Goal: Task Accomplishment & Management: Use online tool/utility

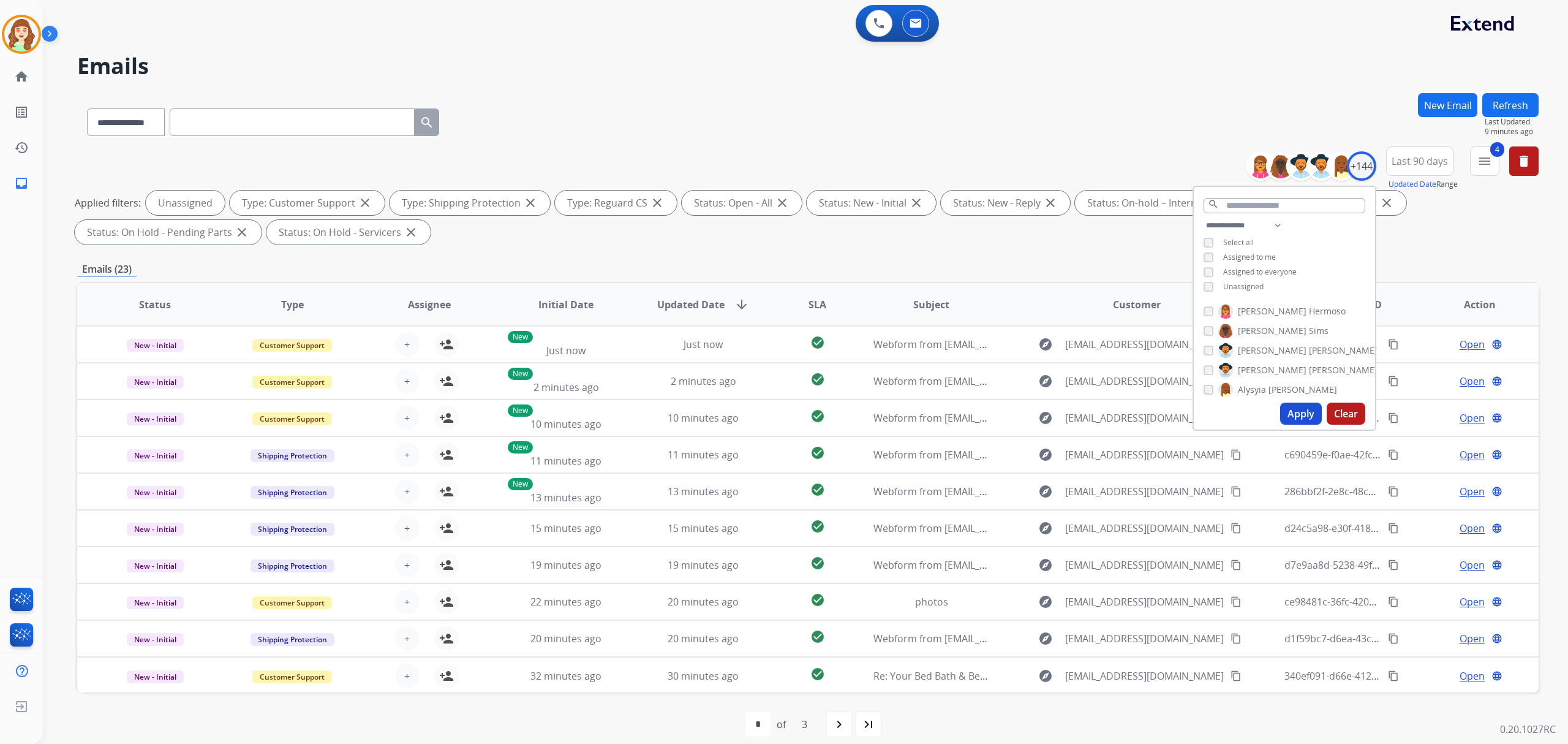
select select "**********"
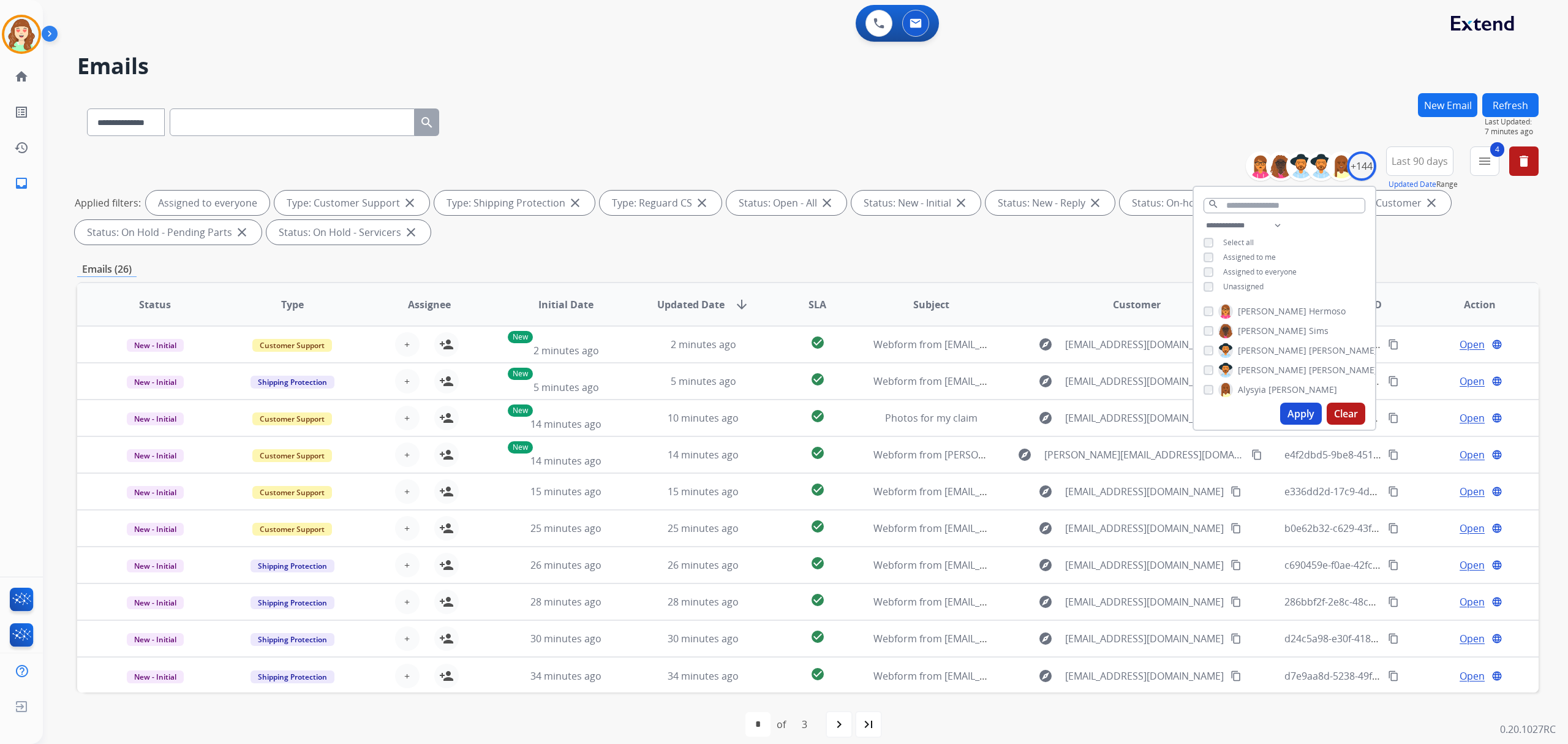
click at [1298, 409] on button "Apply" at bounding box center [1301, 414] width 41 height 22
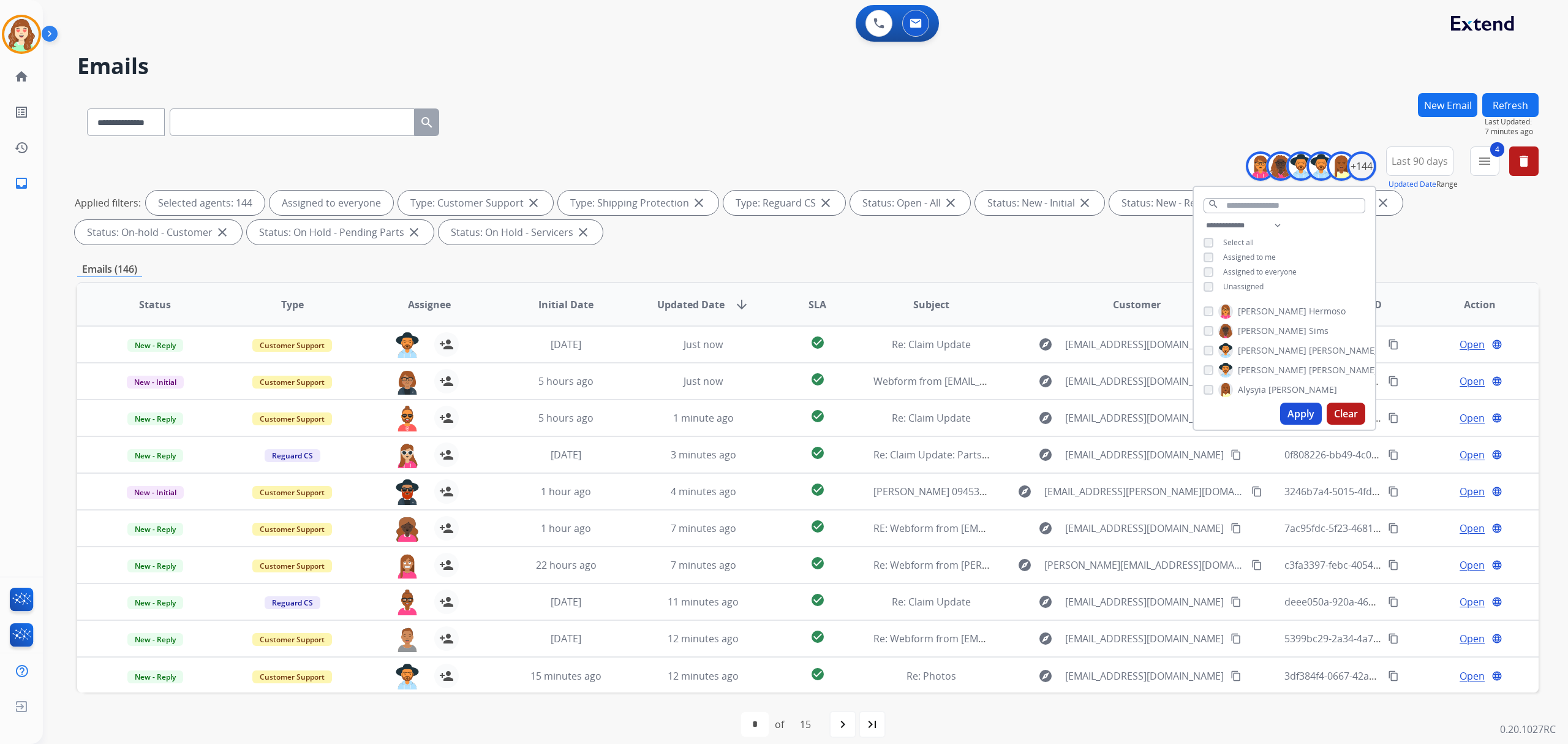
click at [811, 302] on span "SLA" at bounding box center [817, 305] width 18 height 15
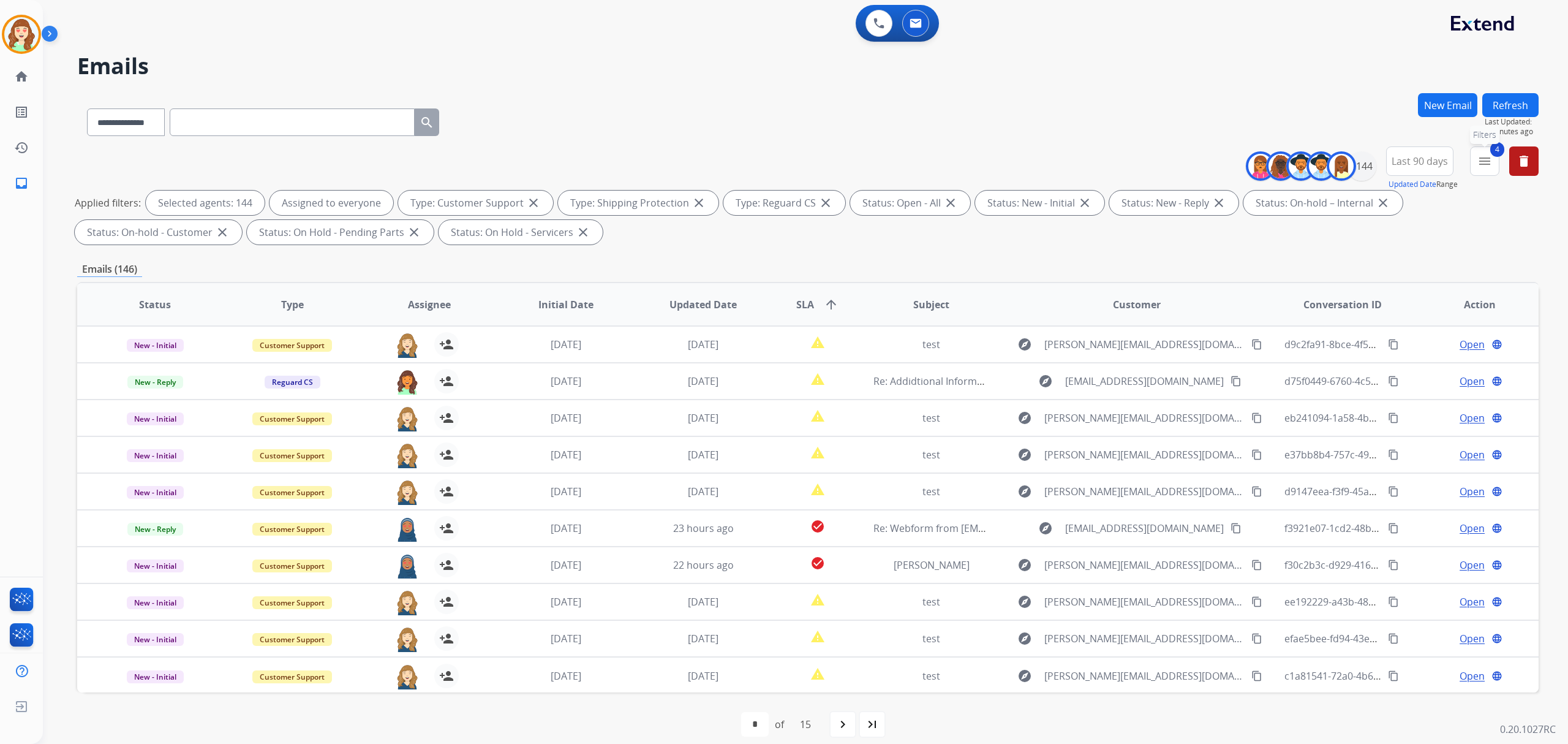
click at [1483, 167] on mat-icon "menu" at bounding box center [1485, 161] width 15 height 15
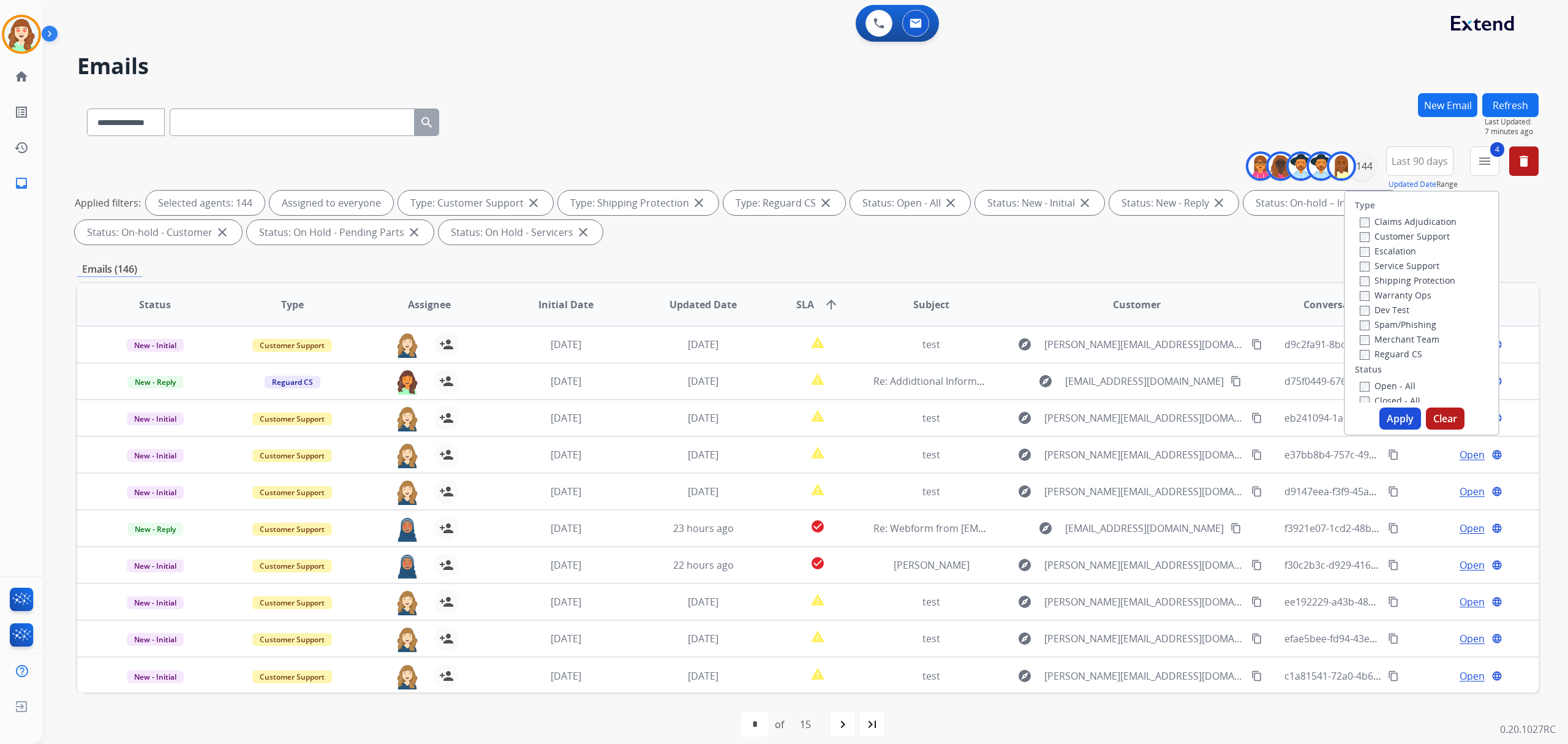
click at [1397, 424] on button "Apply" at bounding box center [1400, 419] width 41 height 22
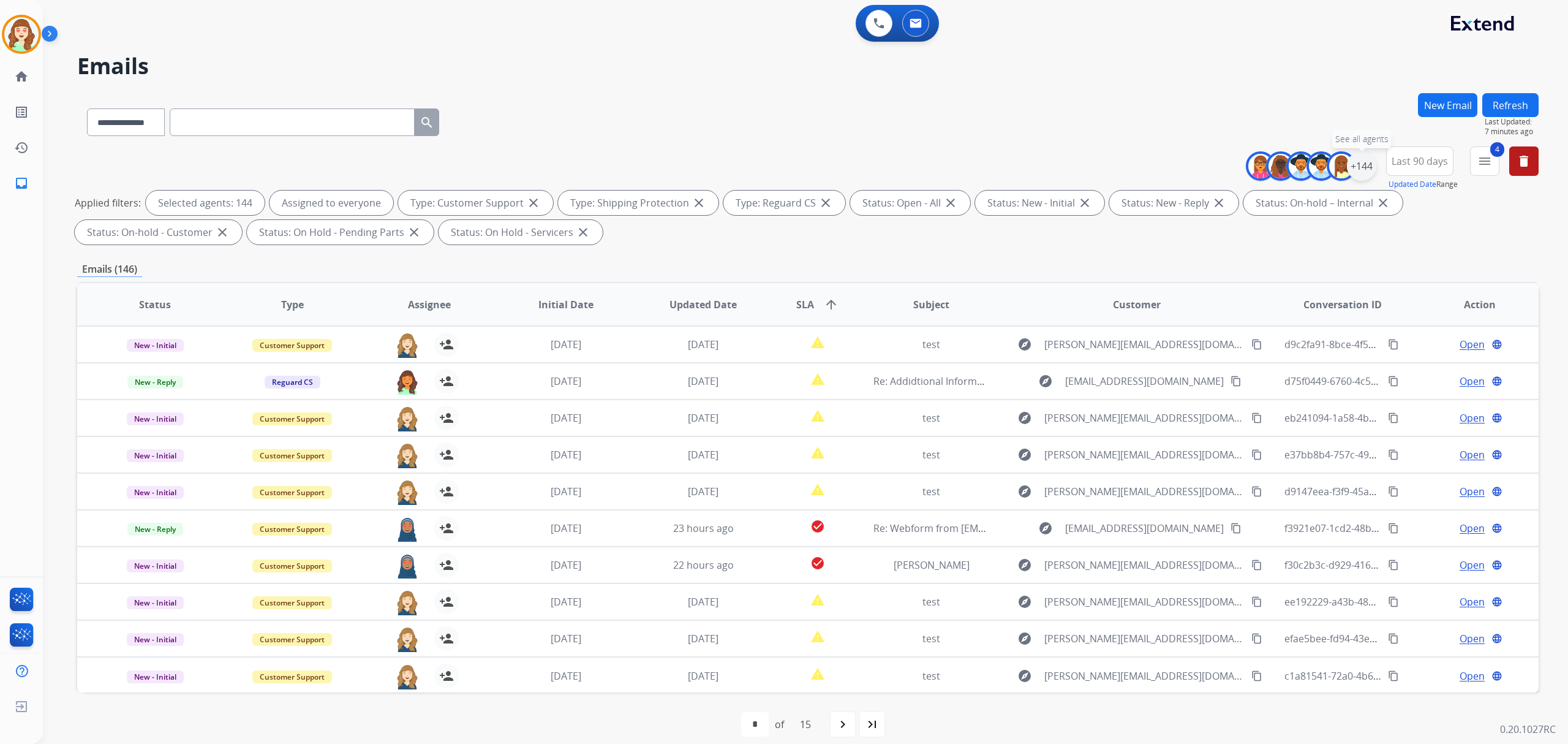
click at [1365, 166] on div "+144" at bounding box center [1361, 166] width 29 height 29
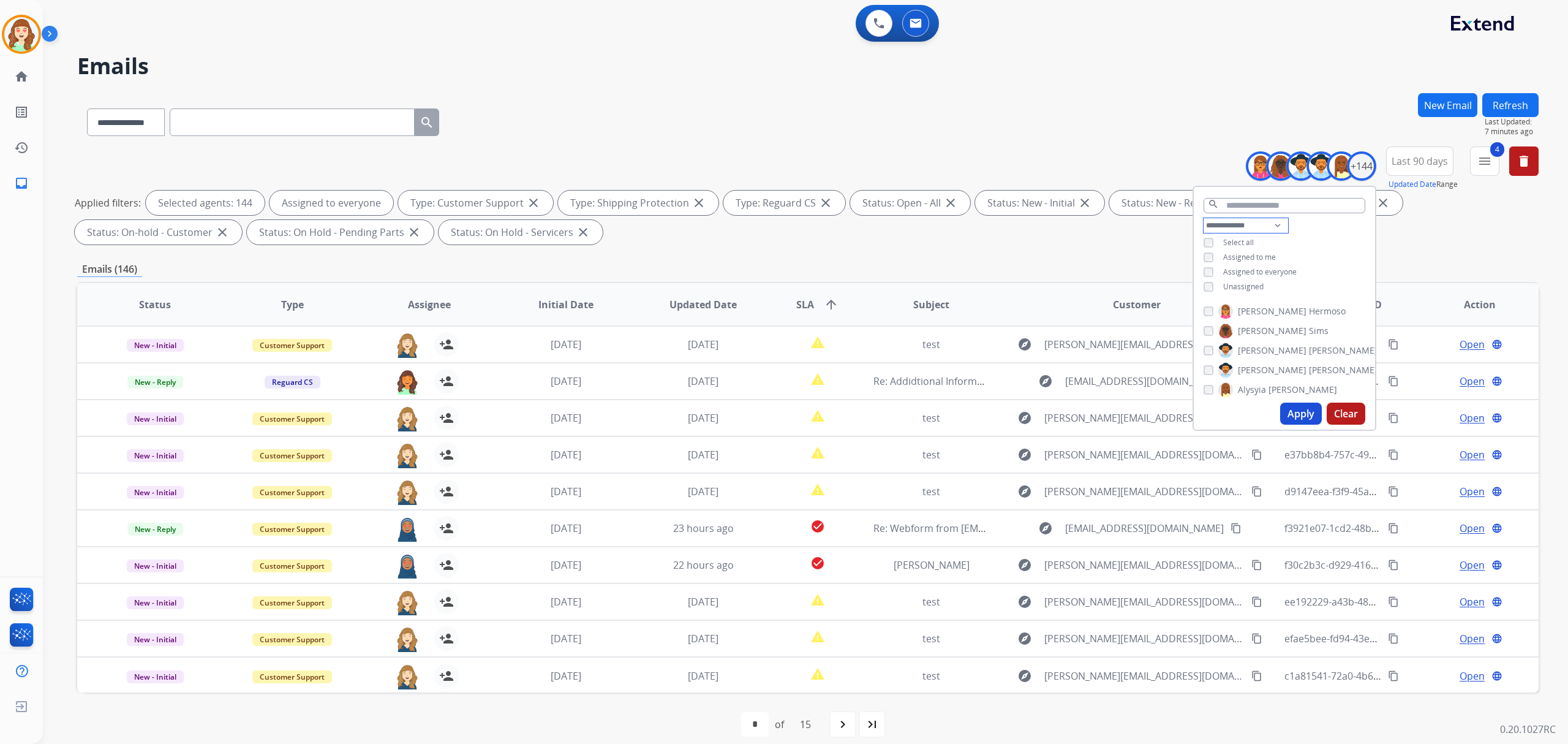
click at [1248, 219] on select "**********" at bounding box center [1246, 226] width 84 height 15
select select "**********"
click at [1204, 218] on select "**********" at bounding box center [1246, 226] width 84 height 15
click at [1297, 420] on button "Apply" at bounding box center [1301, 414] width 41 height 22
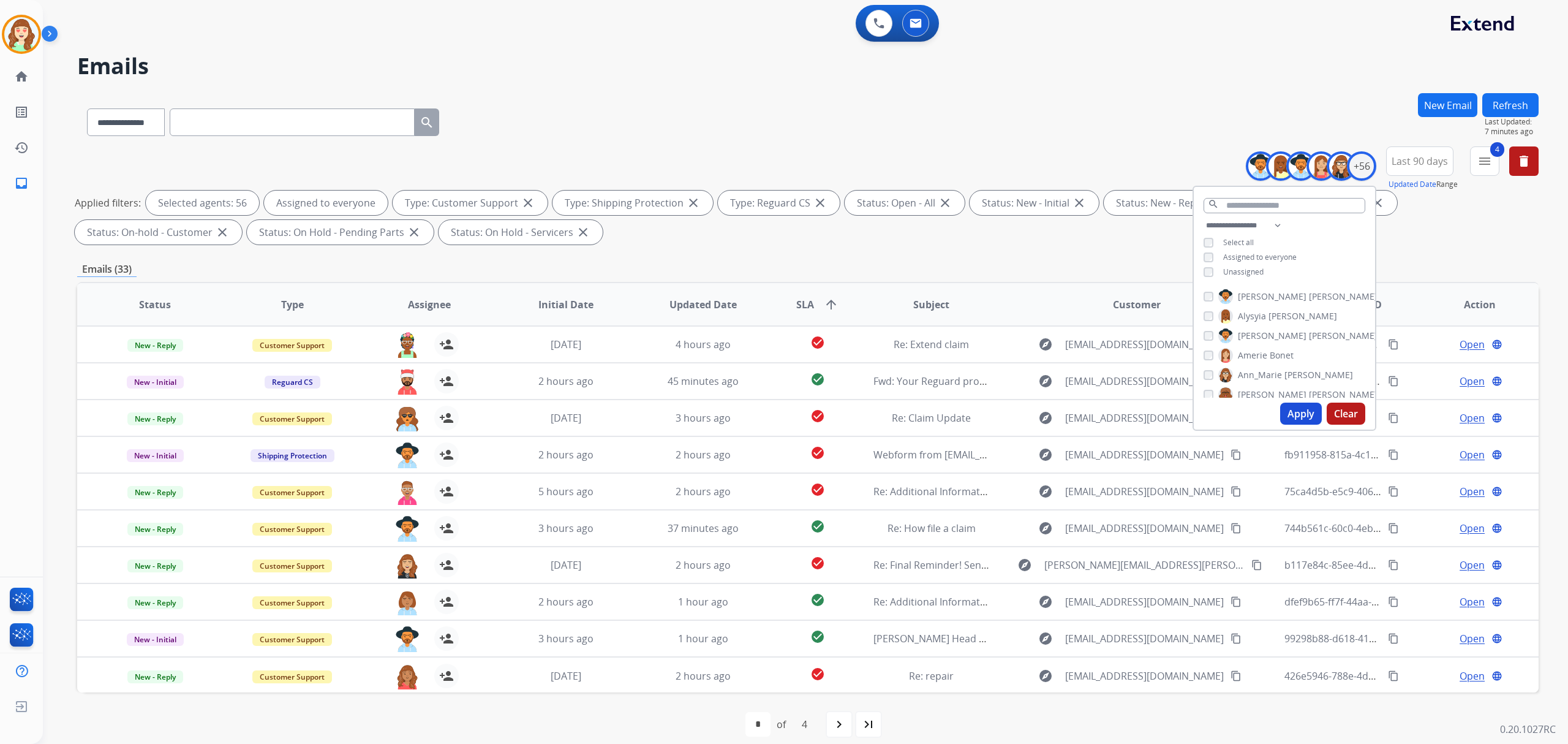
click at [1291, 413] on button "Apply" at bounding box center [1301, 414] width 41 height 22
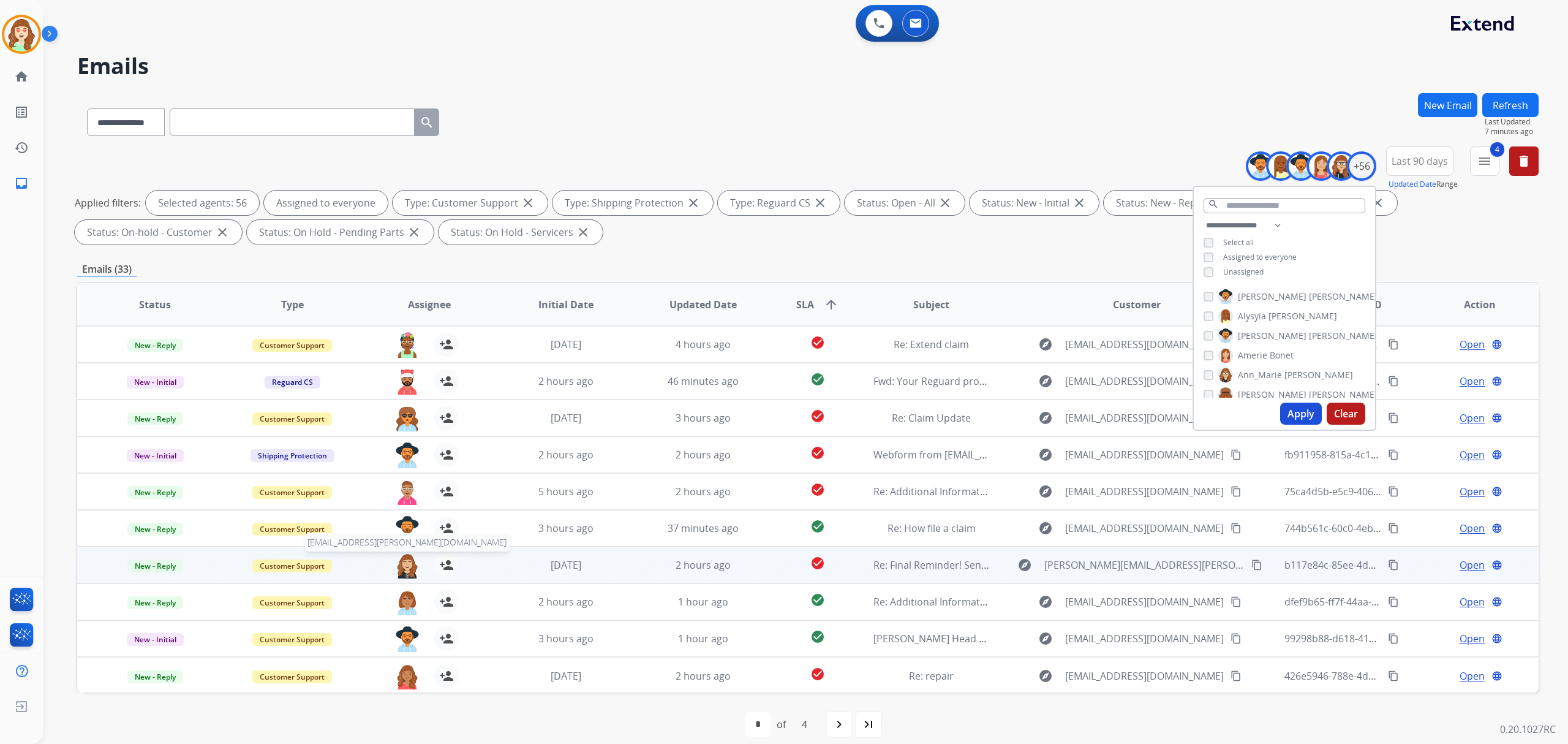
click at [401, 564] on img at bounding box center [407, 565] width 24 height 25
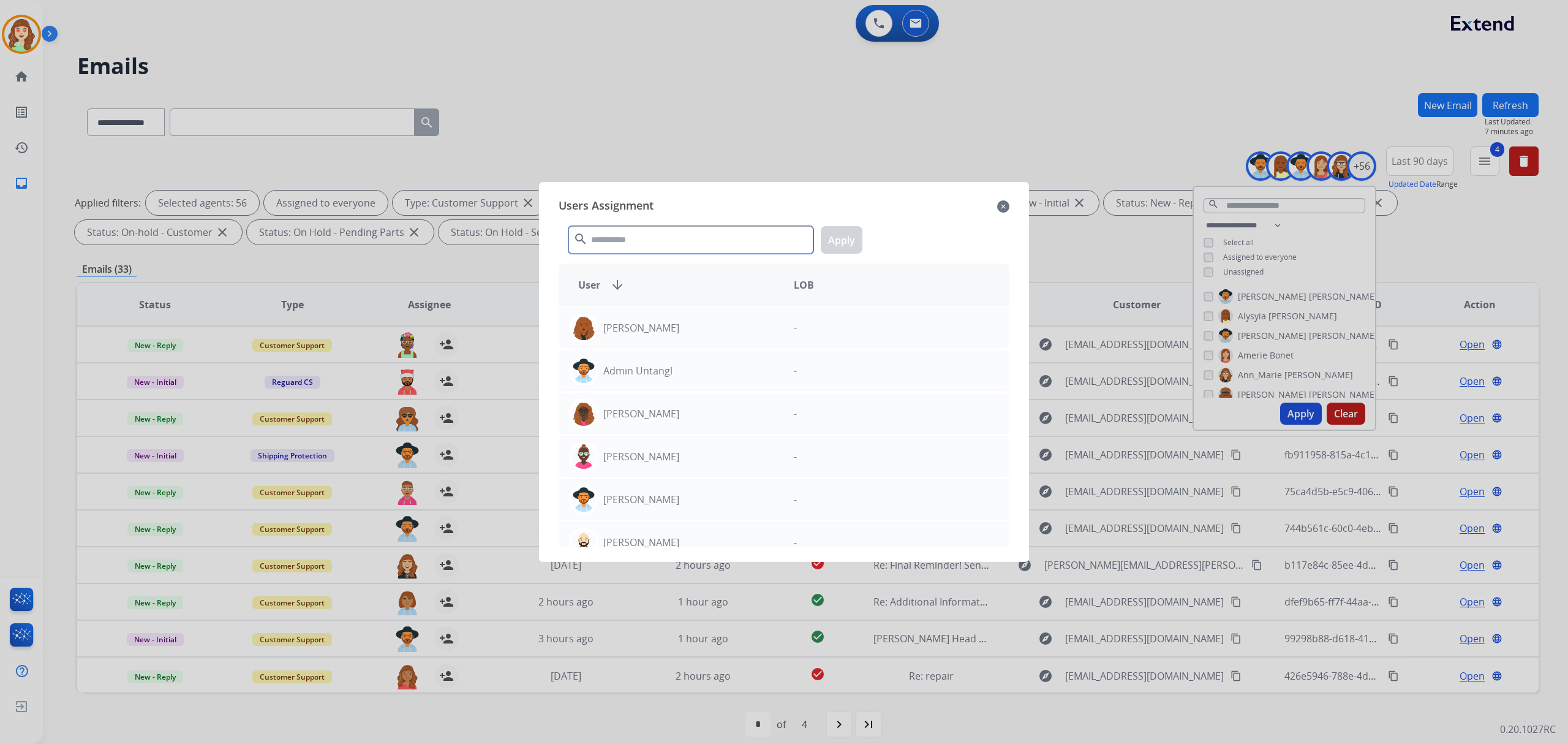
click at [673, 236] on input "text" at bounding box center [691, 239] width 245 height 27
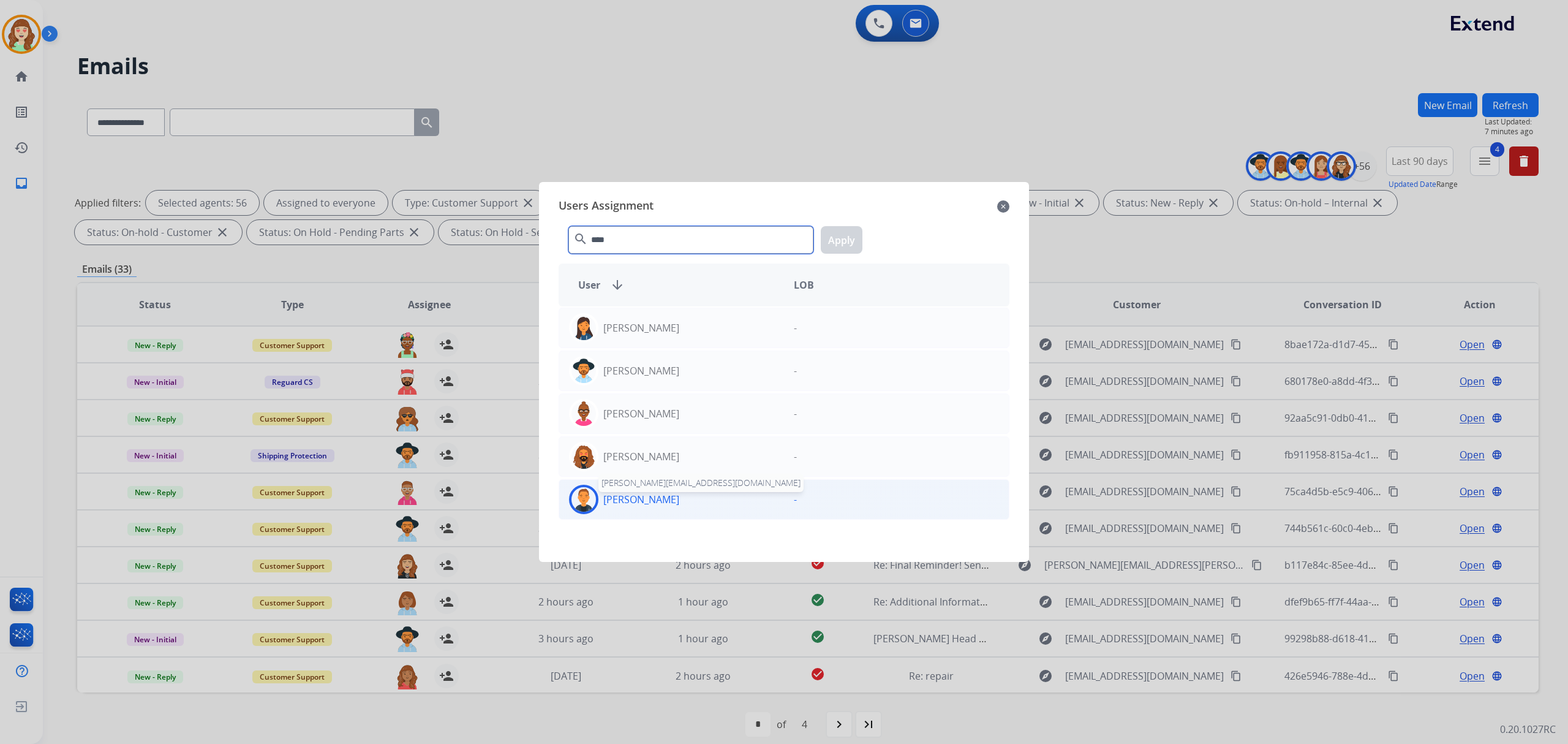
type input "****"
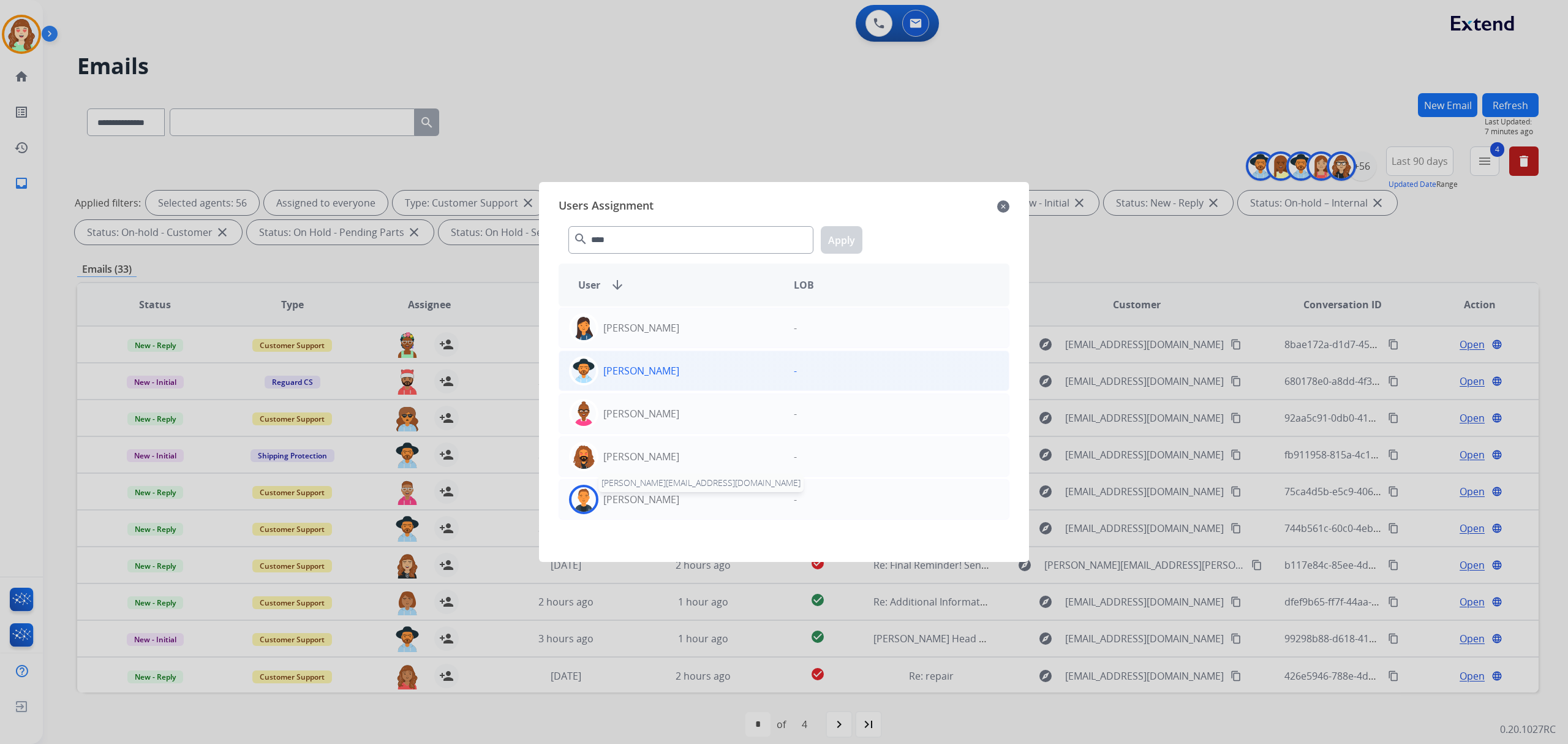
drag, startPoint x: 657, startPoint y: 501, endPoint x: 751, endPoint y: 366, distance: 164.5
click at [658, 498] on p "[PERSON_NAME]" at bounding box center [641, 499] width 76 height 15
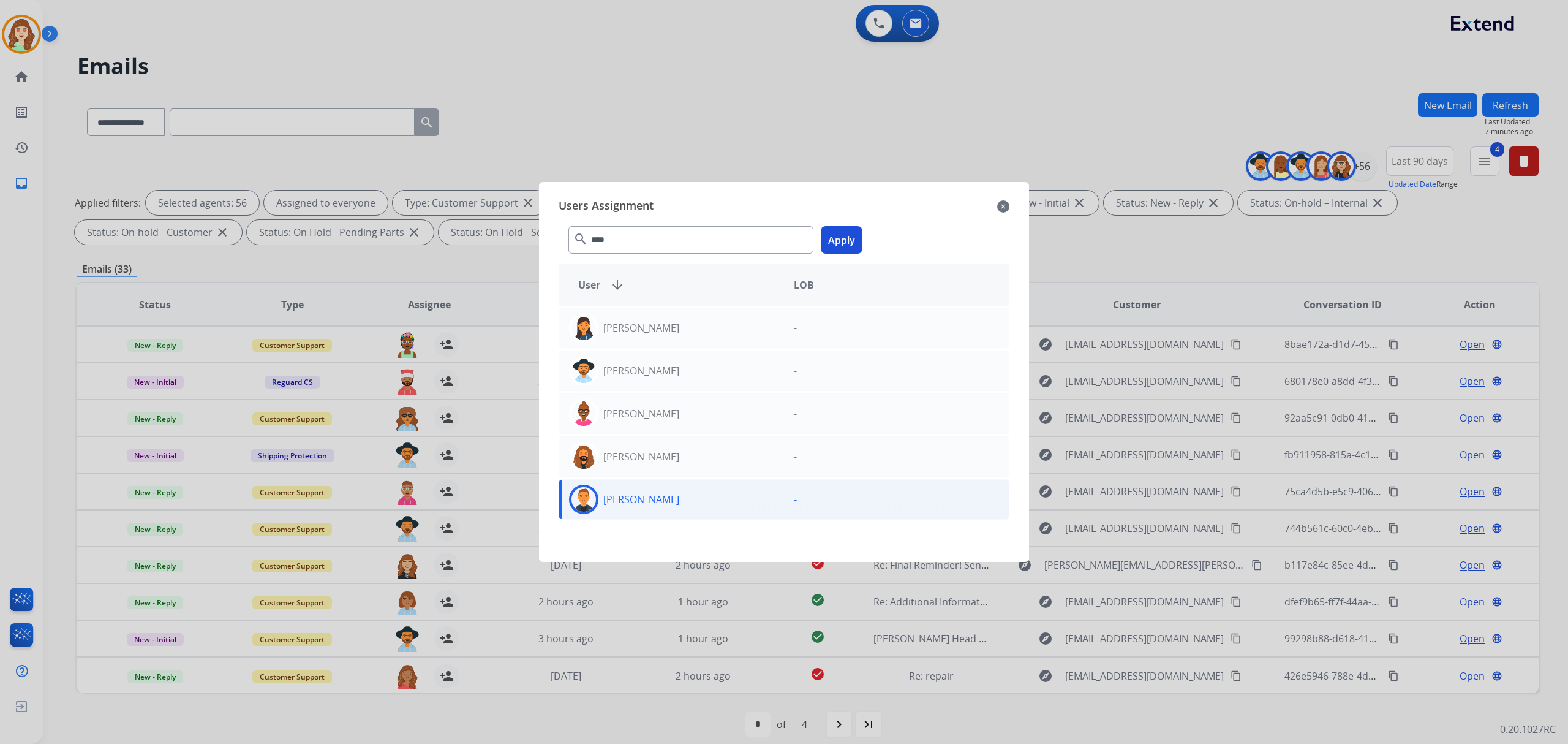
click at [831, 246] on button "Apply" at bounding box center [841, 239] width 41 height 27
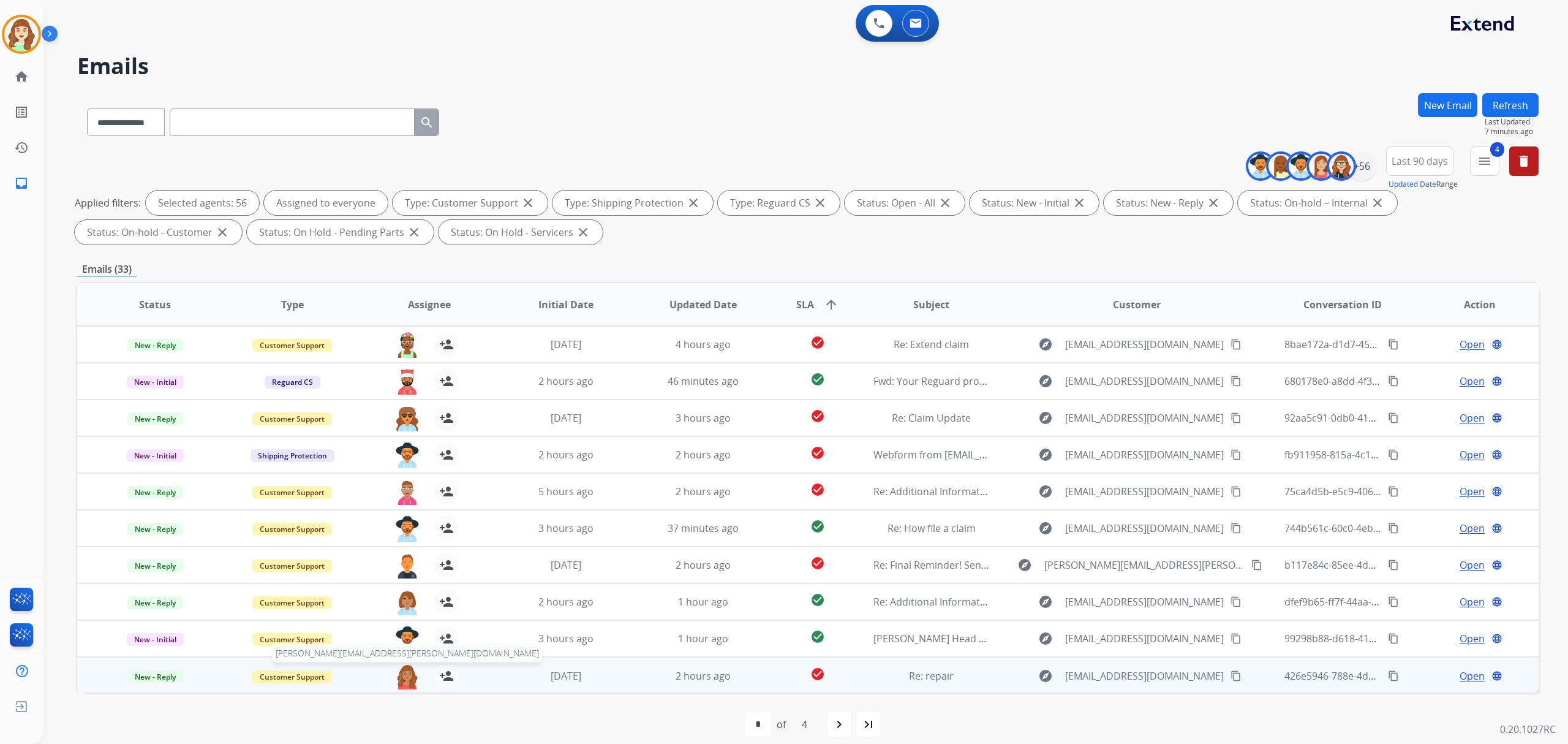
click at [403, 681] on img at bounding box center [407, 676] width 24 height 25
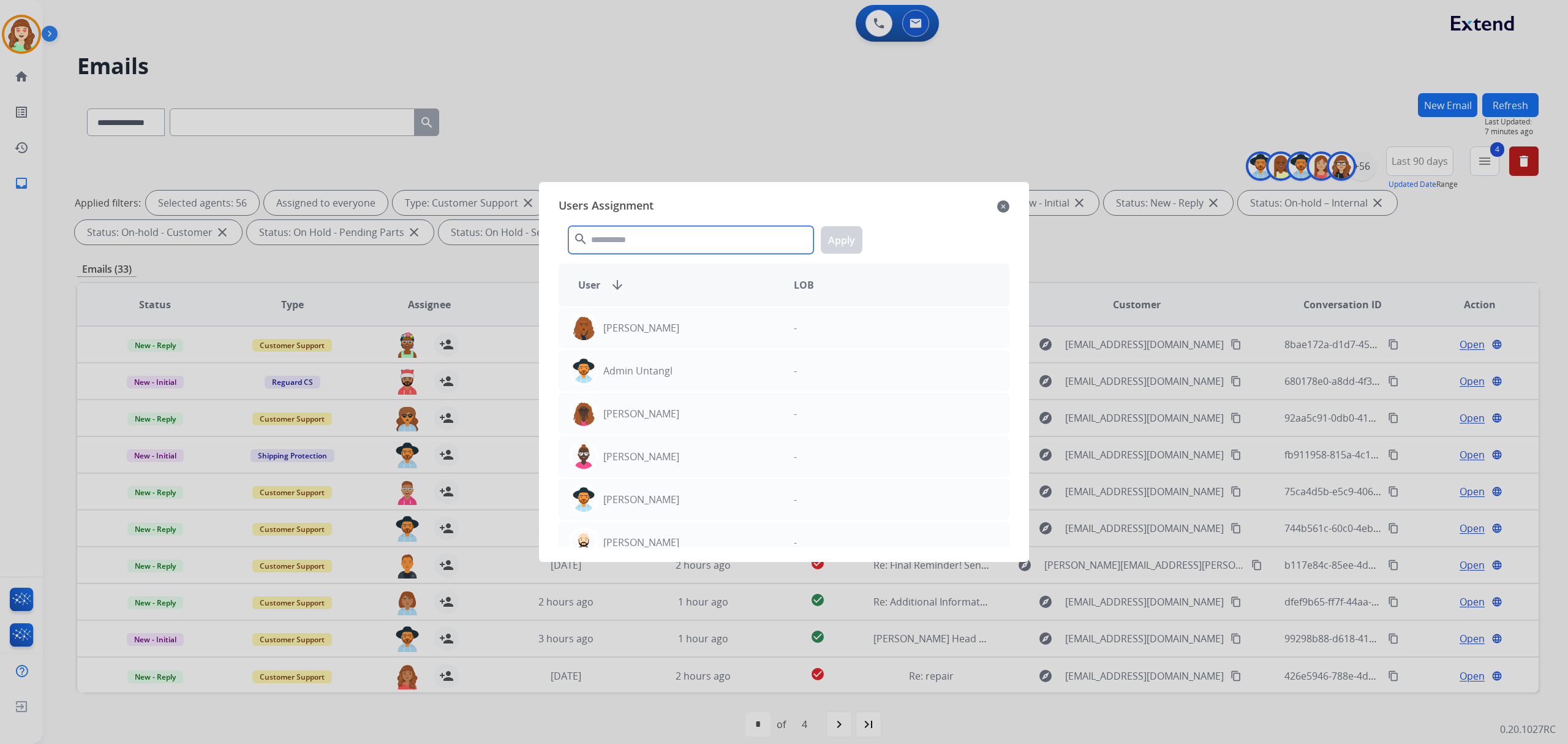
click at [649, 239] on input "text" at bounding box center [691, 239] width 245 height 27
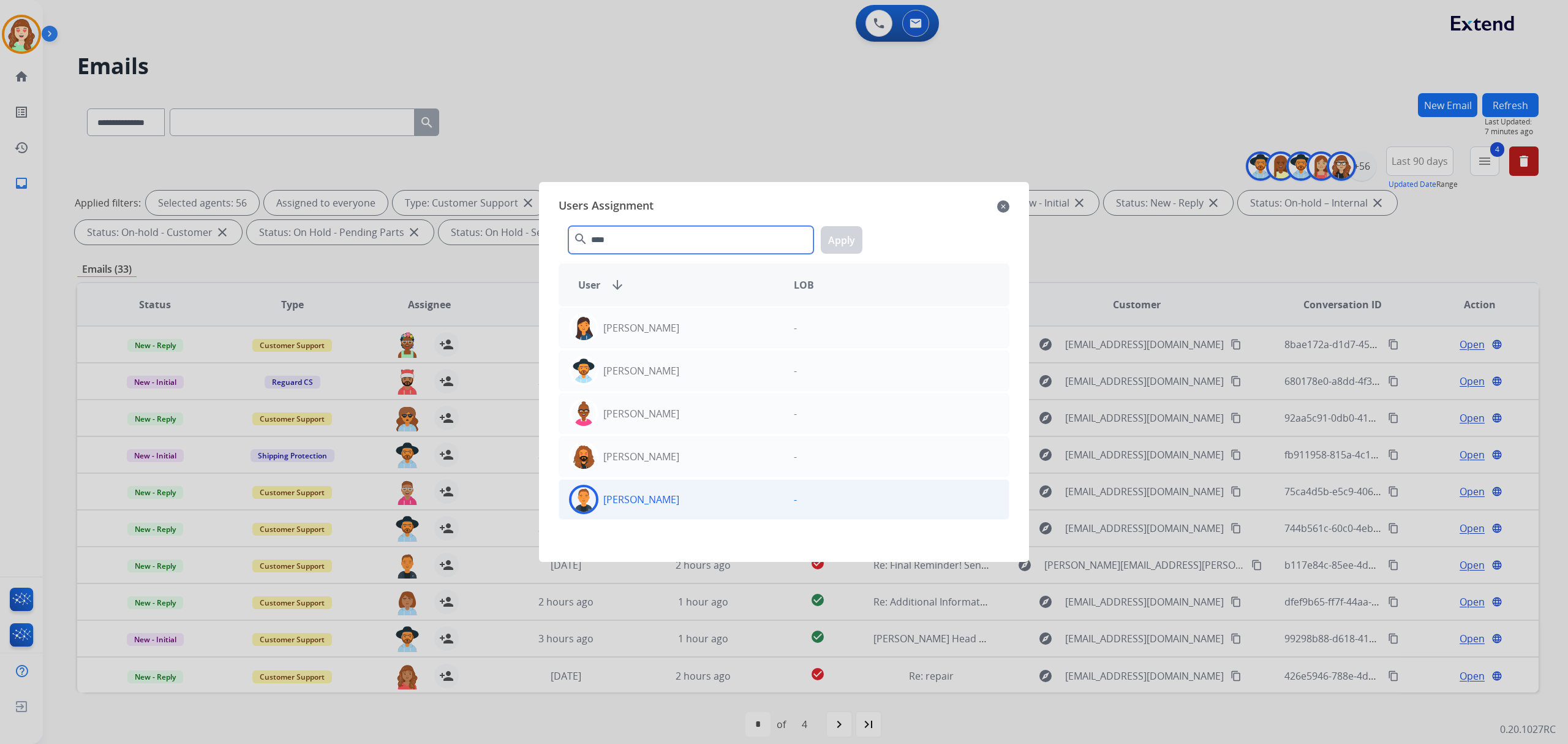
type input "****"
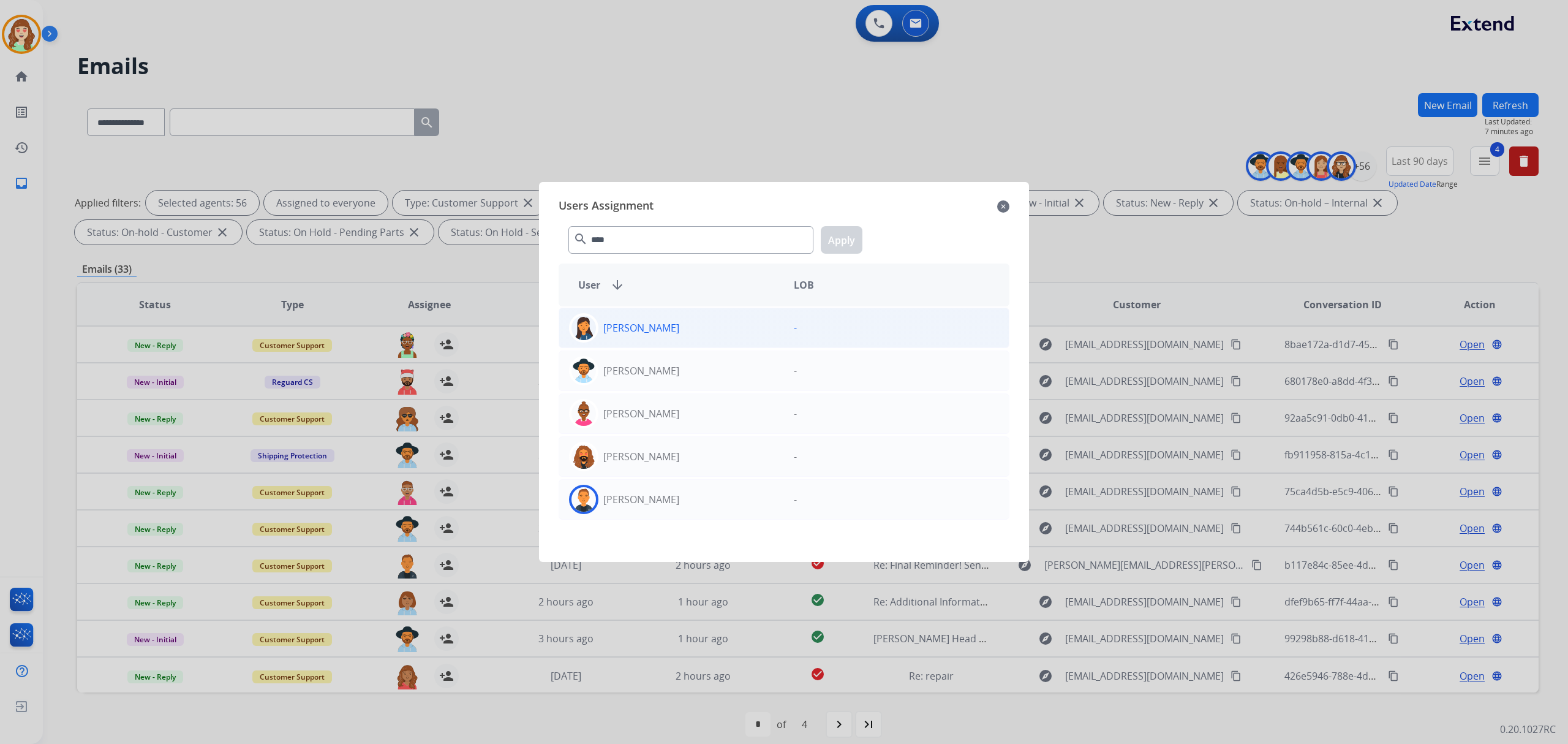
drag, startPoint x: 708, startPoint y: 500, endPoint x: 847, endPoint y: 330, distance: 219.6
click at [714, 490] on div "[PERSON_NAME]" at bounding box center [672, 498] width 225 height 29
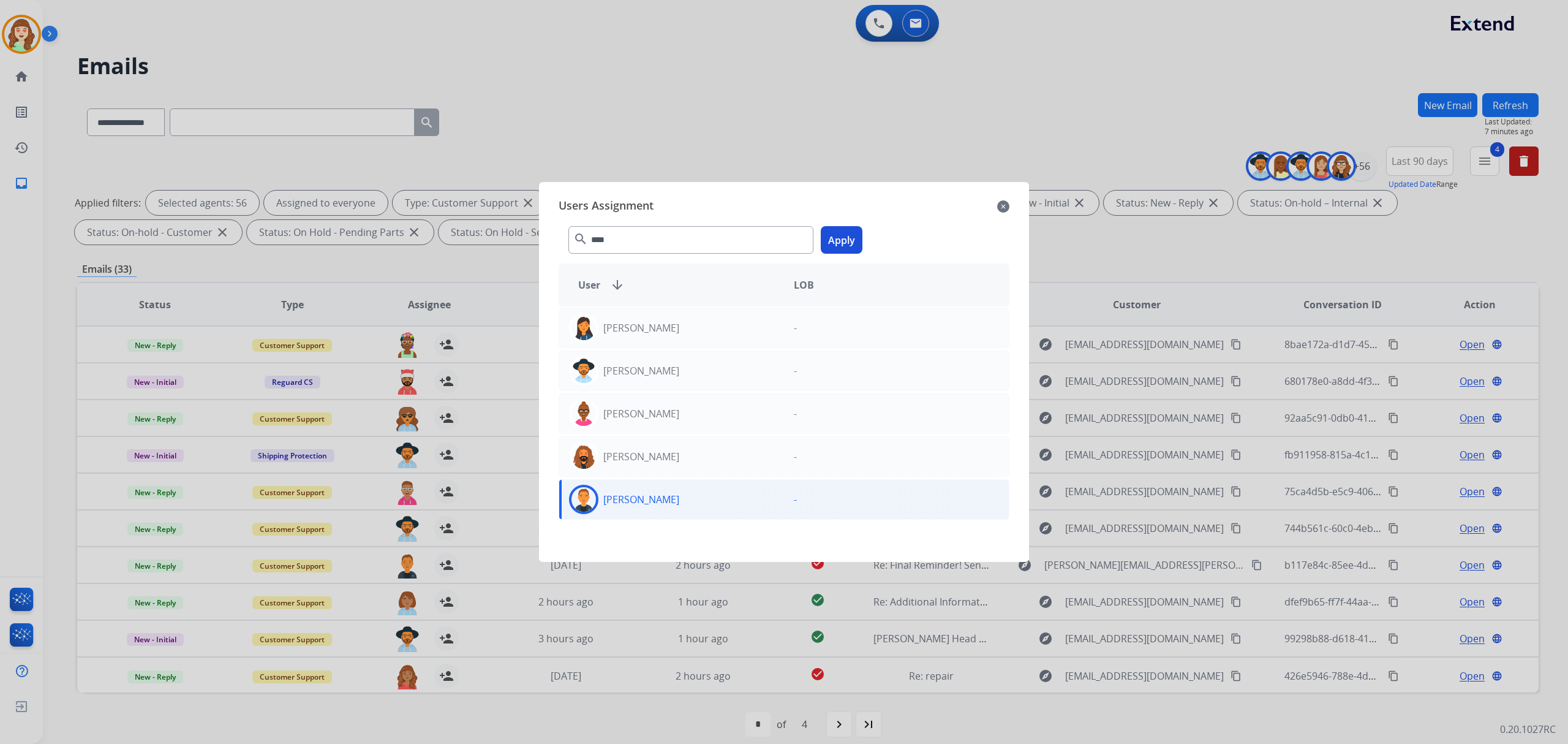
click at [846, 242] on button "Apply" at bounding box center [841, 239] width 41 height 27
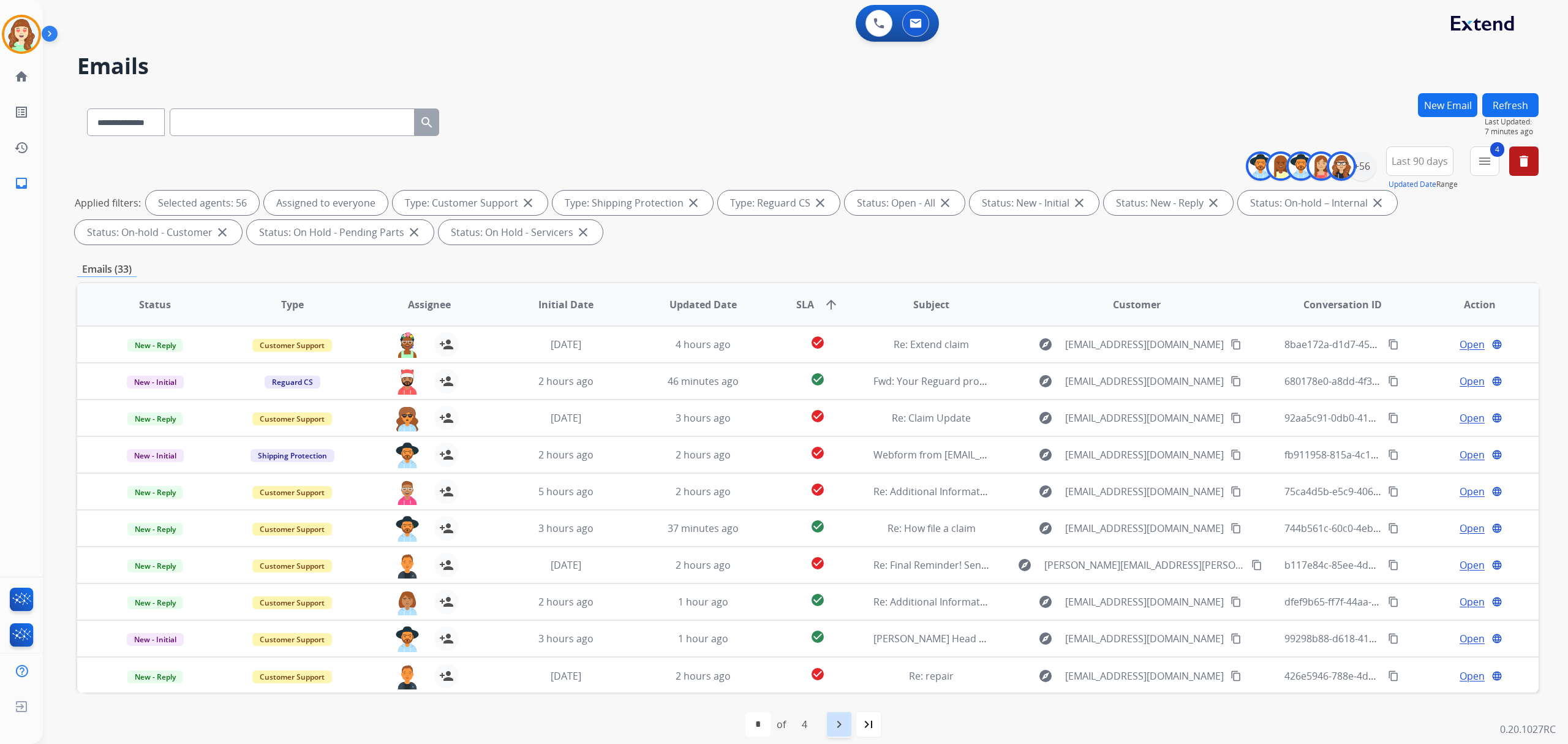
click at [836, 722] on mat-icon "navigate_next" at bounding box center [839, 724] width 15 height 15
select select "*"
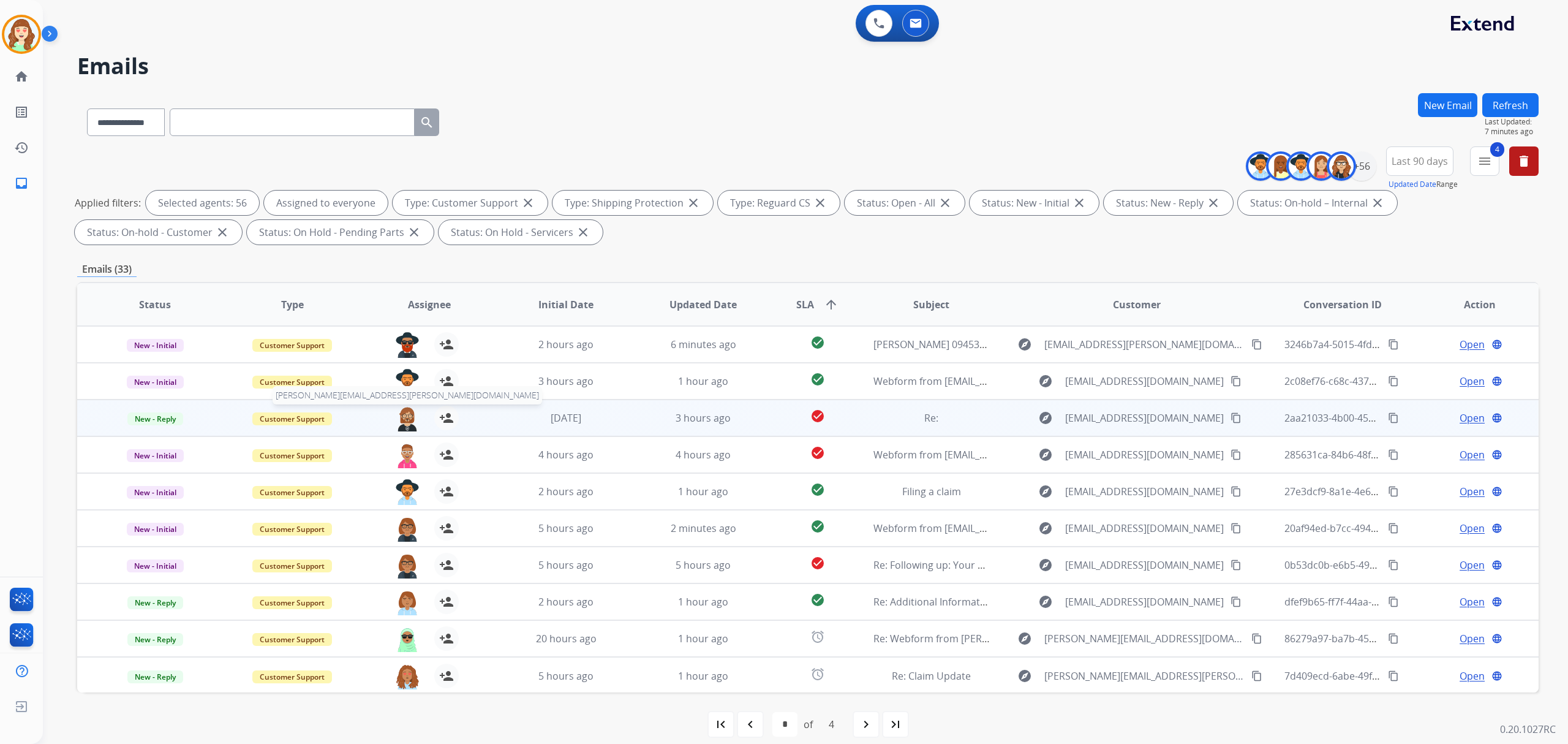
click at [406, 410] on img at bounding box center [407, 418] width 24 height 25
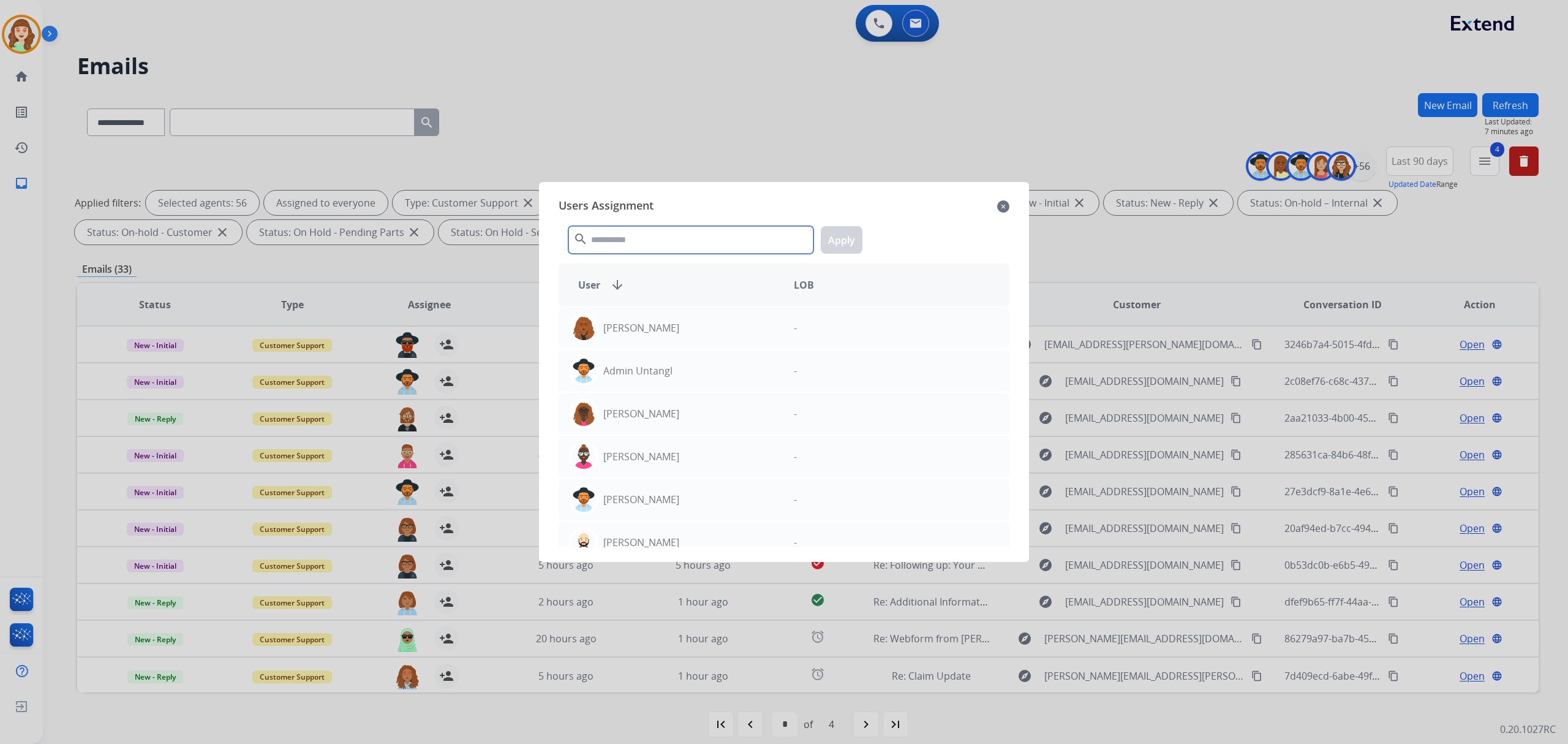
click at [665, 246] on input "text" at bounding box center [691, 239] width 245 height 27
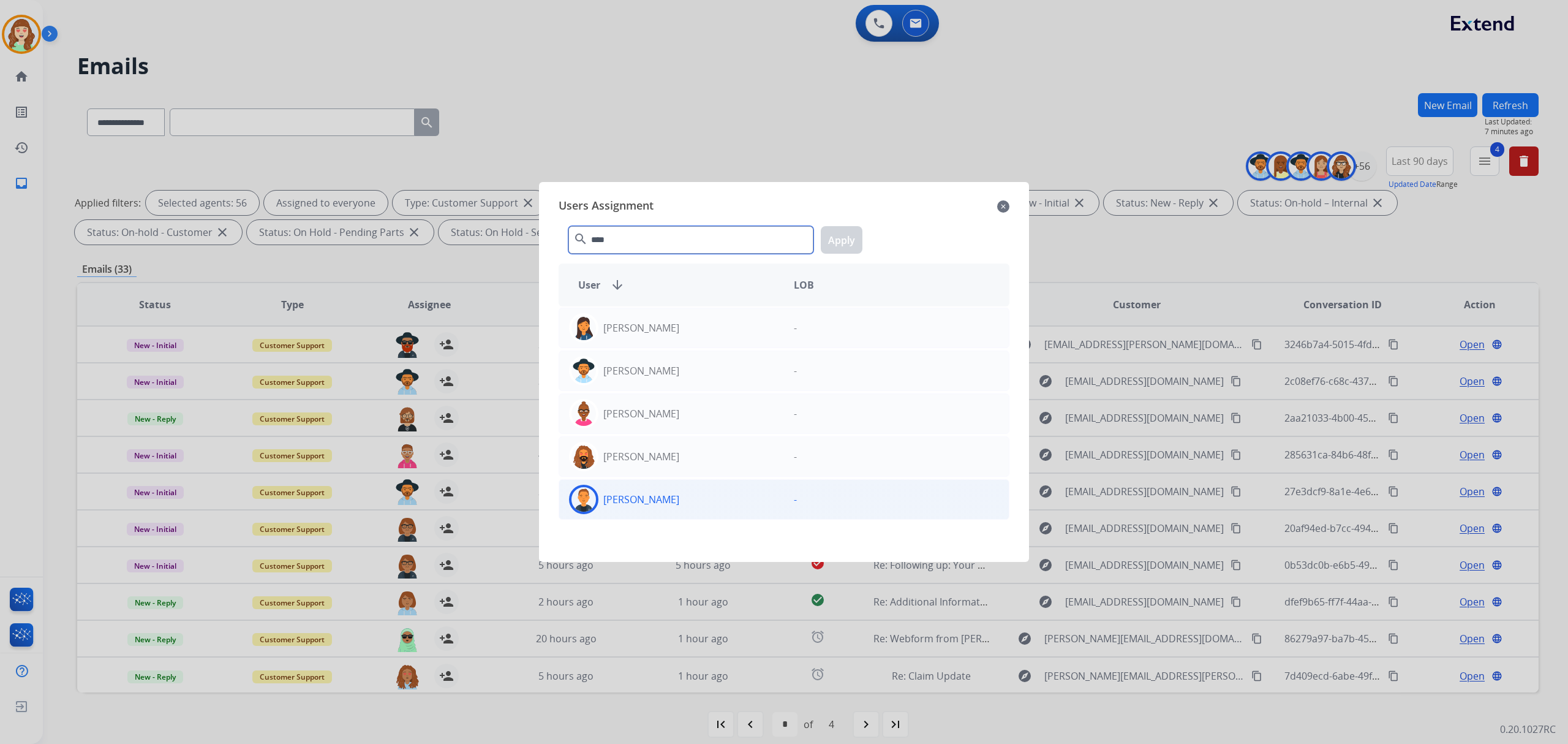
type input "****"
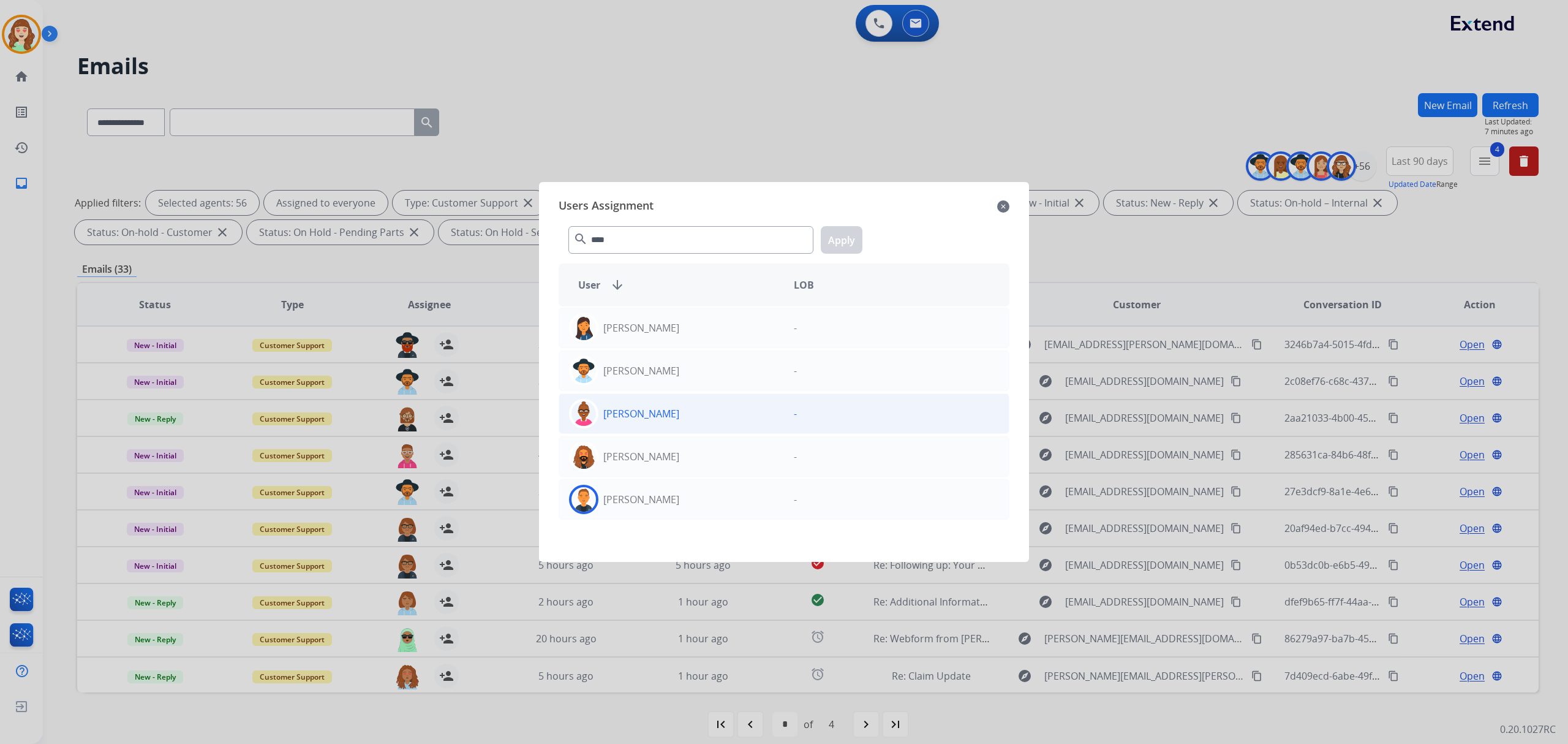
drag, startPoint x: 680, startPoint y: 498, endPoint x: 753, endPoint y: 397, distance: 124.6
click at [688, 491] on div "[PERSON_NAME]" at bounding box center [672, 498] width 225 height 29
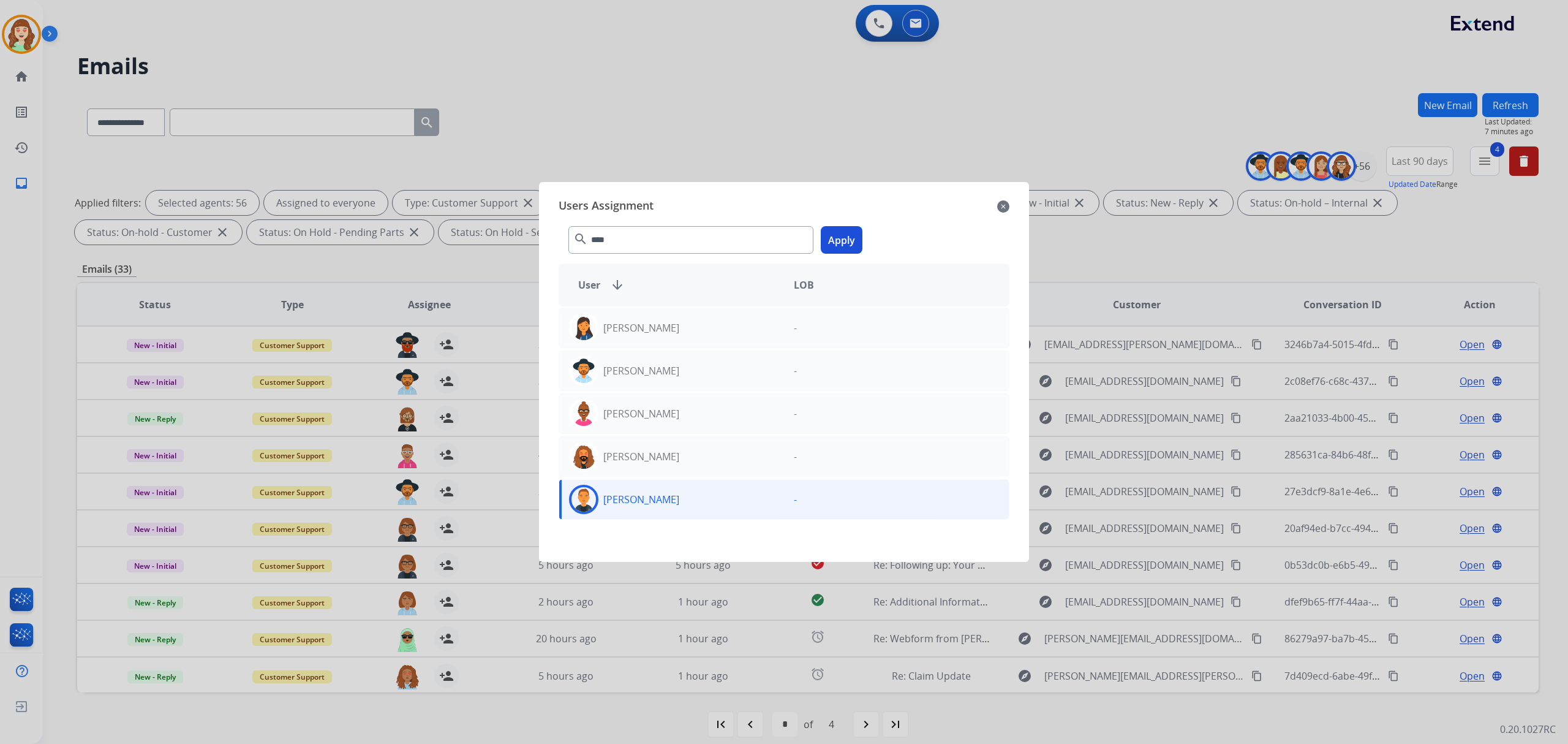
click at [849, 231] on button "Apply" at bounding box center [841, 239] width 41 height 27
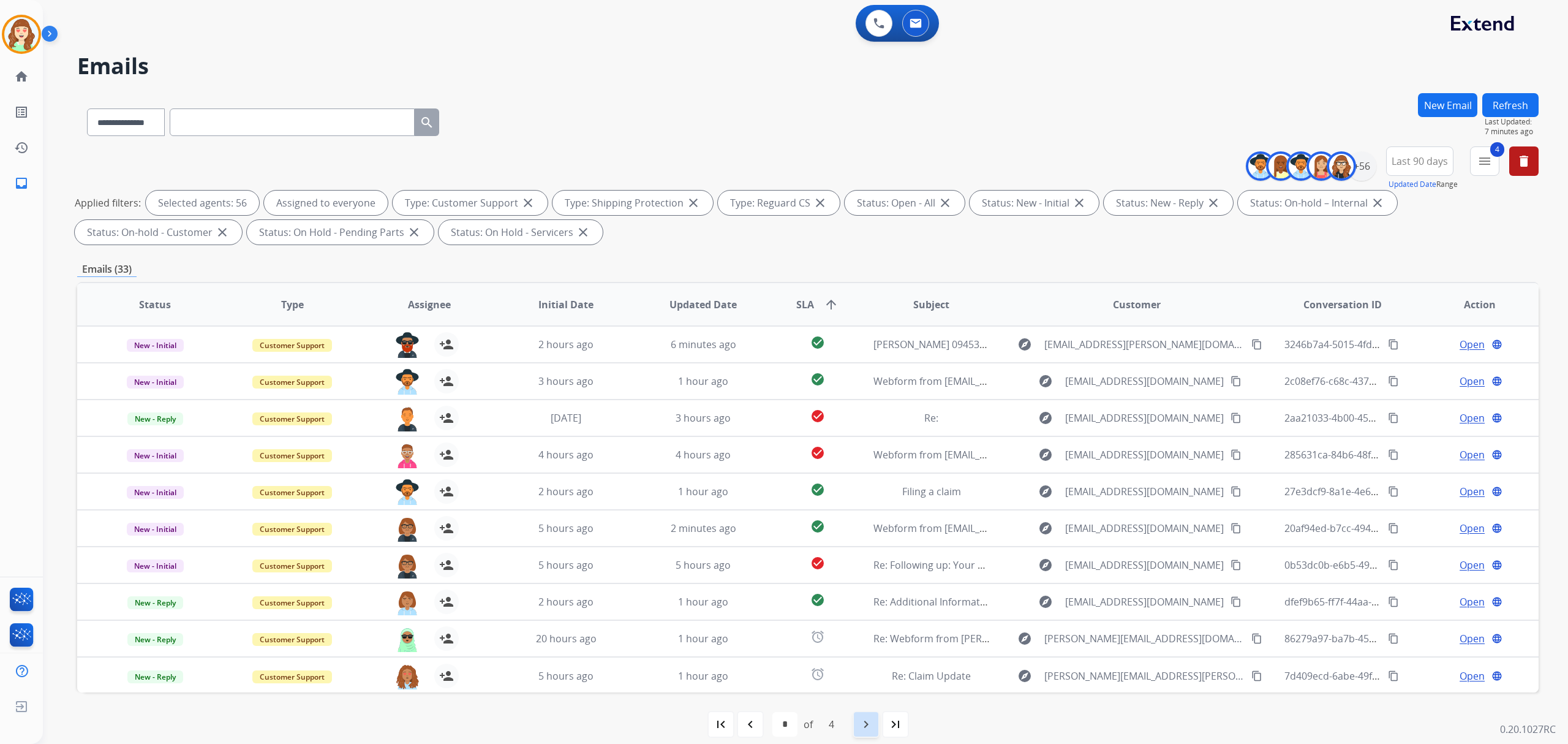
click at [868, 717] on mat-icon "navigate_next" at bounding box center [866, 724] width 15 height 15
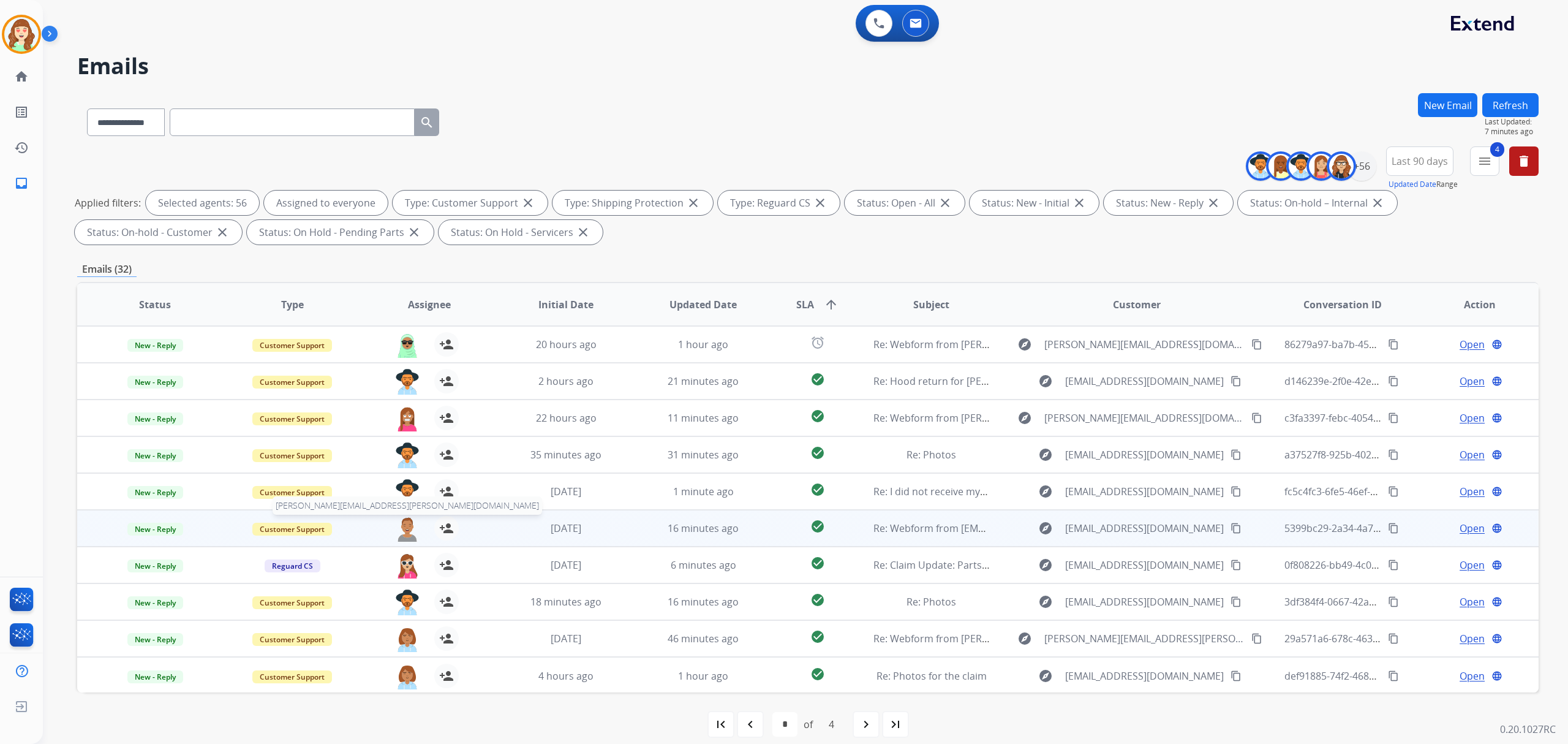
click at [403, 525] on img at bounding box center [407, 528] width 24 height 25
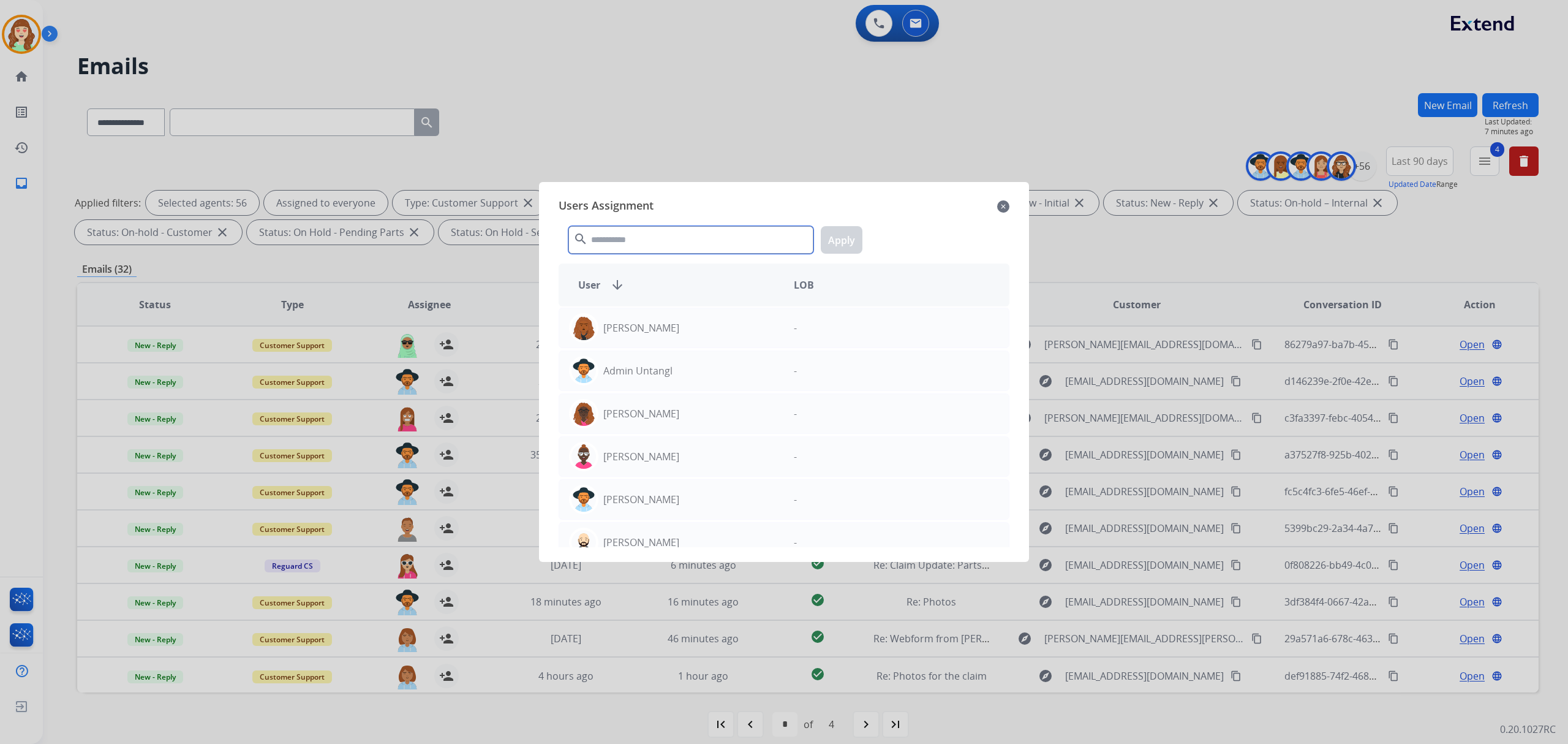
click at [626, 229] on input "text" at bounding box center [691, 239] width 245 height 27
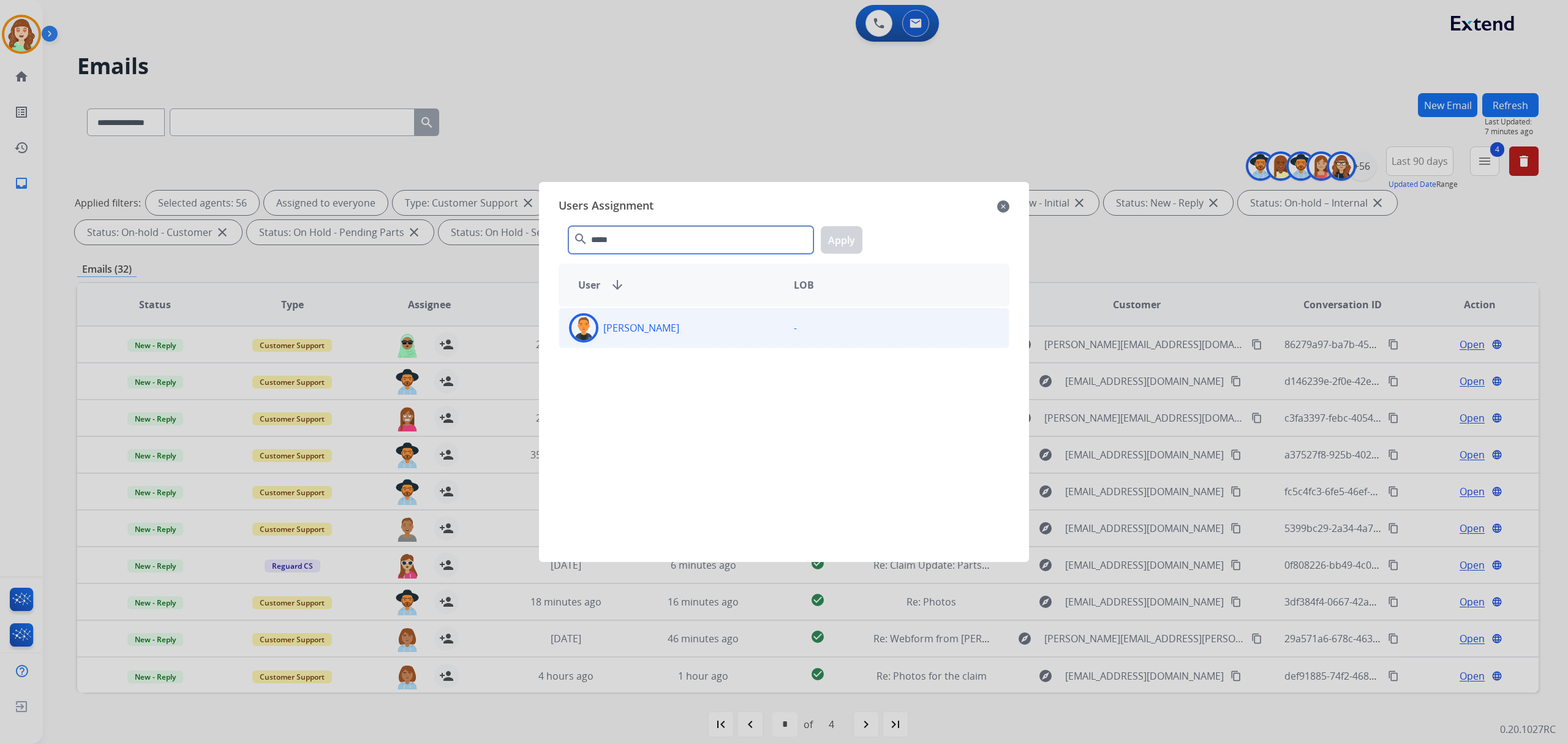
type input "*****"
drag, startPoint x: 706, startPoint y: 338, endPoint x: 794, endPoint y: 297, distance: 97.1
click at [705, 336] on div "[PERSON_NAME]" at bounding box center [672, 327] width 225 height 29
click at [840, 235] on button "Apply" at bounding box center [841, 239] width 41 height 27
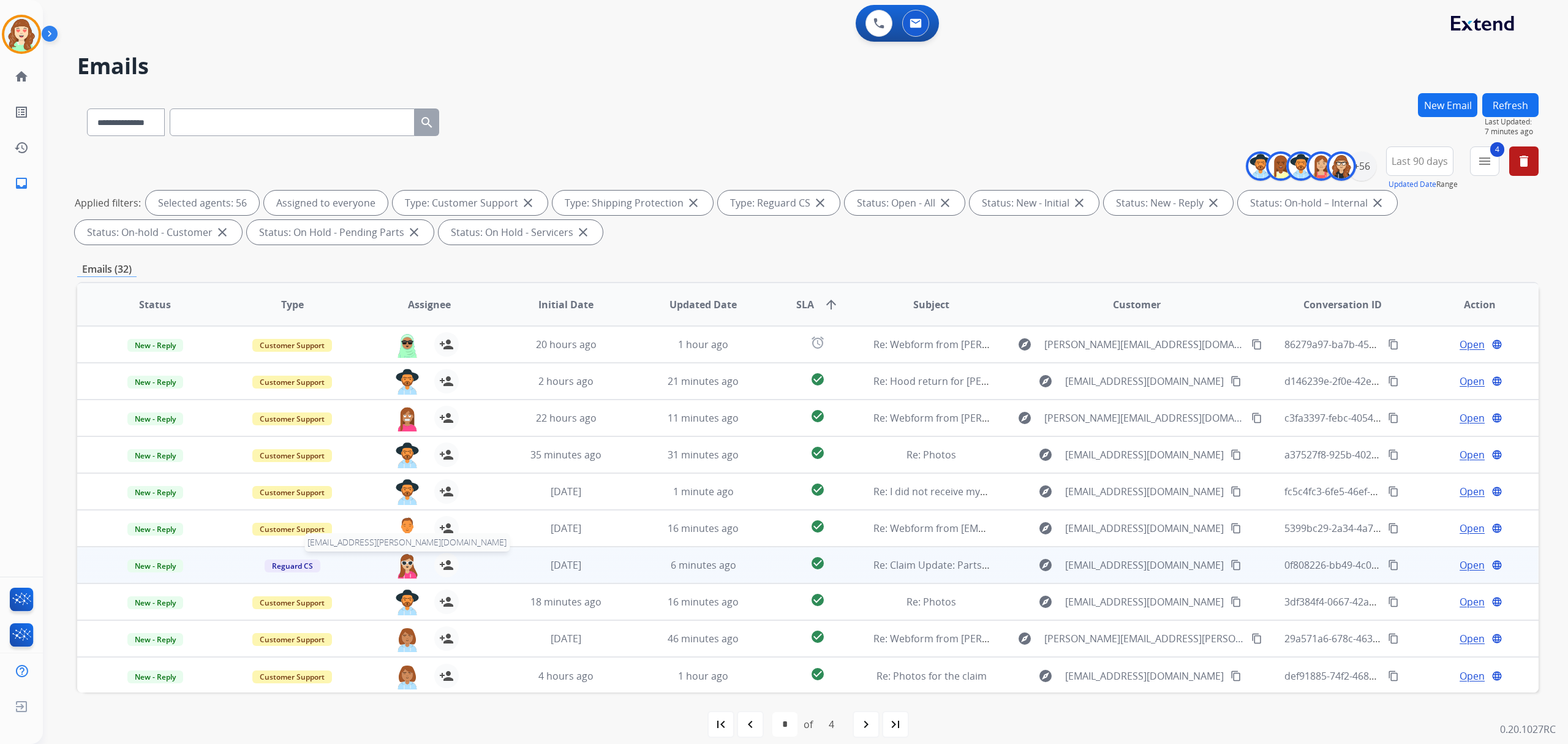
click at [403, 564] on img at bounding box center [407, 565] width 24 height 25
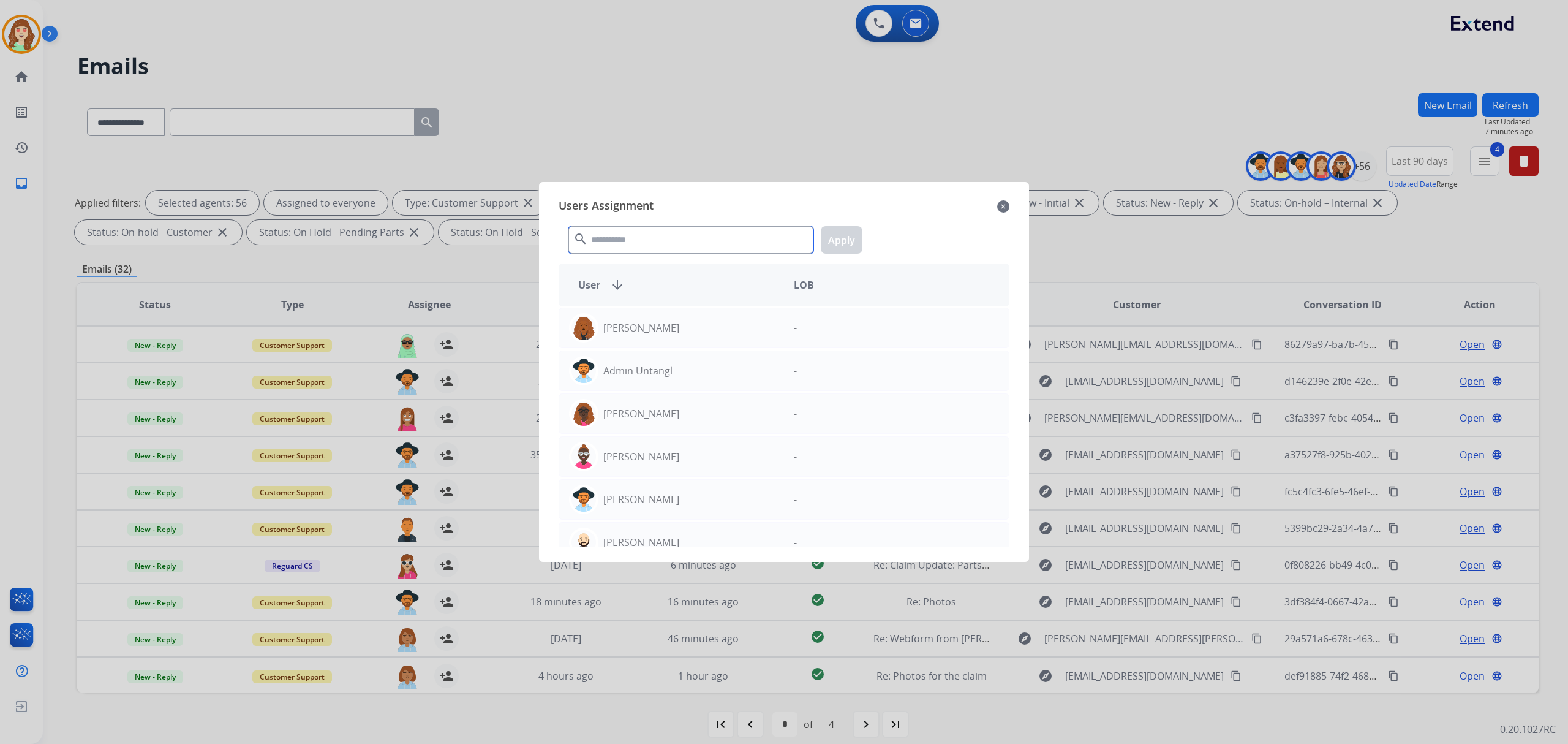
click at [623, 238] on input "text" at bounding box center [691, 239] width 245 height 27
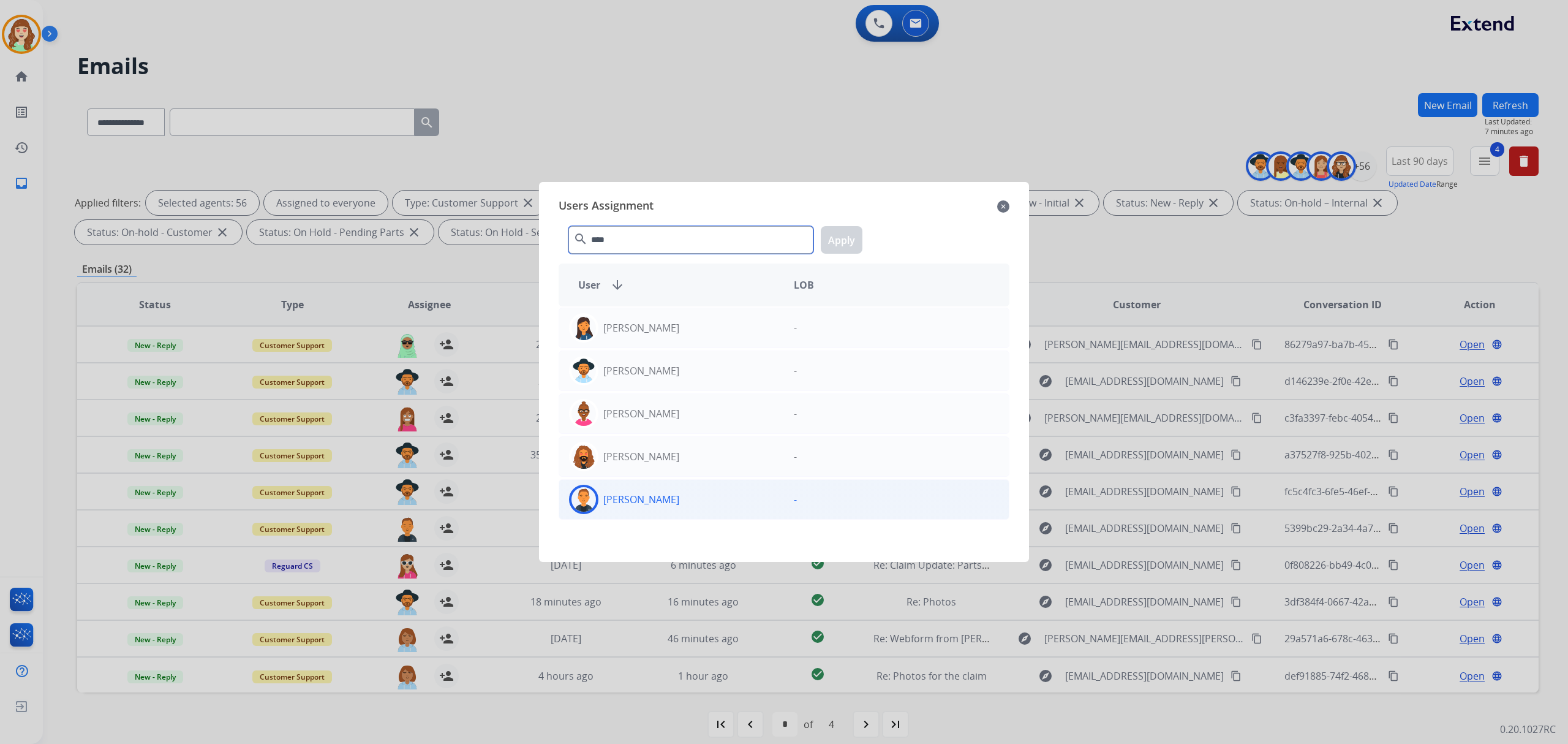
type input "****"
click at [701, 510] on div "[PERSON_NAME]" at bounding box center [672, 498] width 225 height 29
click at [846, 236] on button "Apply" at bounding box center [841, 239] width 41 height 27
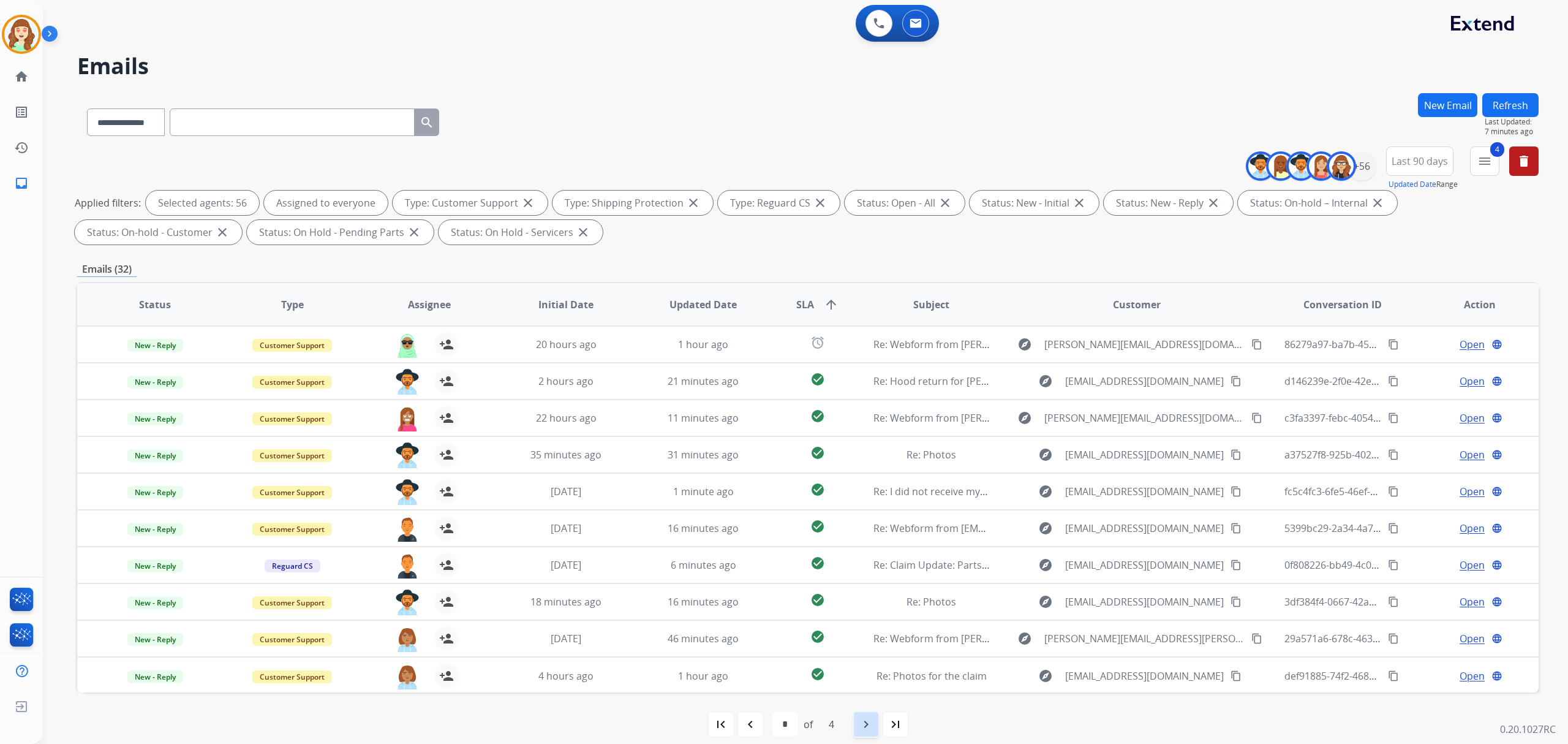
click at [856, 729] on div "navigate_next" at bounding box center [865, 724] width 27 height 27
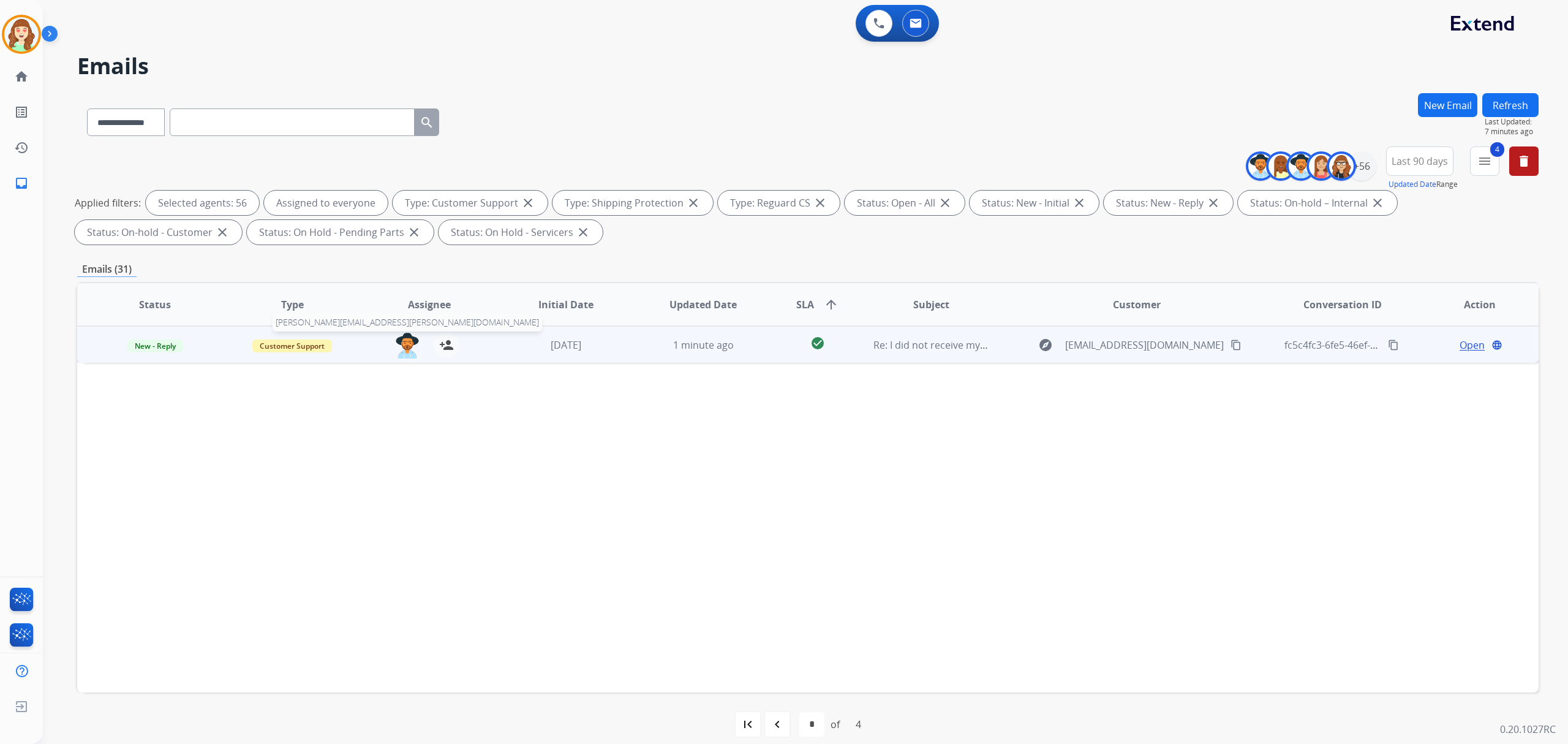
click at [405, 344] on img at bounding box center [407, 345] width 24 height 25
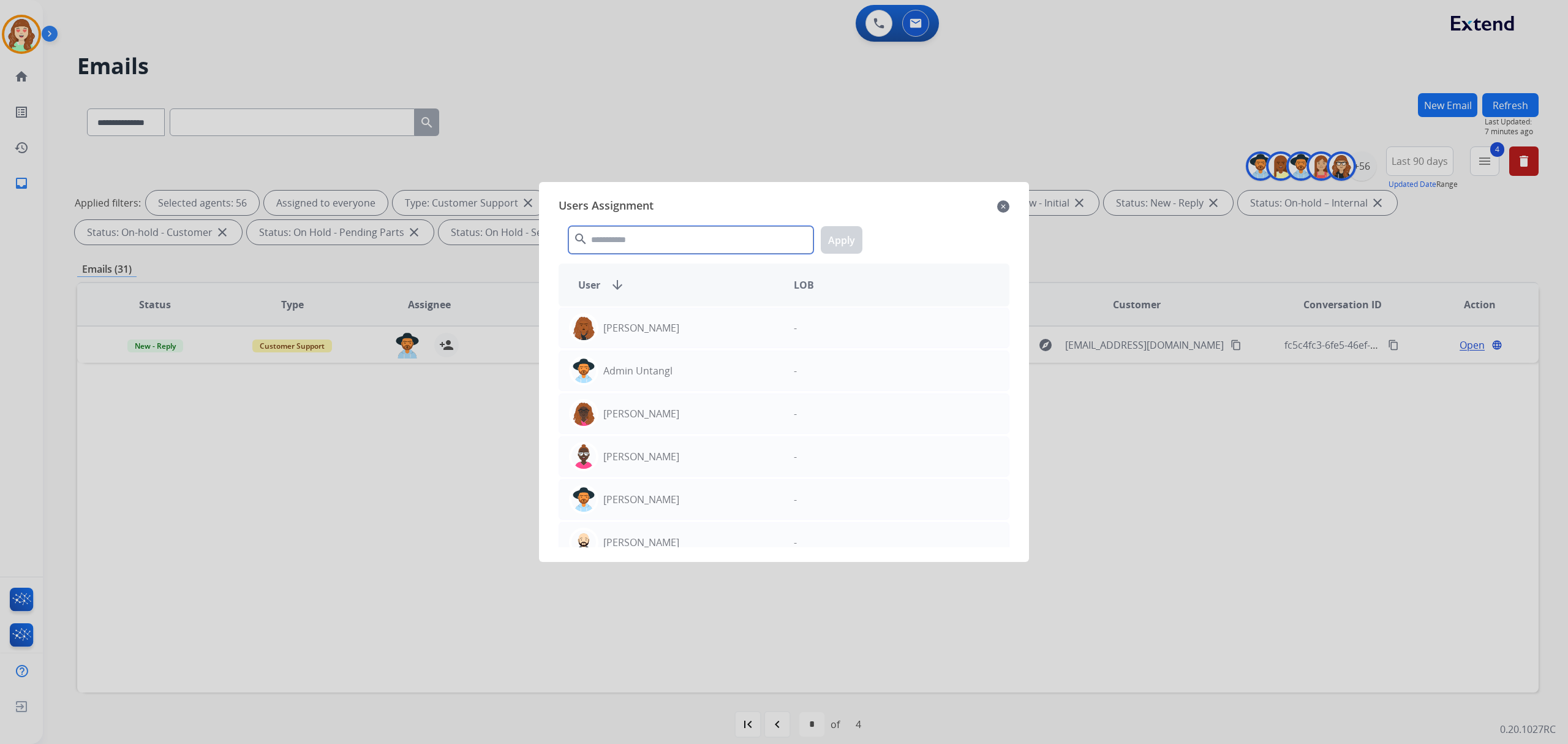
click at [661, 246] on input "text" at bounding box center [691, 239] width 245 height 27
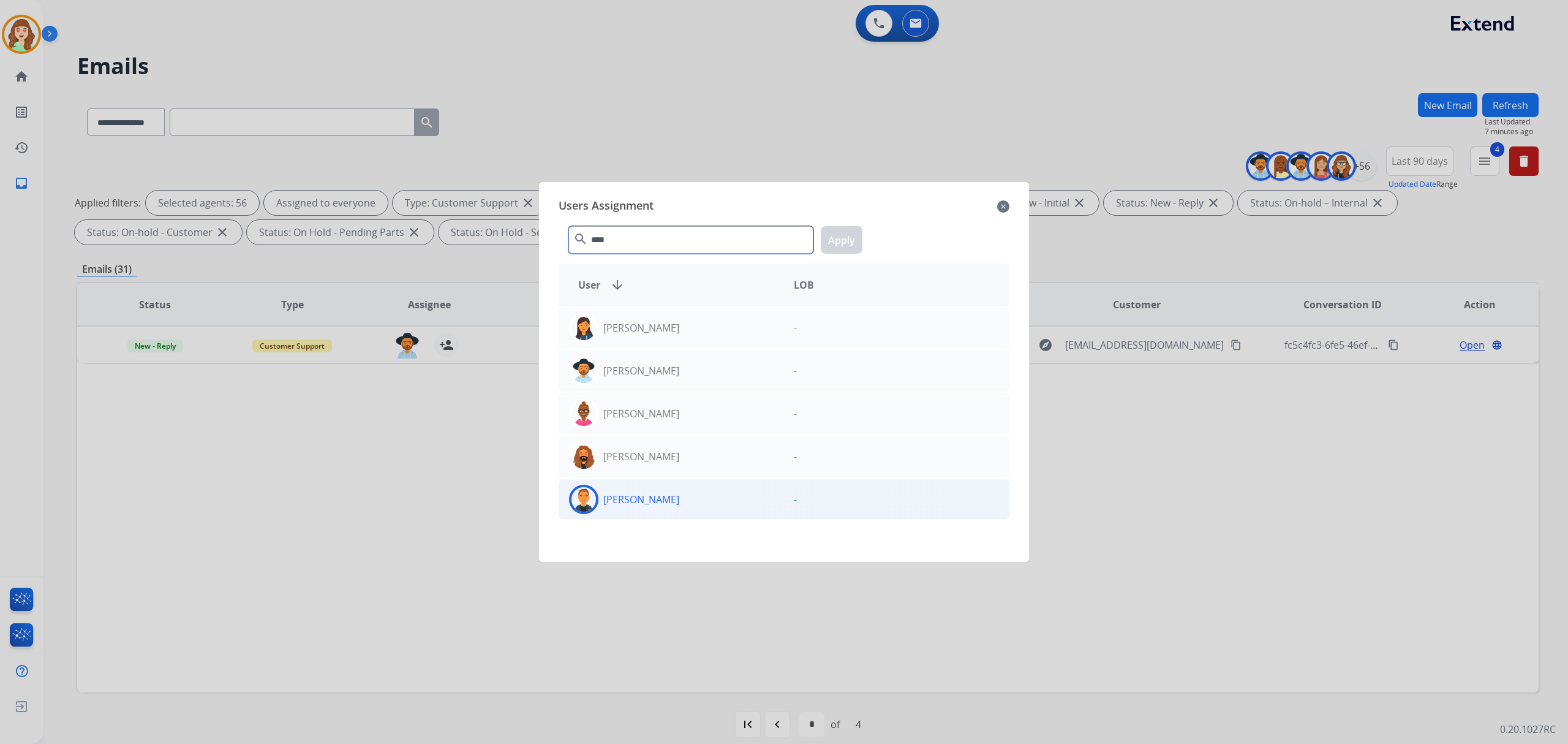
type input "****"
drag, startPoint x: 682, startPoint y: 488, endPoint x: 907, endPoint y: 255, distance: 323.9
click at [693, 482] on div "[PERSON_NAME] -" at bounding box center [783, 498] width 451 height 40
click at [851, 236] on button "Apply" at bounding box center [841, 239] width 41 height 27
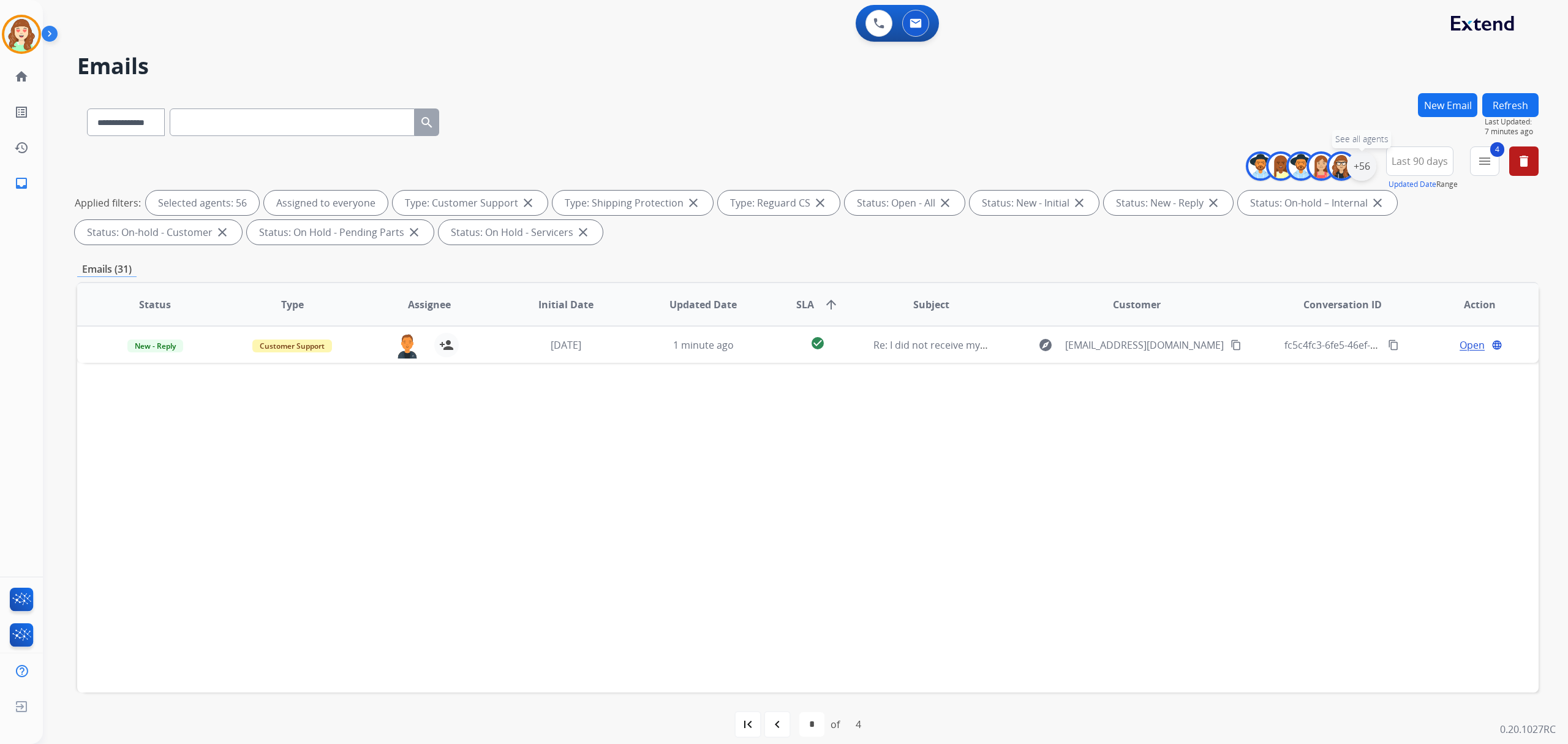
click at [1364, 171] on div "+56" at bounding box center [1361, 166] width 29 height 29
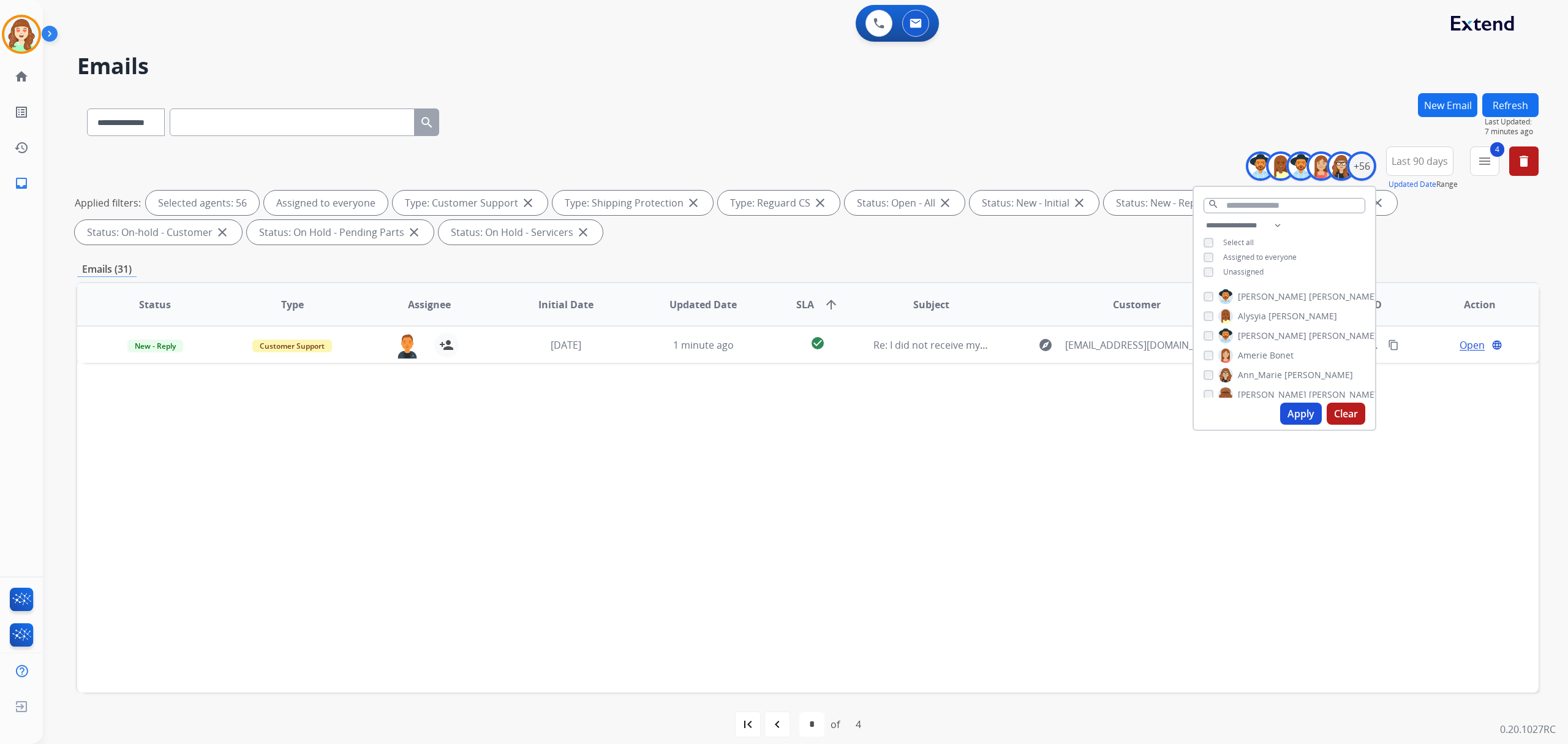
click at [1296, 405] on button "Apply" at bounding box center [1301, 414] width 41 height 22
select select "*"
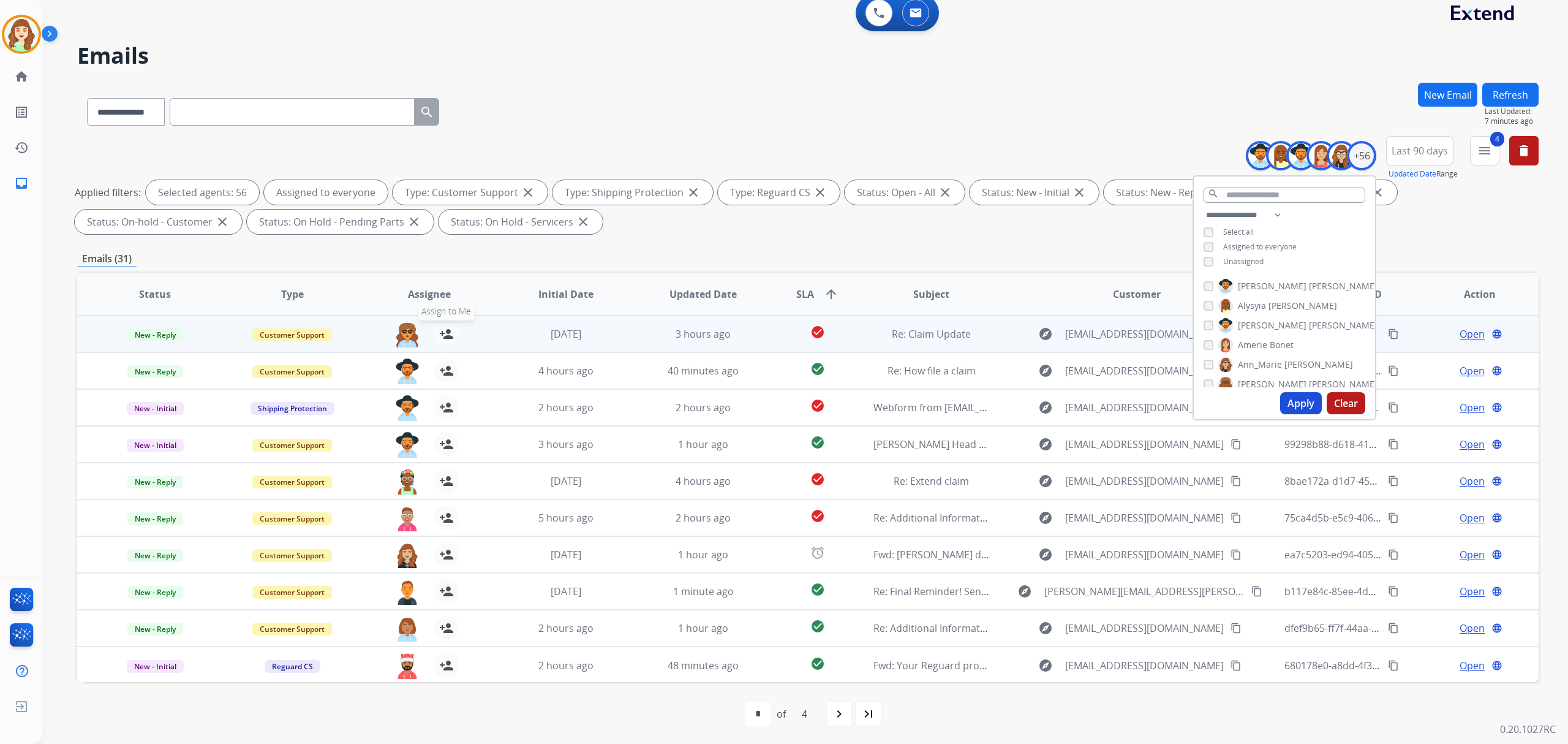
scroll to position [12, 0]
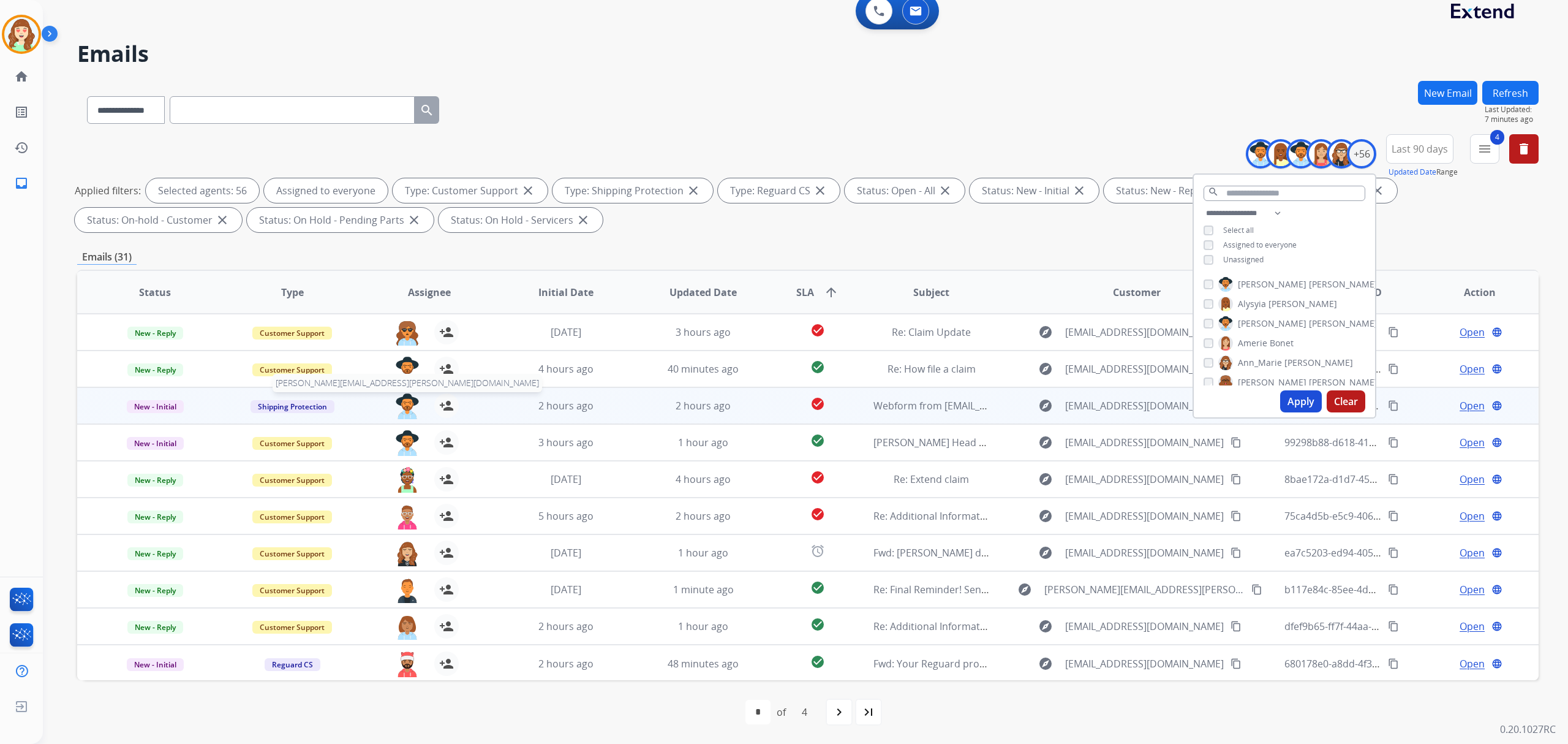
click at [407, 405] on img at bounding box center [407, 406] width 24 height 25
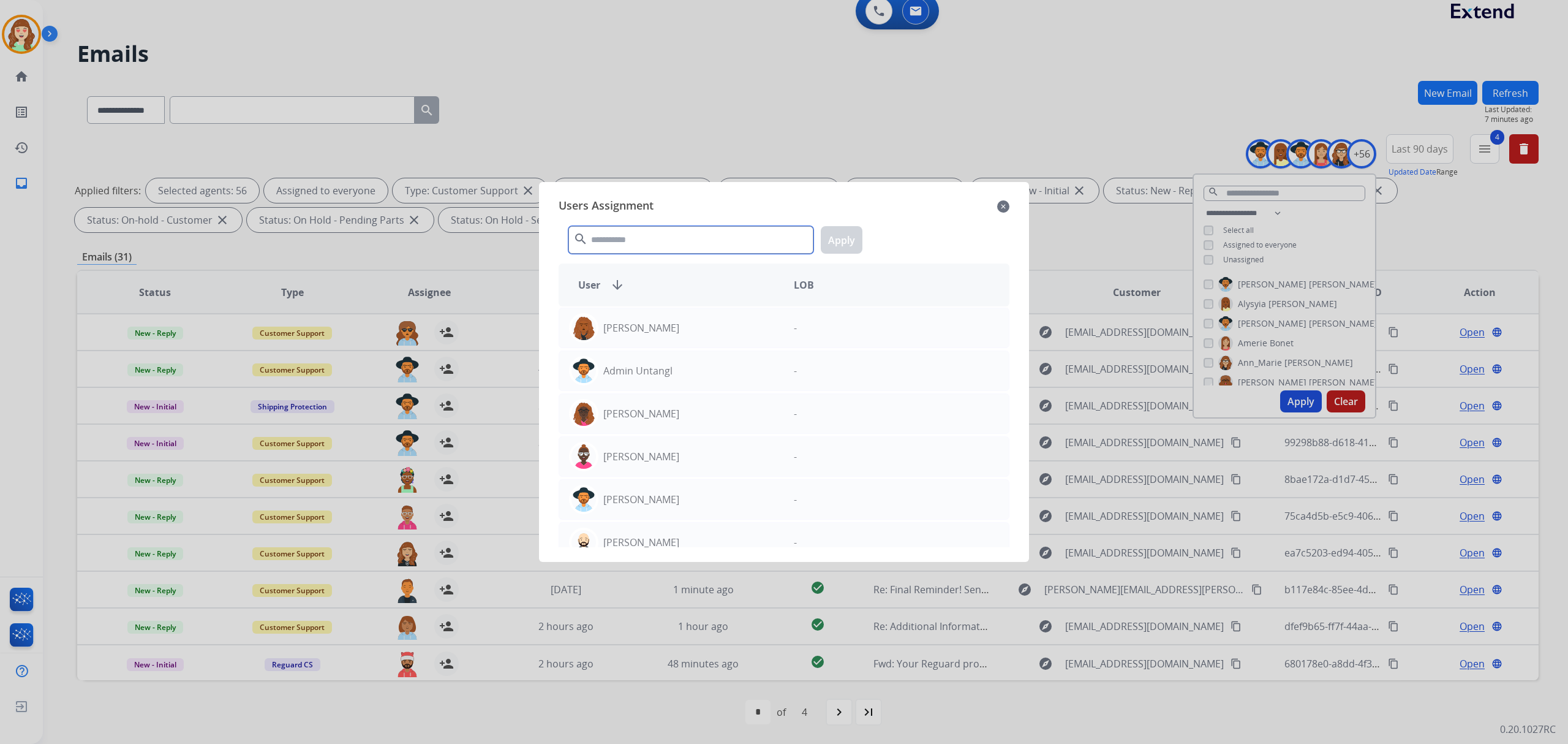
click at [643, 239] on input "text" at bounding box center [691, 239] width 245 height 27
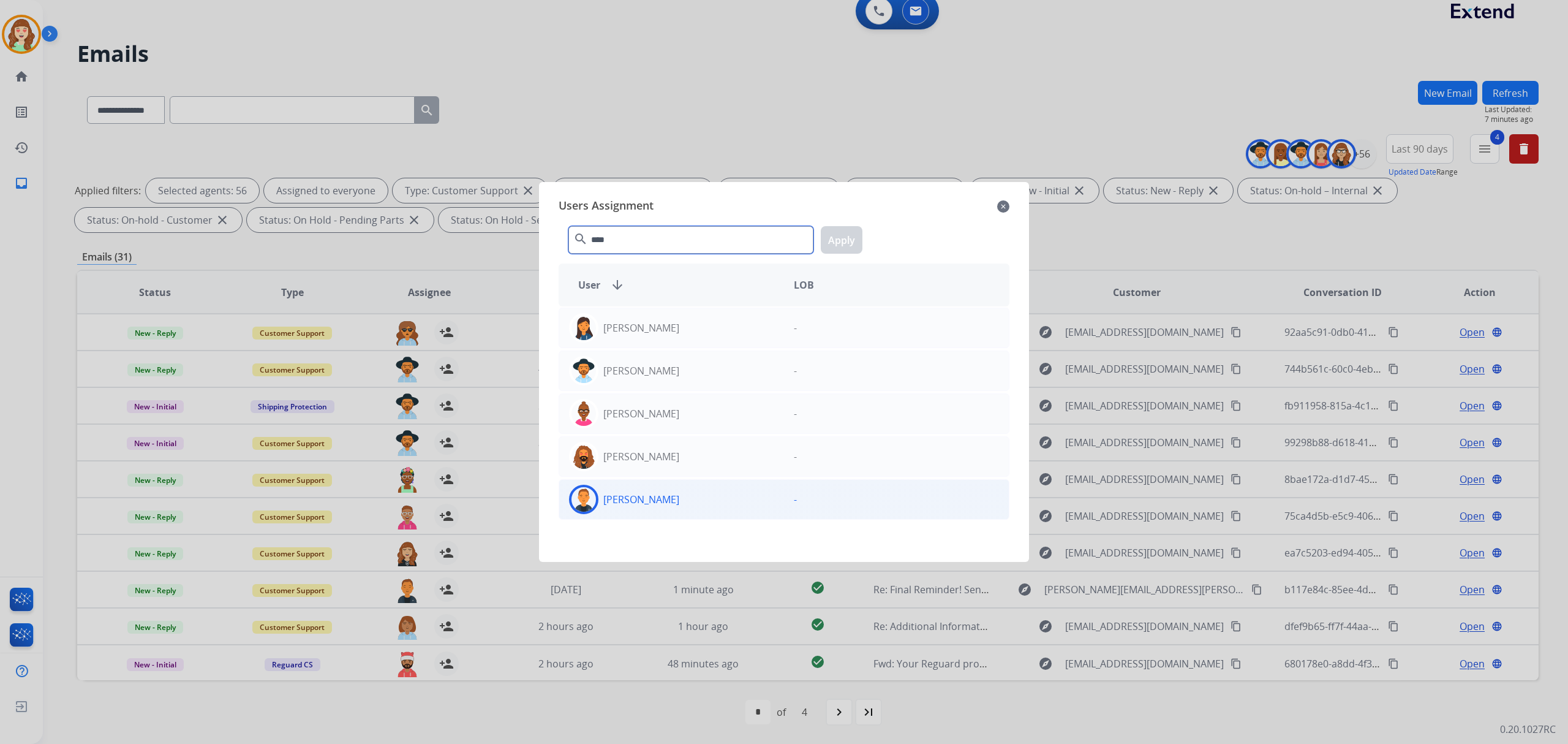
type input "****"
click at [700, 494] on div "[PERSON_NAME]" at bounding box center [672, 498] width 225 height 29
click at [854, 236] on button "Apply" at bounding box center [841, 239] width 41 height 27
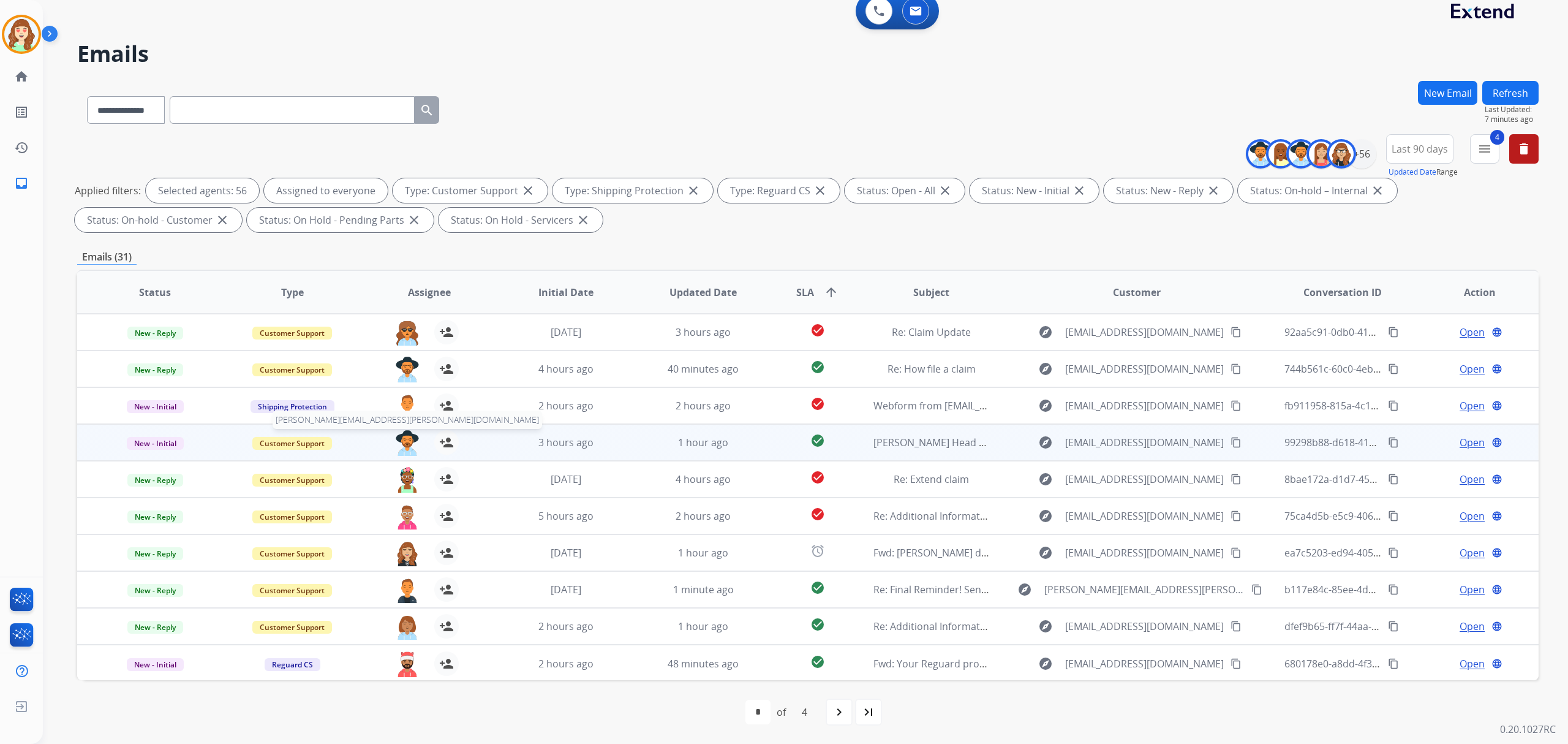
click at [401, 438] on img at bounding box center [407, 442] width 24 height 25
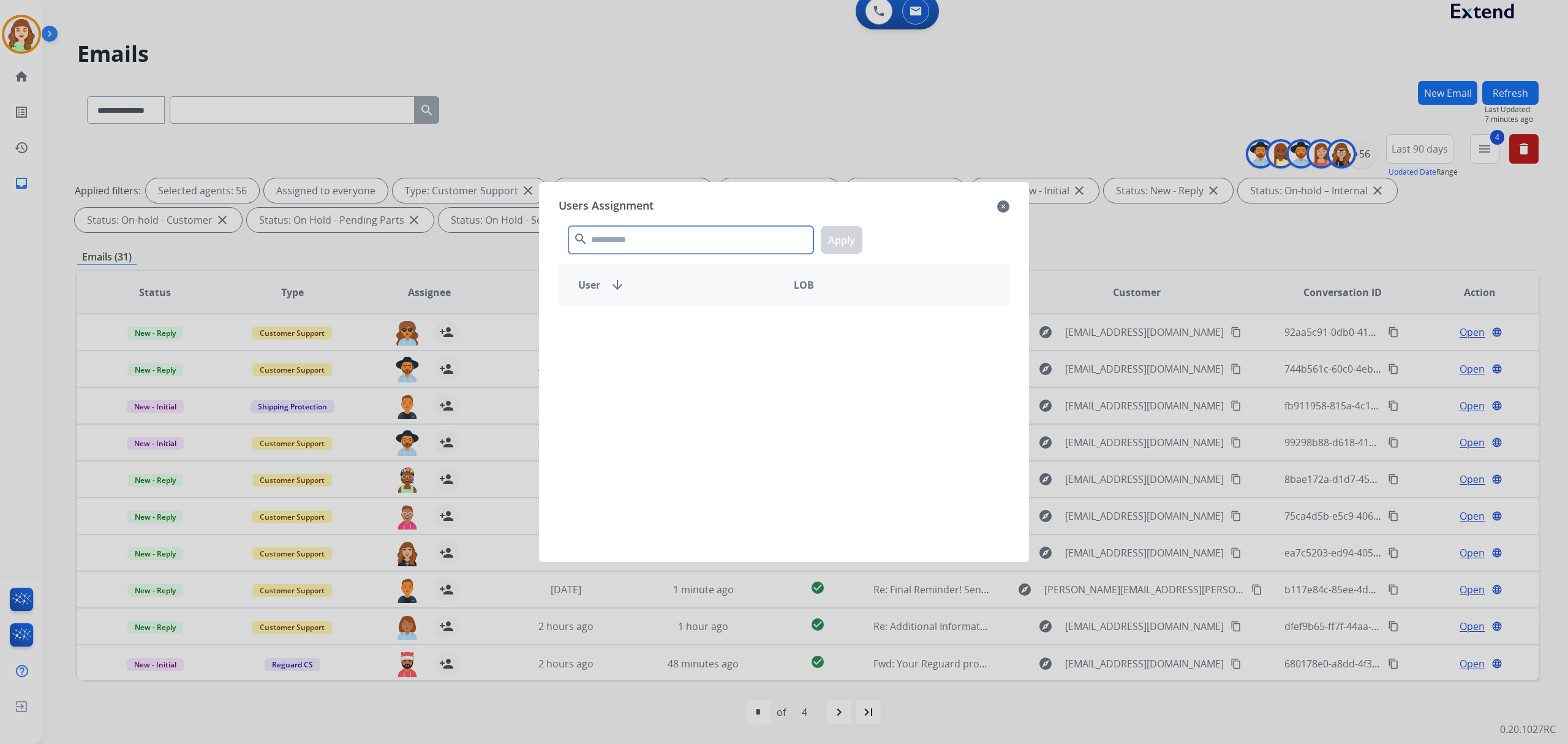
click at [630, 243] on input "text" at bounding box center [691, 239] width 245 height 27
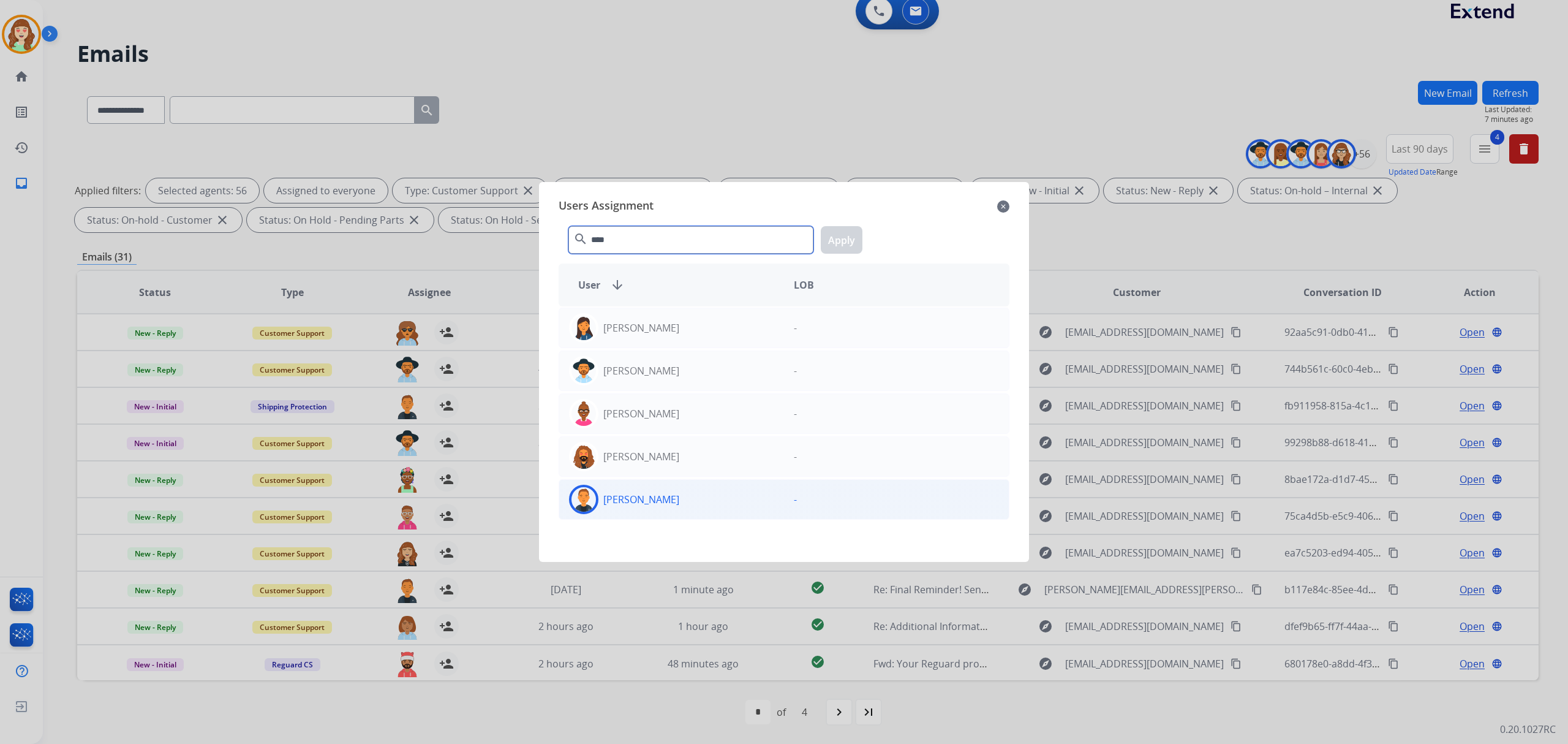
type input "****"
click at [673, 488] on div "[PERSON_NAME]" at bounding box center [672, 498] width 225 height 29
click at [843, 244] on button "Apply" at bounding box center [841, 239] width 41 height 27
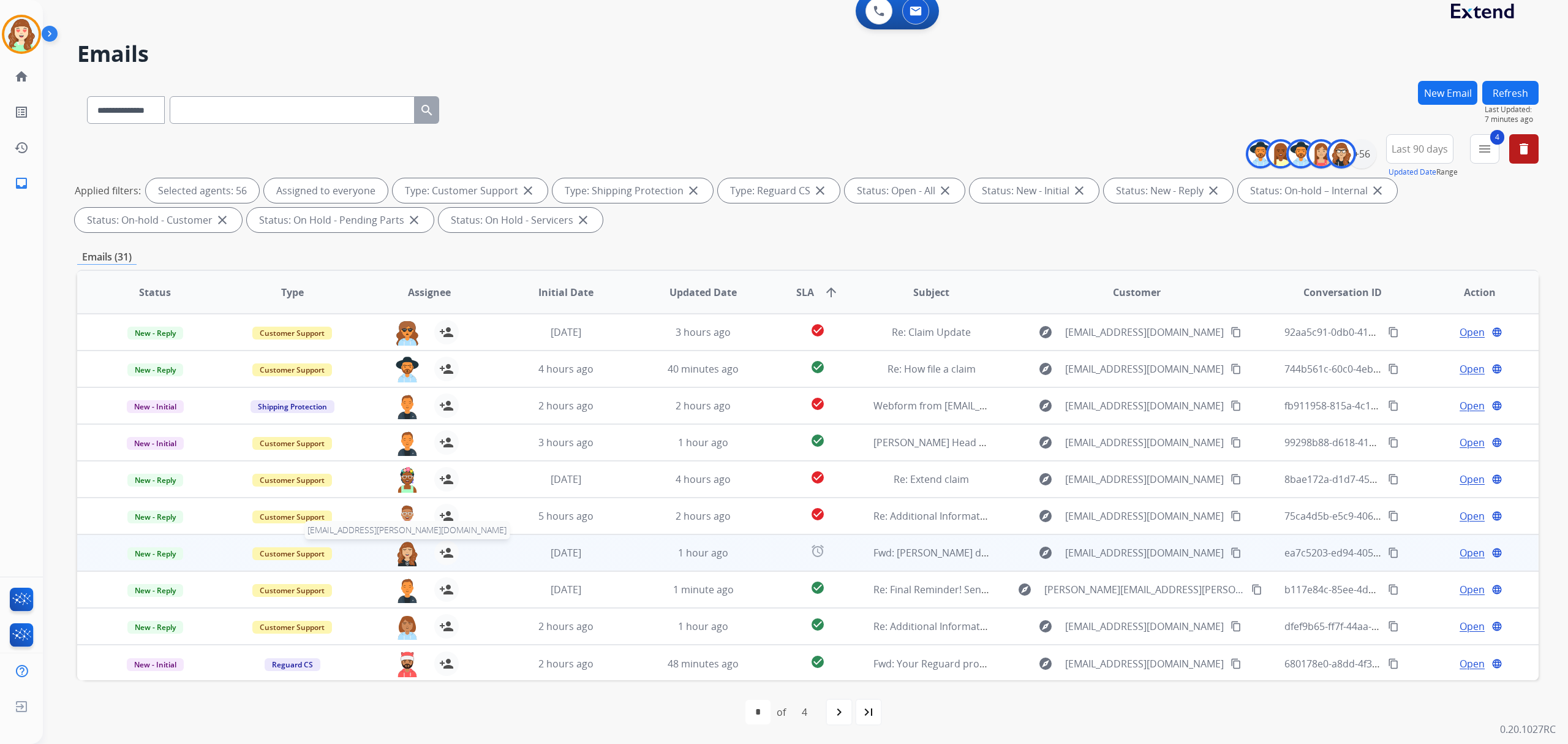
click at [402, 552] on img at bounding box center [407, 553] width 24 height 25
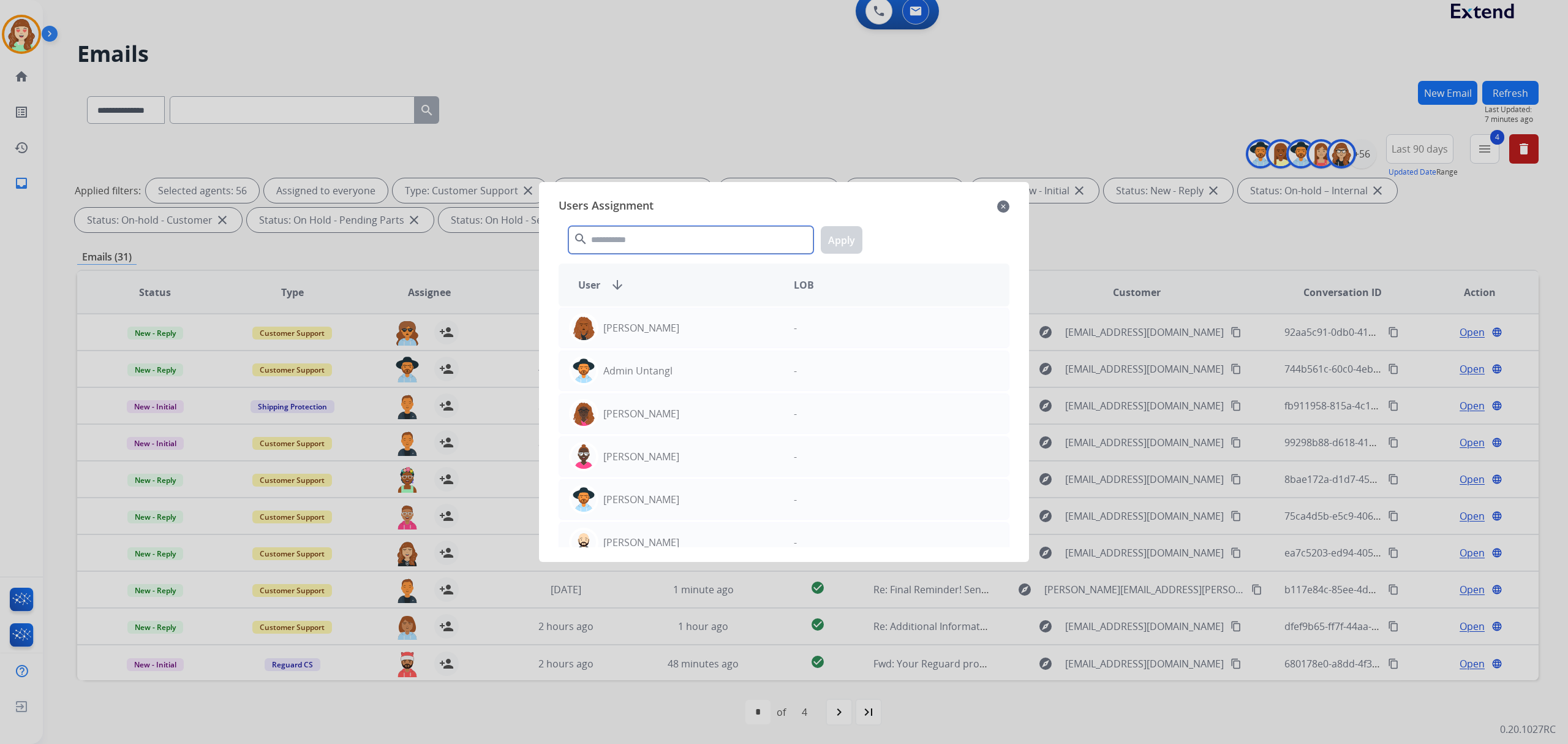
click at [655, 231] on input "text" at bounding box center [691, 239] width 245 height 27
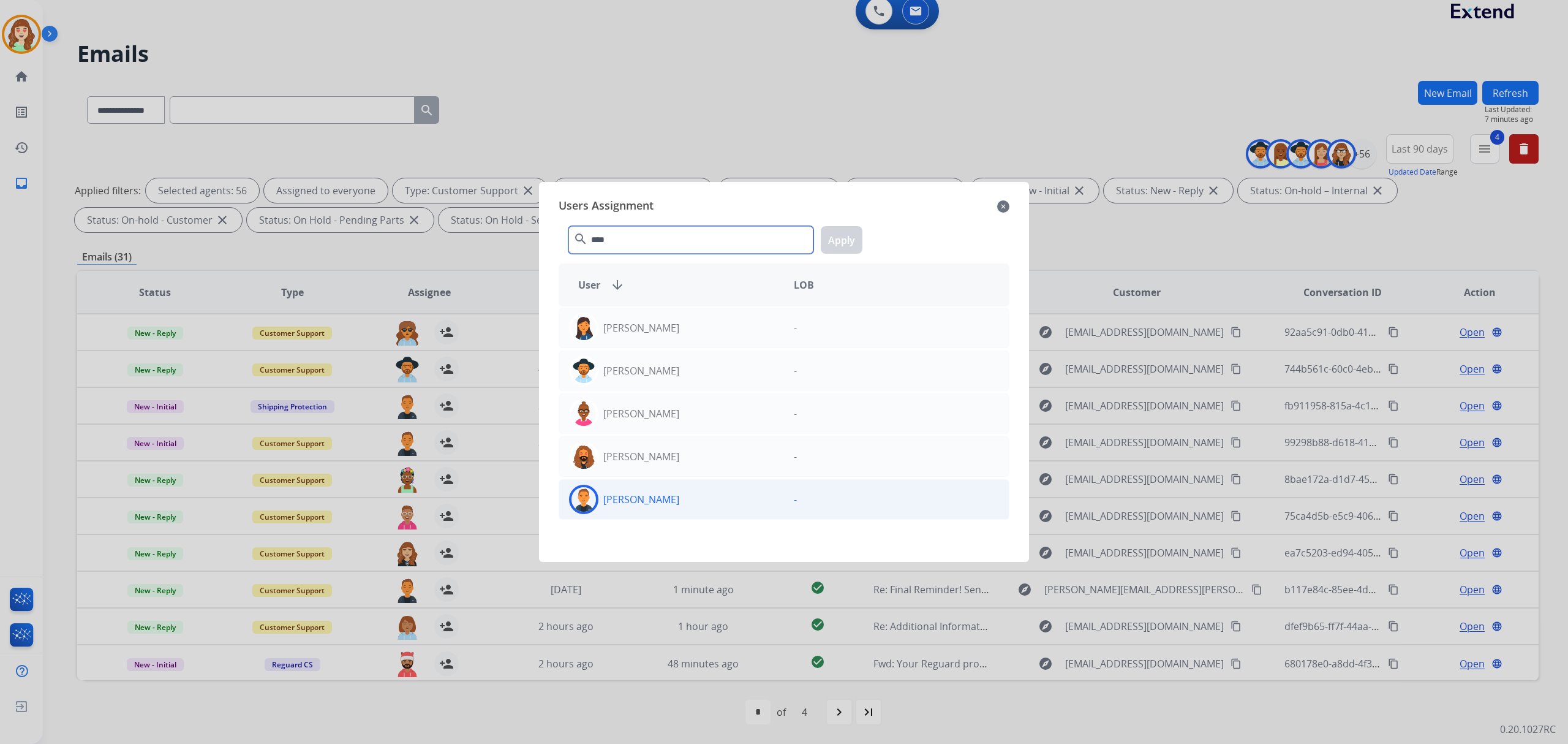
type input "****"
click at [665, 503] on div "[PERSON_NAME]" at bounding box center [672, 498] width 225 height 29
click at [851, 240] on button "Apply" at bounding box center [841, 239] width 41 height 27
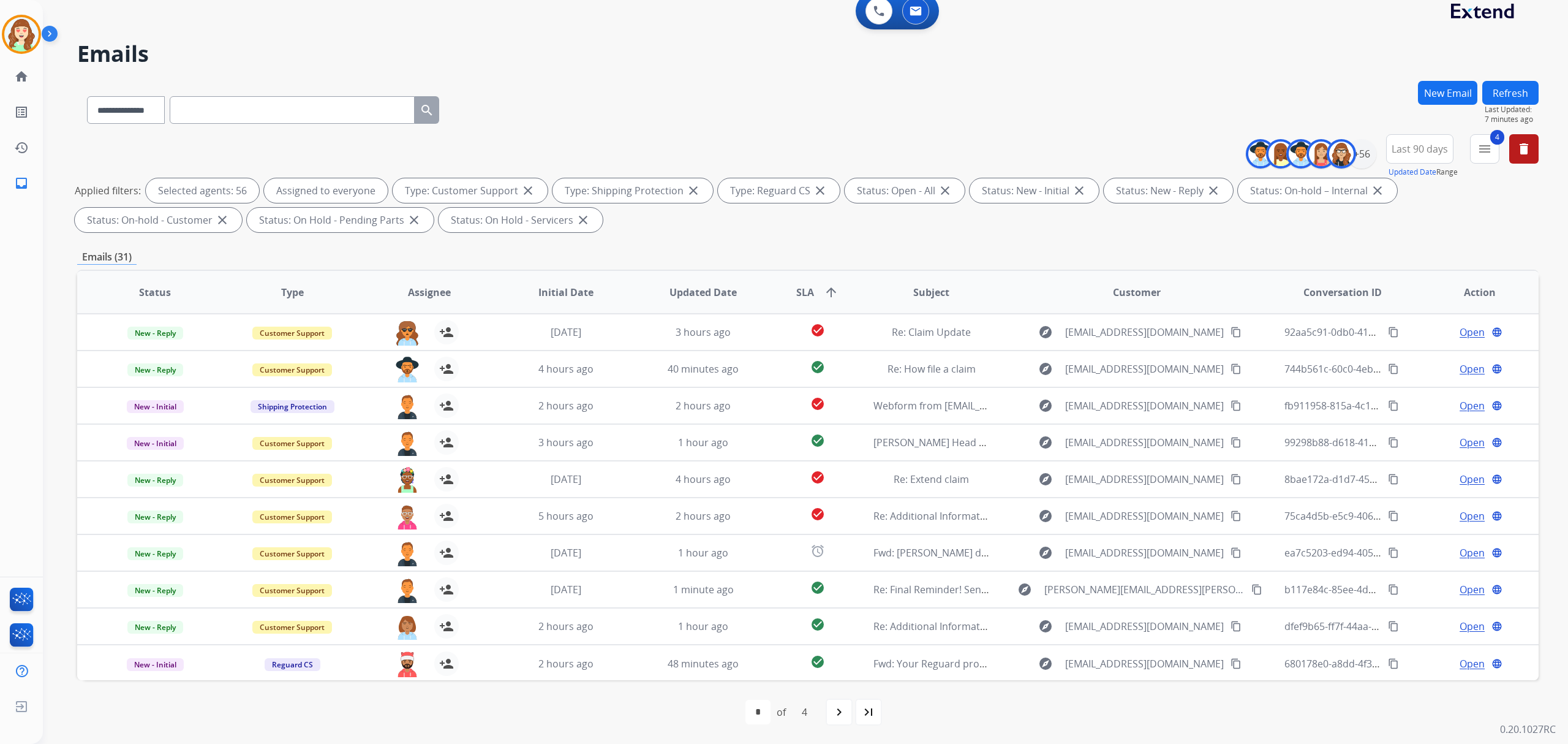
click at [847, 717] on div "navigate_next" at bounding box center [839, 711] width 27 height 27
select select "*"
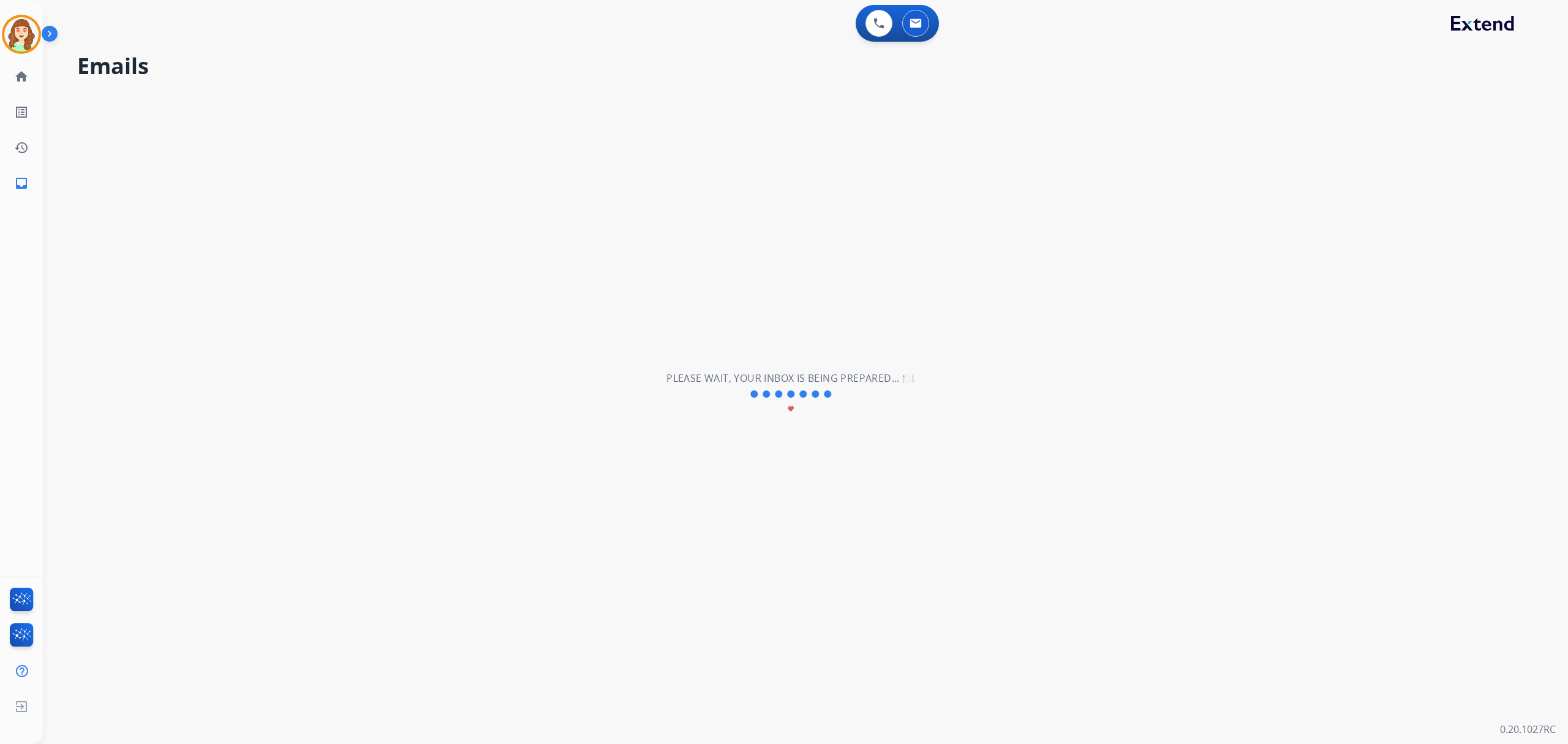
scroll to position [0, 0]
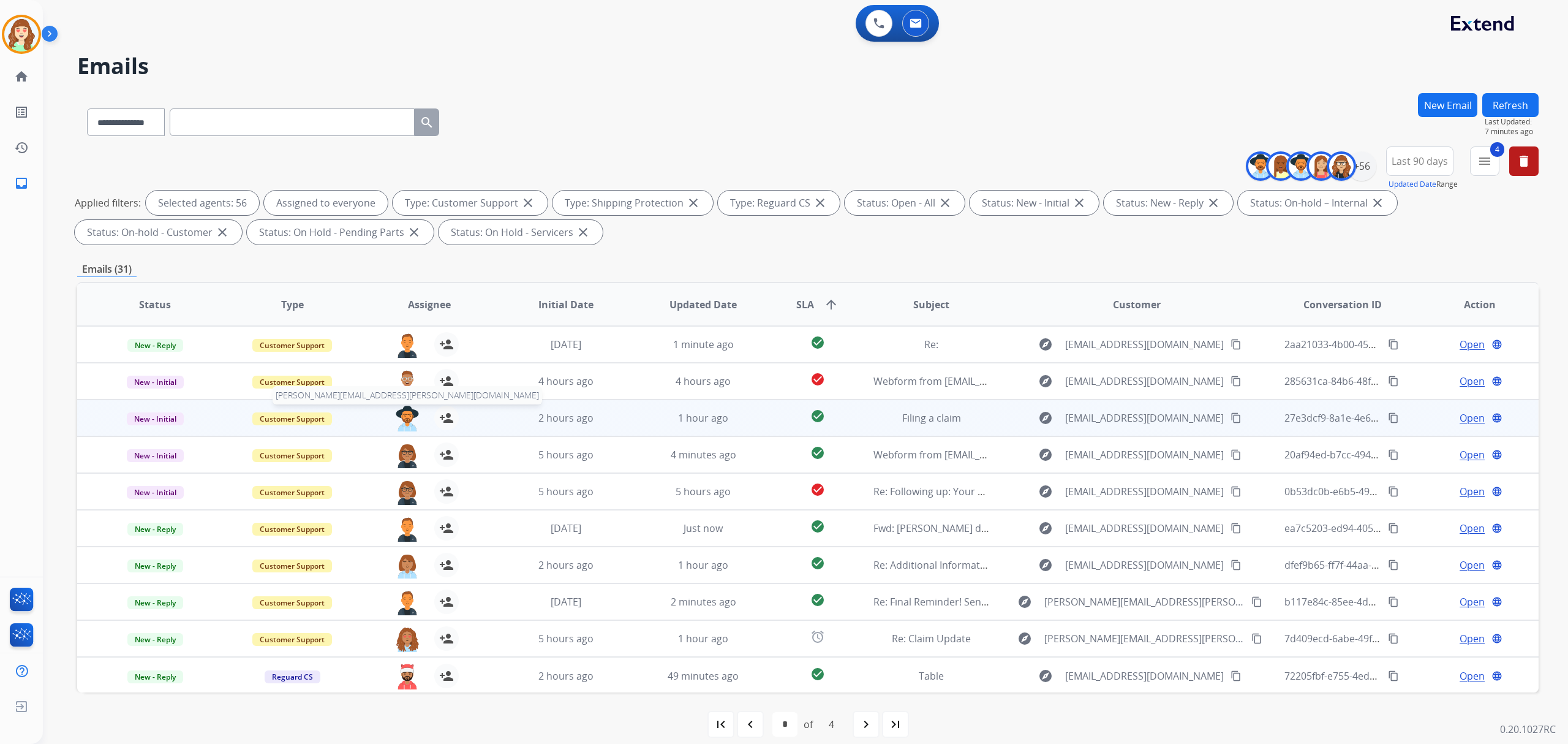
click at [402, 415] on img at bounding box center [407, 418] width 24 height 25
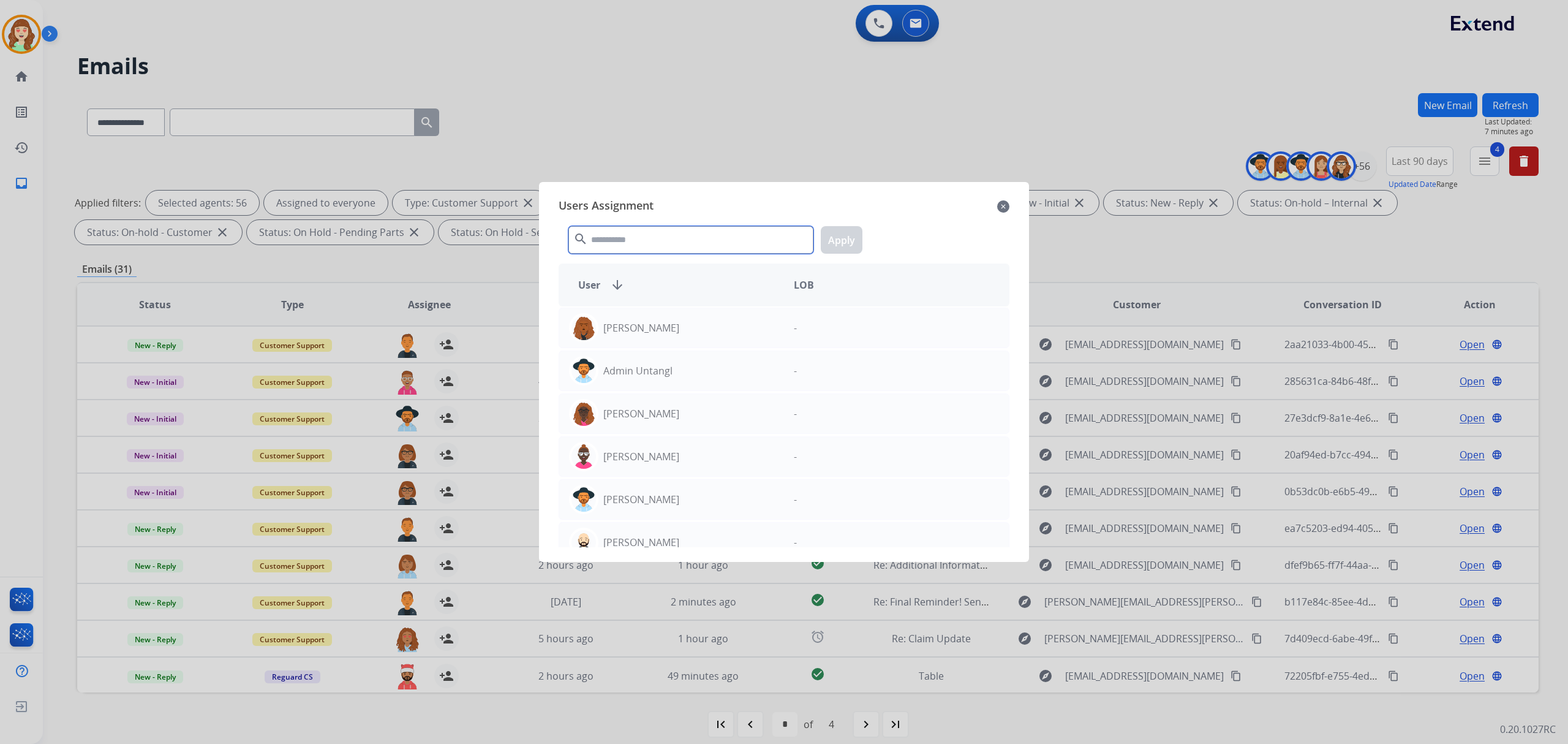
click at [693, 244] on input "text" at bounding box center [691, 239] width 245 height 27
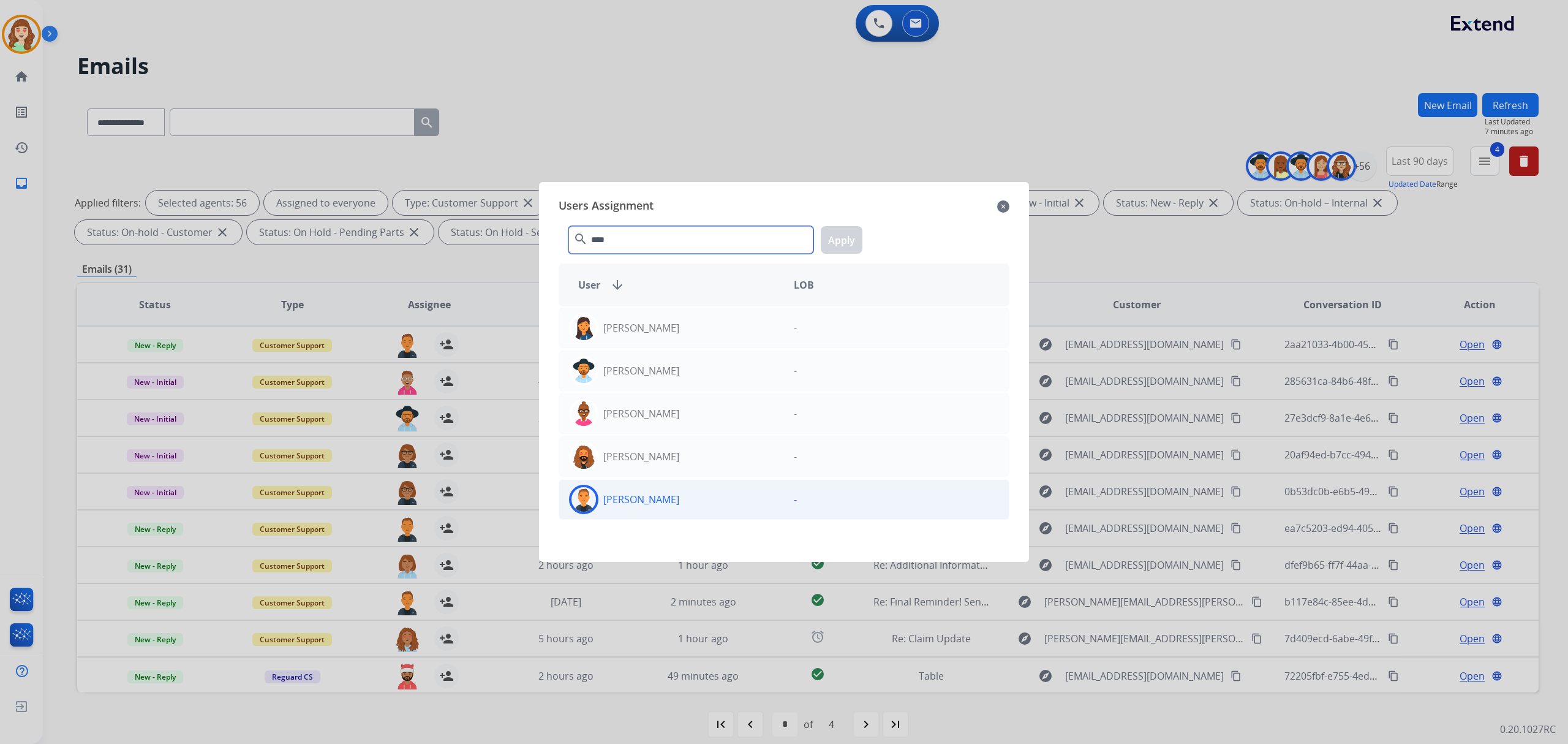
type input "****"
click at [691, 505] on div "[PERSON_NAME]" at bounding box center [672, 498] width 225 height 29
drag, startPoint x: 836, startPoint y: 236, endPoint x: 816, endPoint y: 247, distance: 22.8
click at [836, 234] on button "Apply" at bounding box center [841, 239] width 41 height 27
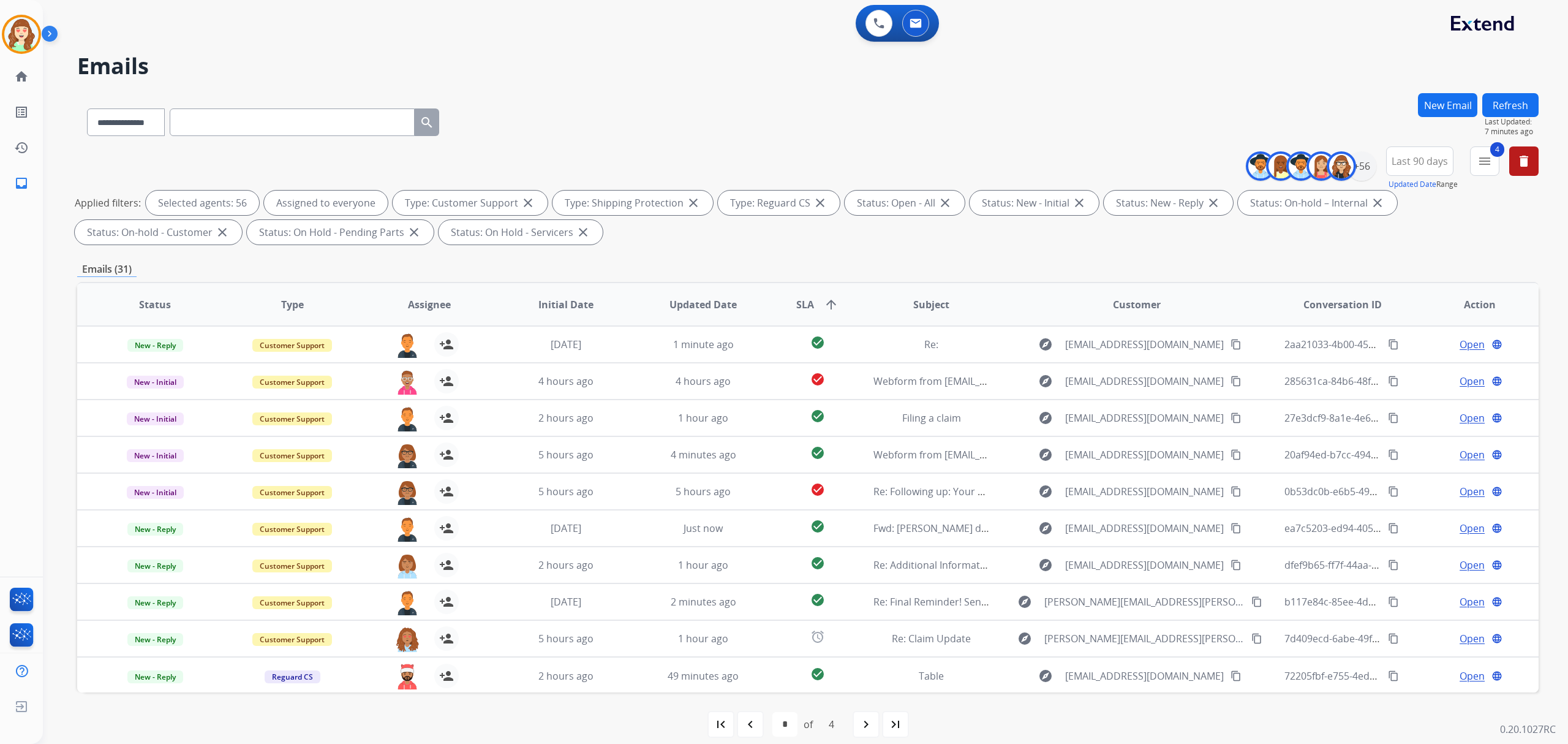
click at [863, 726] on mat-icon "navigate_next" at bounding box center [866, 724] width 15 height 15
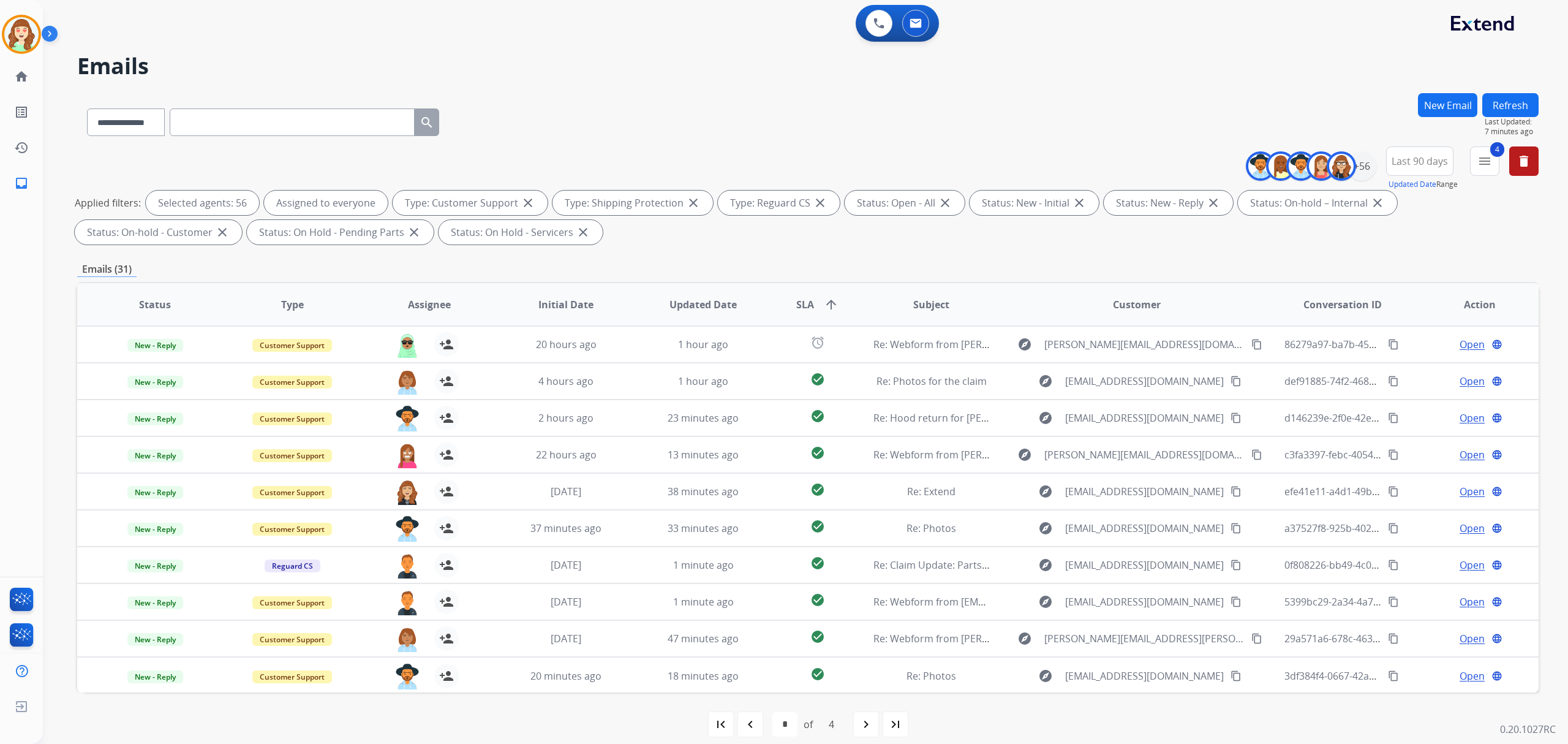
scroll to position [12, 0]
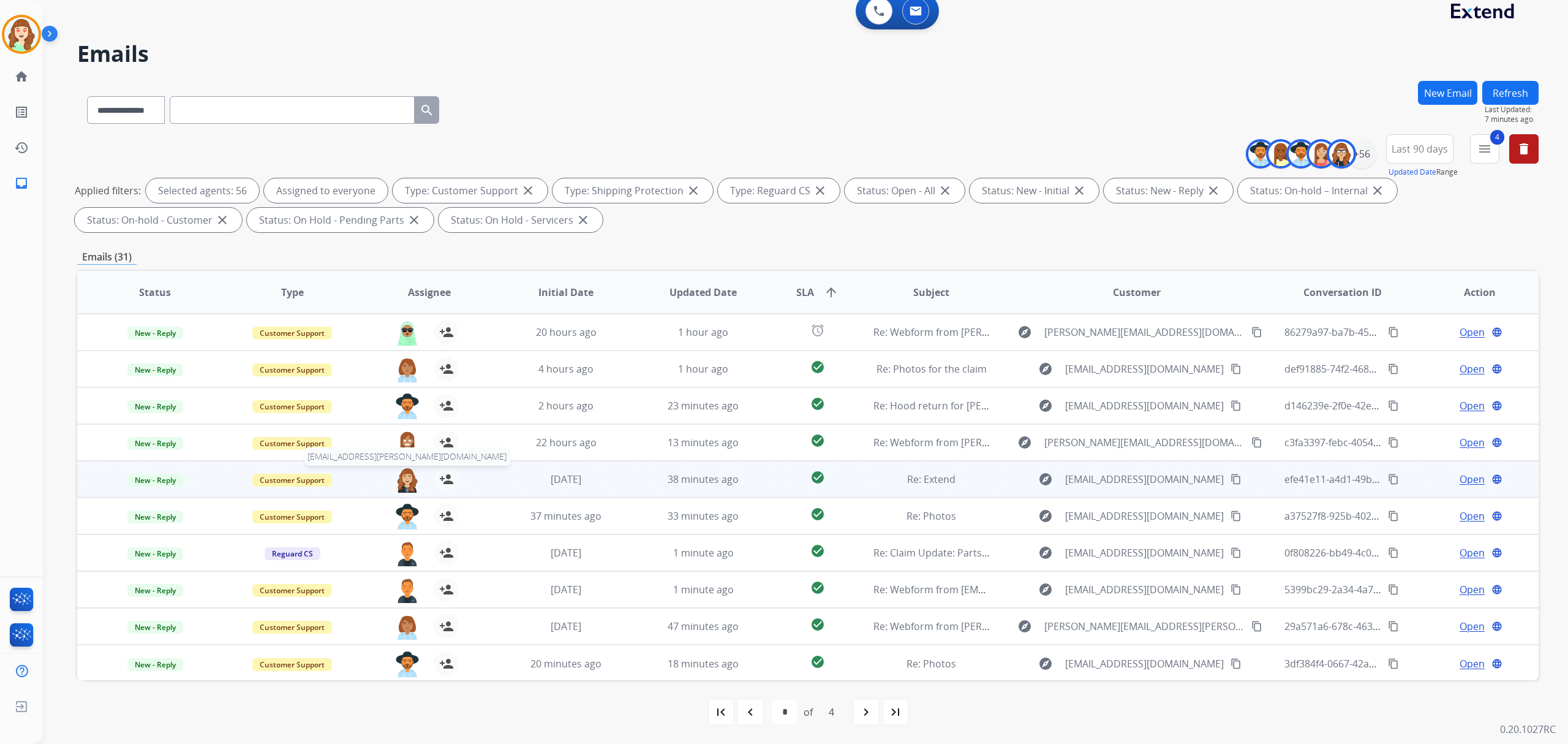
click at [405, 479] on img at bounding box center [407, 479] width 24 height 25
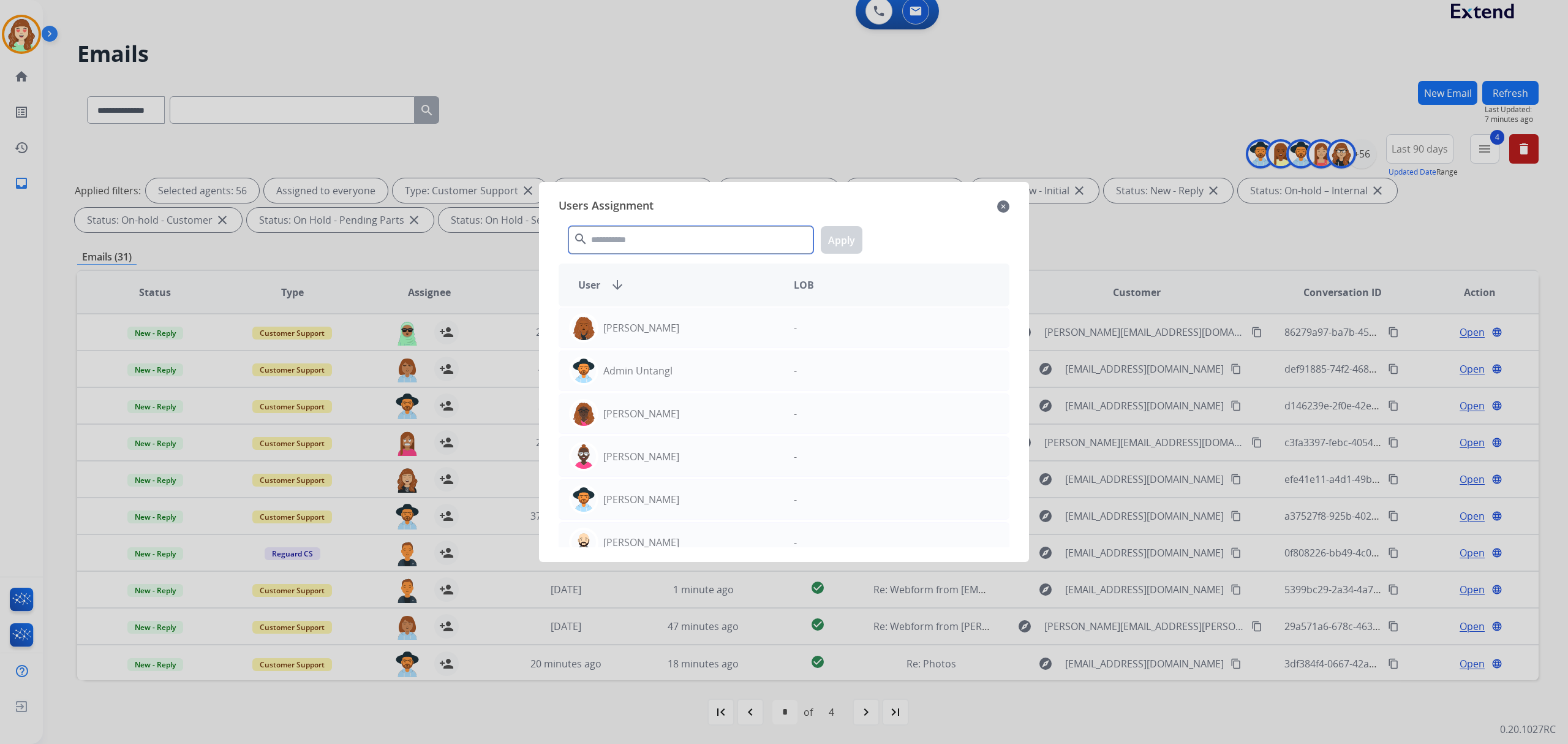
click at [668, 239] on input "text" at bounding box center [691, 239] width 245 height 27
click at [1002, 208] on mat-icon "close" at bounding box center [1003, 207] width 12 height 15
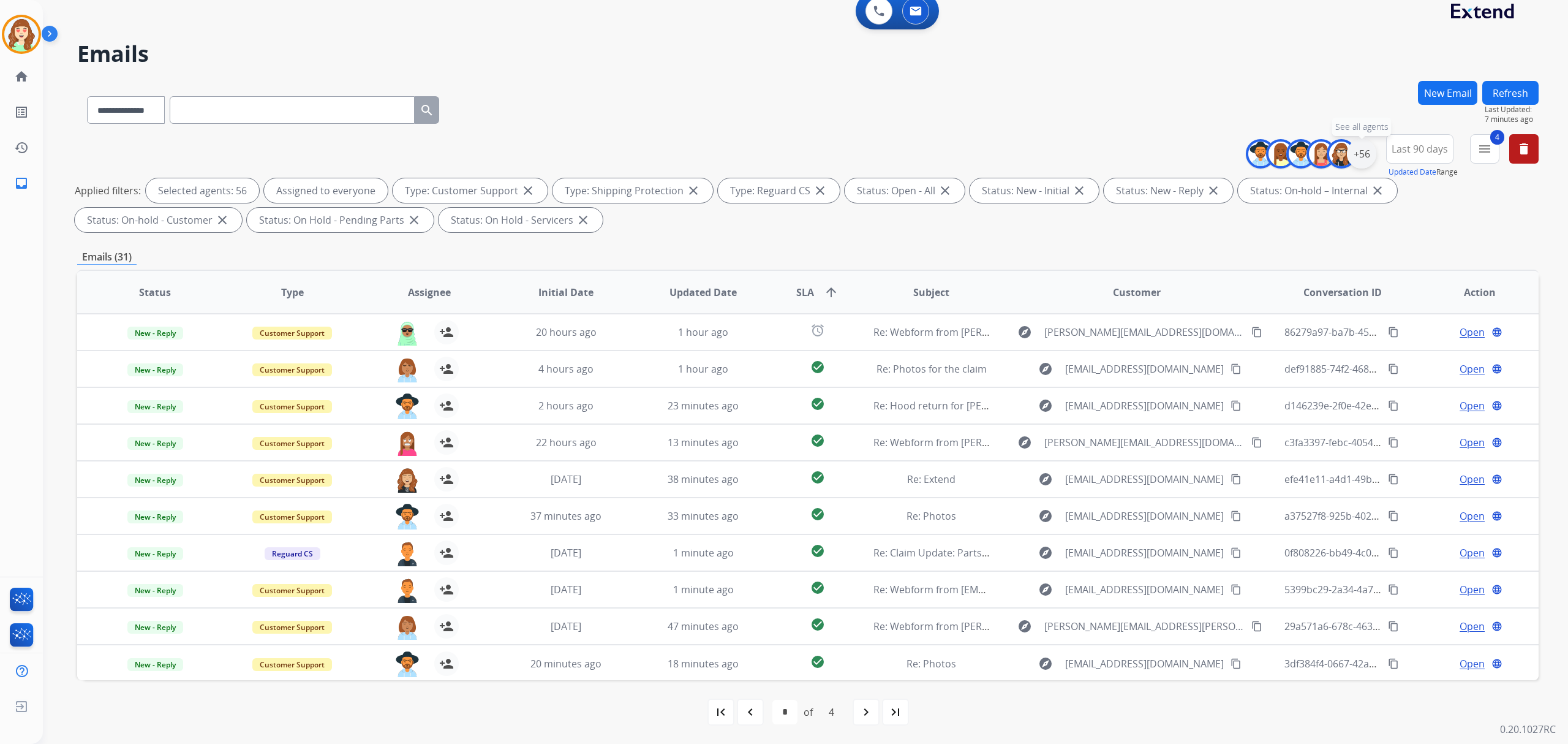
click at [1363, 148] on div "+56" at bounding box center [1361, 153] width 29 height 29
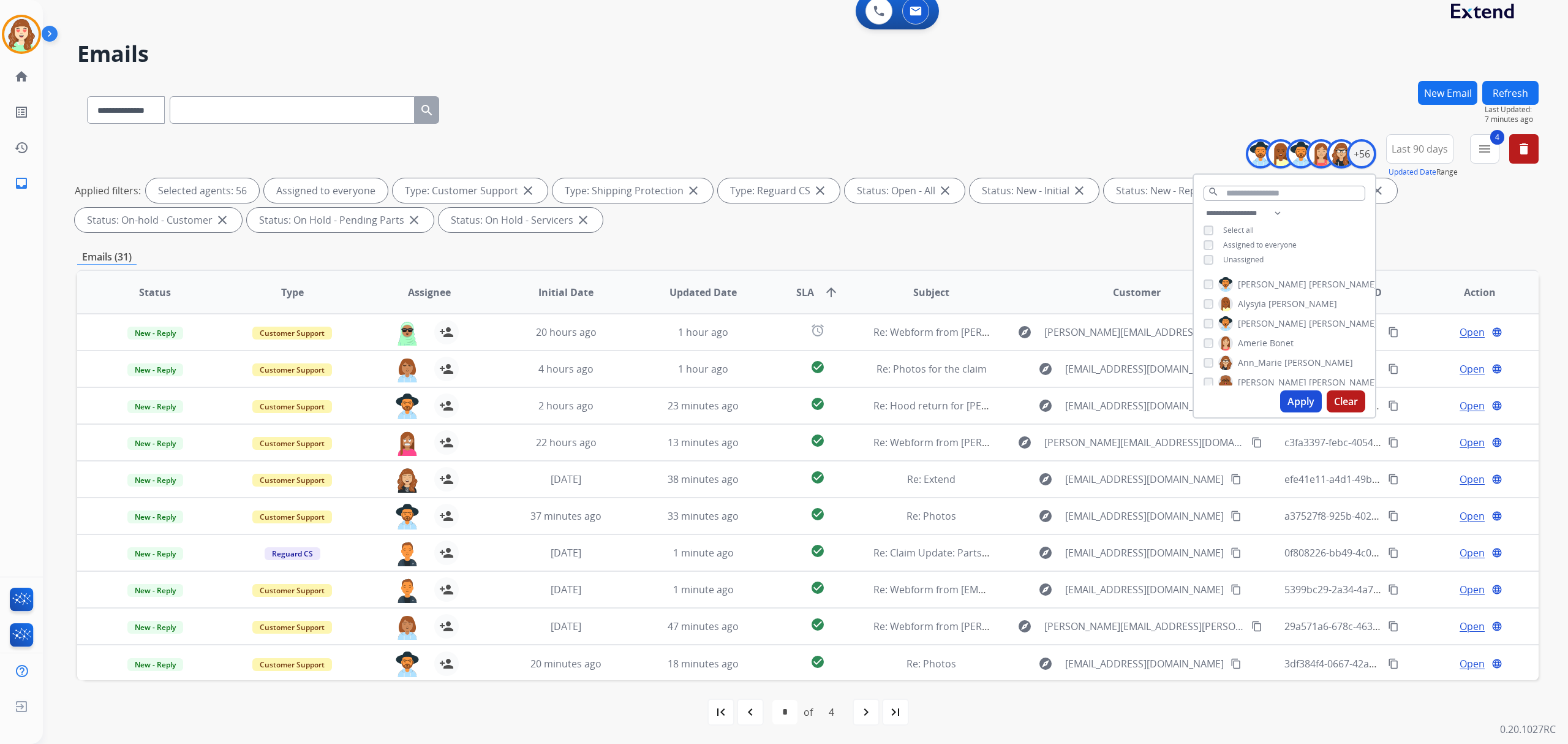
click at [1346, 393] on button "Clear" at bounding box center [1345, 402] width 38 height 22
select select "*"
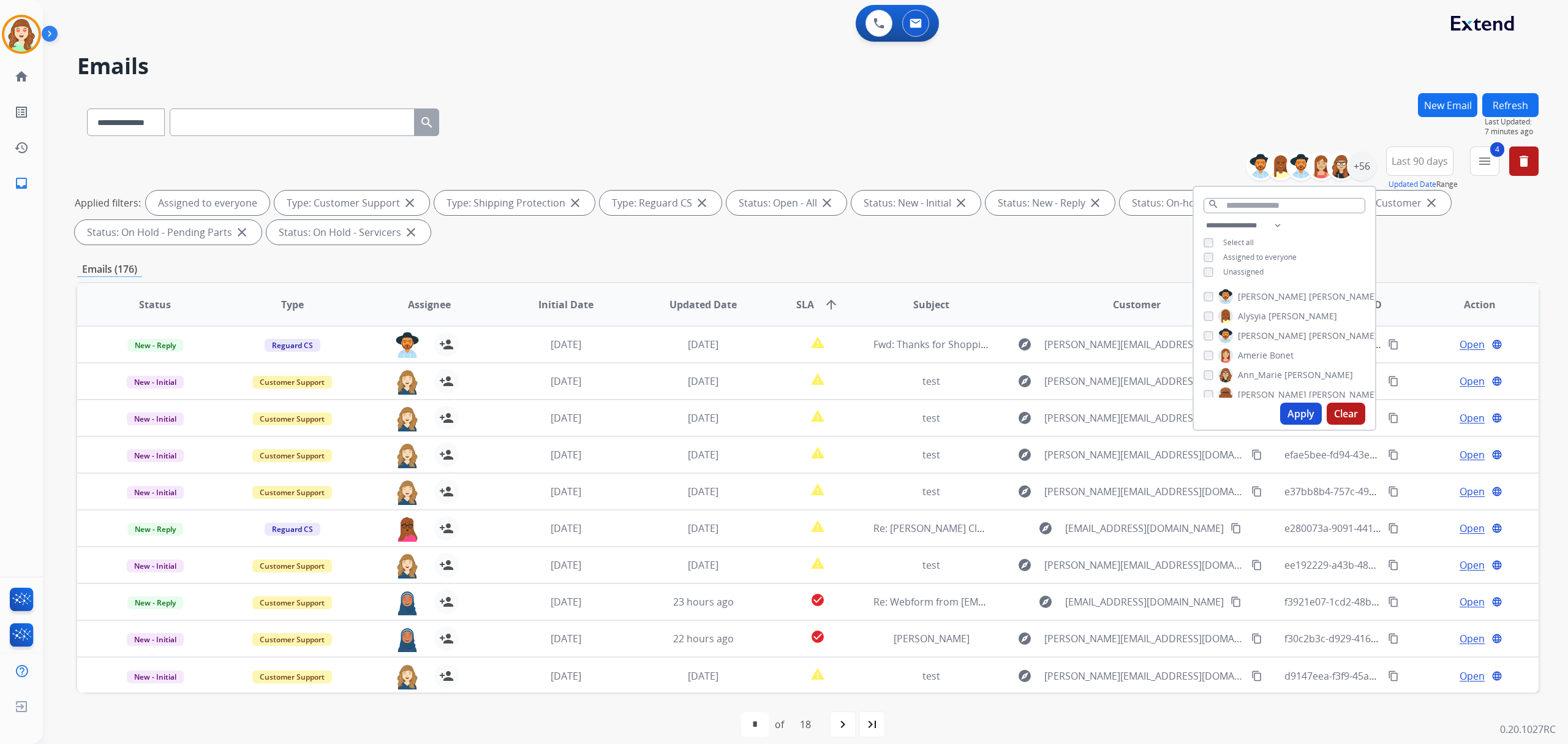
click at [1288, 417] on button "Apply" at bounding box center [1301, 414] width 41 height 22
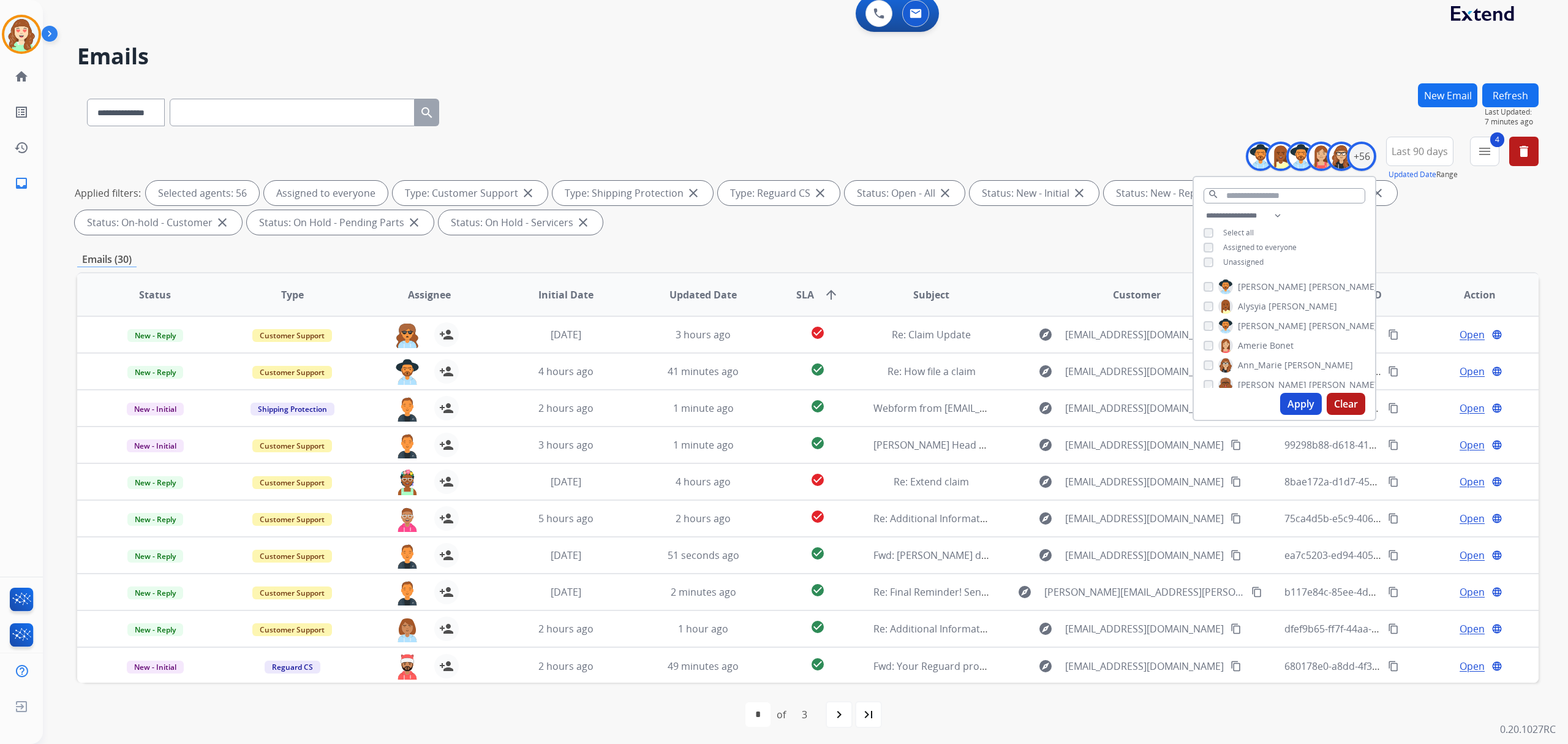
scroll to position [12, 0]
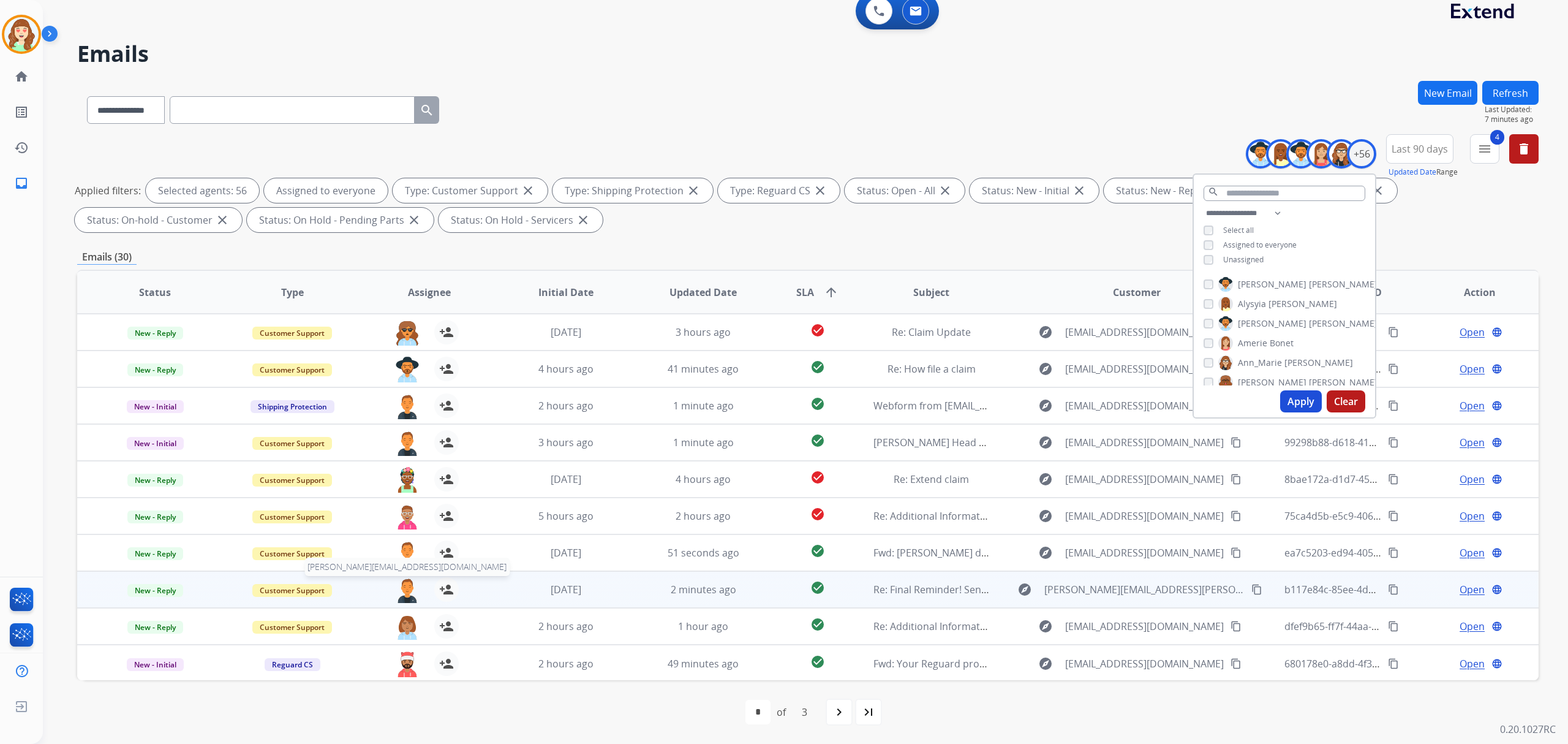
drag, startPoint x: 417, startPoint y: 582, endPoint x: 413, endPoint y: 587, distance: 6.4
click at [417, 582] on table "Status Type Assignee Initial Date Updated Date SLA arrow_upward Subject Custome…" at bounding box center [807, 476] width 1461 height 410
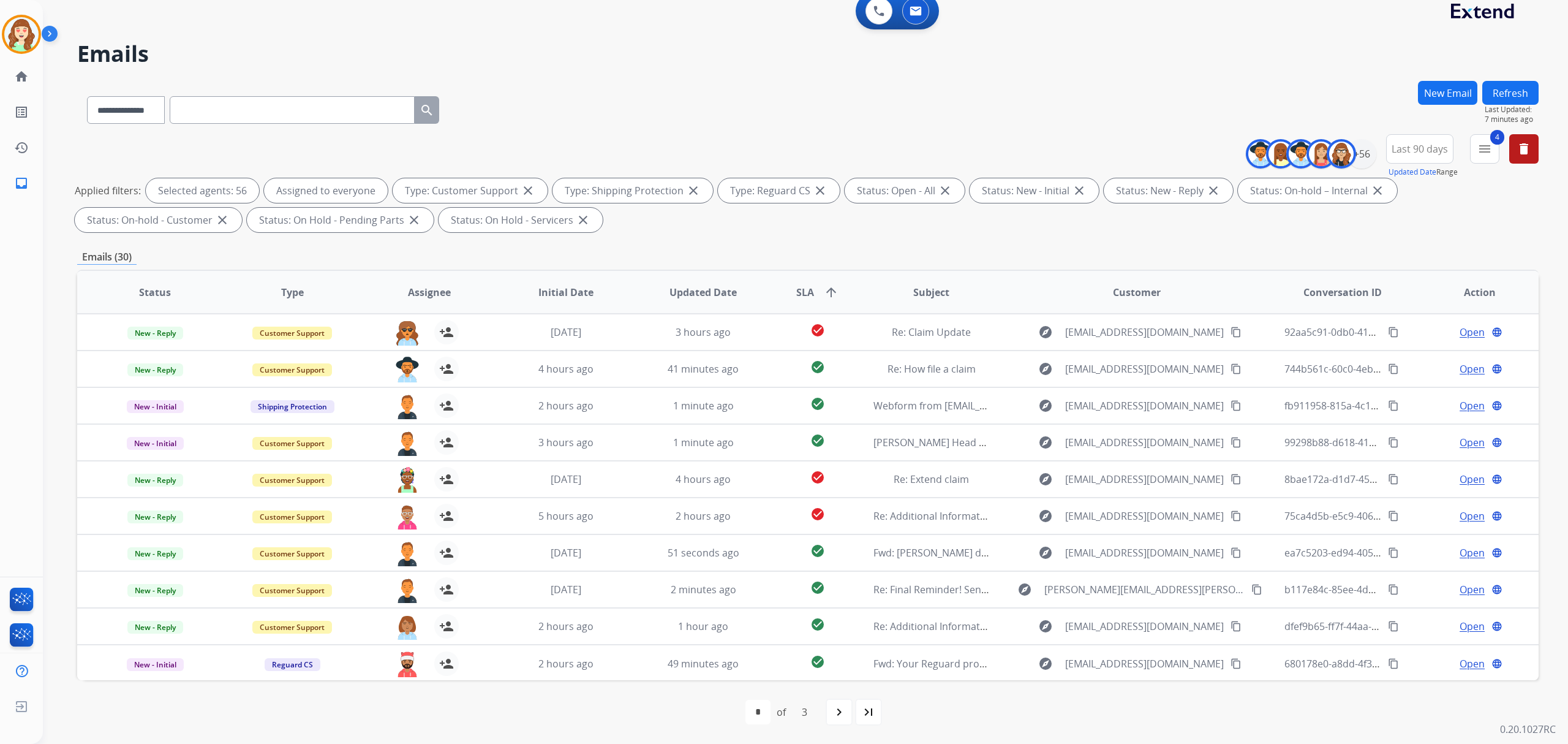
drag, startPoint x: 842, startPoint y: 714, endPoint x: 849, endPoint y: 695, distance: 20.2
click at [842, 712] on mat-icon "navigate_next" at bounding box center [839, 712] width 15 height 15
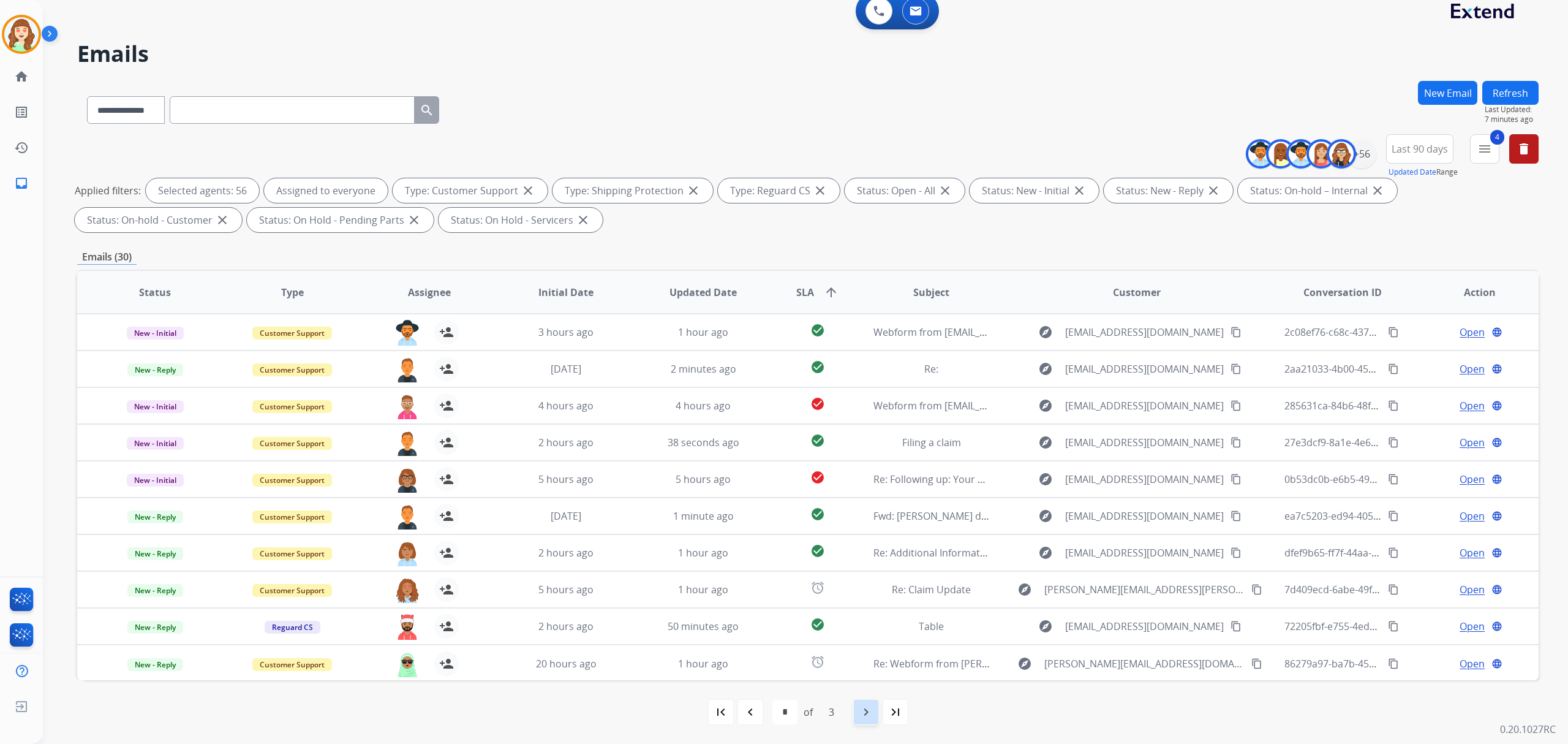
click at [863, 712] on mat-icon "navigate_next" at bounding box center [866, 712] width 15 height 15
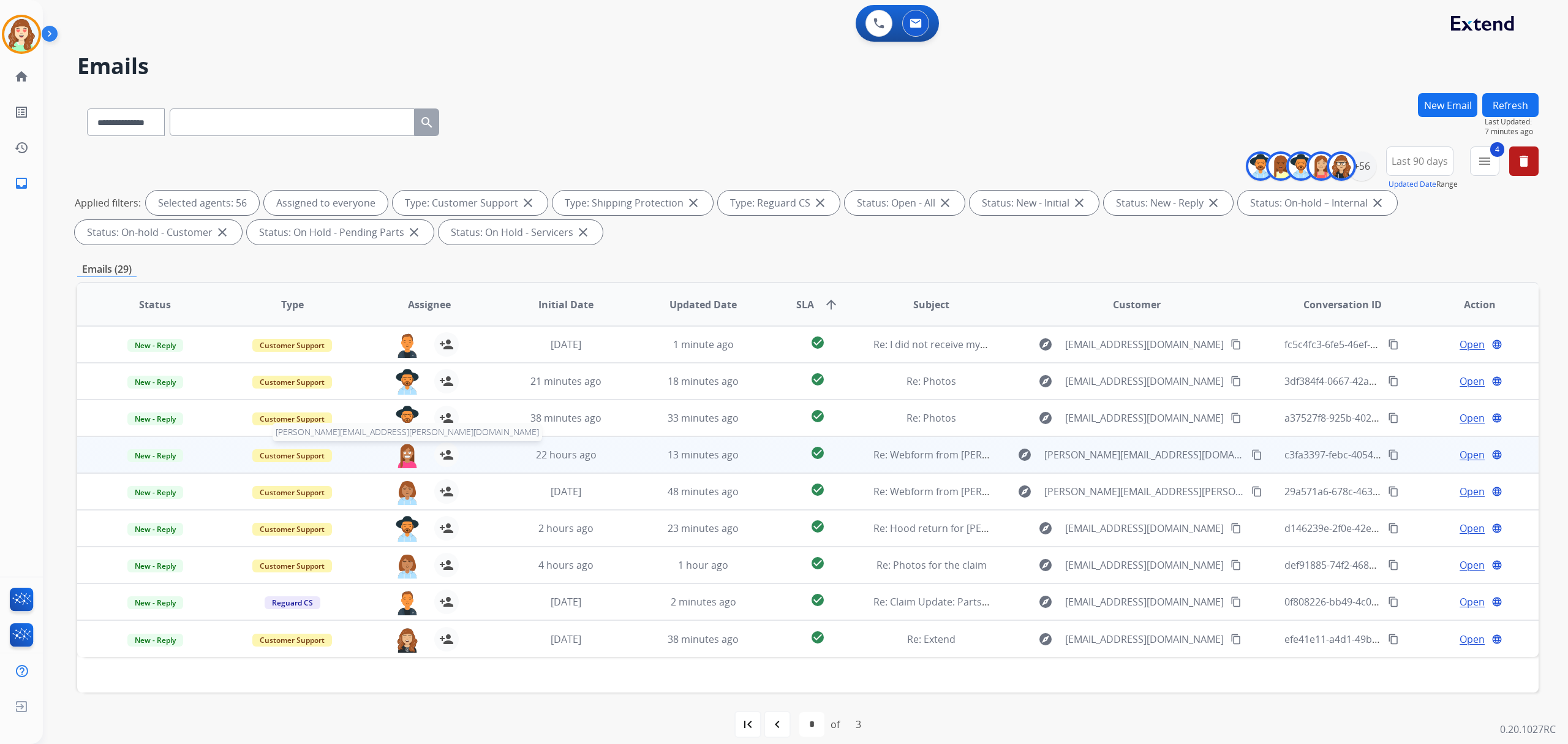
click at [395, 454] on img at bounding box center [407, 454] width 24 height 25
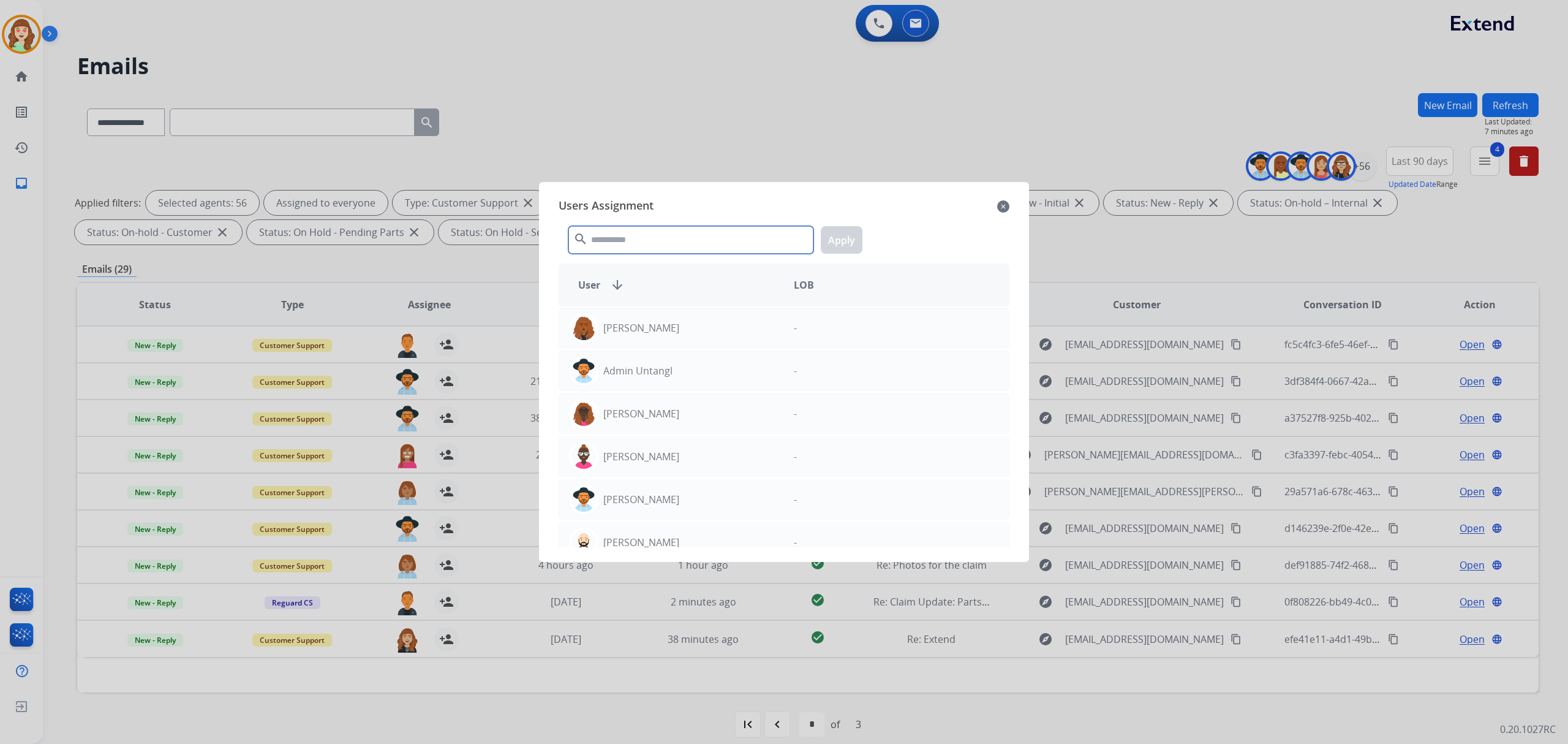
click at [658, 232] on input "text" at bounding box center [691, 239] width 245 height 27
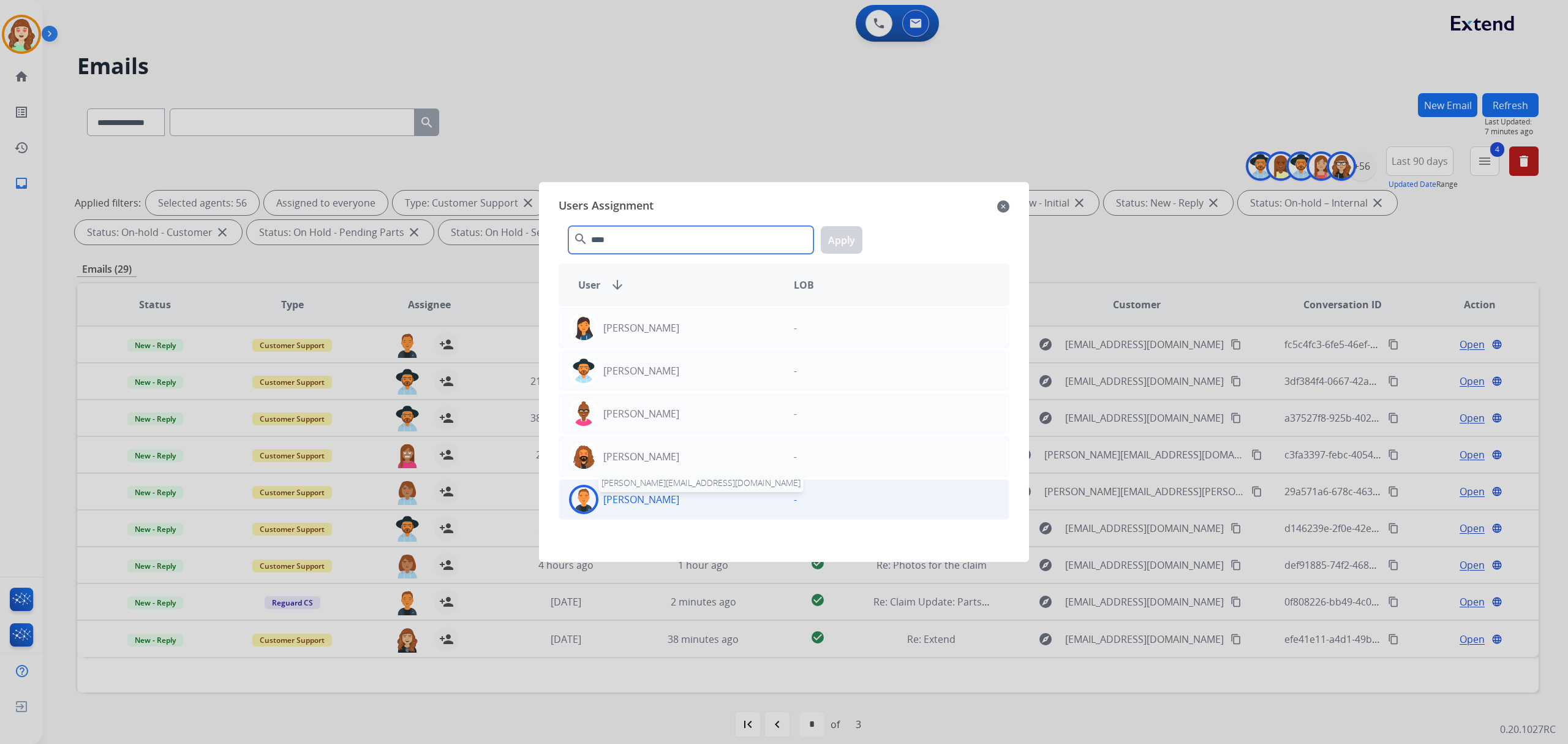
type input "****"
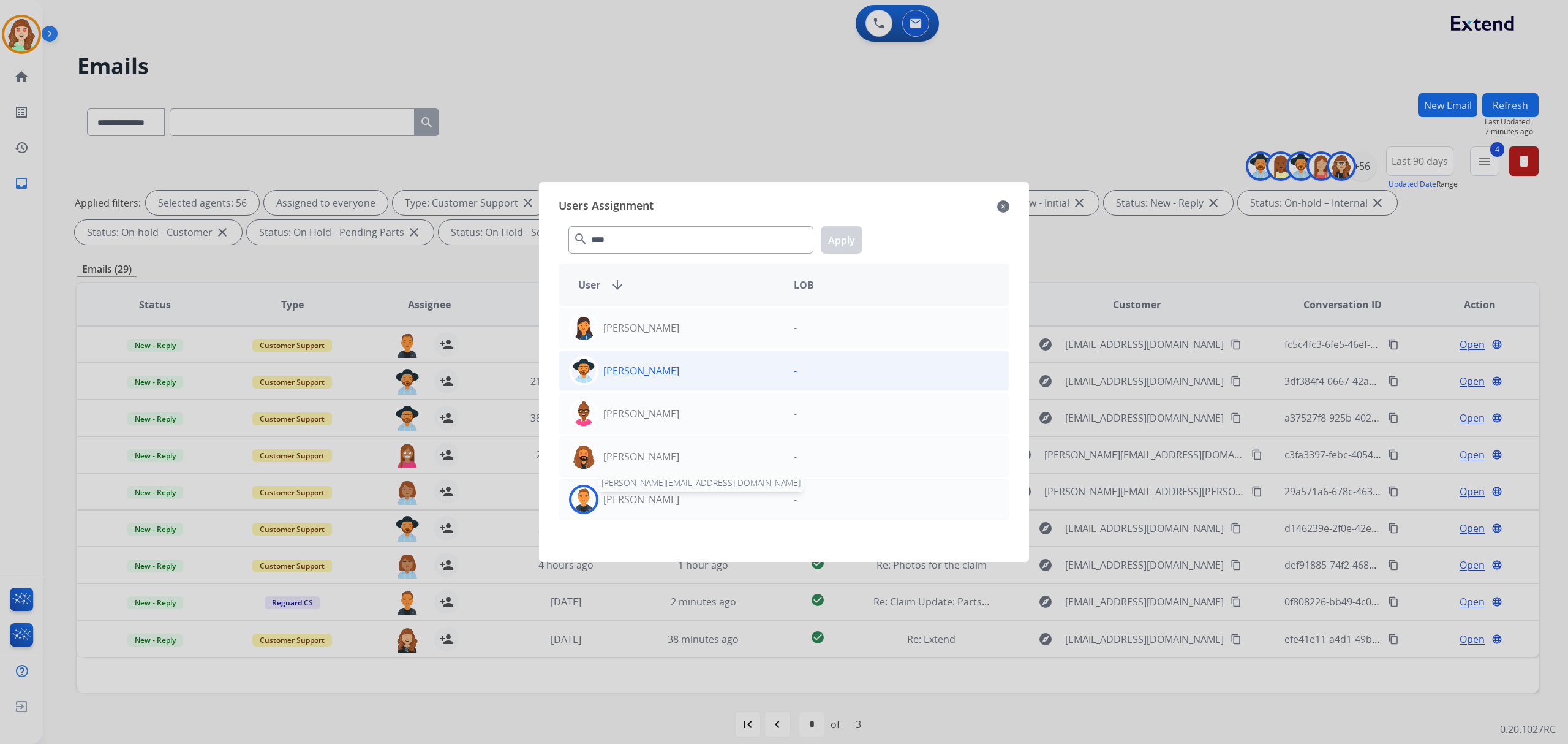
drag, startPoint x: 647, startPoint y: 498, endPoint x: 762, endPoint y: 364, distance: 176.6
click at [649, 495] on p "[PERSON_NAME]" at bounding box center [641, 499] width 76 height 15
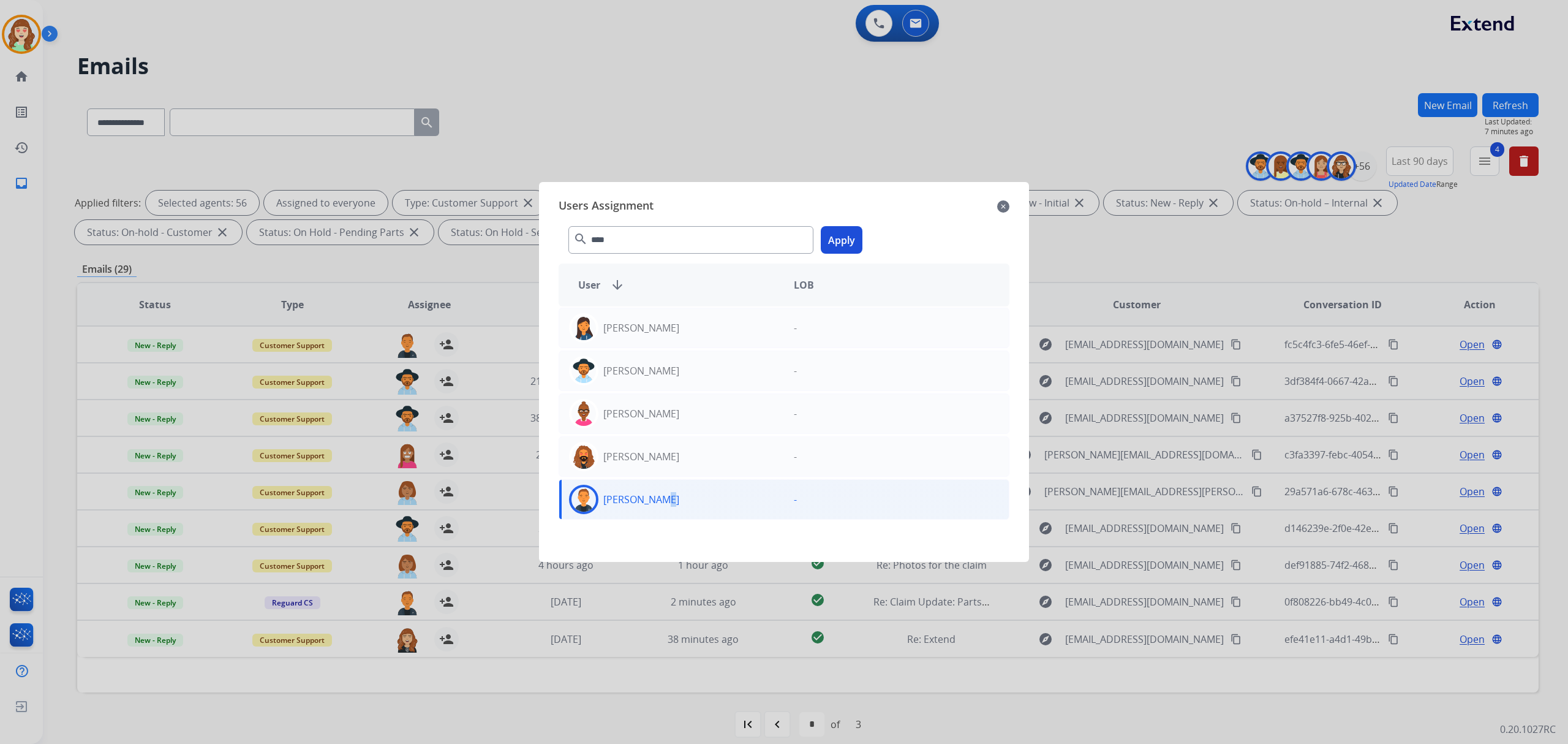
click at [844, 236] on button "Apply" at bounding box center [841, 239] width 41 height 27
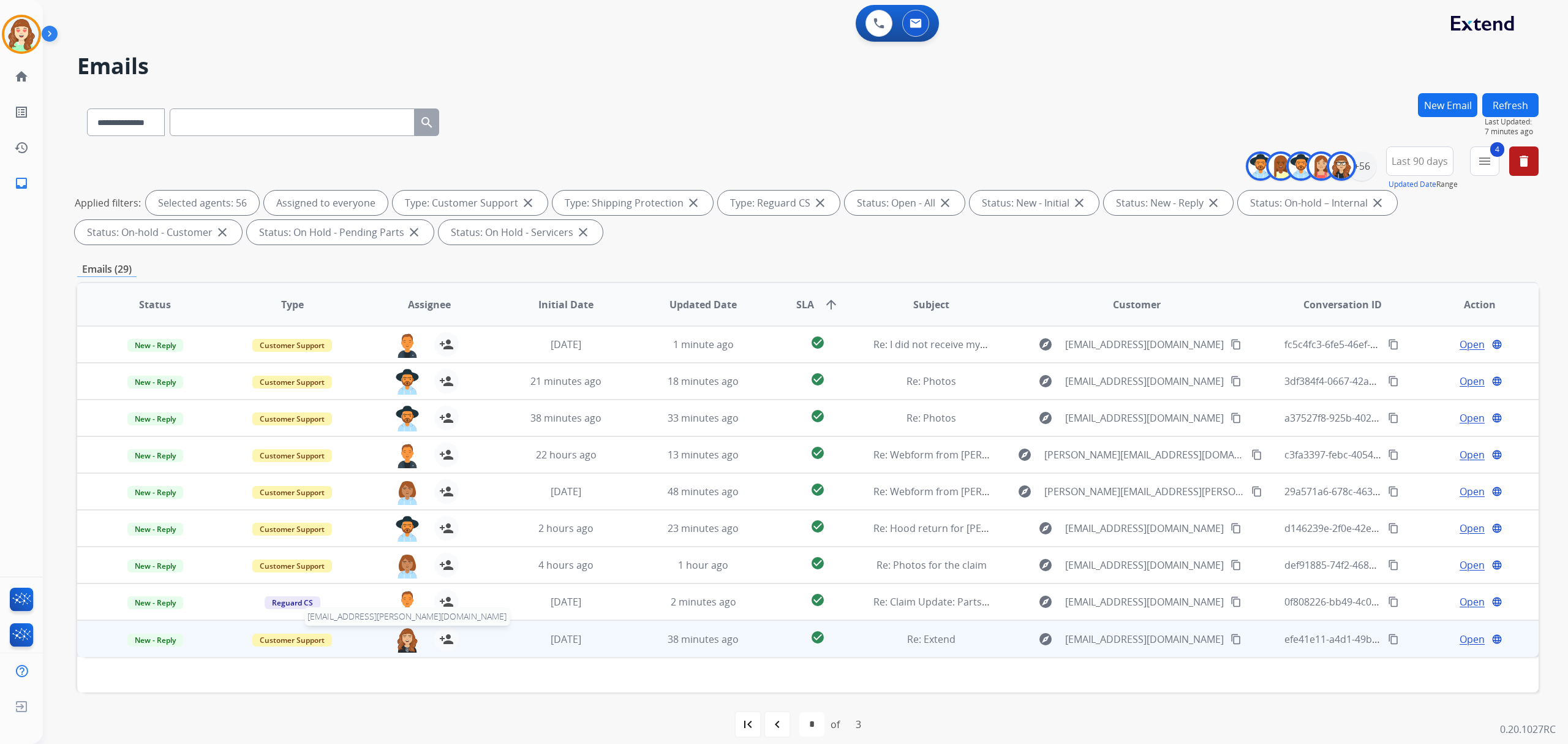
click at [403, 646] on img at bounding box center [407, 639] width 24 height 25
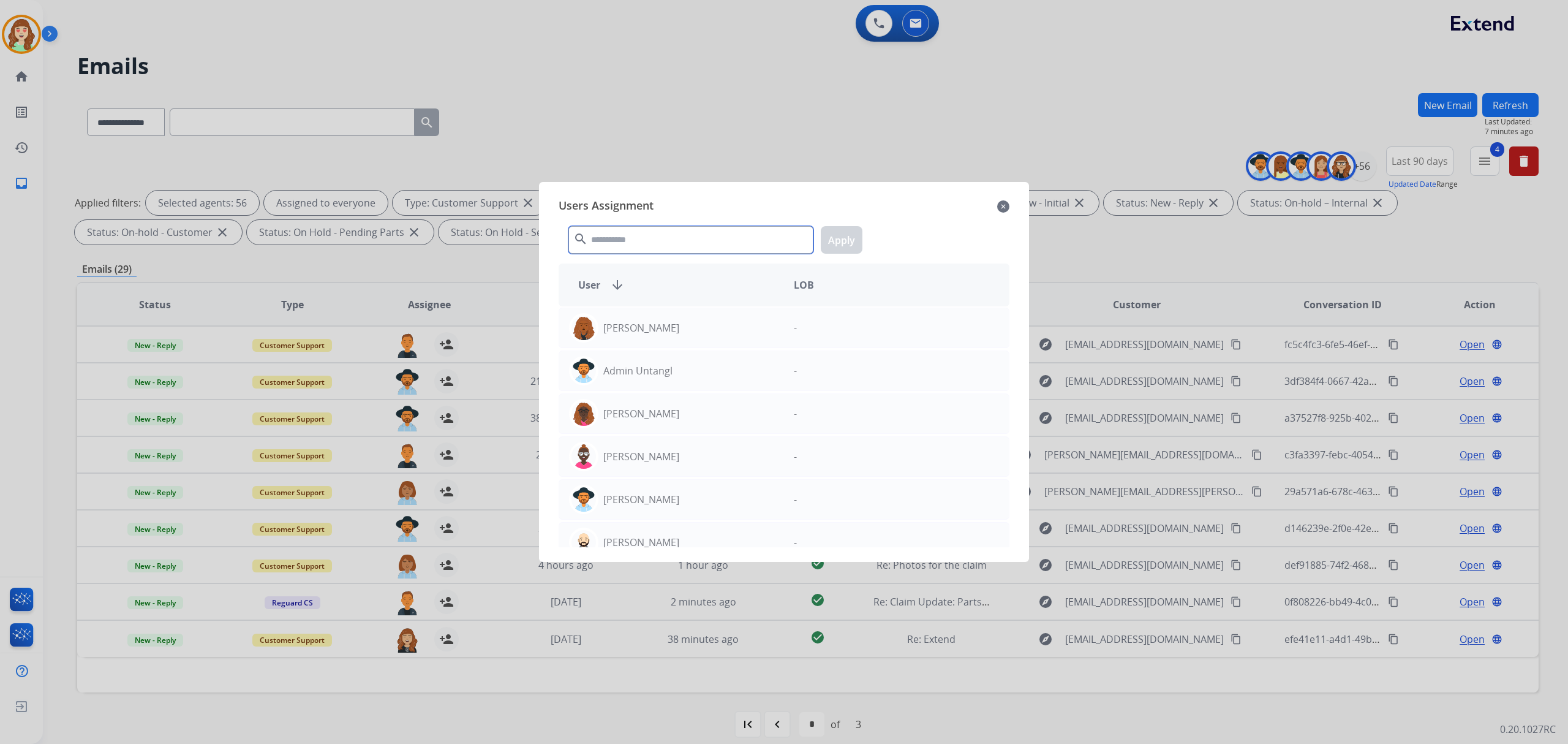
click at [638, 248] on input "text" at bounding box center [691, 239] width 245 height 27
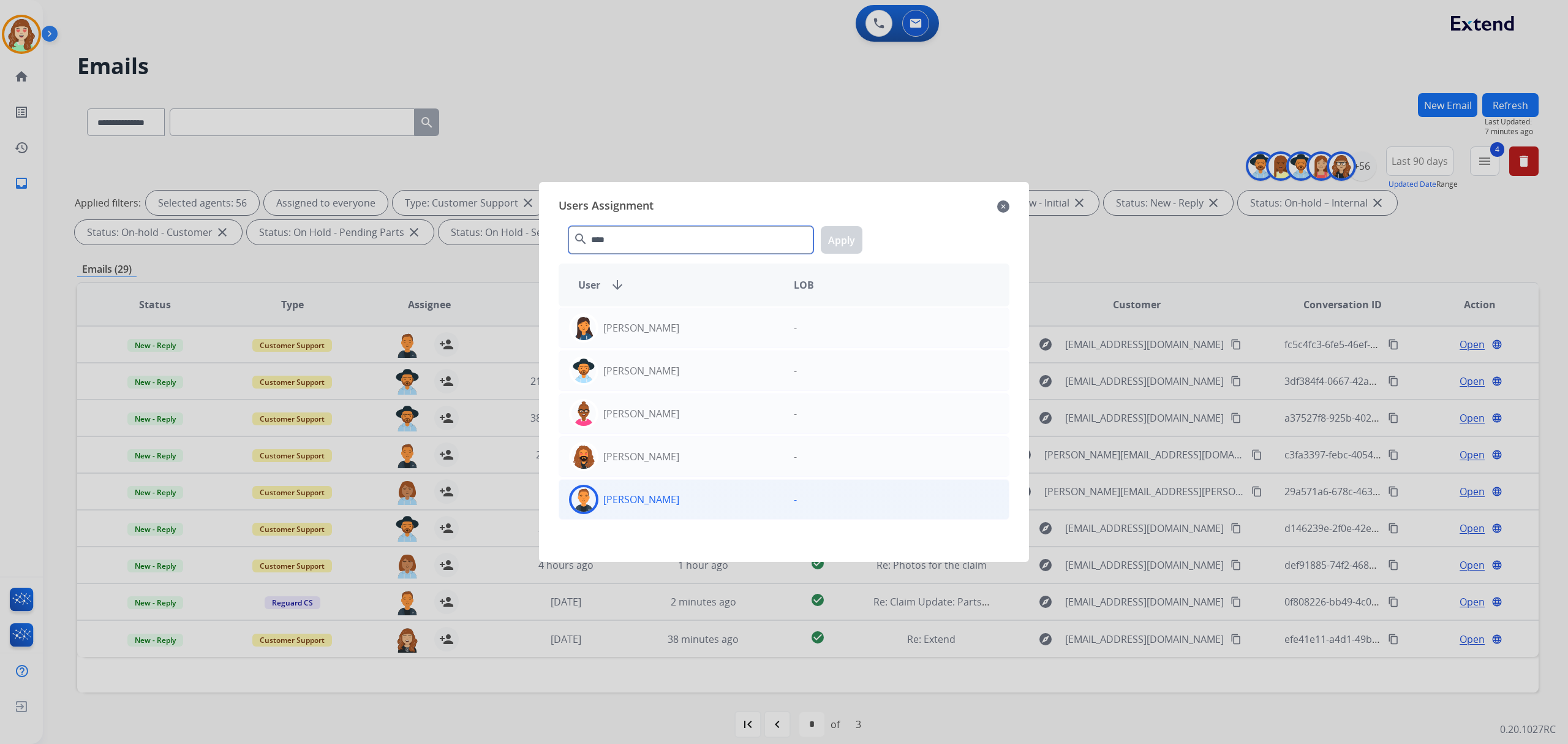
type input "****"
click at [697, 498] on div "[PERSON_NAME]" at bounding box center [672, 498] width 225 height 29
click at [840, 240] on button "Apply" at bounding box center [841, 239] width 41 height 27
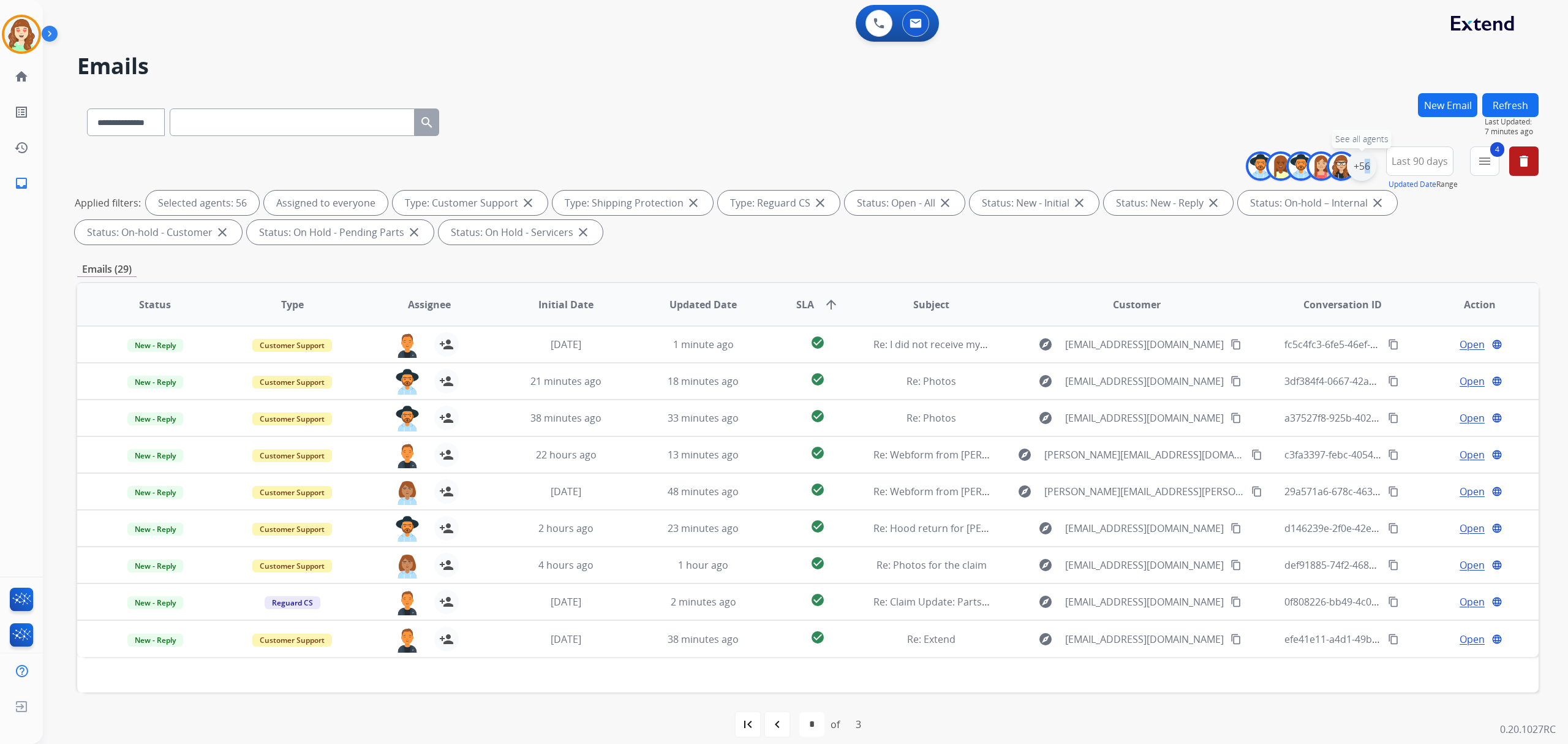
click at [1358, 164] on div "+56" at bounding box center [1361, 166] width 29 height 29
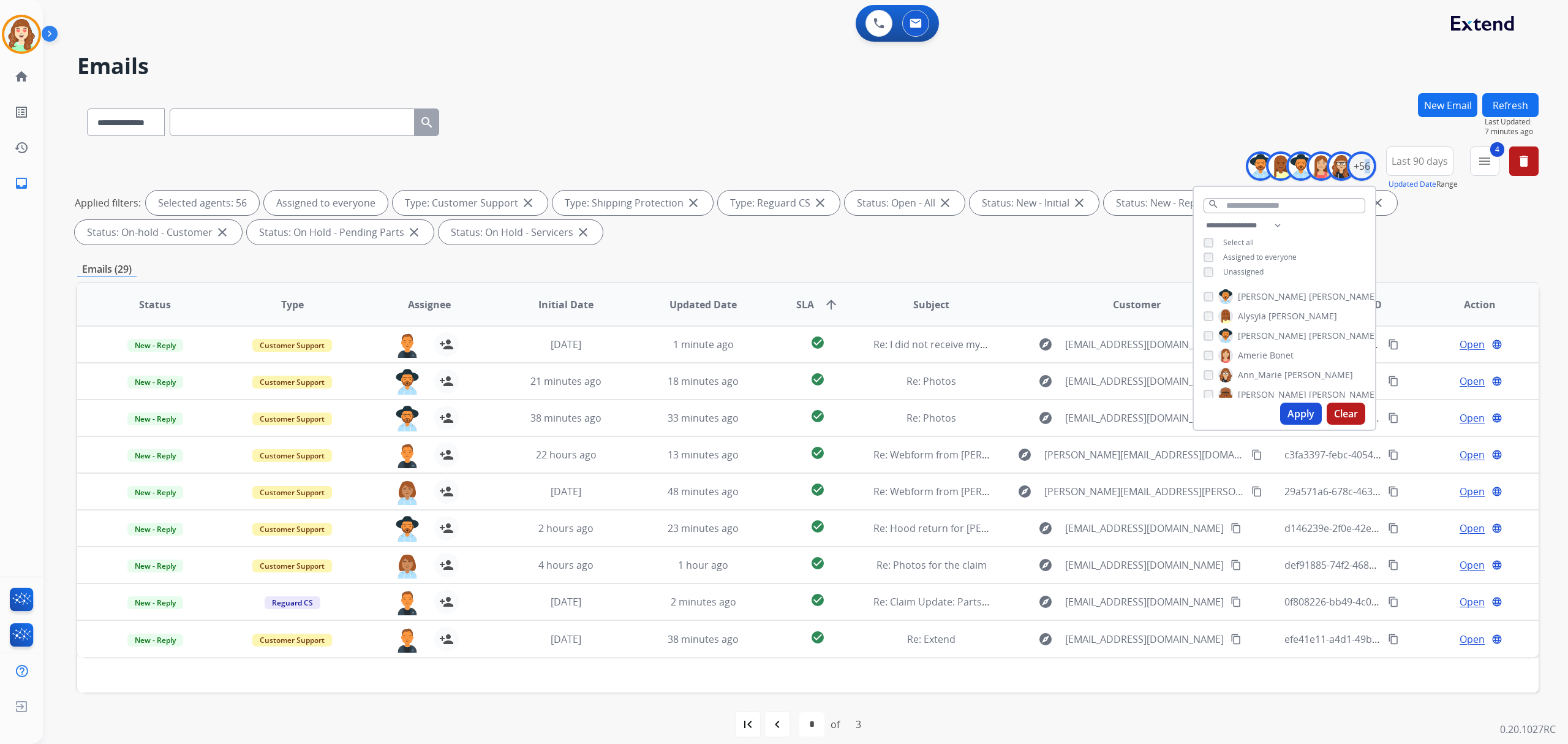
click at [1294, 408] on button "Apply" at bounding box center [1301, 414] width 41 height 22
select select "*"
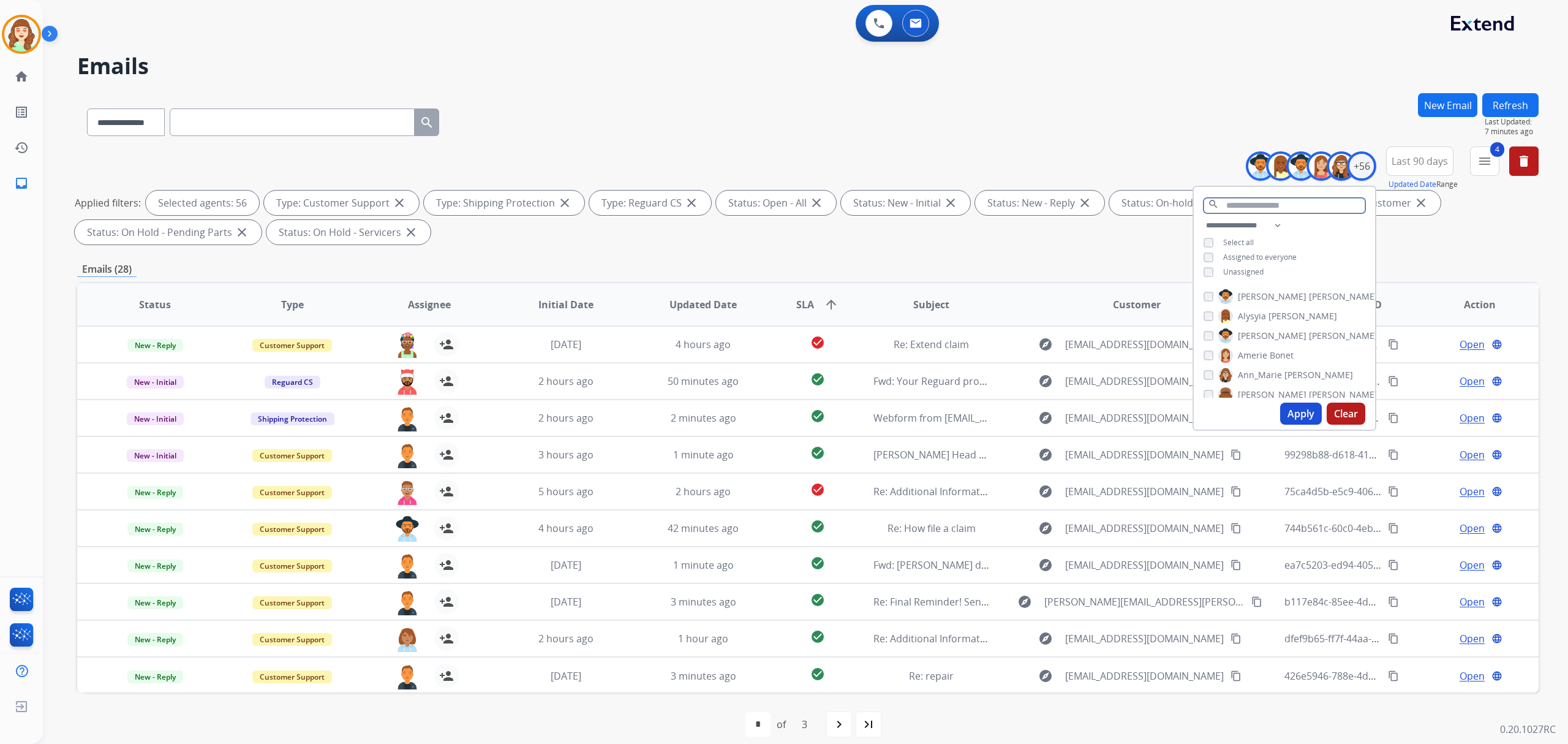
click at [1281, 200] on input "text" at bounding box center [1284, 205] width 162 height 15
click at [1342, 409] on button "Clear" at bounding box center [1345, 414] width 38 height 22
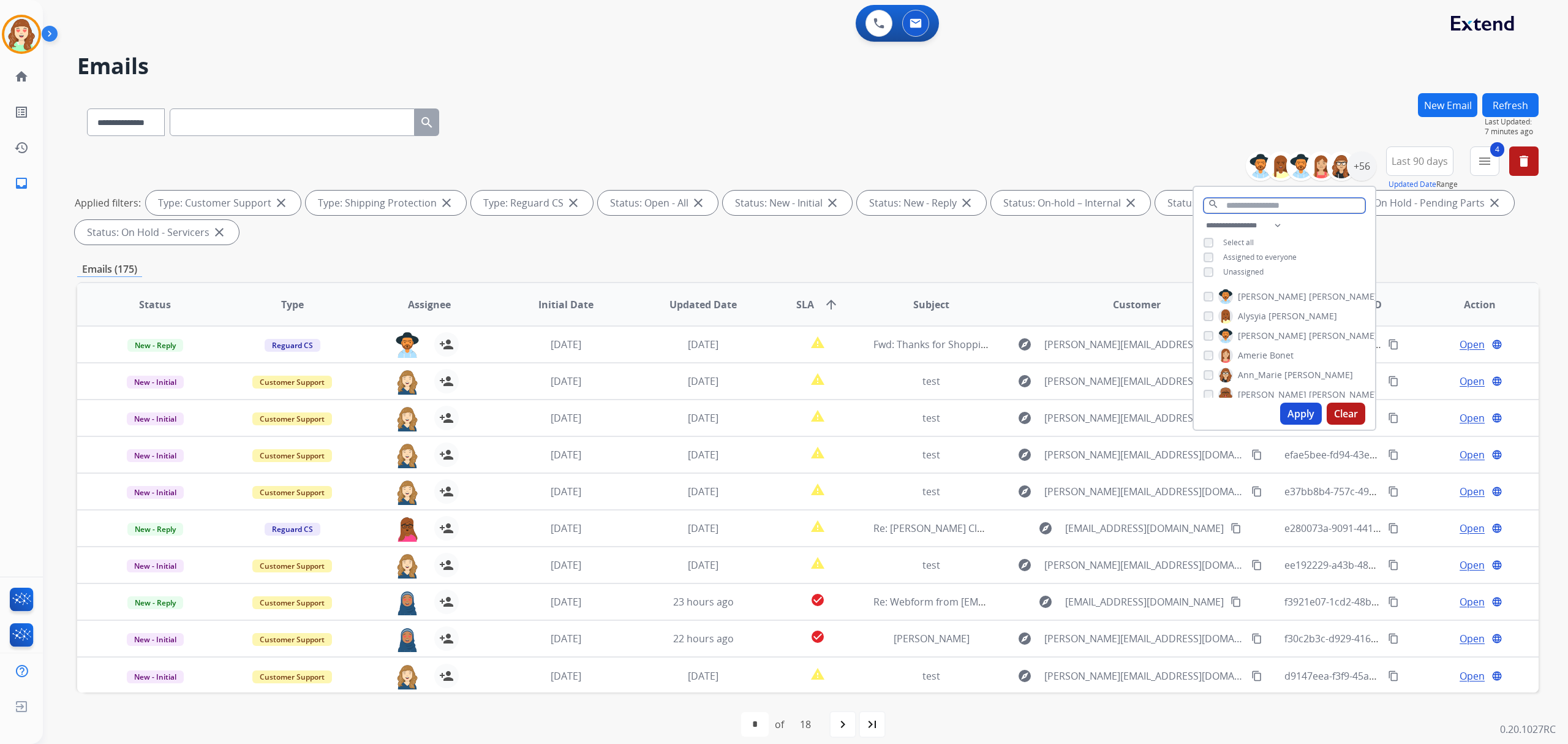
click at [1270, 206] on input "text" at bounding box center [1284, 205] width 162 height 15
type input "*****"
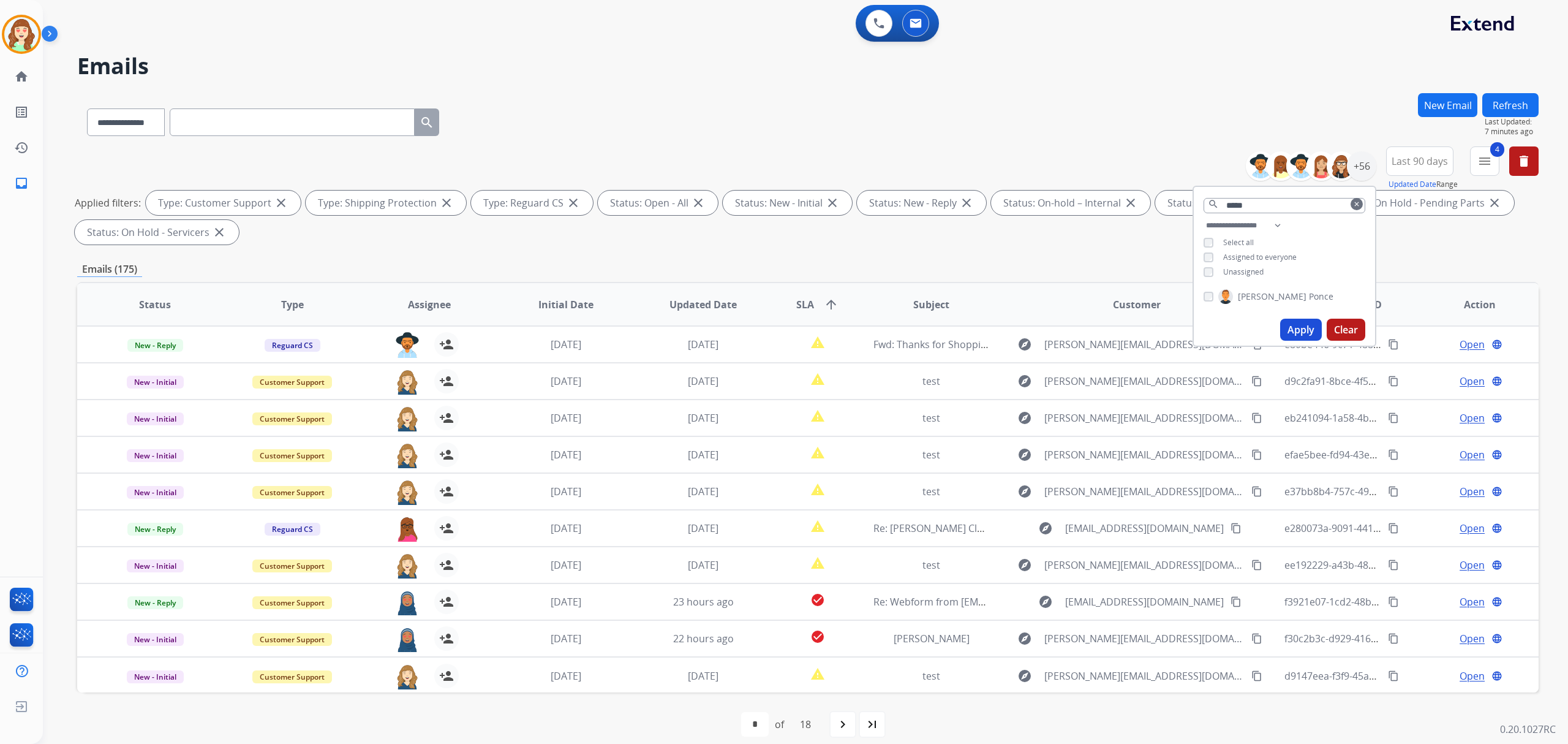
drag, startPoint x: 1290, startPoint y: 327, endPoint x: 1241, endPoint y: 302, distance: 55.0
click at [1288, 327] on button "Apply" at bounding box center [1301, 330] width 41 height 22
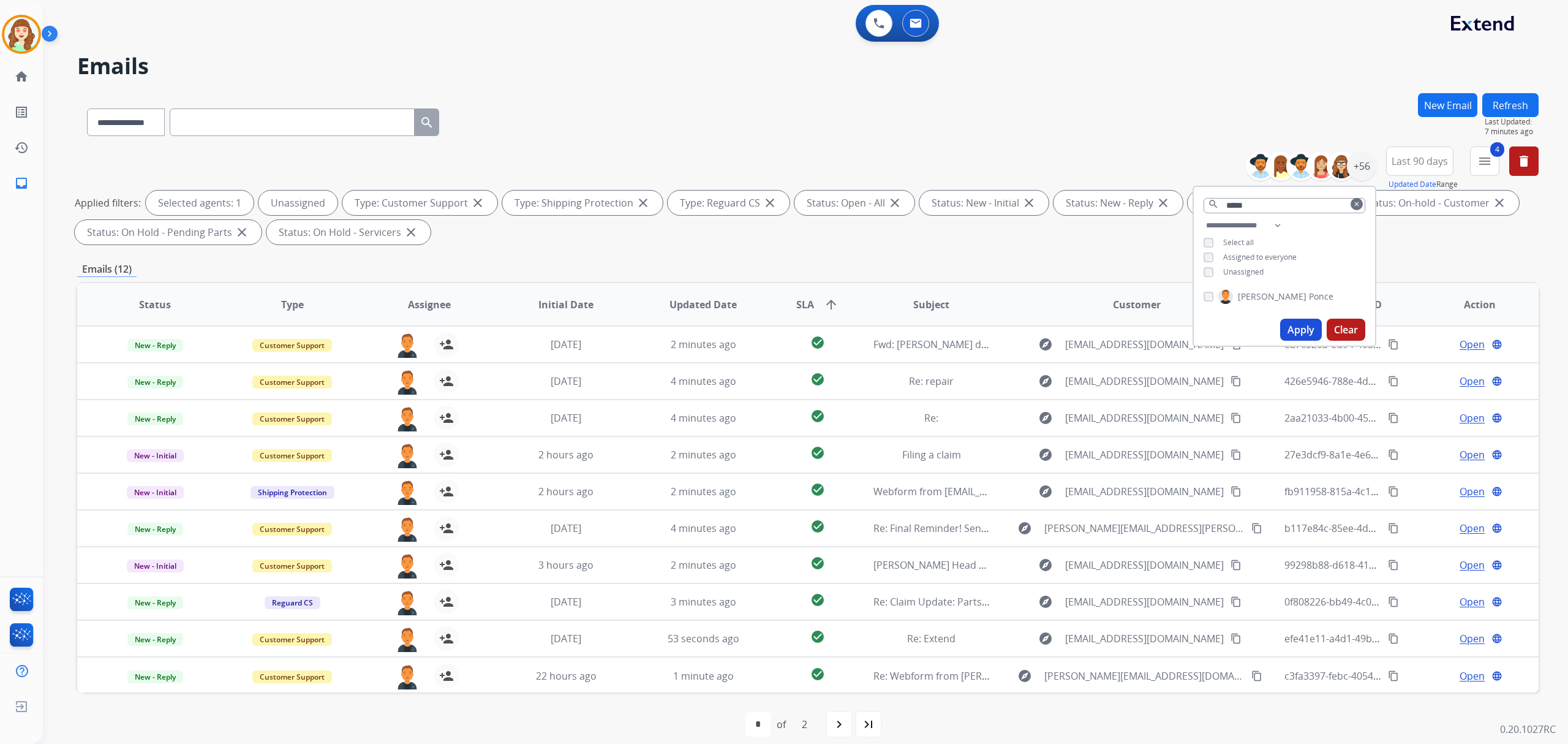
click at [1296, 326] on button "Apply" at bounding box center [1301, 330] width 41 height 22
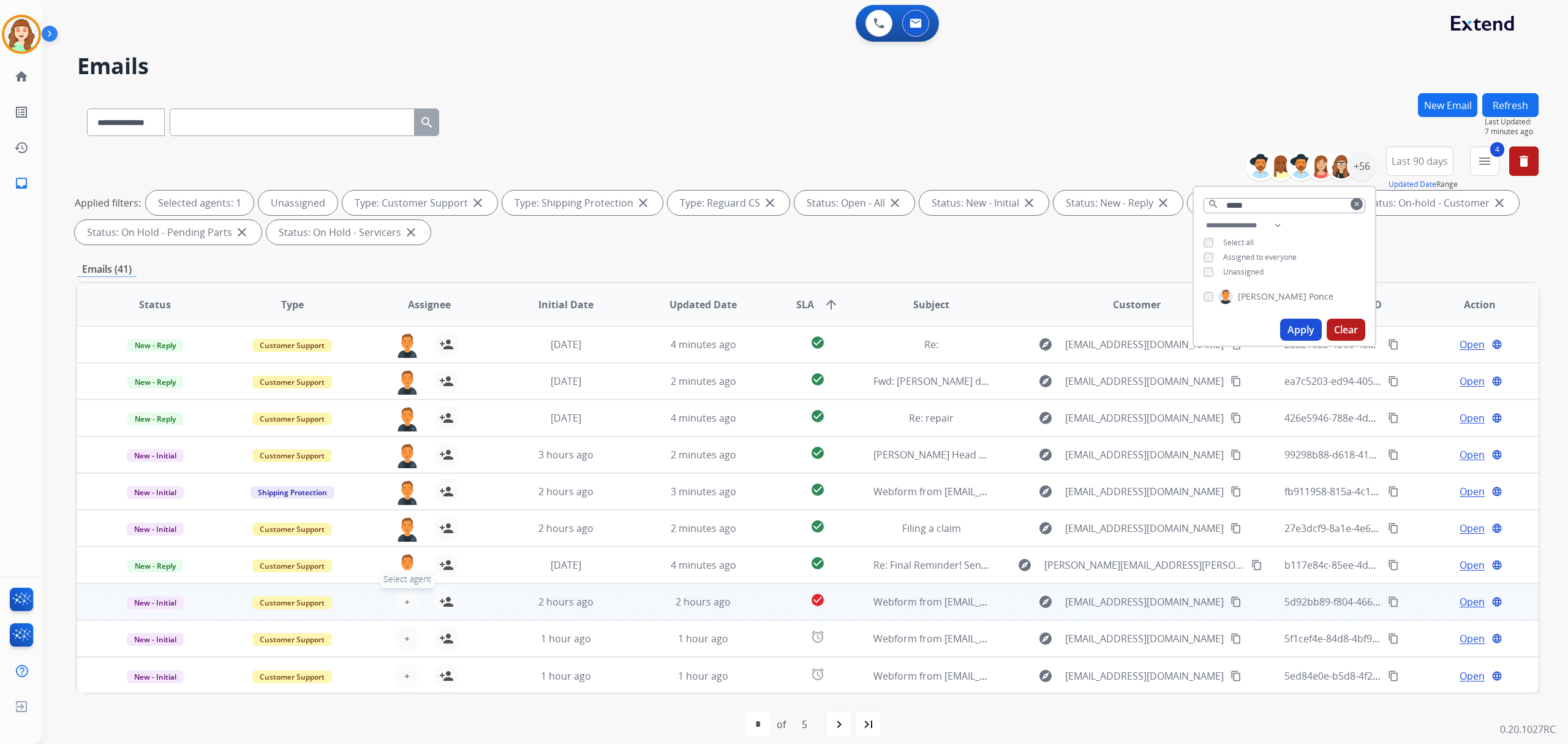
click at [405, 603] on span "+" at bounding box center [407, 602] width 6 height 15
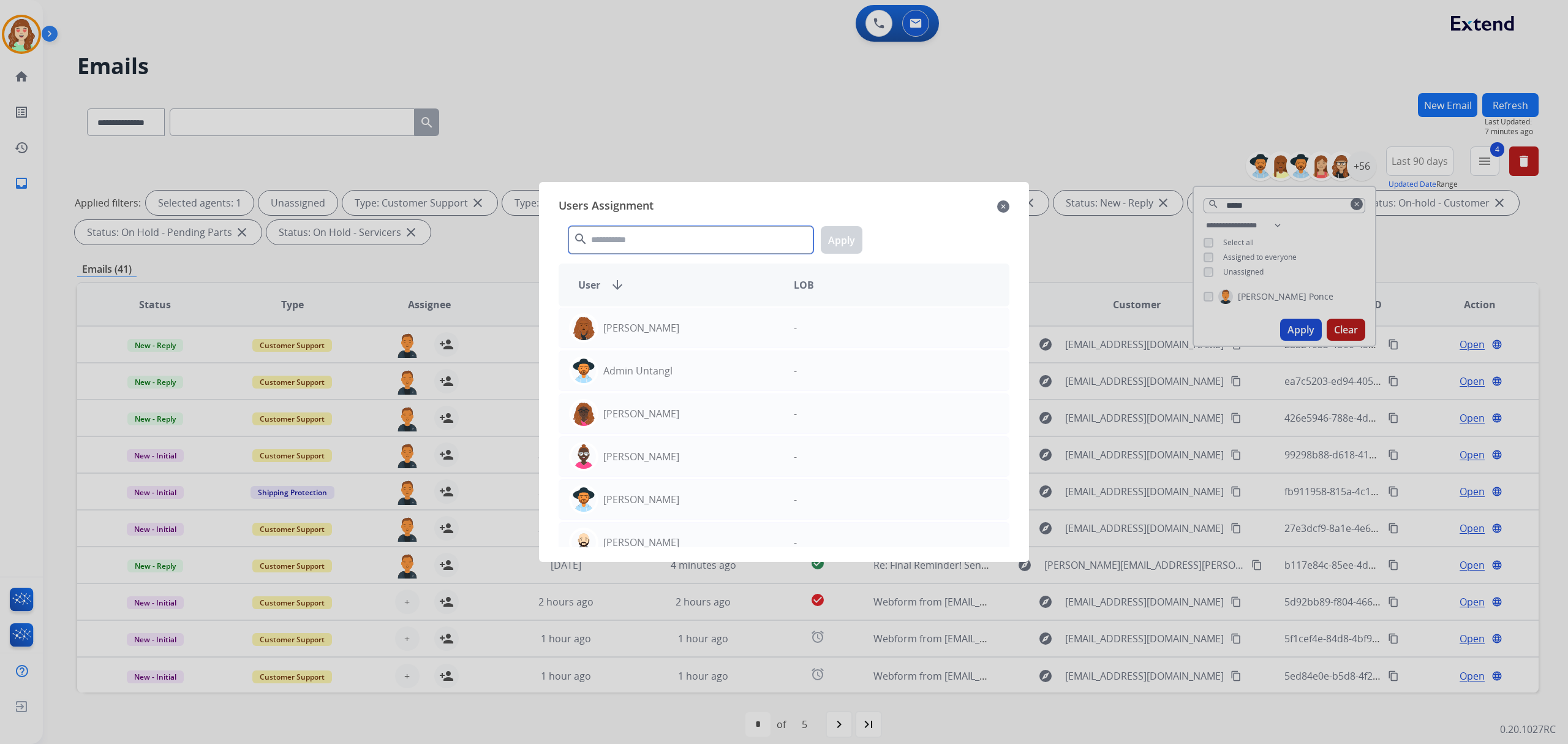
click at [723, 244] on input "text" at bounding box center [691, 239] width 245 height 27
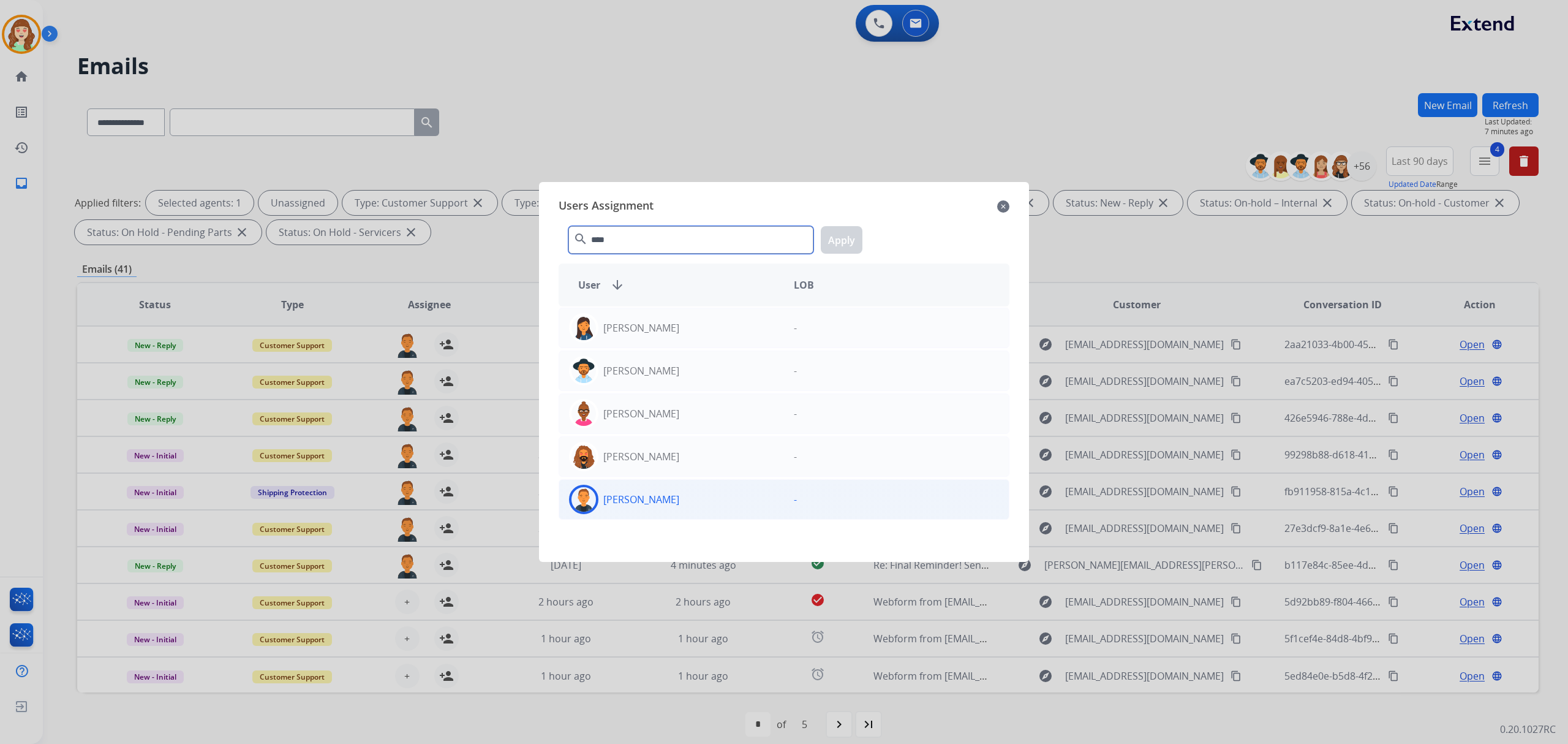
type input "****"
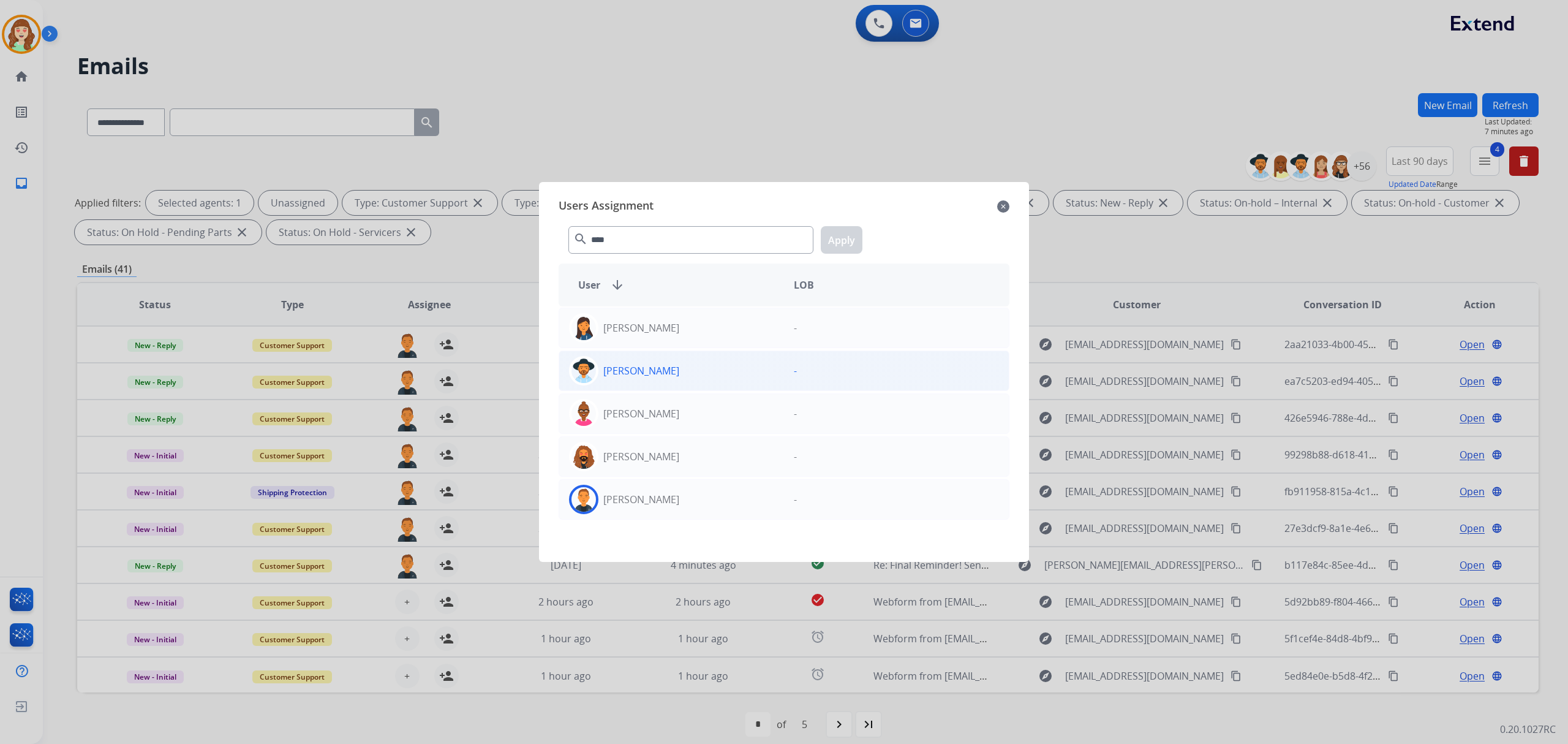
drag, startPoint x: 672, startPoint y: 500, endPoint x: 789, endPoint y: 353, distance: 187.9
click at [672, 501] on div "[PERSON_NAME]" at bounding box center [672, 498] width 225 height 29
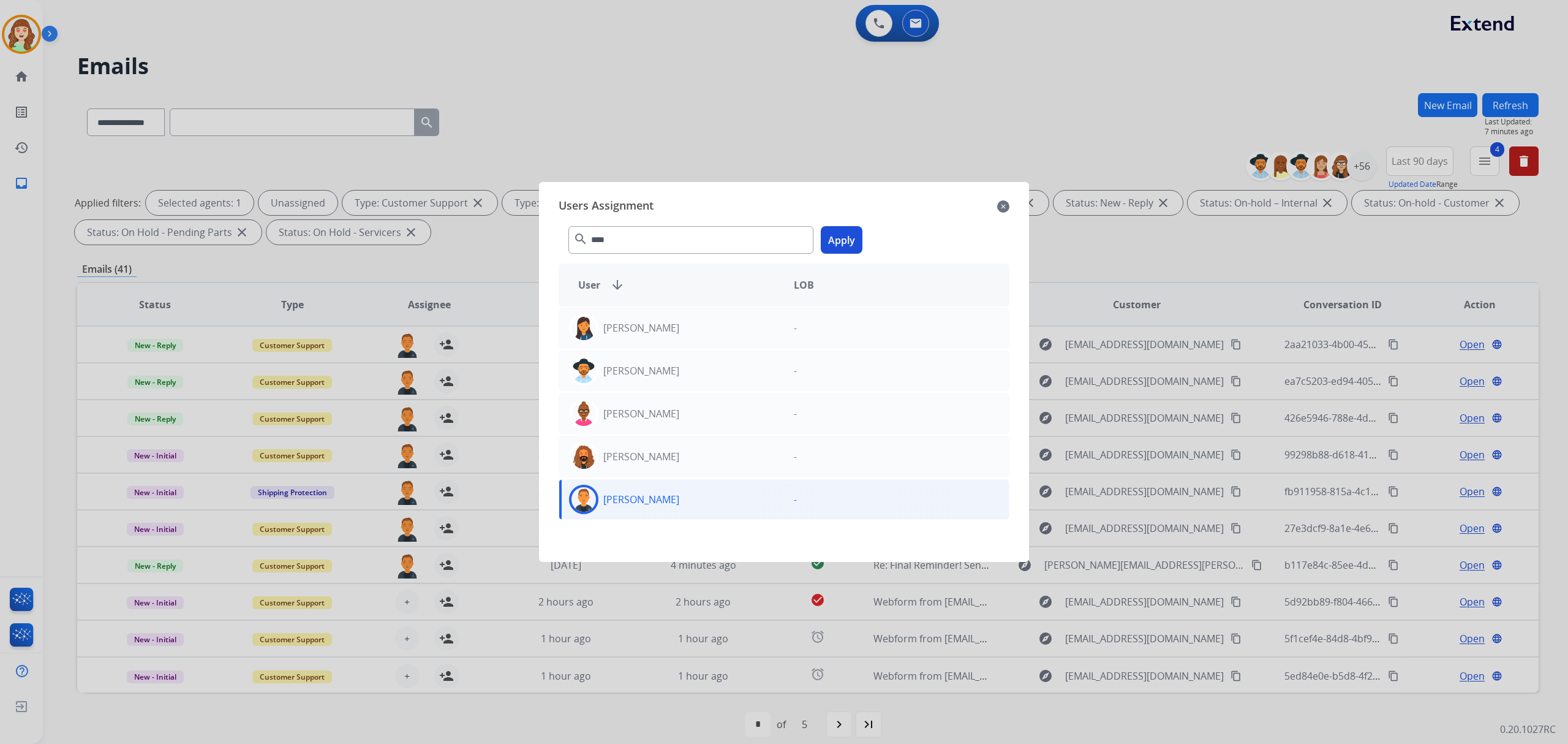
click at [840, 242] on button "Apply" at bounding box center [841, 239] width 41 height 27
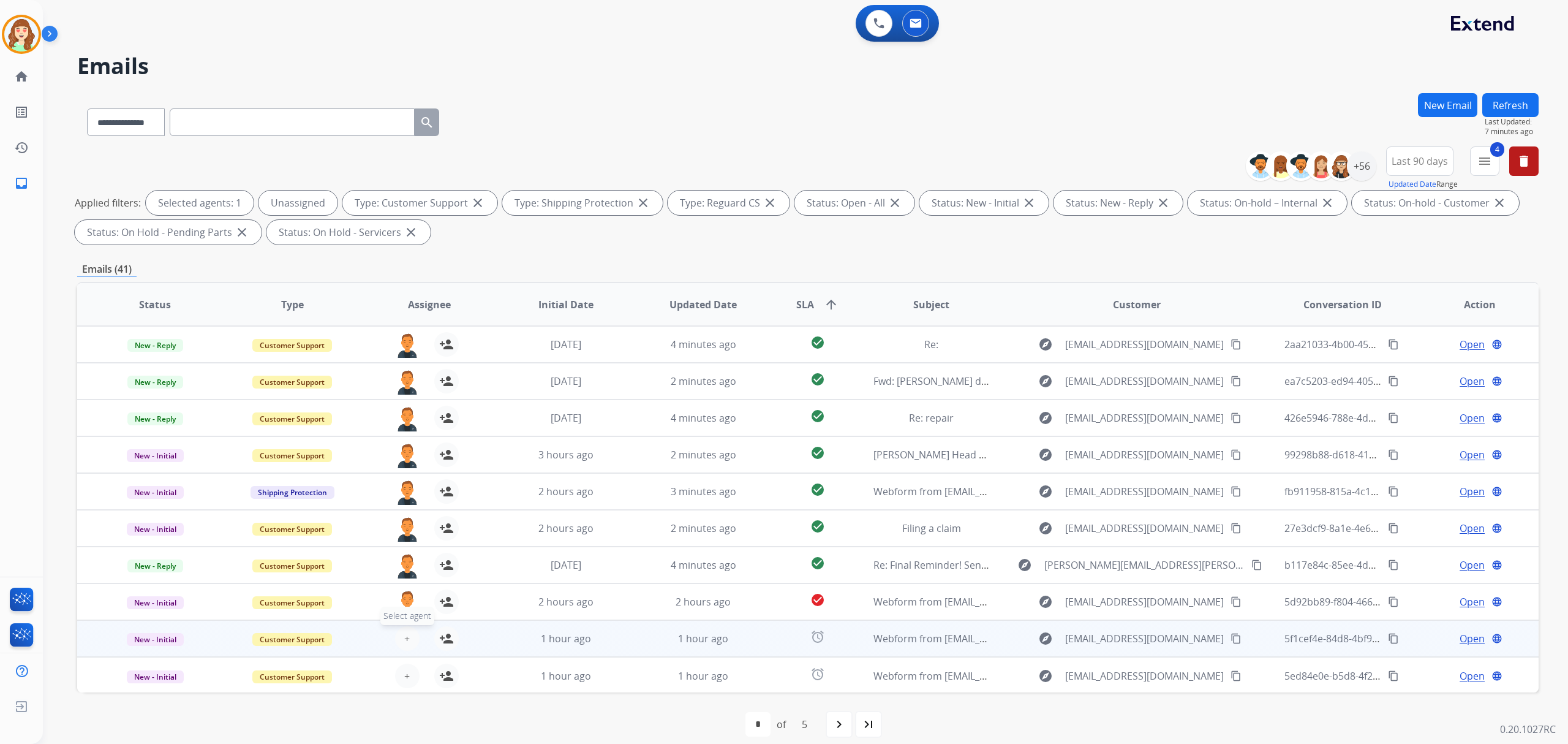
click at [401, 638] on button "+ Select agent" at bounding box center [407, 638] width 24 height 24
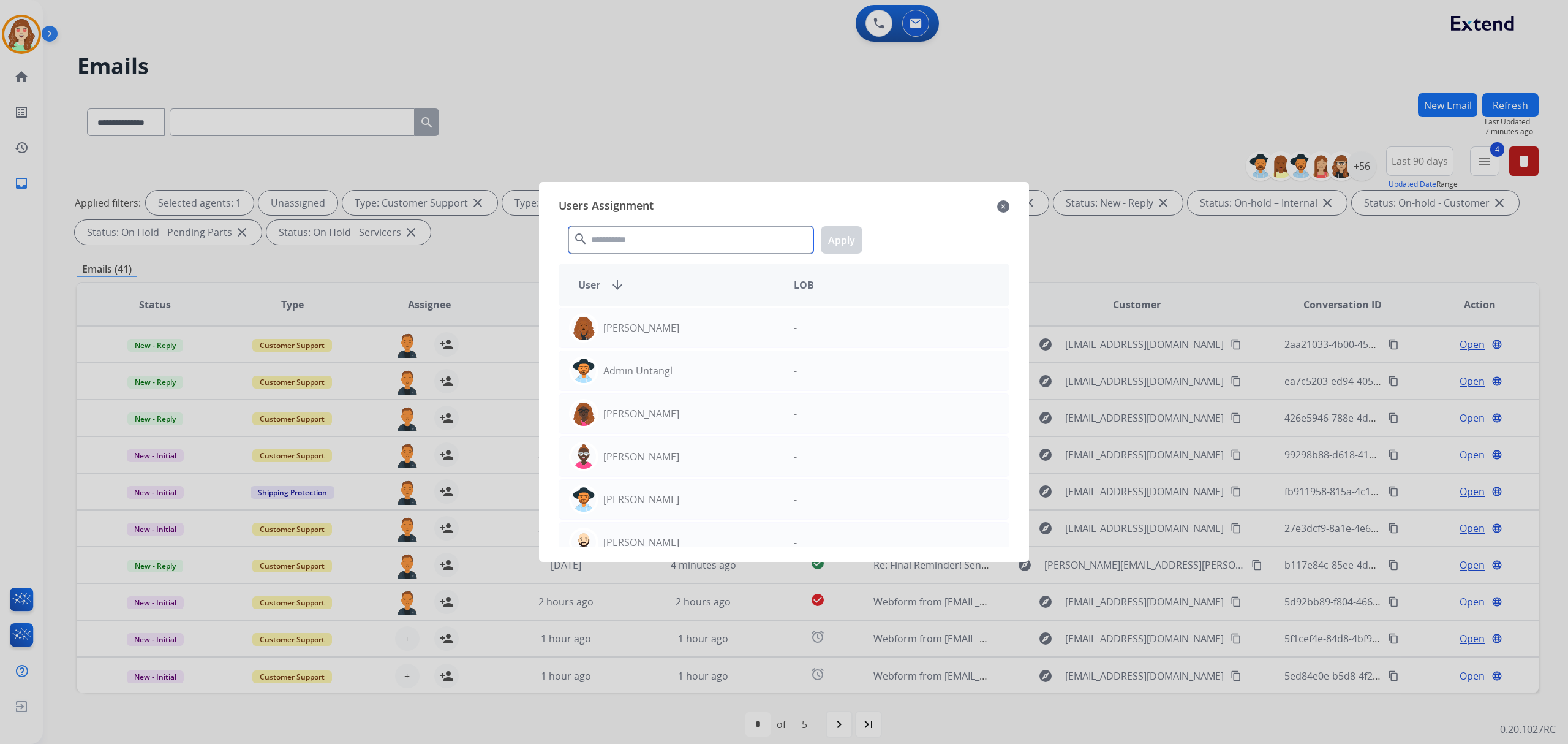
drag, startPoint x: 668, startPoint y: 235, endPoint x: 668, endPoint y: 244, distance: 9.0
click at [668, 236] on input "text" at bounding box center [691, 239] width 245 height 27
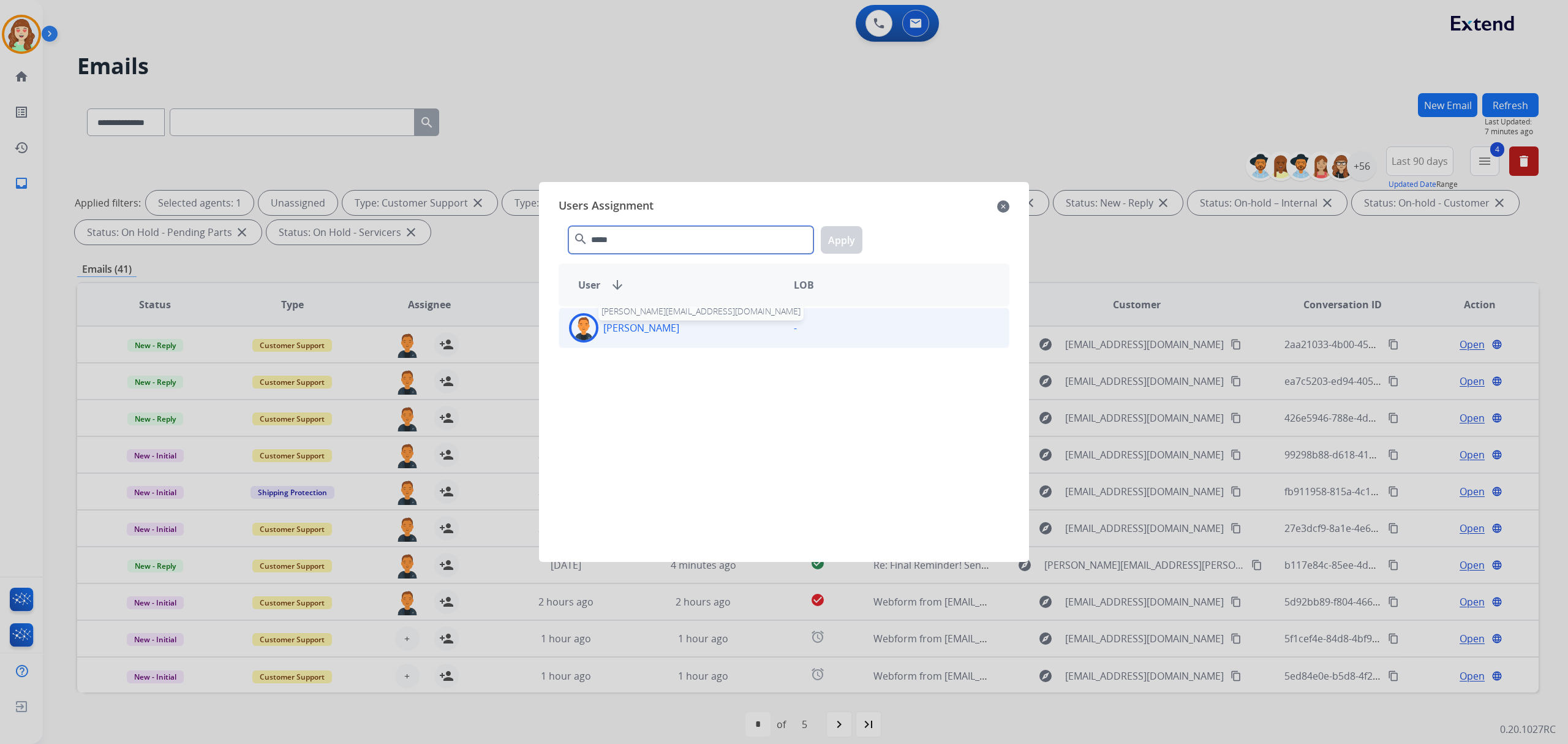
type input "*****"
click at [645, 325] on p "[PERSON_NAME]" at bounding box center [641, 328] width 76 height 15
click at [865, 231] on div "***** search Apply" at bounding box center [783, 237] width 451 height 42
click at [841, 231] on button "Apply" at bounding box center [841, 239] width 41 height 27
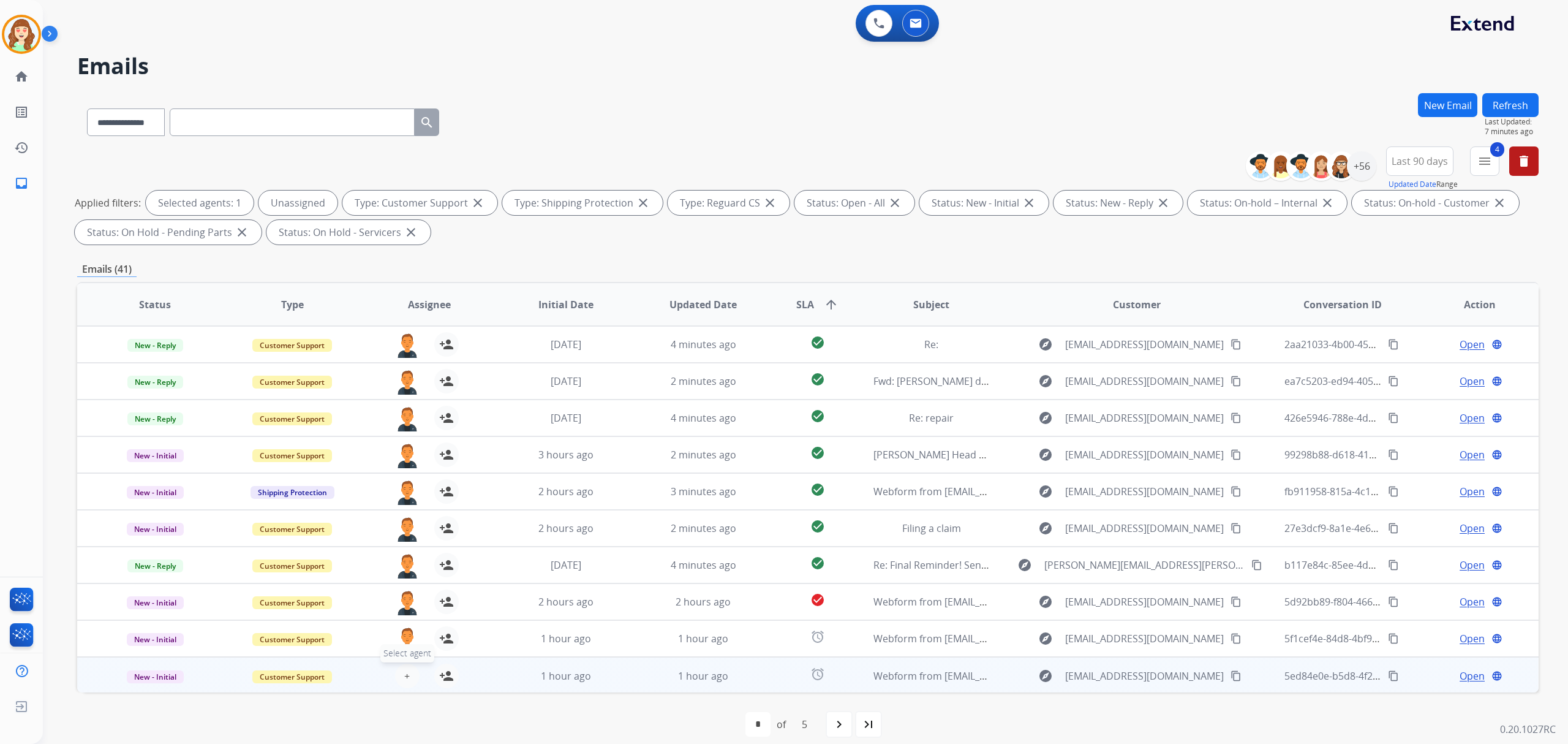
click at [409, 677] on button "+ Select agent" at bounding box center [407, 676] width 24 height 24
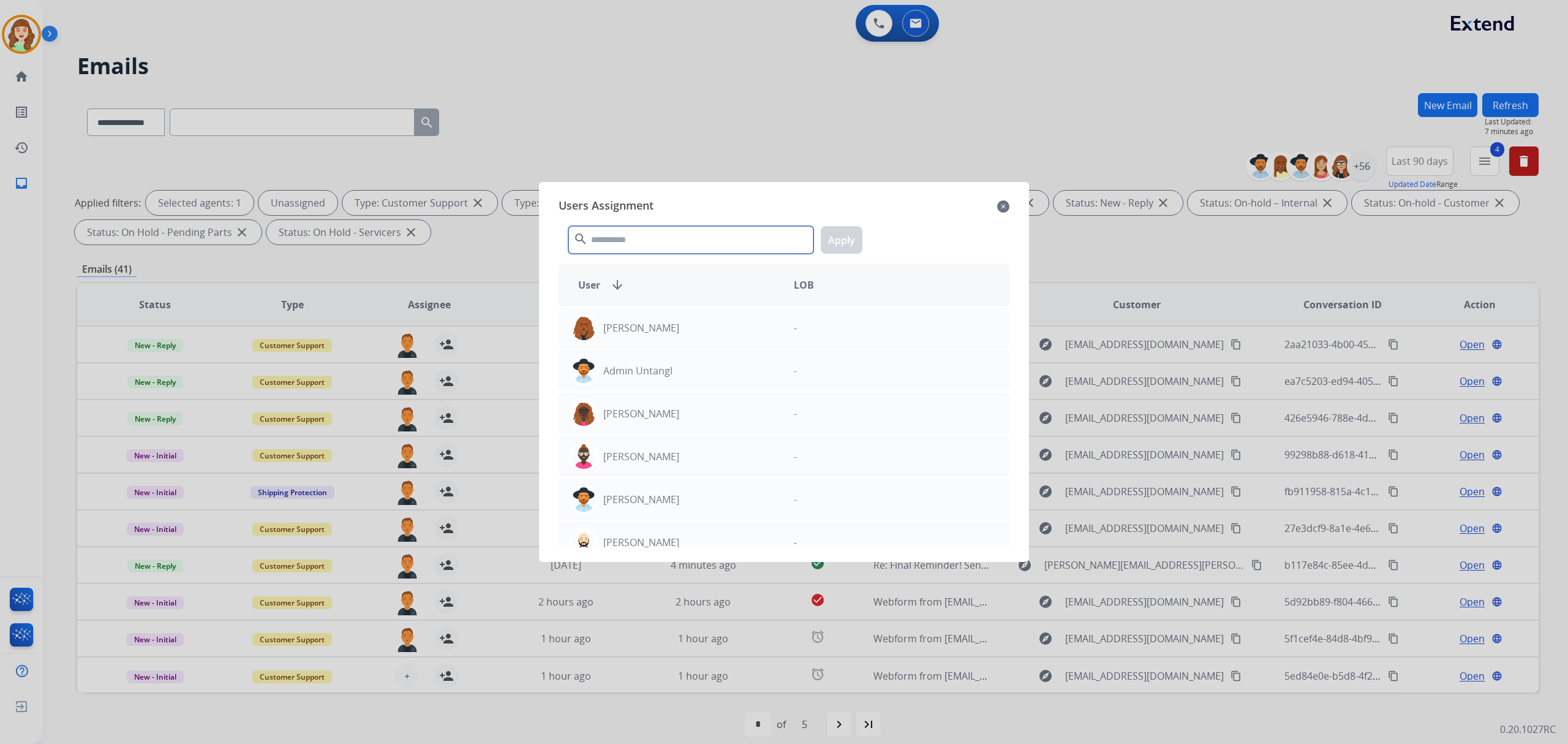
click at [702, 236] on input "text" at bounding box center [691, 239] width 245 height 27
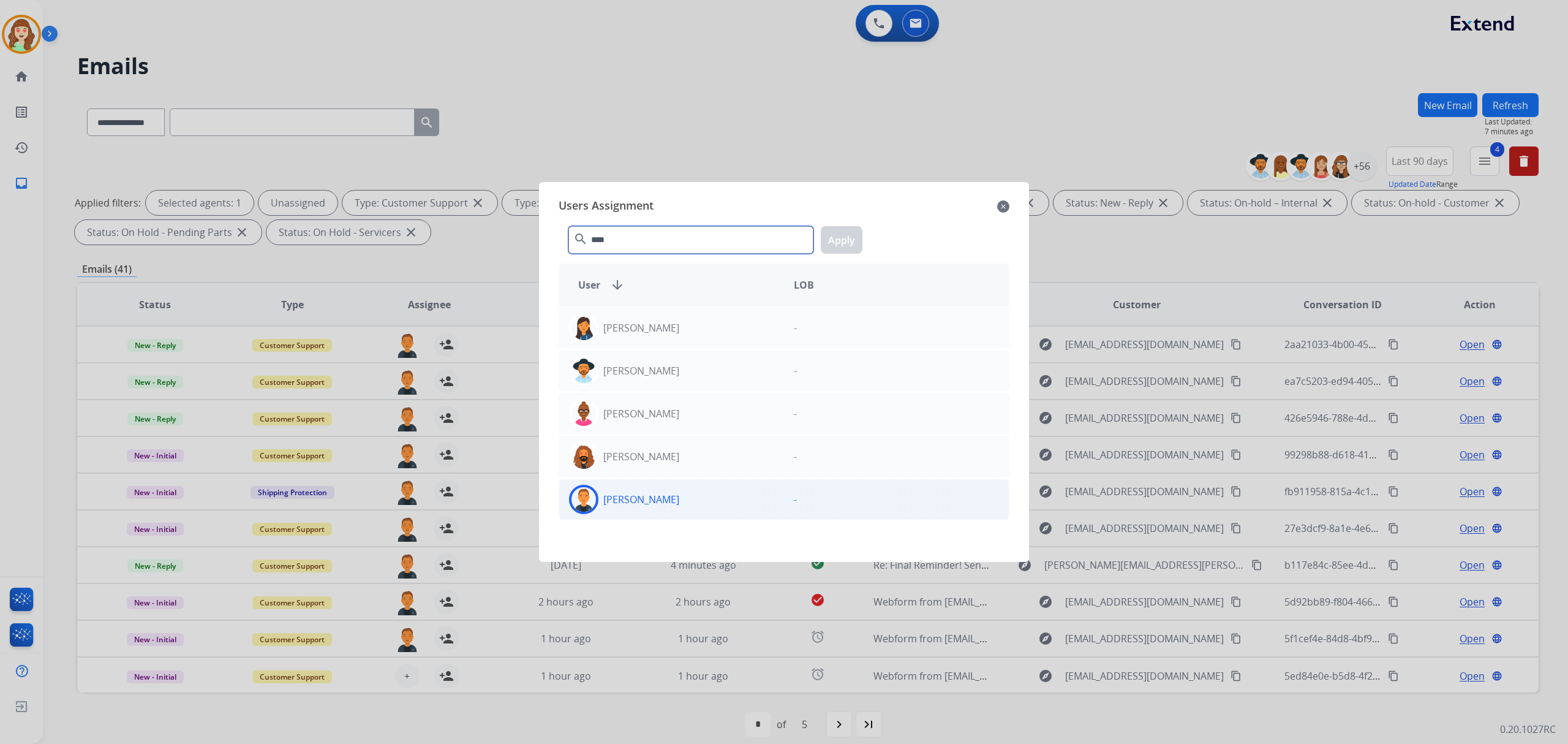
type input "****"
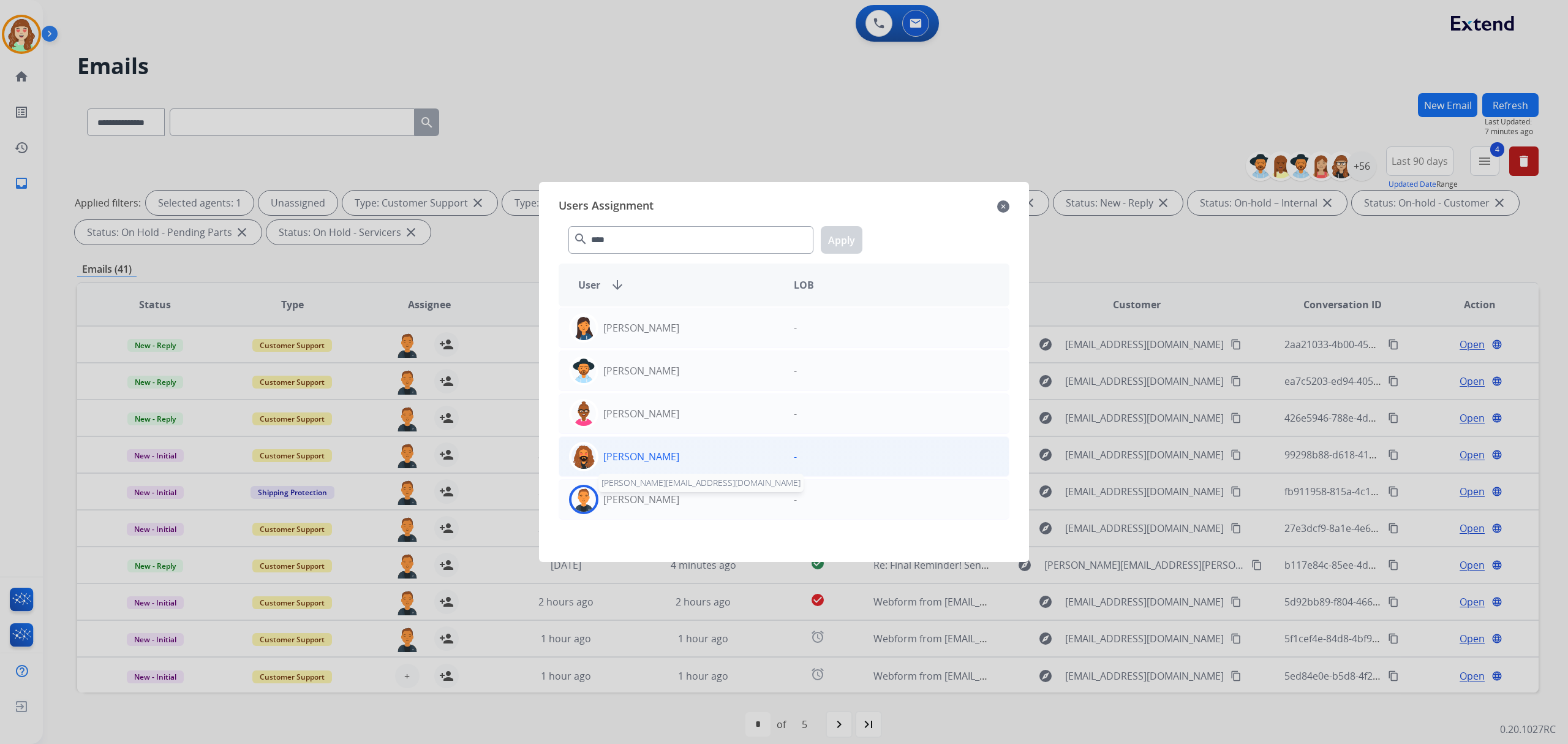
drag, startPoint x: 656, startPoint y: 503, endPoint x: 714, endPoint y: 452, distance: 77.2
click at [657, 502] on p "[PERSON_NAME]" at bounding box center [641, 499] width 76 height 15
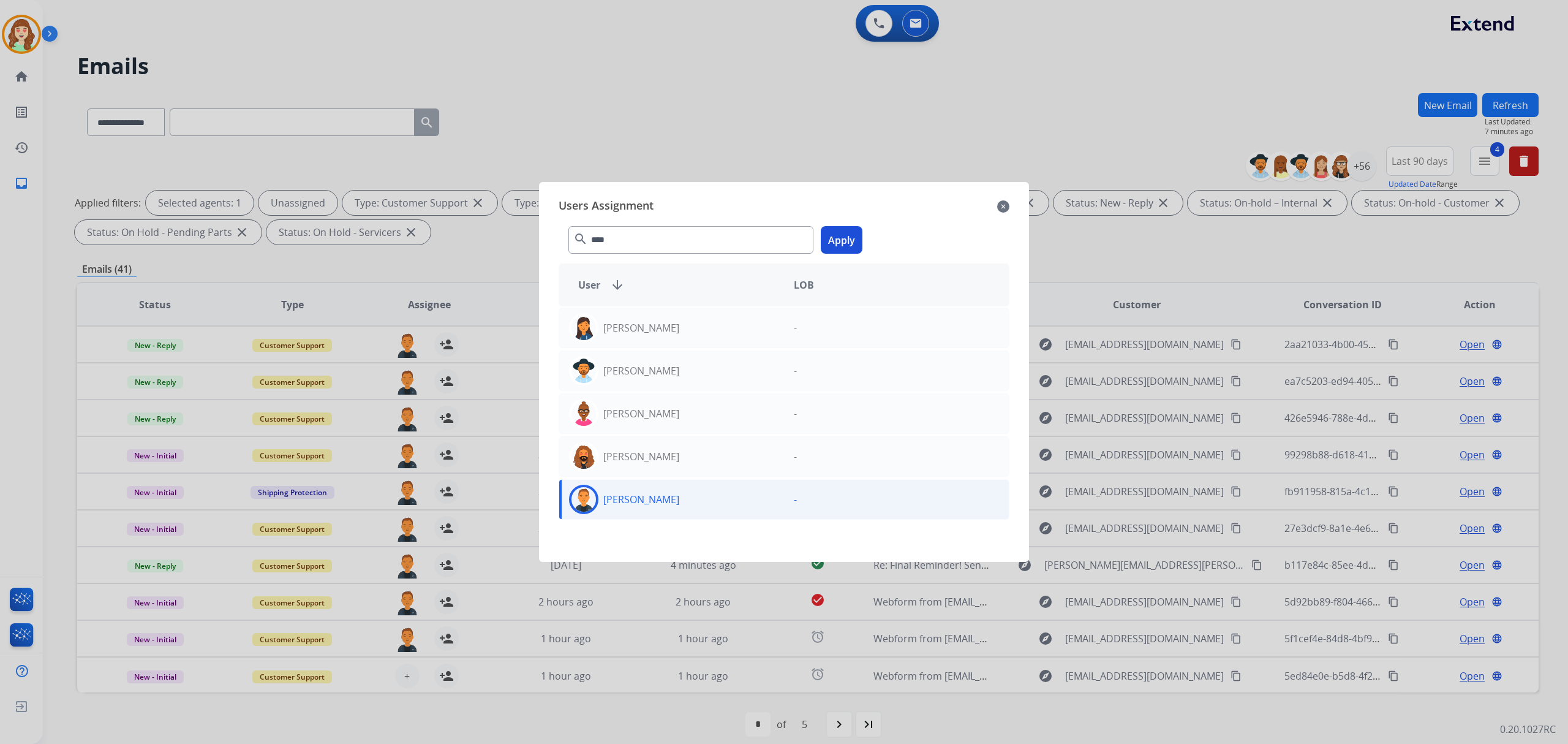
click at [836, 250] on button "Apply" at bounding box center [841, 239] width 41 height 27
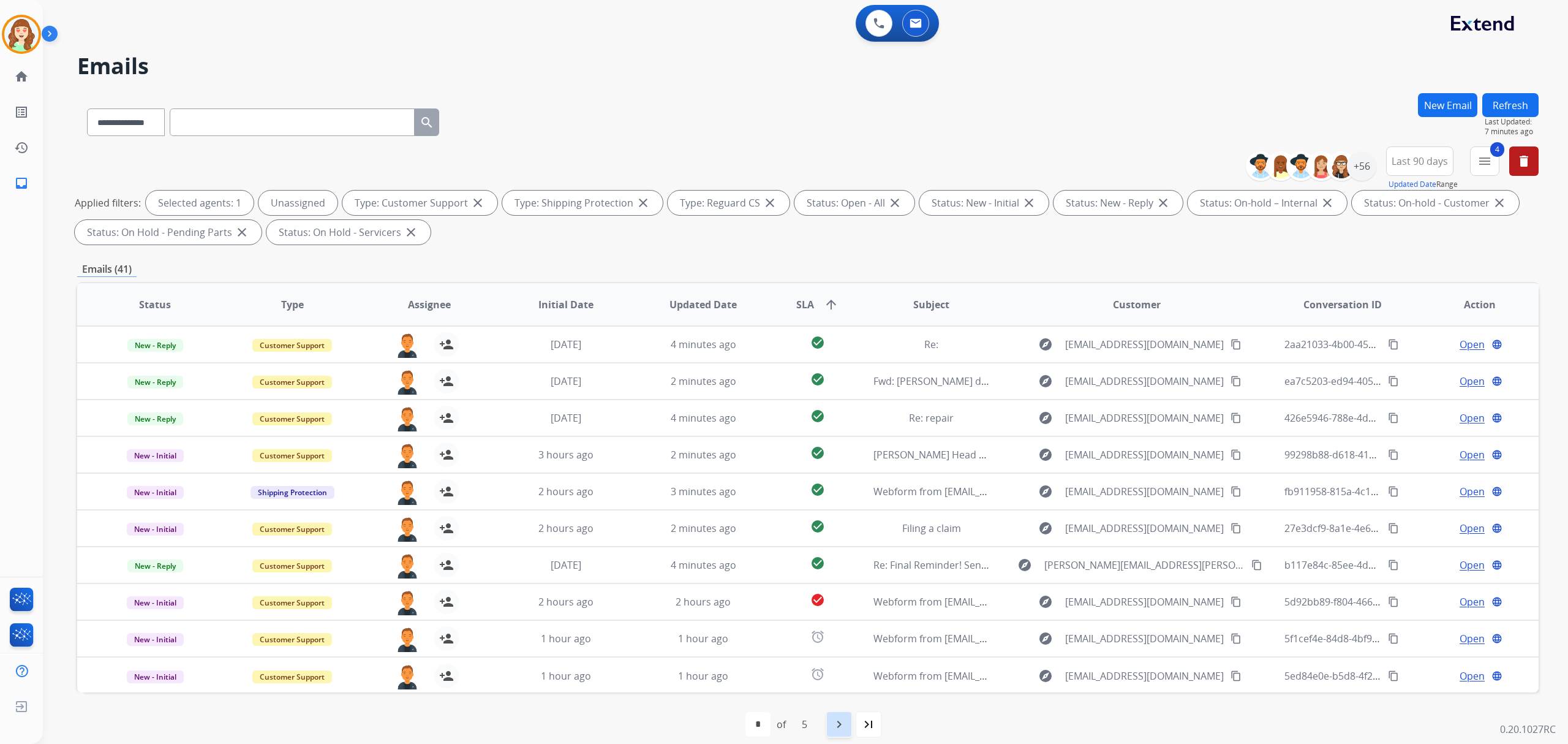
click at [838, 712] on div "navigate_next" at bounding box center [839, 724] width 27 height 27
select select "*"
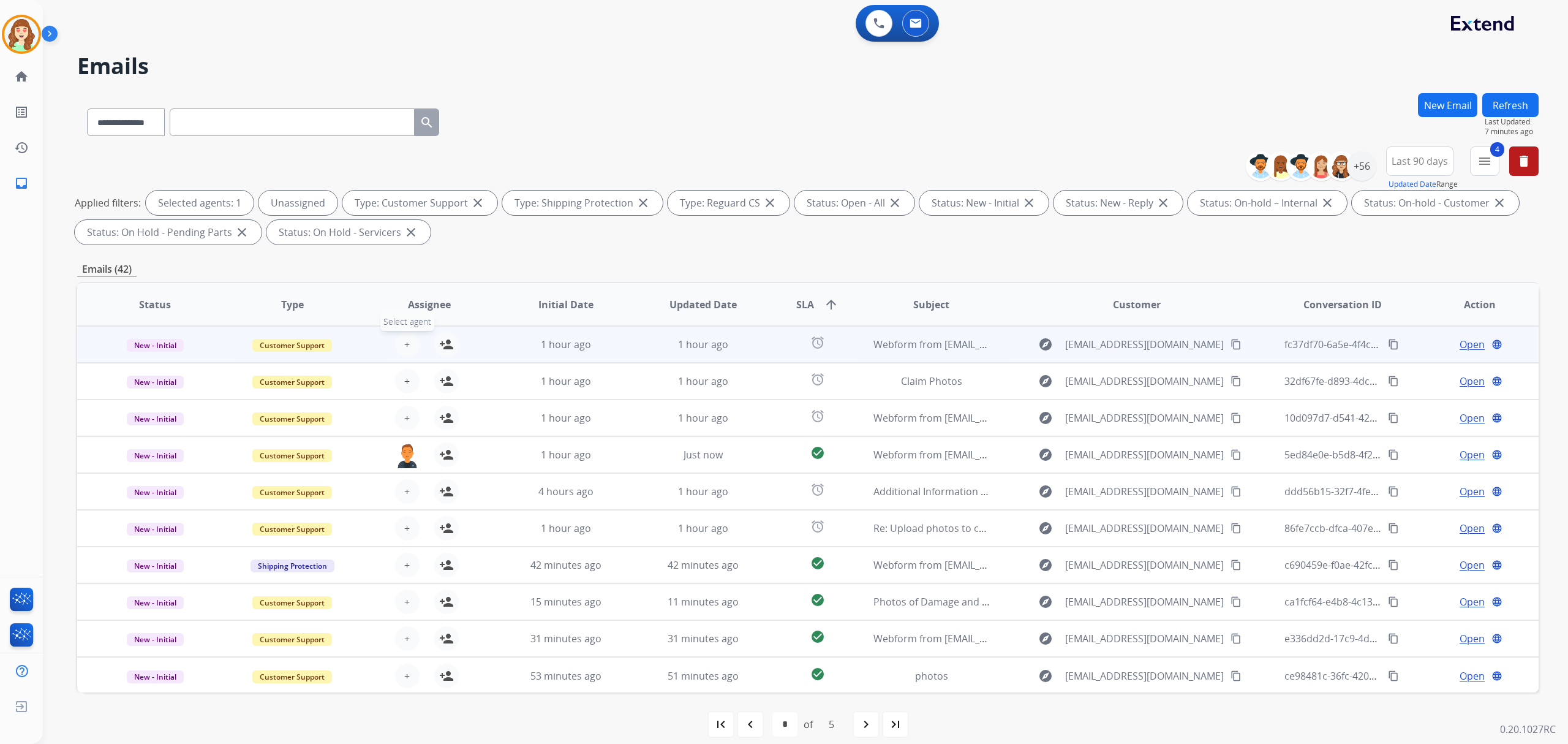
click at [395, 344] on button "+ Select agent" at bounding box center [407, 344] width 24 height 24
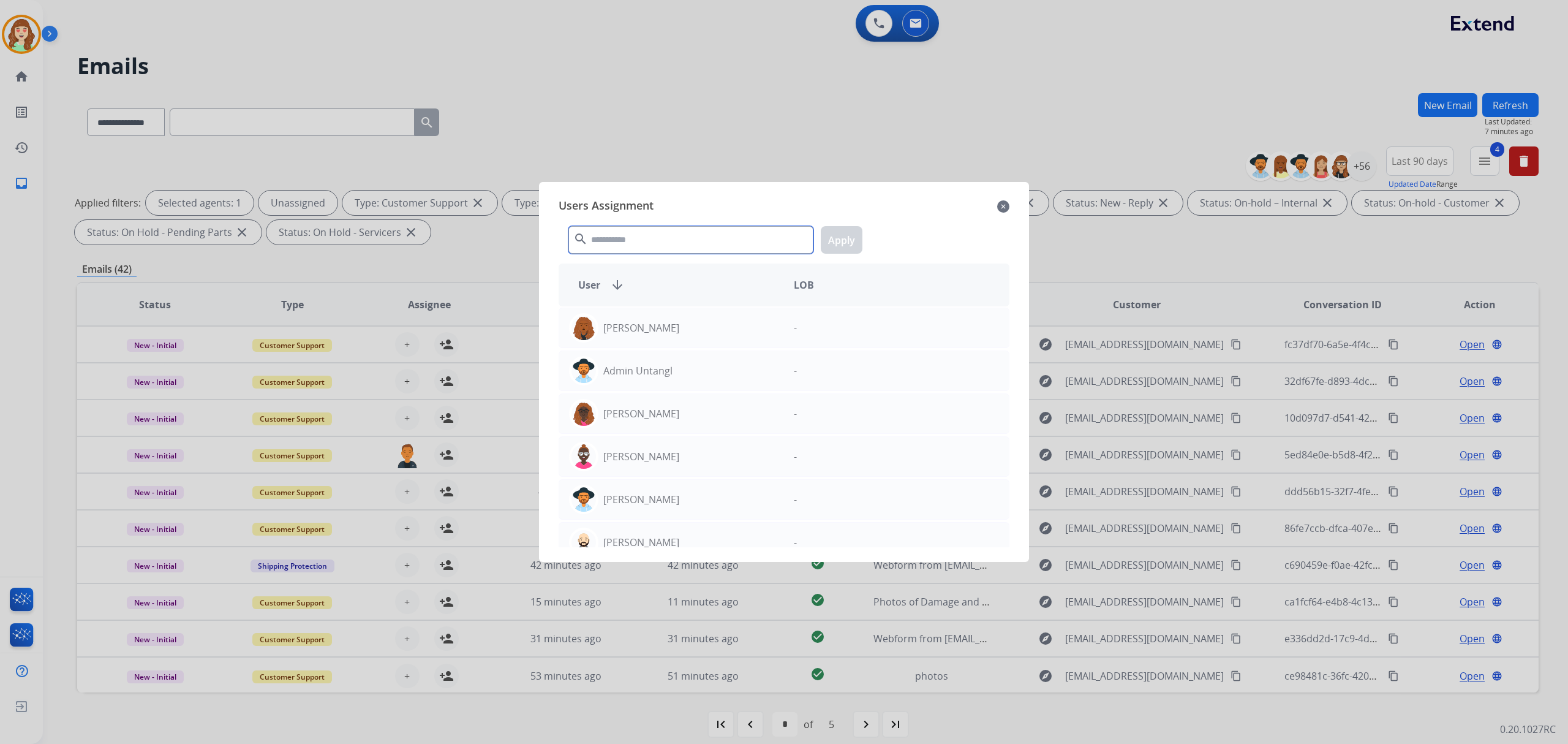
click at [689, 241] on input "text" at bounding box center [691, 239] width 245 height 27
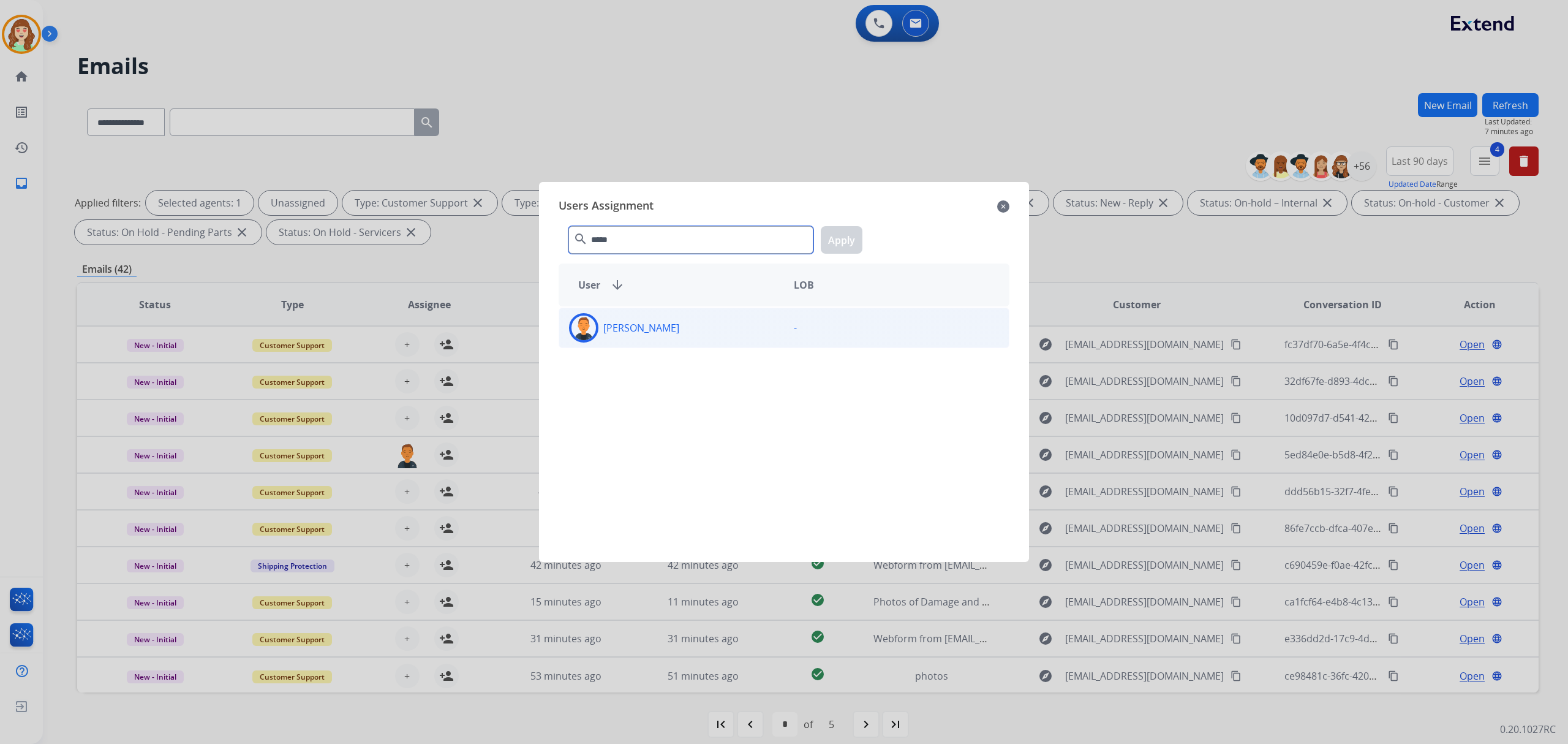
type input "*****"
click at [685, 324] on div "[PERSON_NAME]" at bounding box center [672, 327] width 225 height 29
click at [829, 241] on button "Apply" at bounding box center [841, 239] width 41 height 27
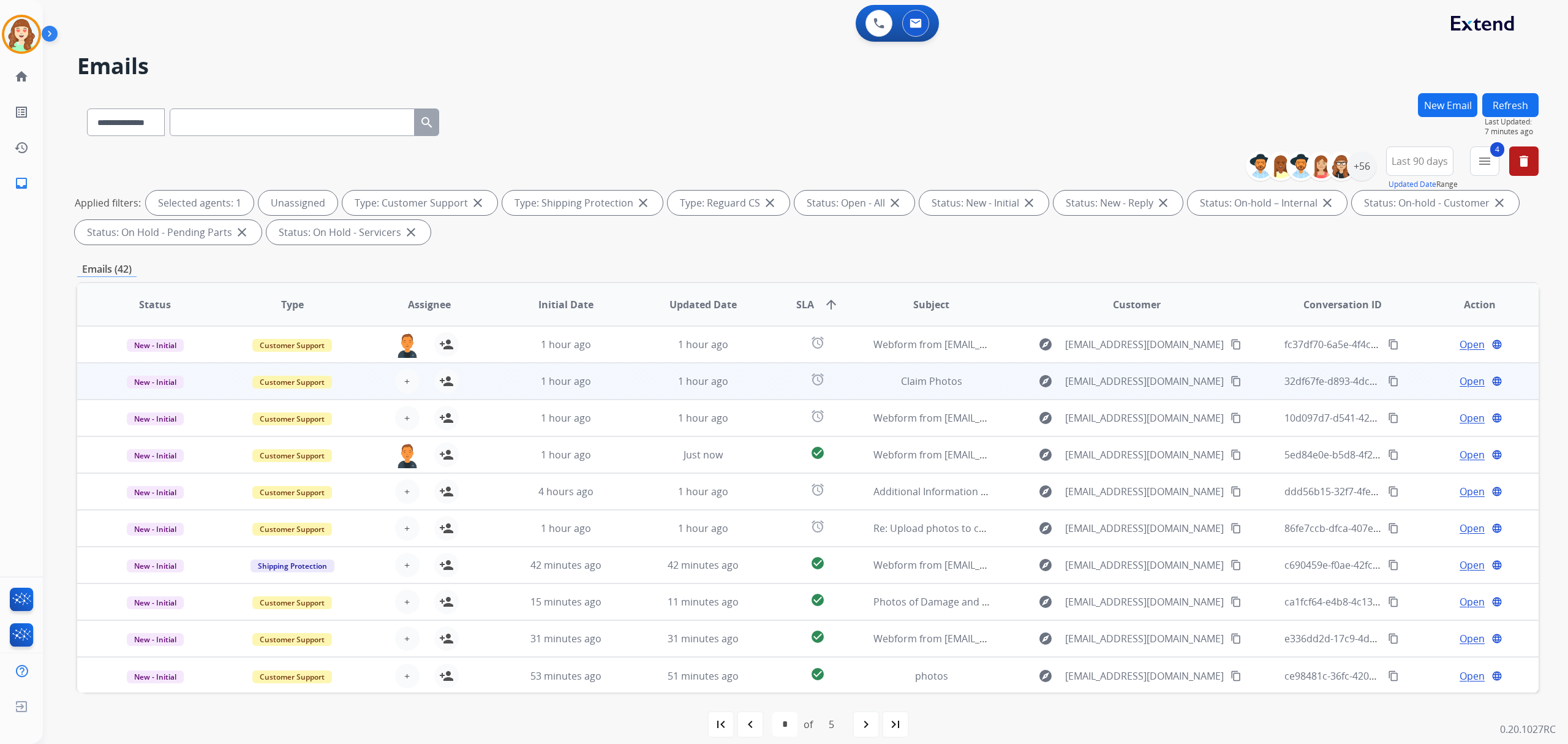
click at [401, 365] on div "+ Select agent person_add Assign to Me" at bounding box center [420, 380] width 137 height 35
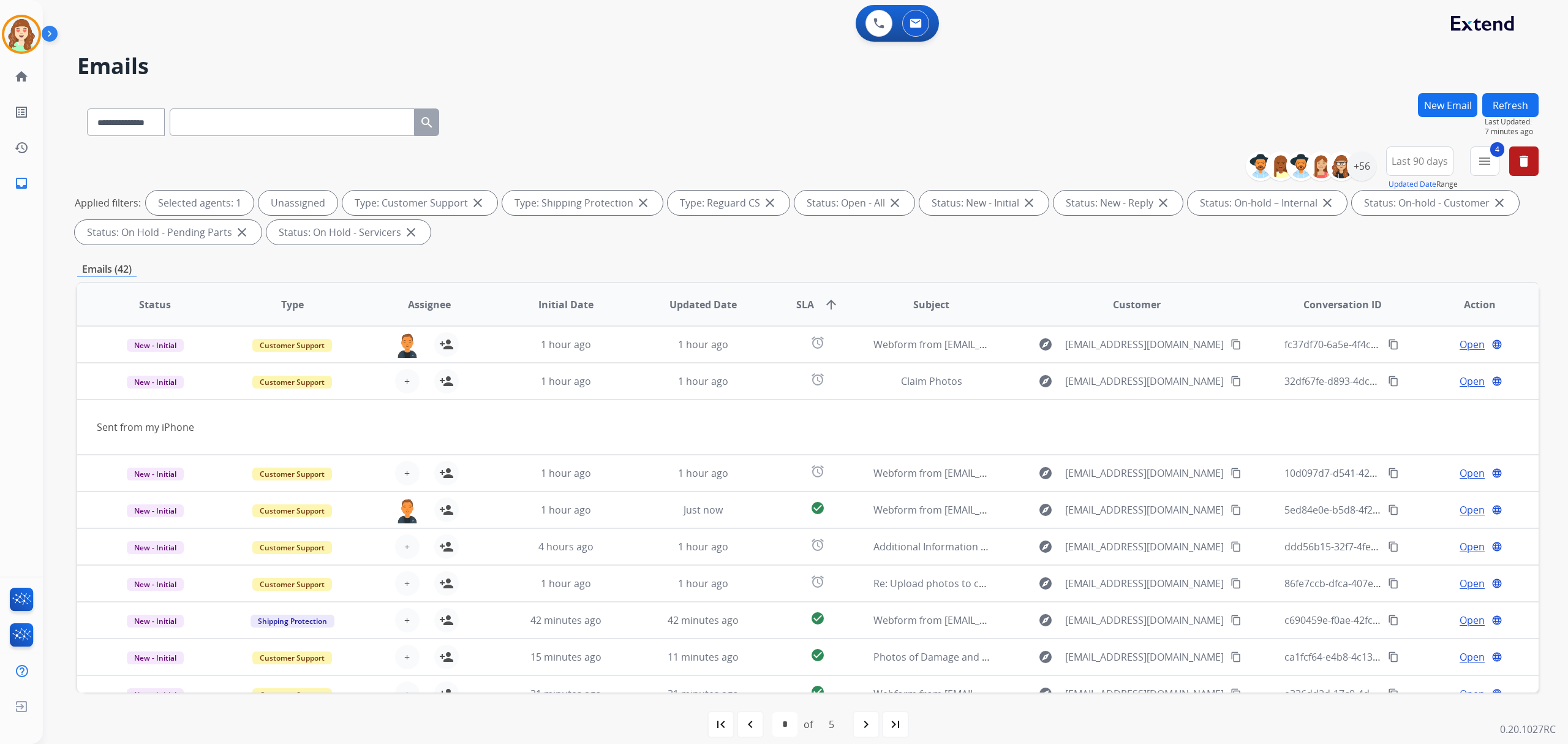
scroll to position [37, 0]
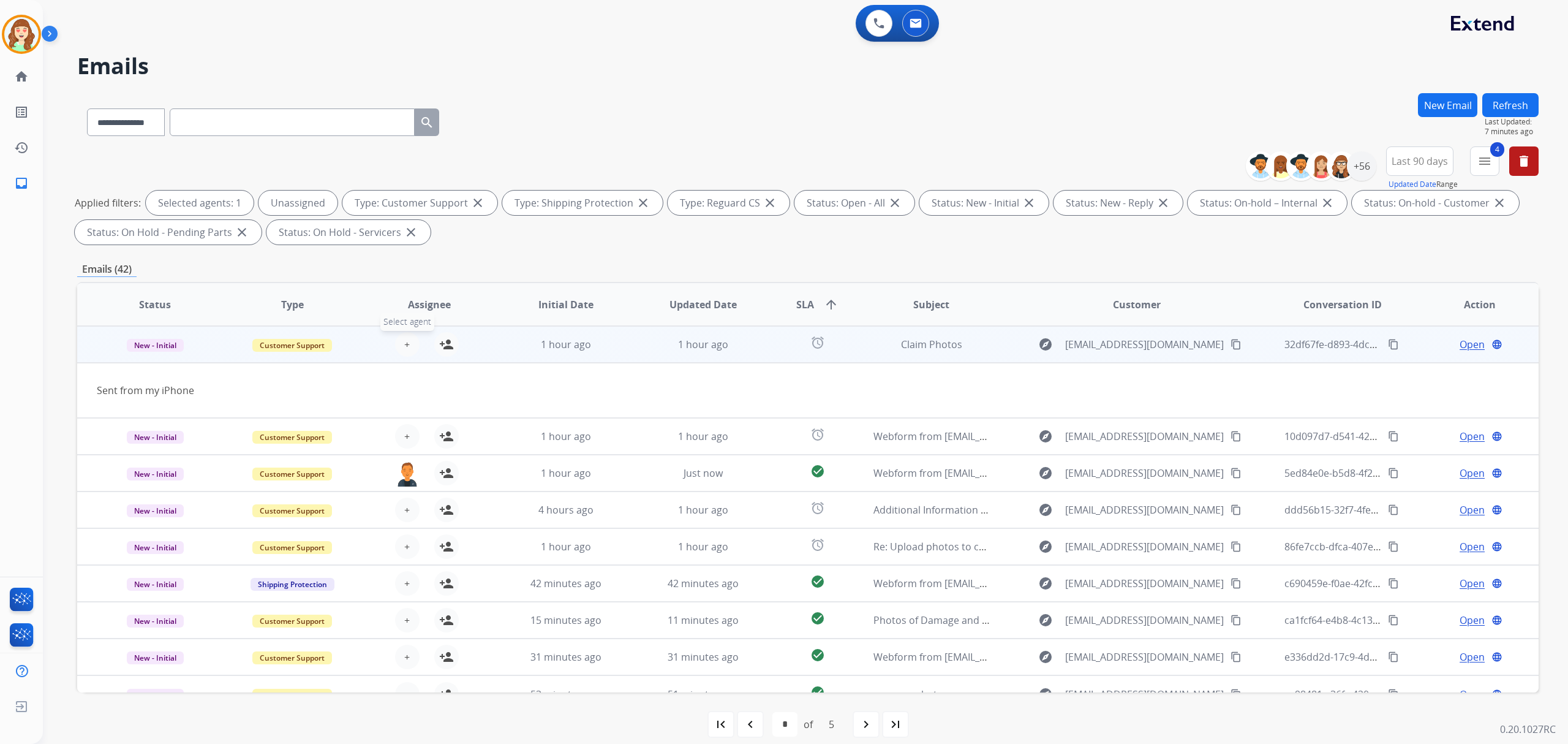
click at [415, 348] on button "+ Select agent" at bounding box center [407, 344] width 24 height 24
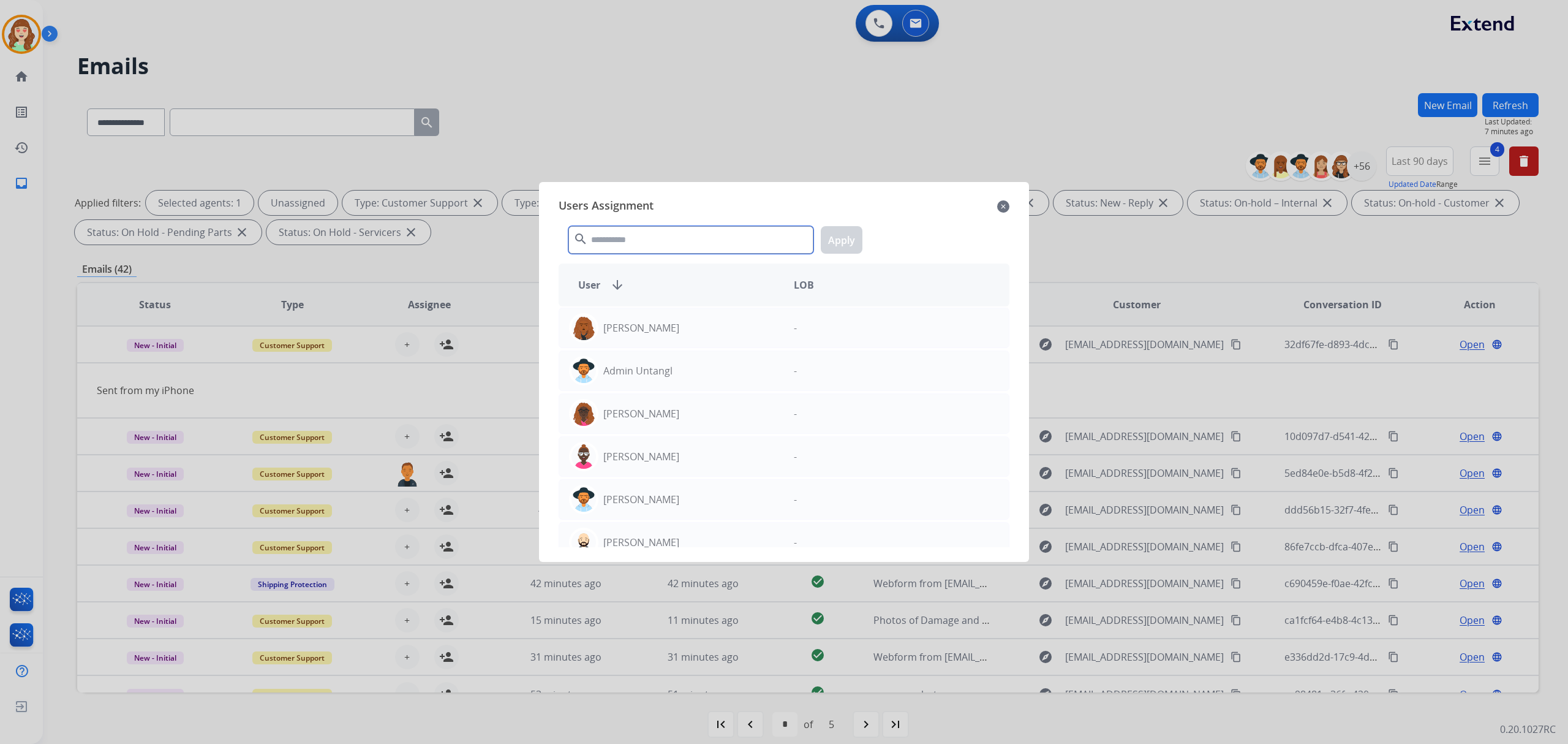
click at [641, 236] on input "text" at bounding box center [691, 239] width 245 height 27
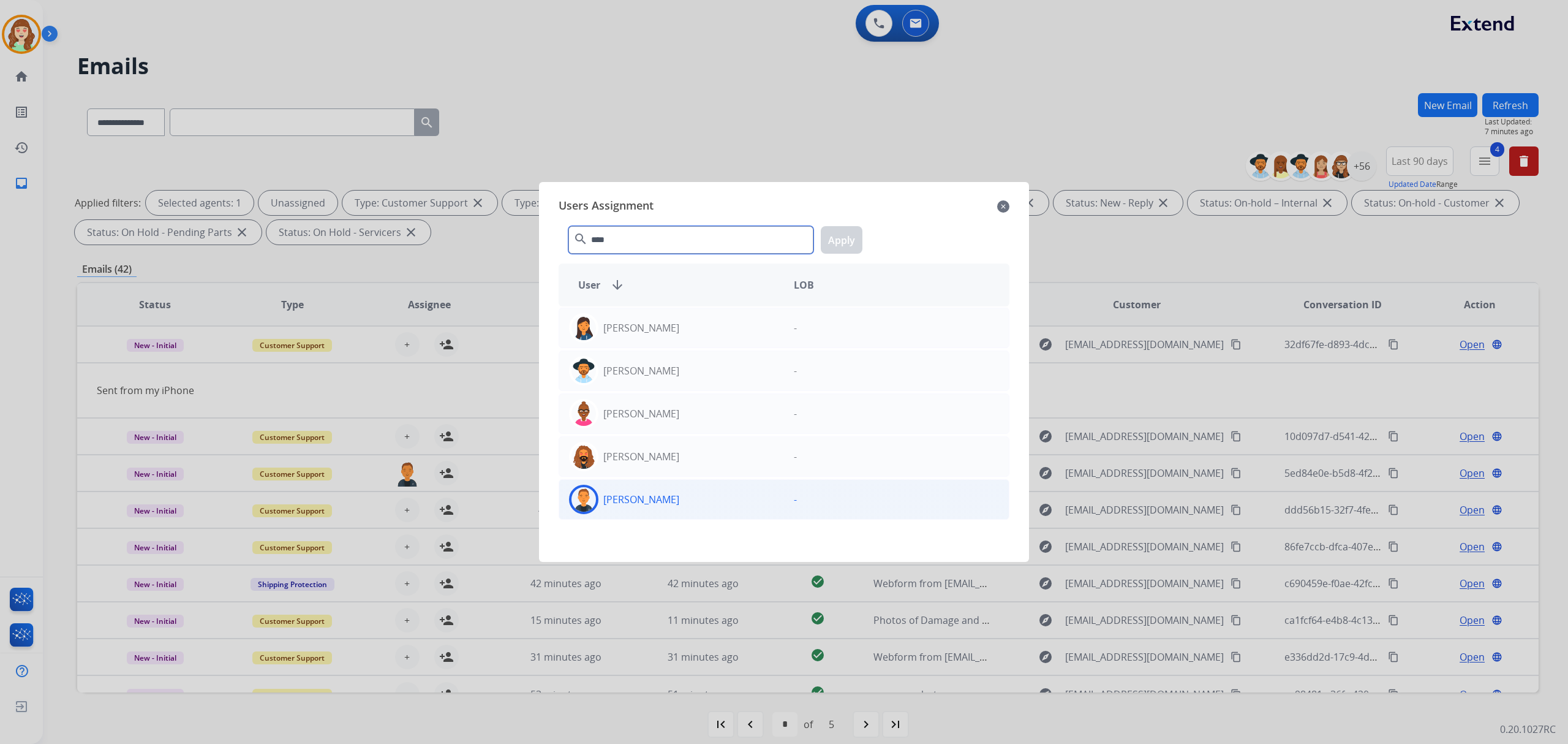
type input "****"
click at [676, 497] on div "[PERSON_NAME]" at bounding box center [672, 498] width 225 height 29
drag, startPoint x: 836, startPoint y: 231, endPoint x: 801, endPoint y: 248, distance: 38.9
click at [834, 231] on button "Apply" at bounding box center [841, 239] width 41 height 27
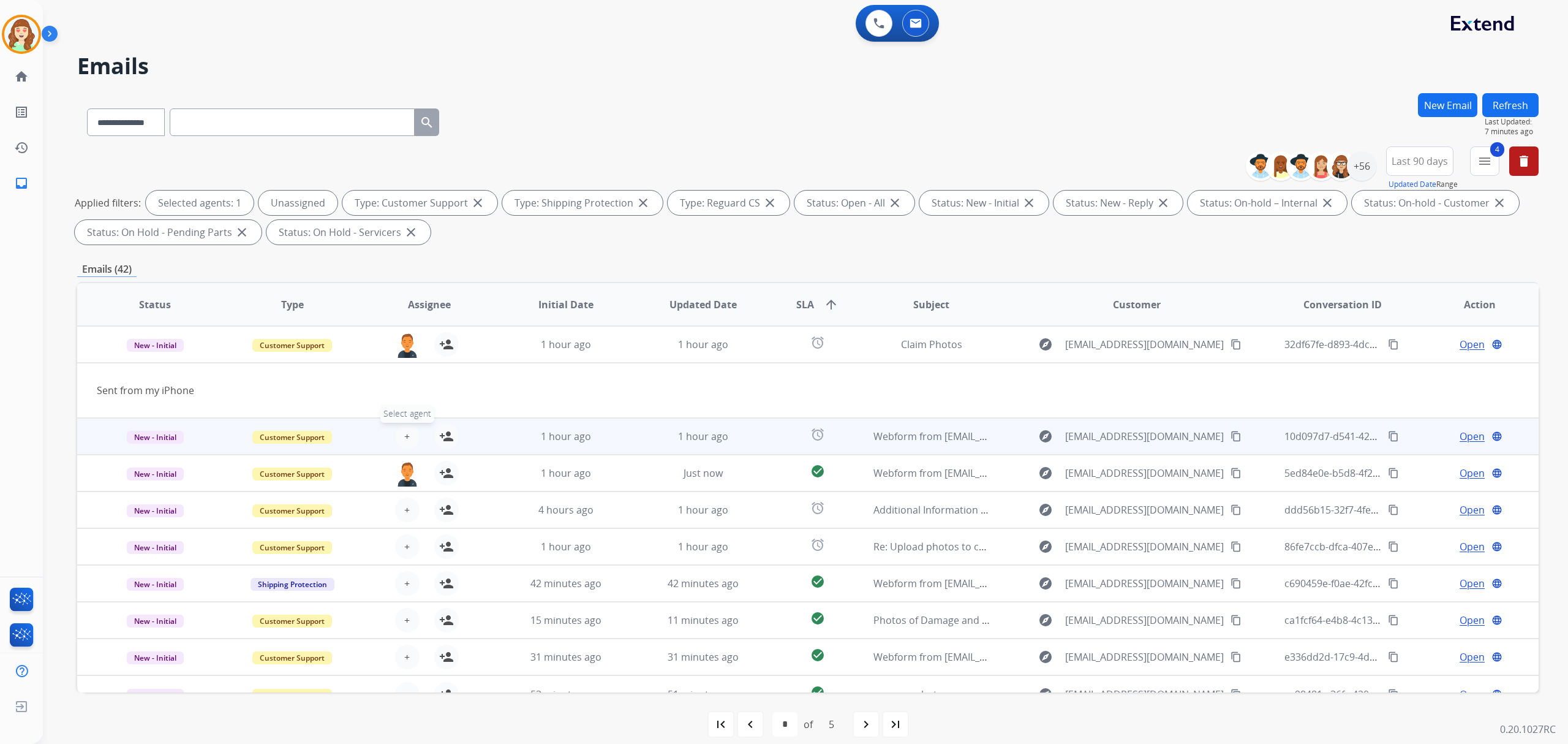
click at [405, 435] on span "+" at bounding box center [407, 437] width 6 height 15
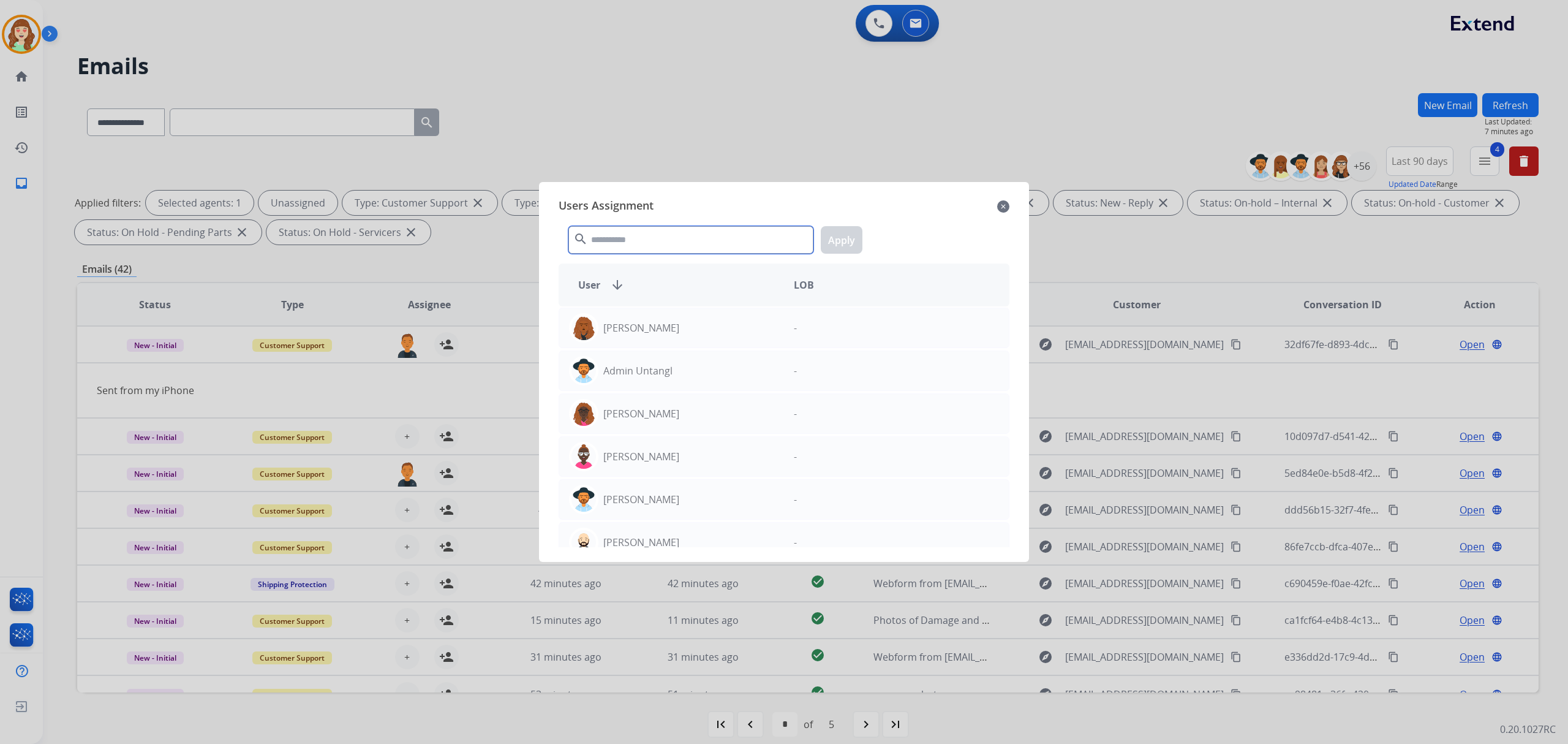
click at [691, 241] on input "text" at bounding box center [691, 239] width 245 height 27
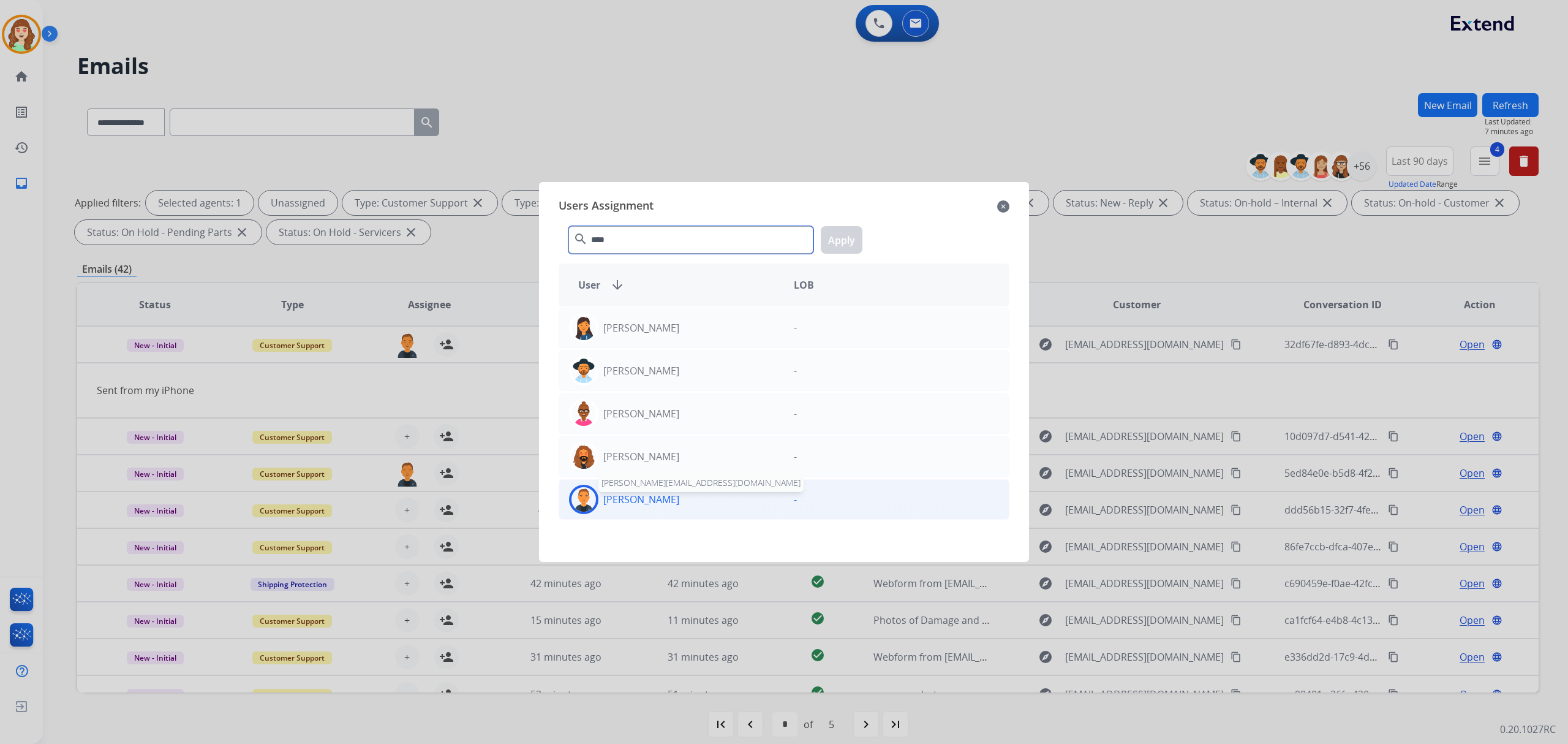
type input "****"
click at [641, 503] on p "[PERSON_NAME]" at bounding box center [641, 499] width 76 height 15
click at [836, 241] on button "Apply" at bounding box center [841, 239] width 41 height 27
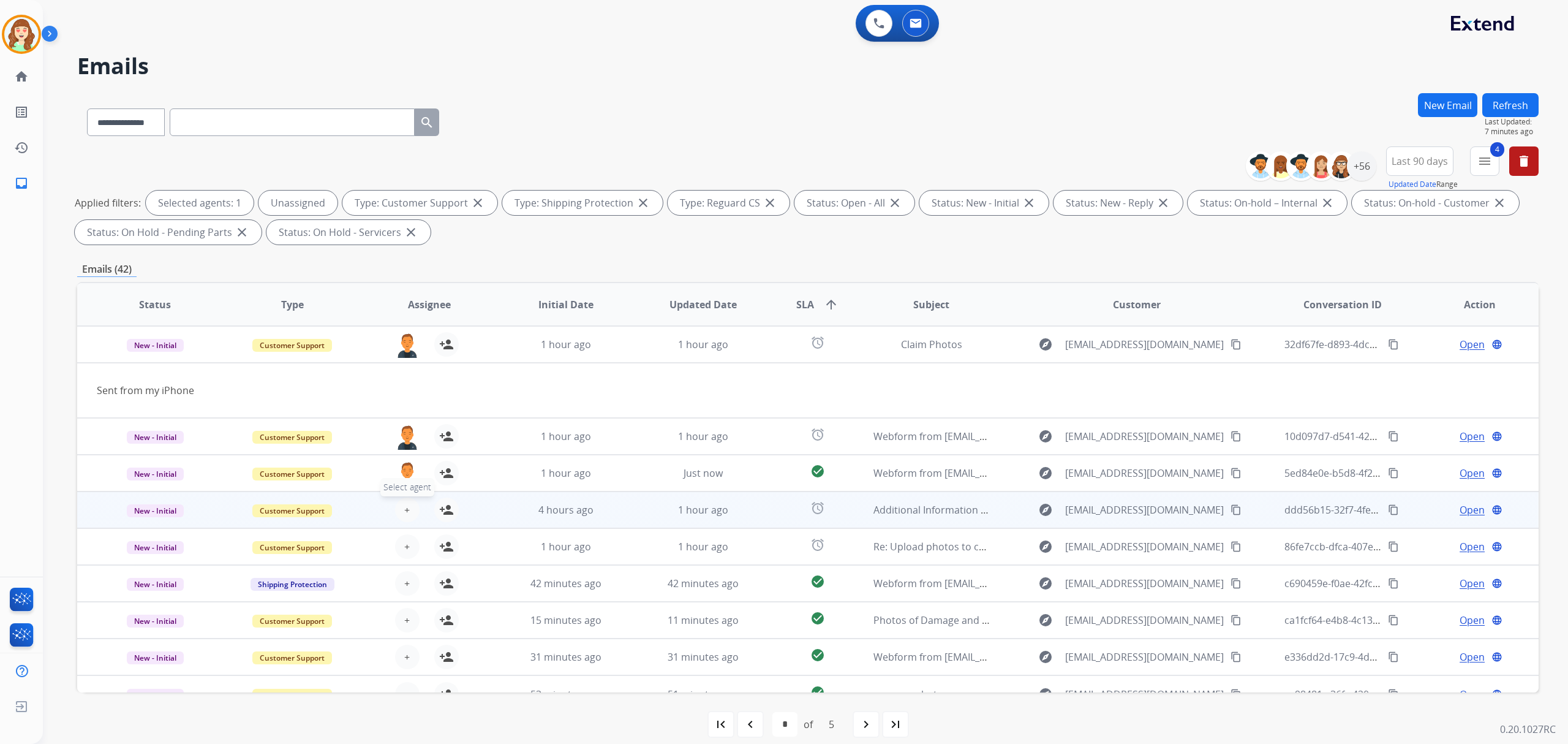
click at [398, 516] on button "+ Select agent" at bounding box center [407, 510] width 24 height 24
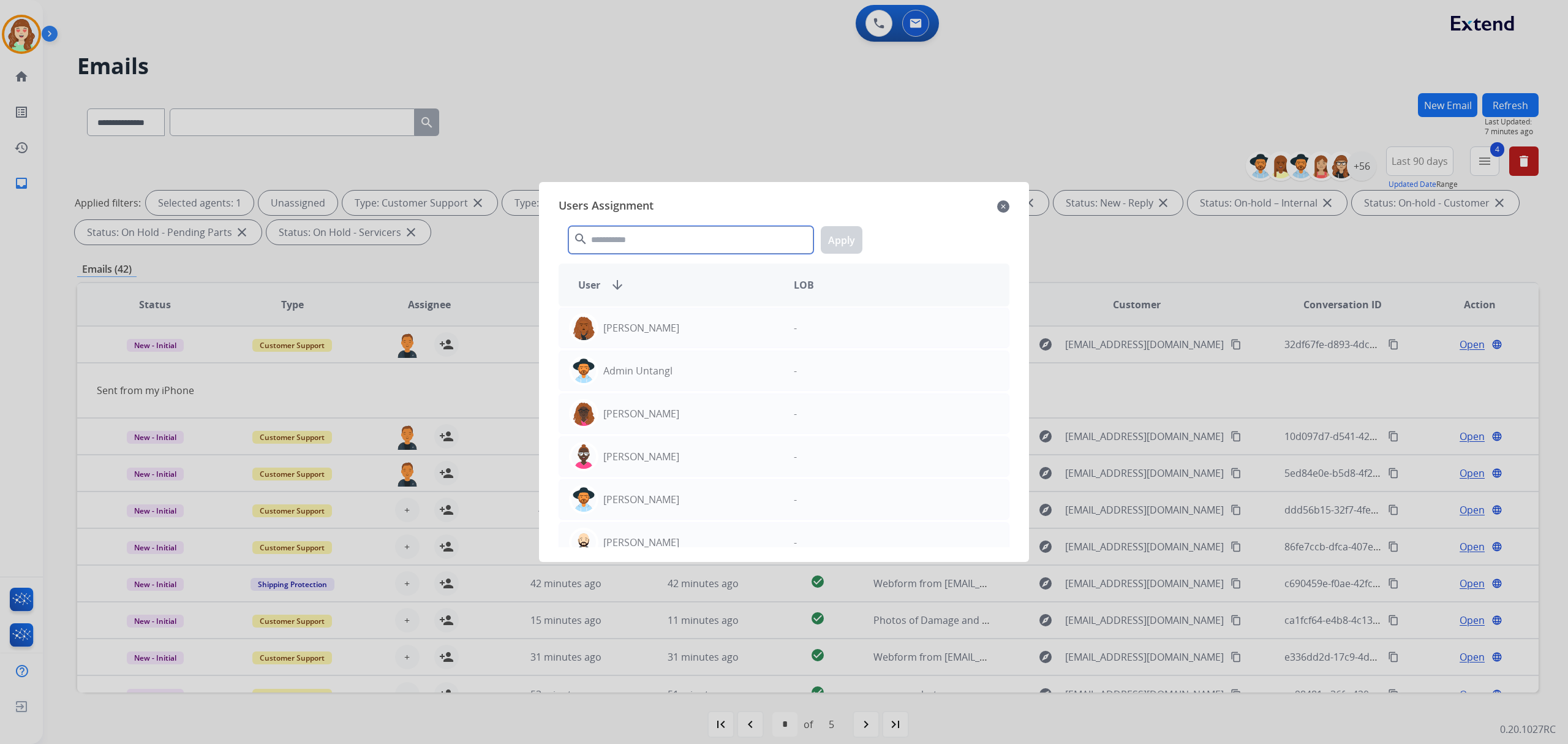
click at [649, 234] on input "text" at bounding box center [691, 239] width 245 height 27
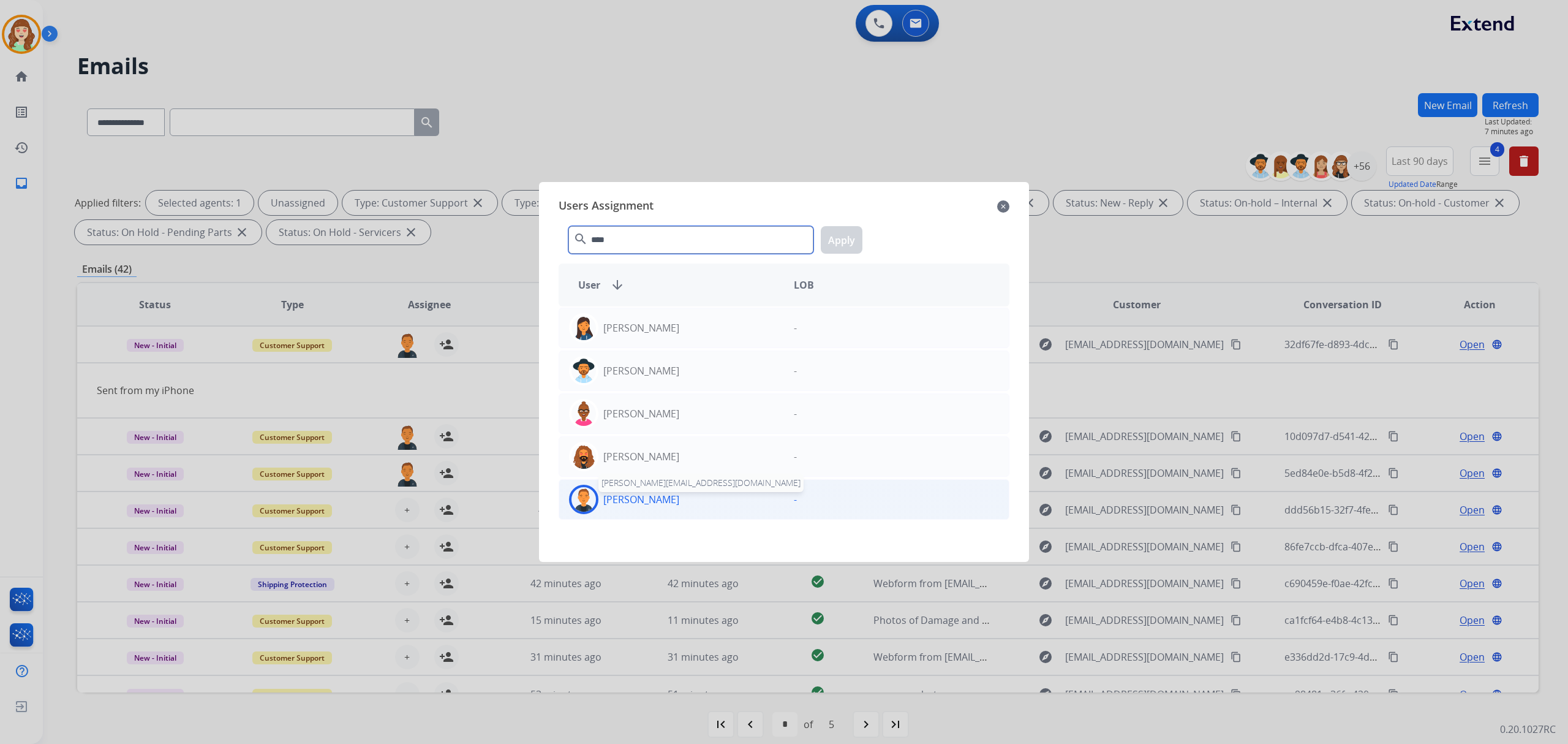
type input "****"
click at [653, 500] on p "[PERSON_NAME]" at bounding box center [641, 499] width 76 height 15
drag, startPoint x: 851, startPoint y: 244, endPoint x: 747, endPoint y: 299, distance: 117.6
click at [851, 244] on button "Apply" at bounding box center [841, 239] width 41 height 27
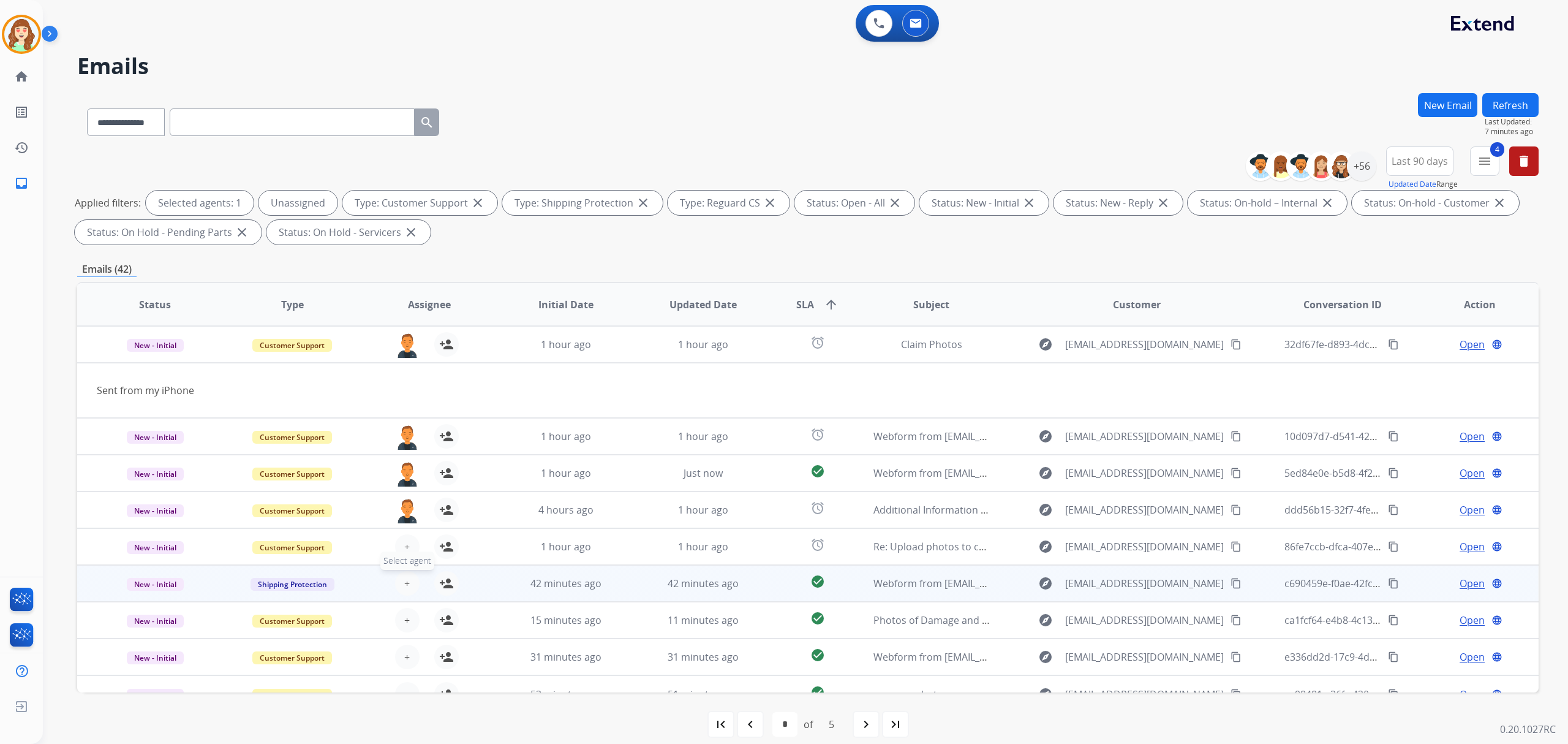
click at [399, 579] on button "+ Select agent" at bounding box center [407, 583] width 24 height 24
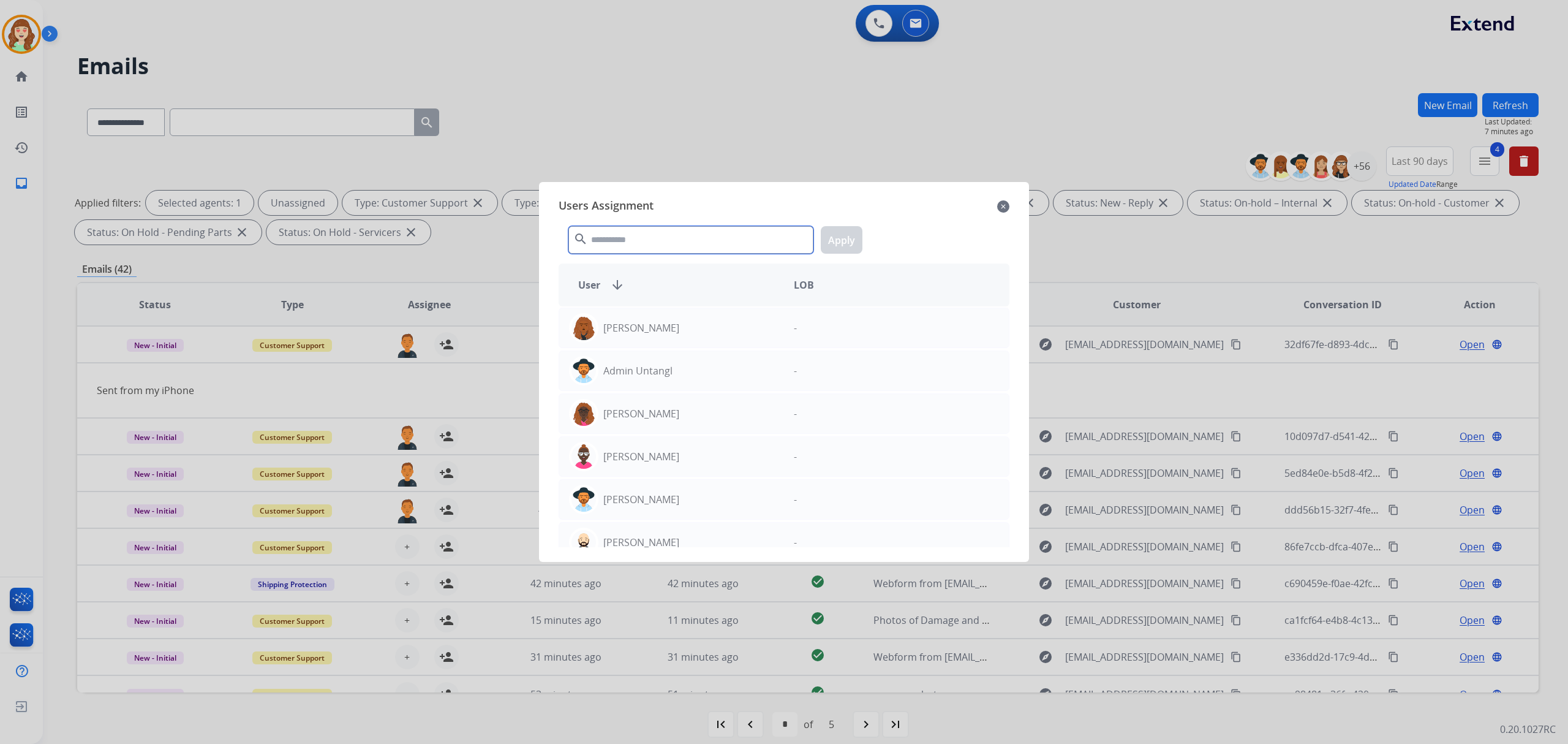
click at [652, 231] on input "text" at bounding box center [691, 239] width 245 height 27
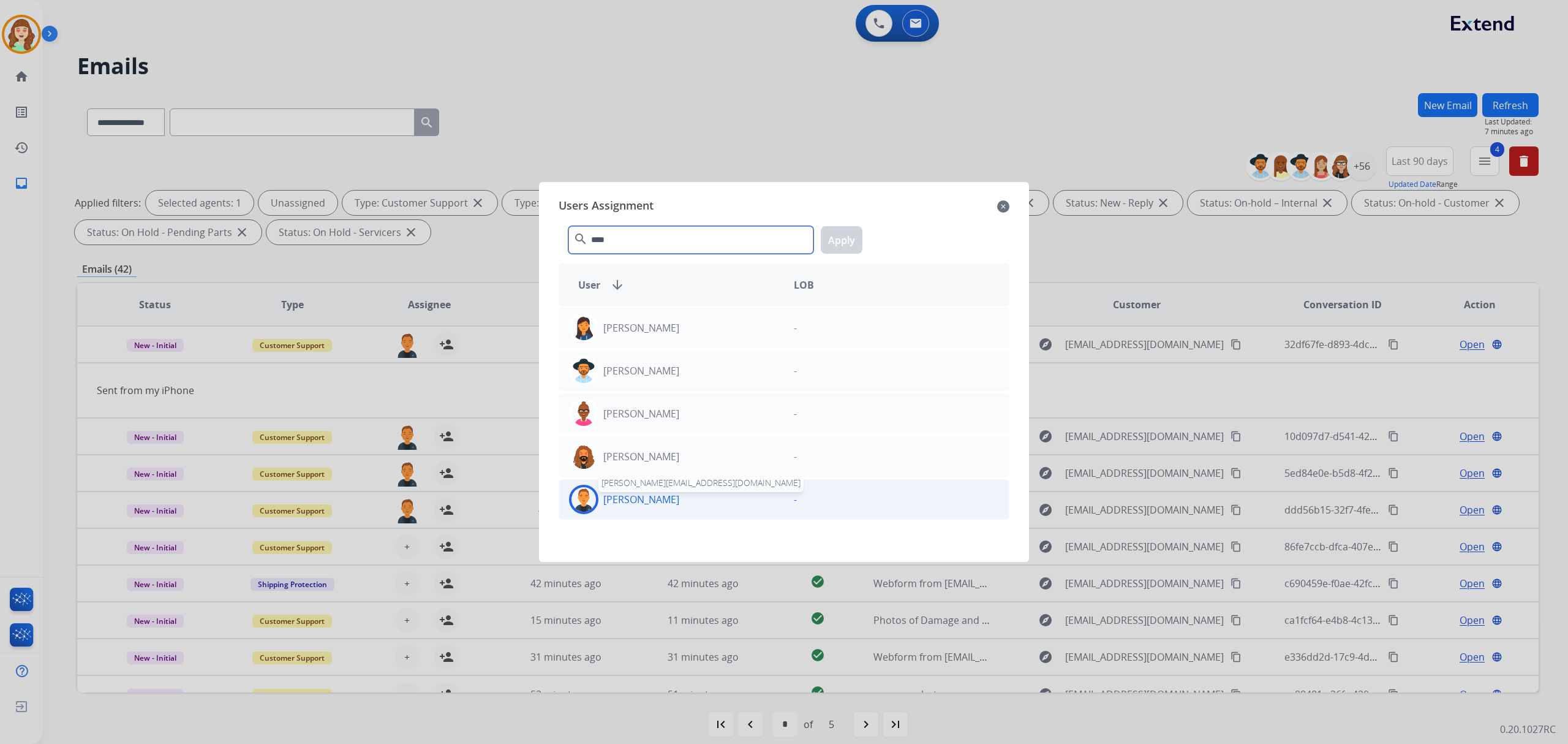
type input "****"
click at [663, 505] on div "[PERSON_NAME]" at bounding box center [672, 498] width 225 height 29
drag, startPoint x: 829, startPoint y: 246, endPoint x: 538, endPoint y: 437, distance: 348.1
click at [829, 246] on button "Apply" at bounding box center [841, 239] width 41 height 27
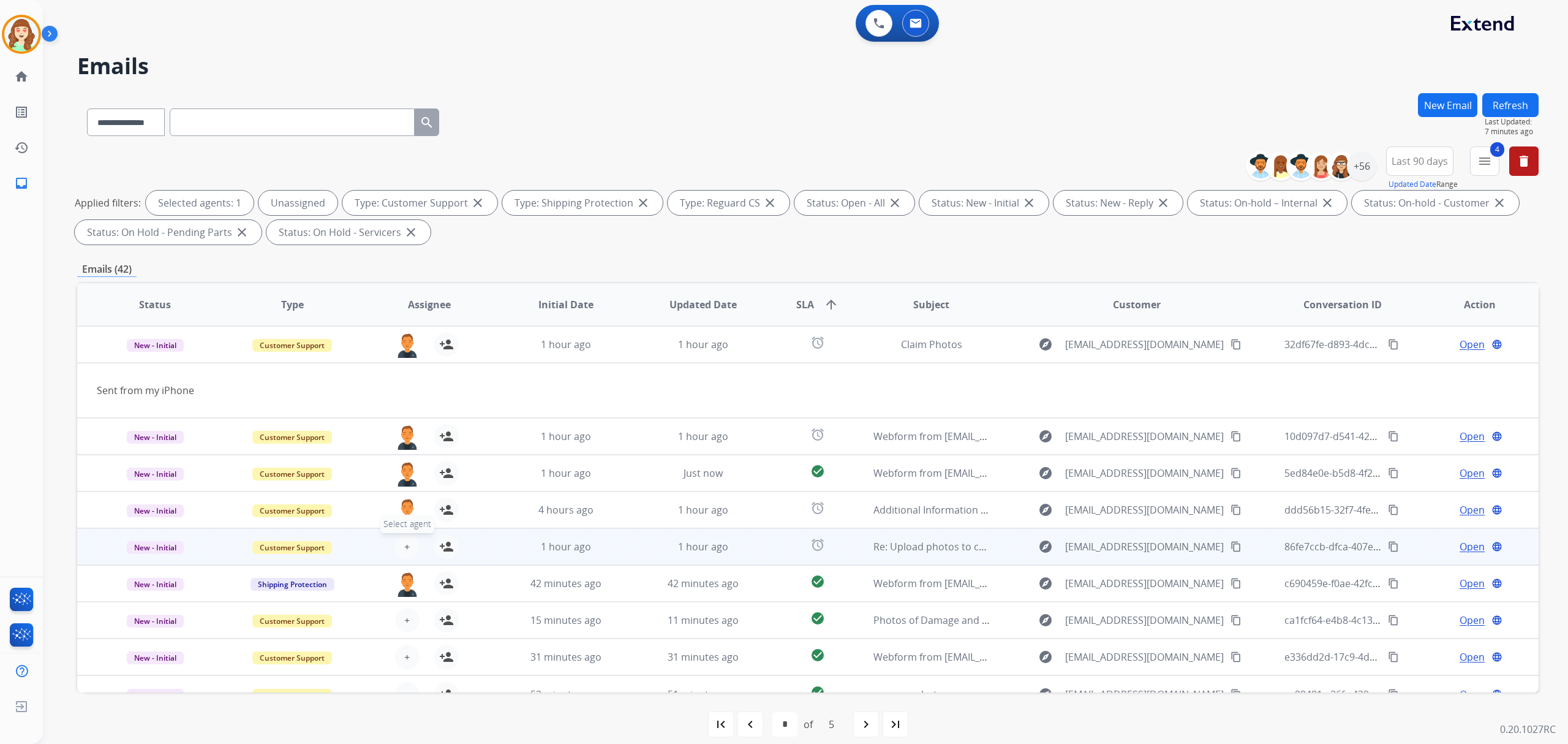
click at [405, 541] on span "+" at bounding box center [407, 546] width 6 height 15
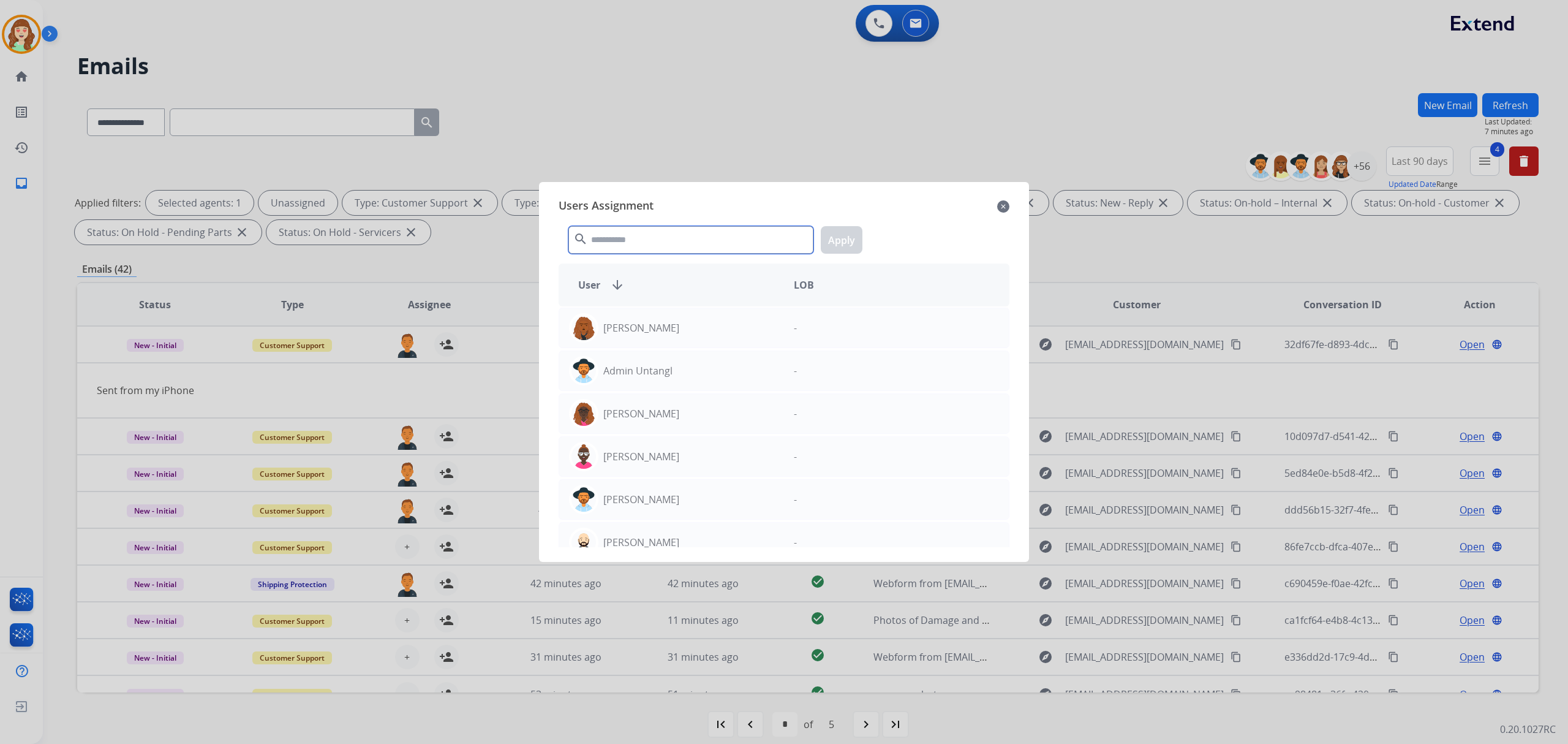
click at [620, 238] on input "text" at bounding box center [691, 239] width 245 height 27
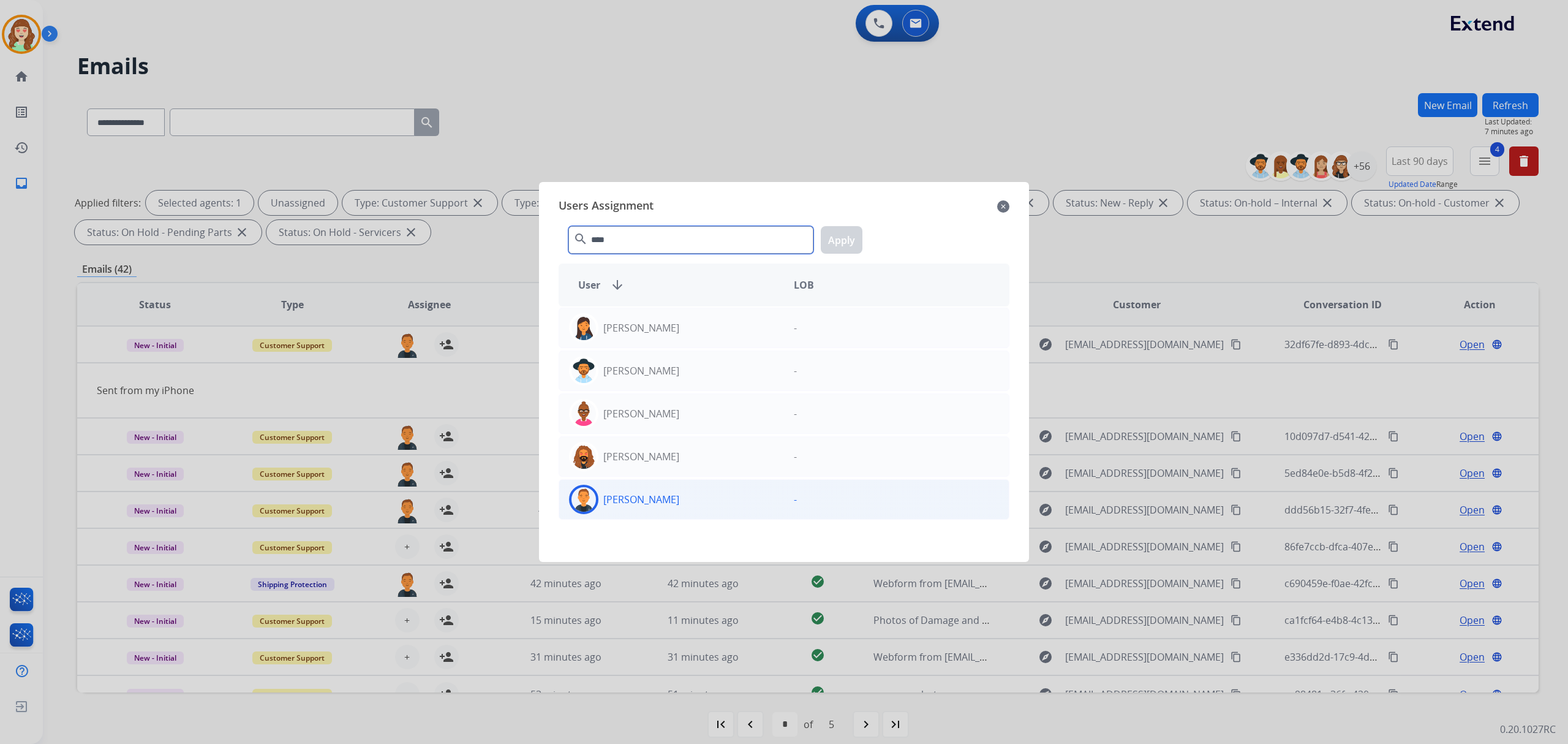
type input "****"
click at [660, 500] on p "[PERSON_NAME]" at bounding box center [641, 499] width 76 height 15
drag, startPoint x: 836, startPoint y: 240, endPoint x: 853, endPoint y: 236, distance: 17.5
click at [841, 238] on button "Apply" at bounding box center [841, 239] width 41 height 27
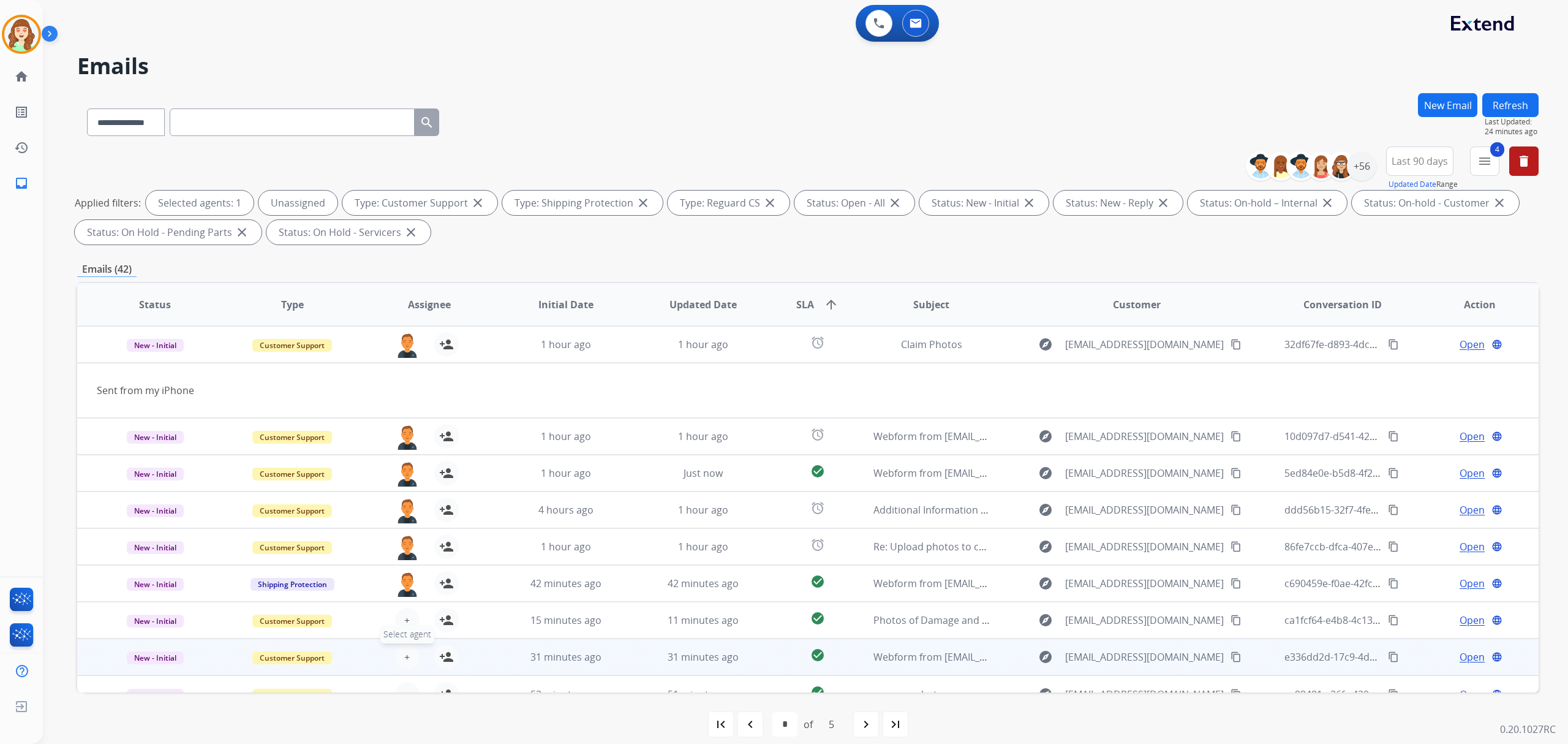
click at [399, 624] on table "Status Type Assignee Initial Date Updated Date SLA arrow_upward Subject Custome…" at bounding box center [807, 479] width 1461 height 466
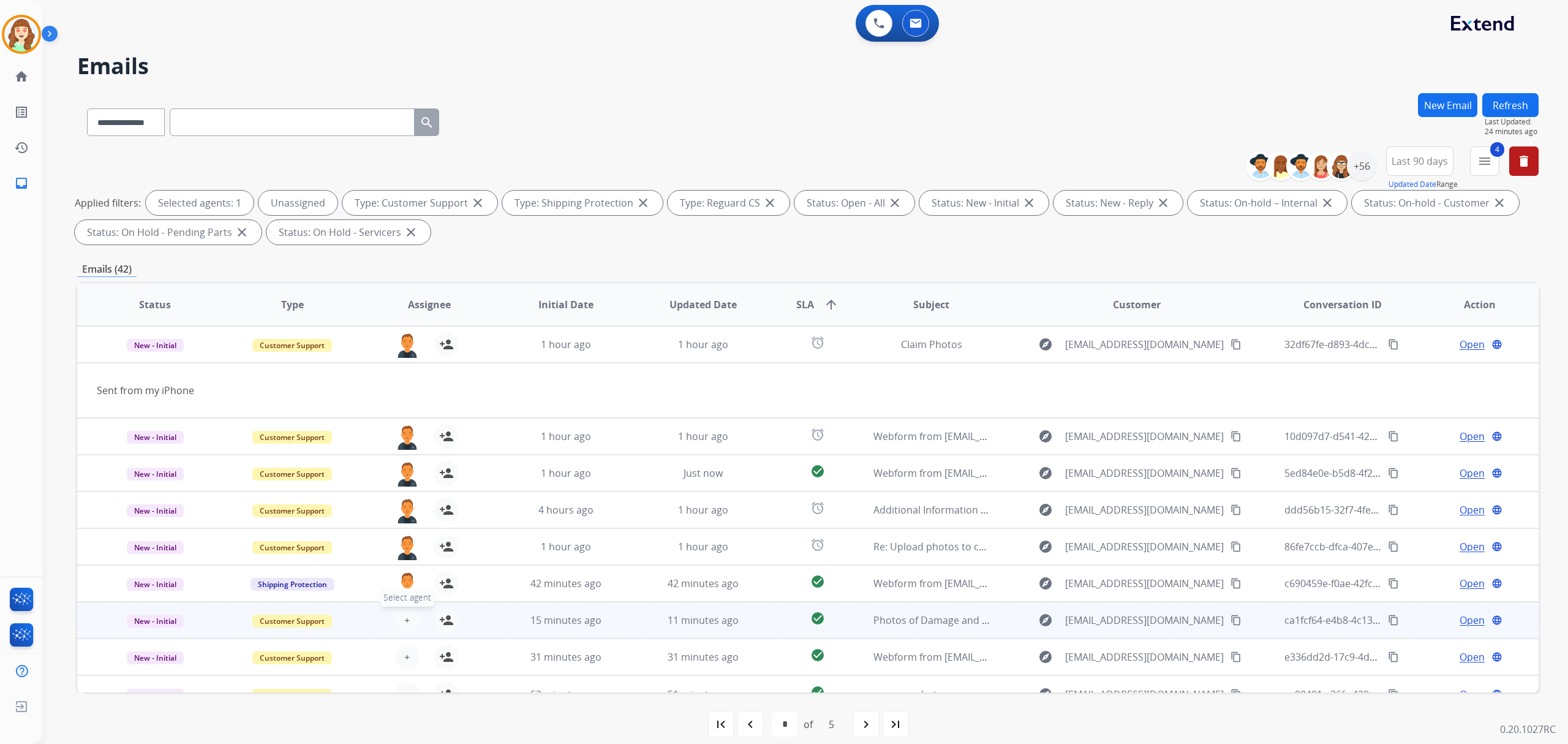
click at [399, 617] on button "+ Select agent" at bounding box center [407, 620] width 24 height 24
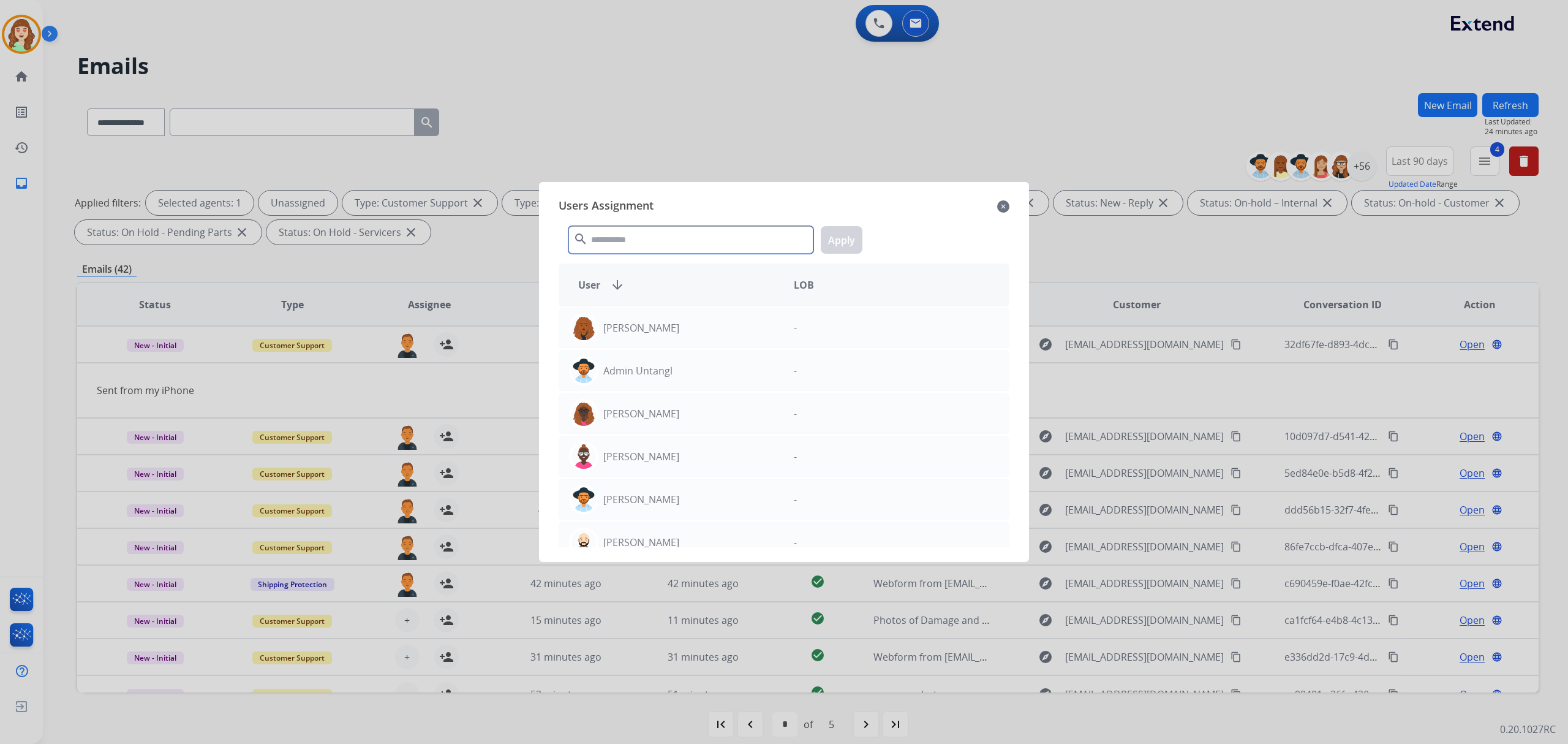
click at [641, 234] on input "text" at bounding box center [691, 239] width 245 height 27
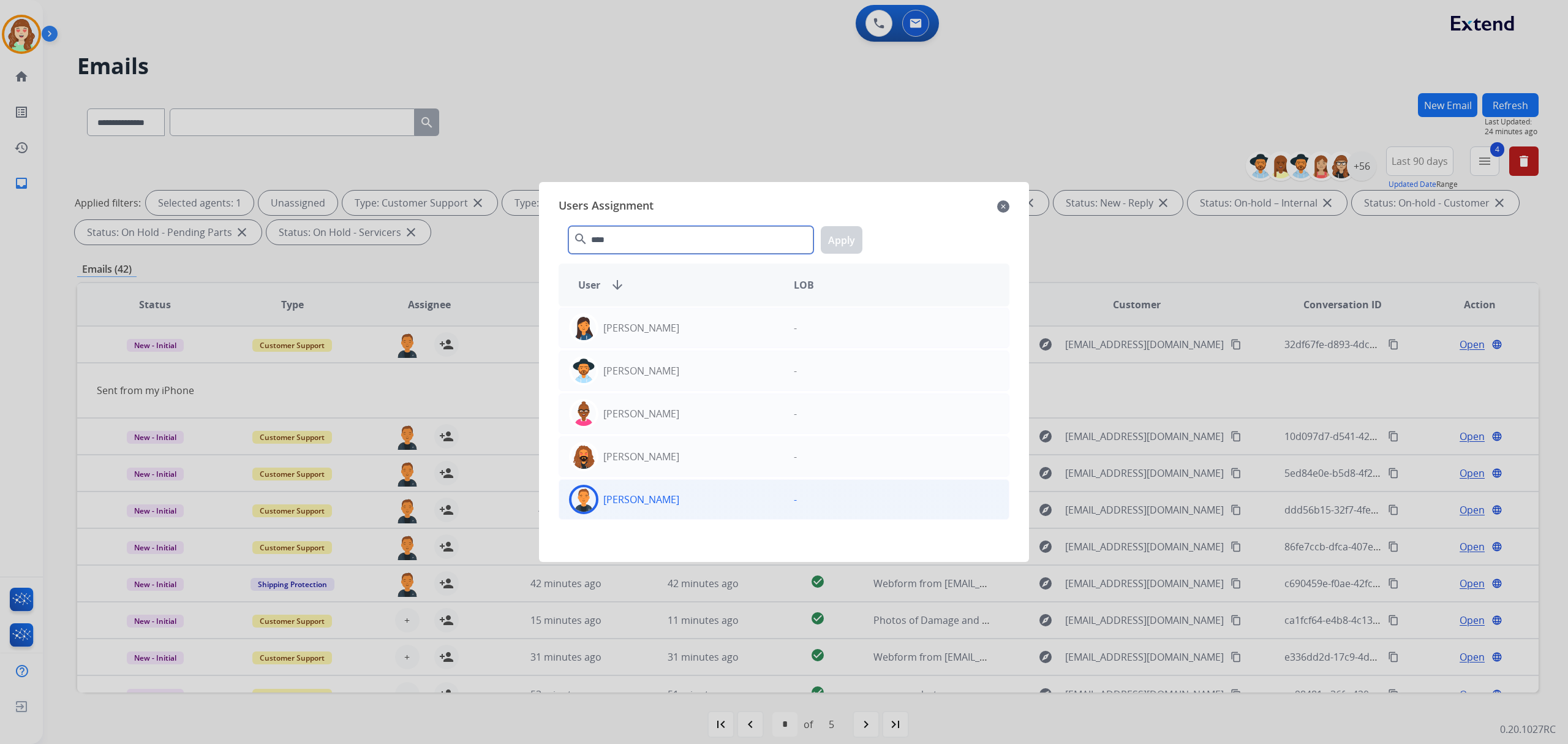
type input "****"
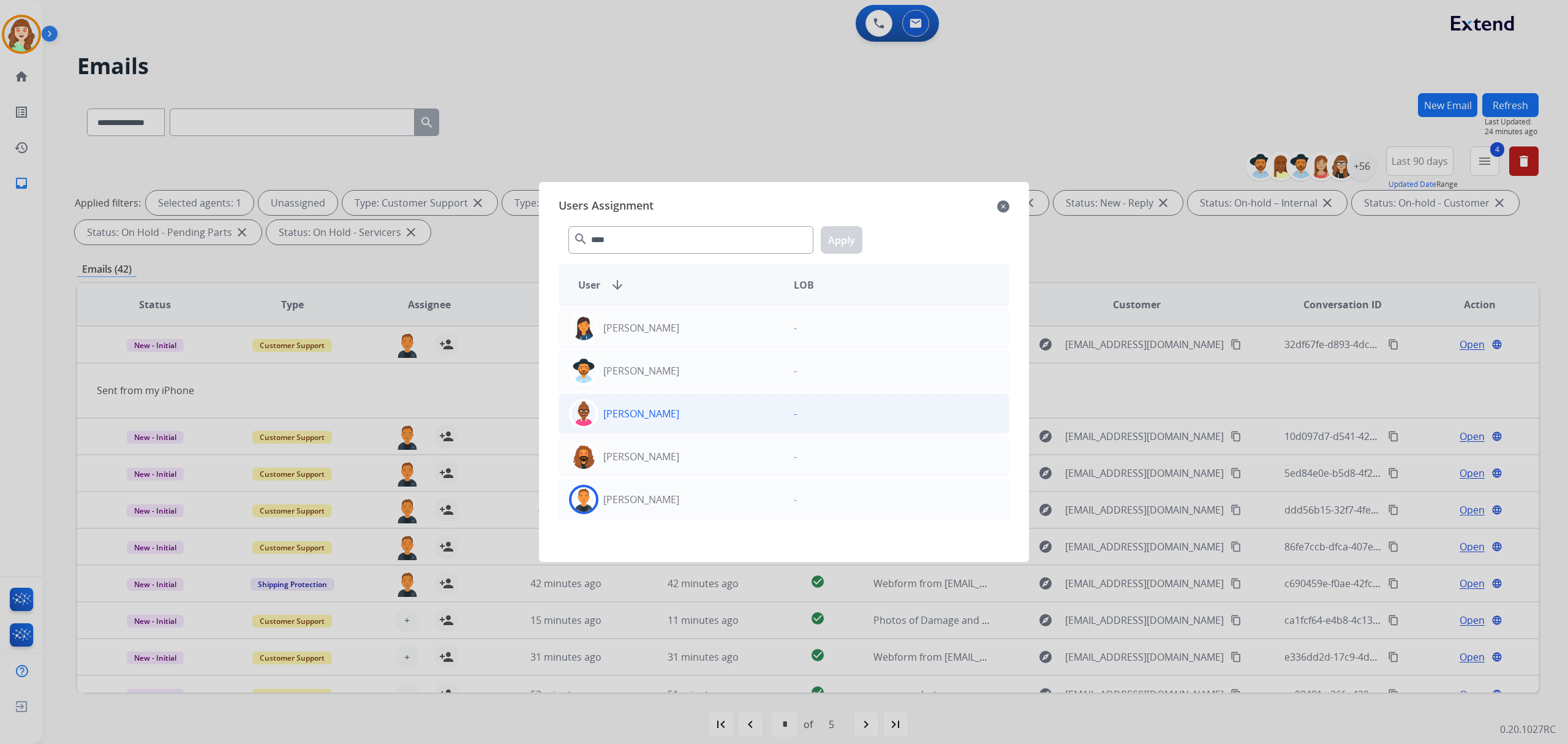
drag, startPoint x: 688, startPoint y: 491, endPoint x: 779, endPoint y: 412, distance: 120.5
click at [688, 491] on div "[PERSON_NAME]" at bounding box center [672, 498] width 225 height 29
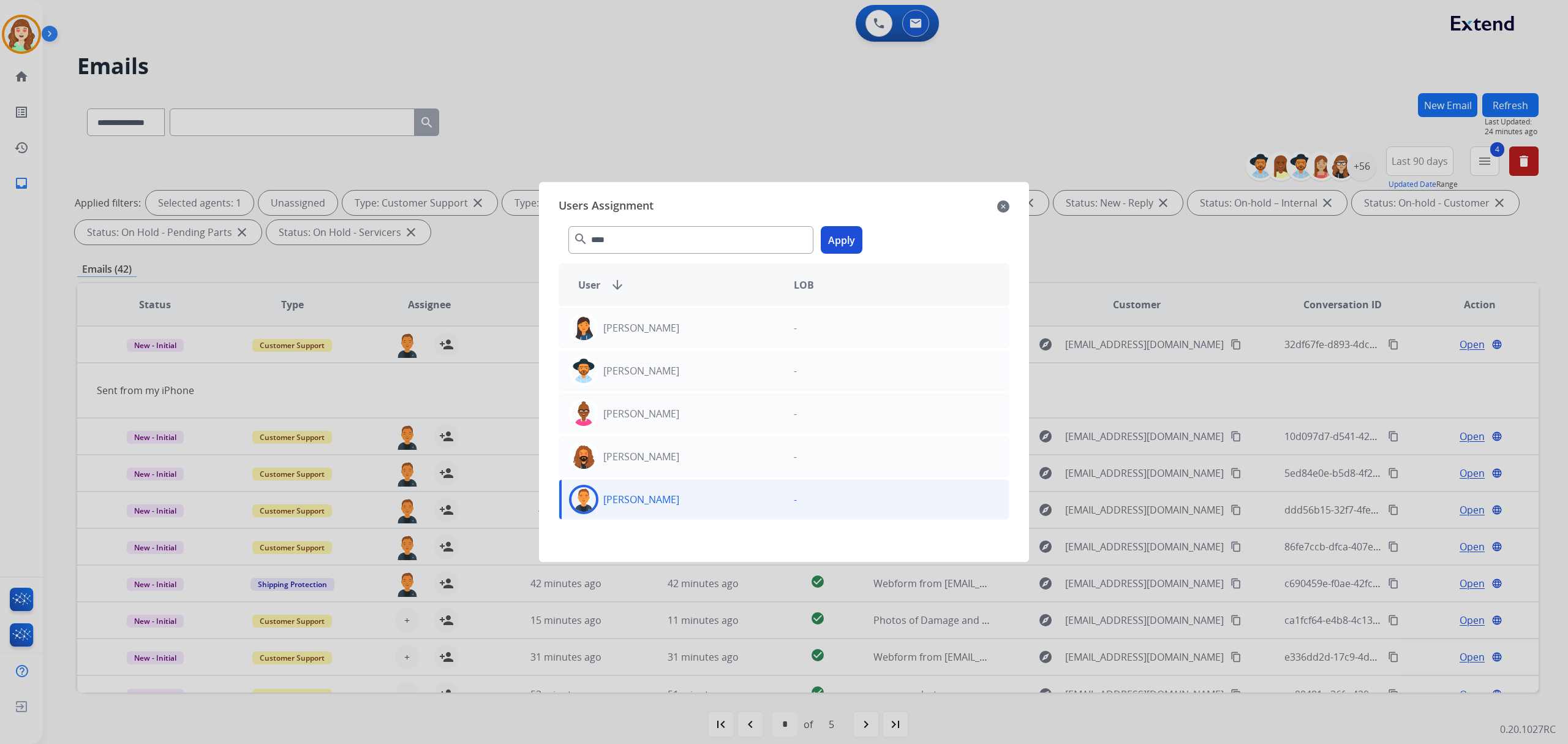
click at [839, 241] on button "Apply" at bounding box center [841, 239] width 41 height 27
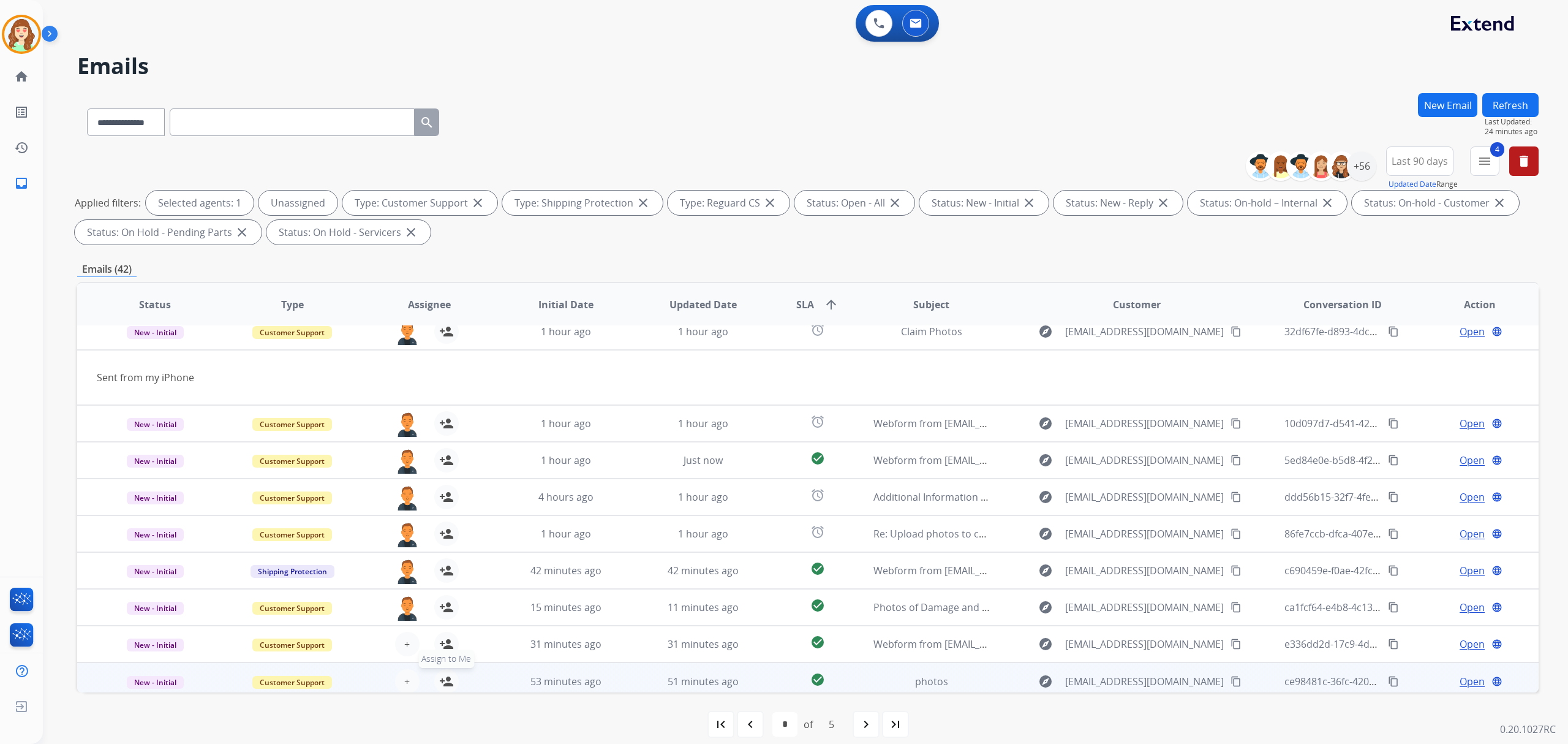
scroll to position [55, 0]
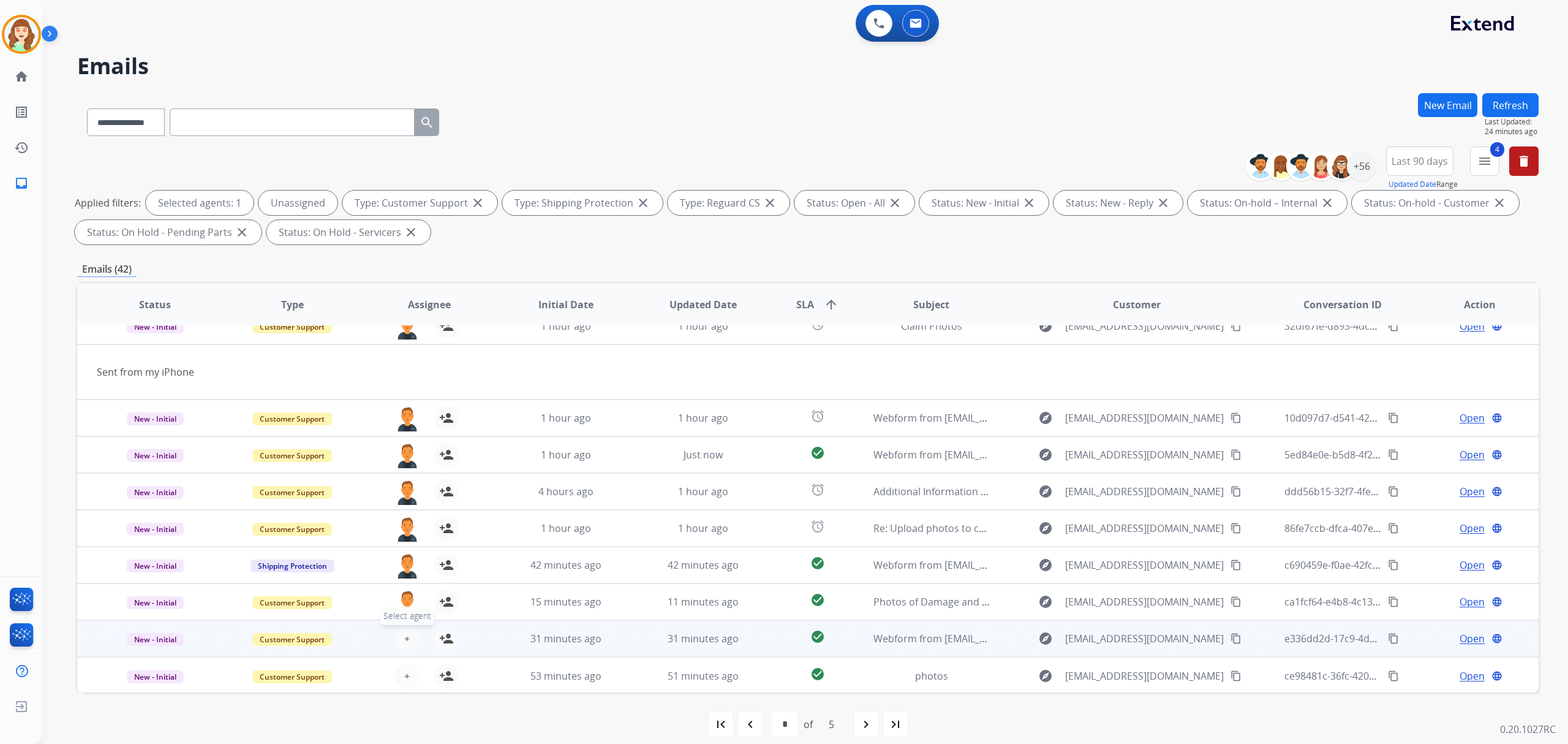
click at [406, 633] on span "+" at bounding box center [407, 639] width 6 height 15
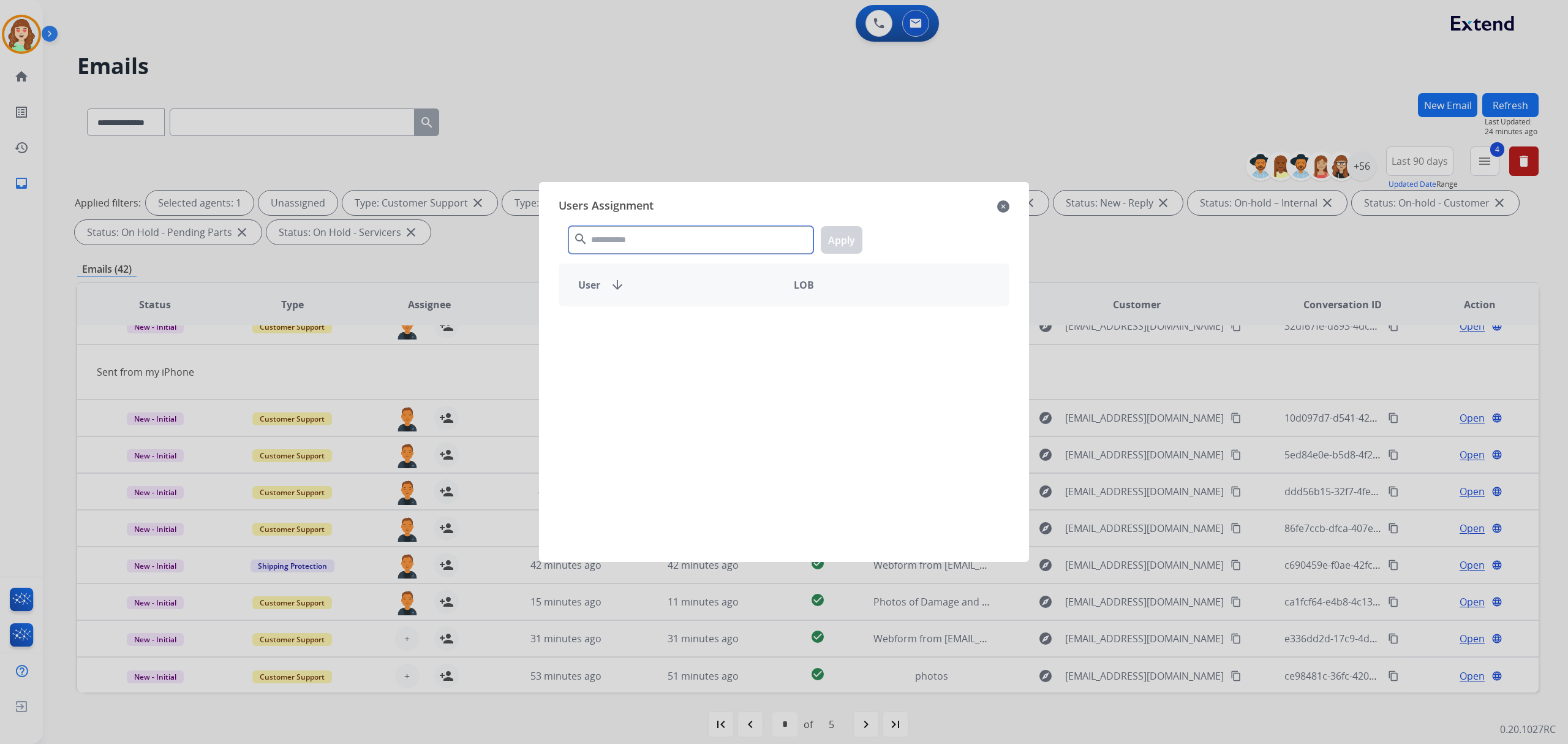
click at [720, 246] on input "text" at bounding box center [691, 239] width 245 height 27
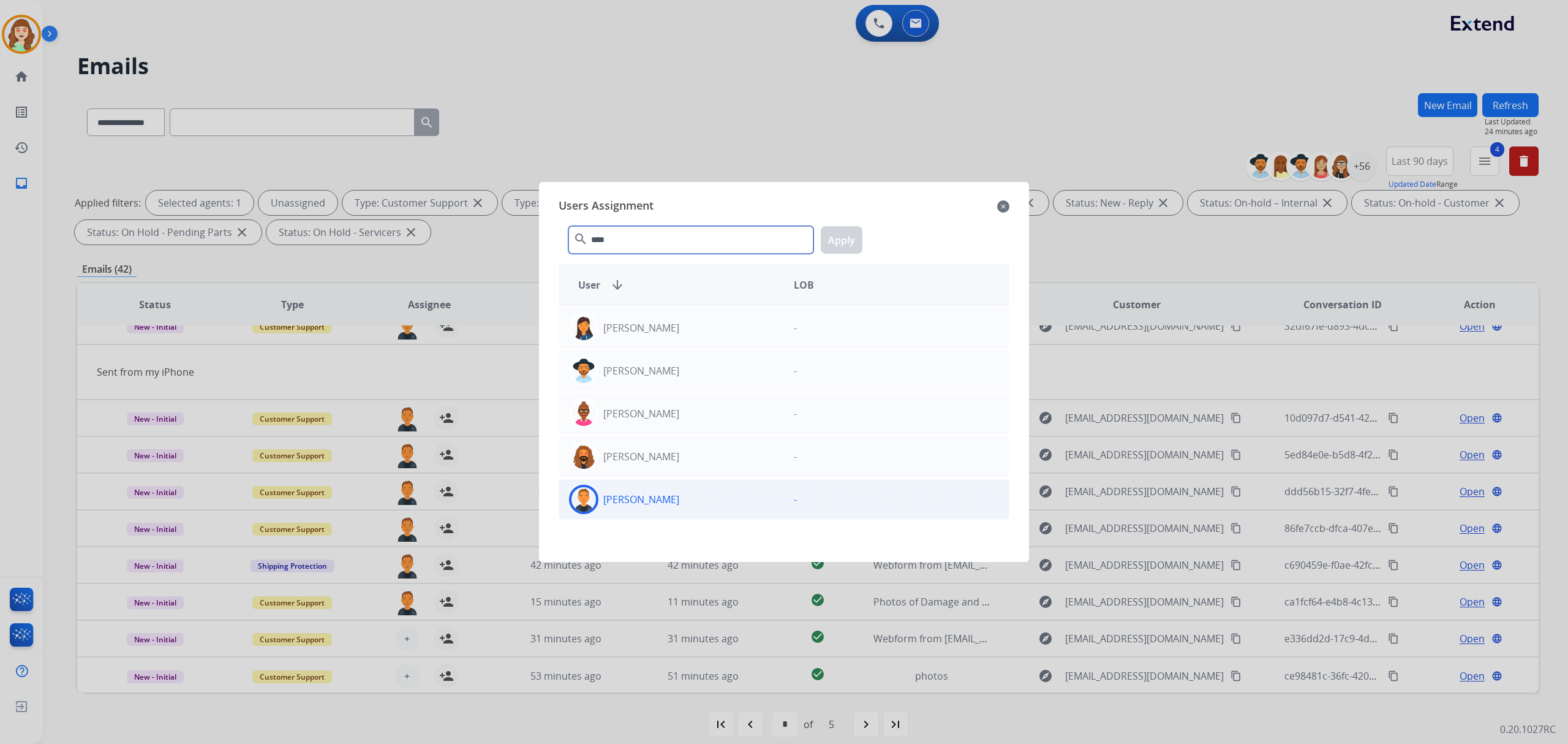
type input "****"
drag, startPoint x: 681, startPoint y: 503, endPoint x: 699, endPoint y: 483, distance: 26.9
click at [682, 497] on div "[PERSON_NAME]" at bounding box center [672, 498] width 225 height 29
drag, startPoint x: 832, startPoint y: 242, endPoint x: 658, endPoint y: 382, distance: 223.3
click at [835, 242] on button "Apply" at bounding box center [841, 239] width 41 height 27
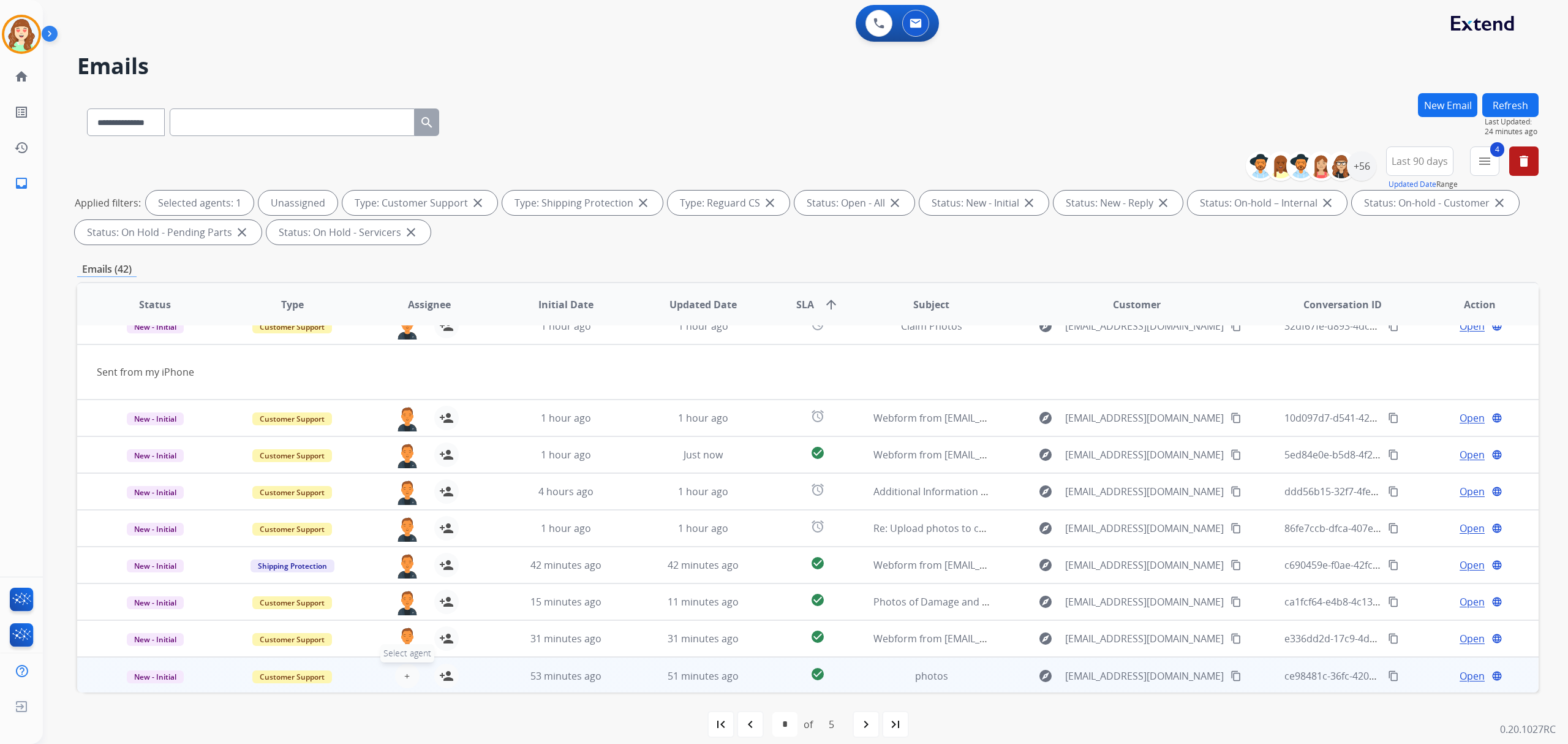
click at [405, 670] on span "+" at bounding box center [407, 676] width 6 height 15
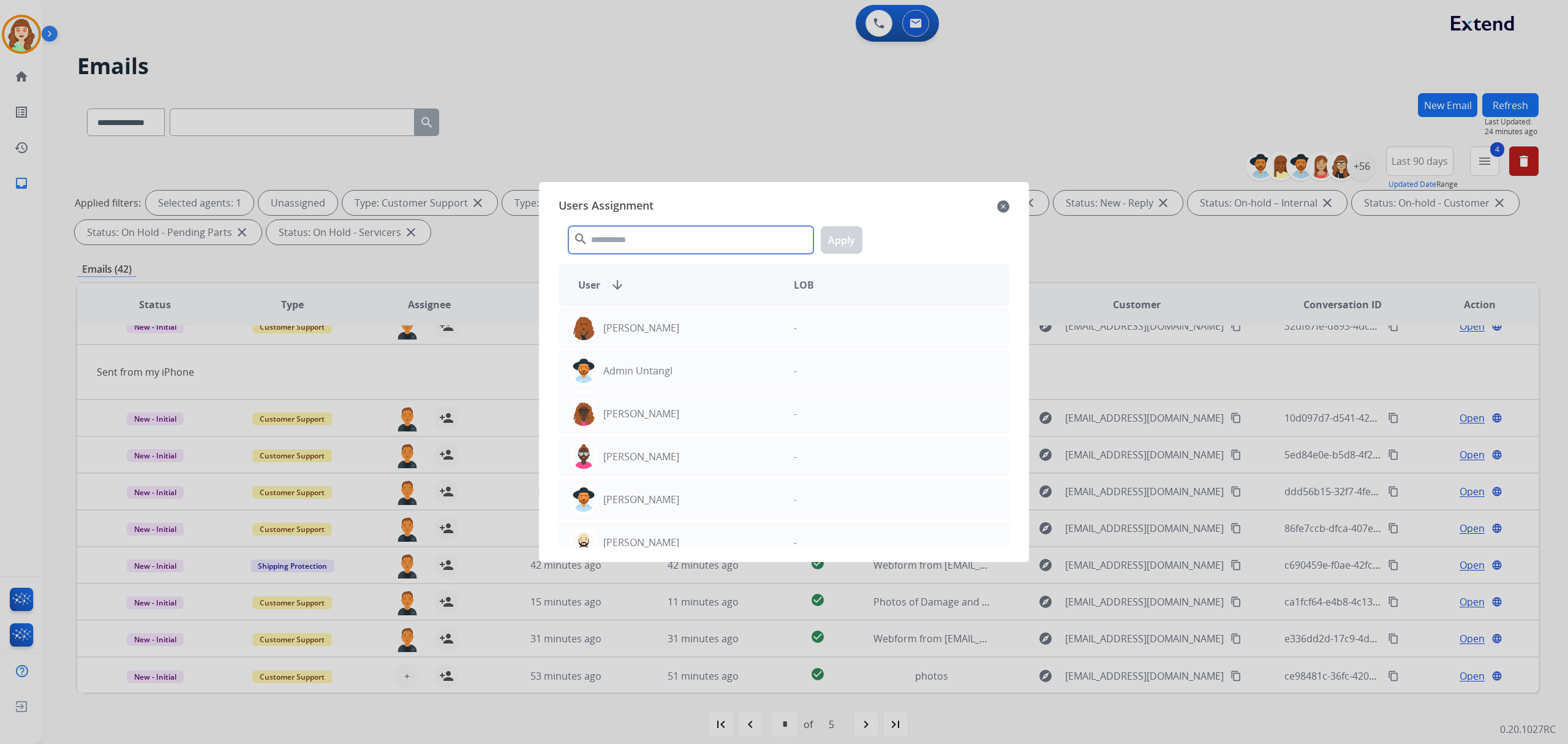
click at [668, 241] on input "text" at bounding box center [691, 239] width 245 height 27
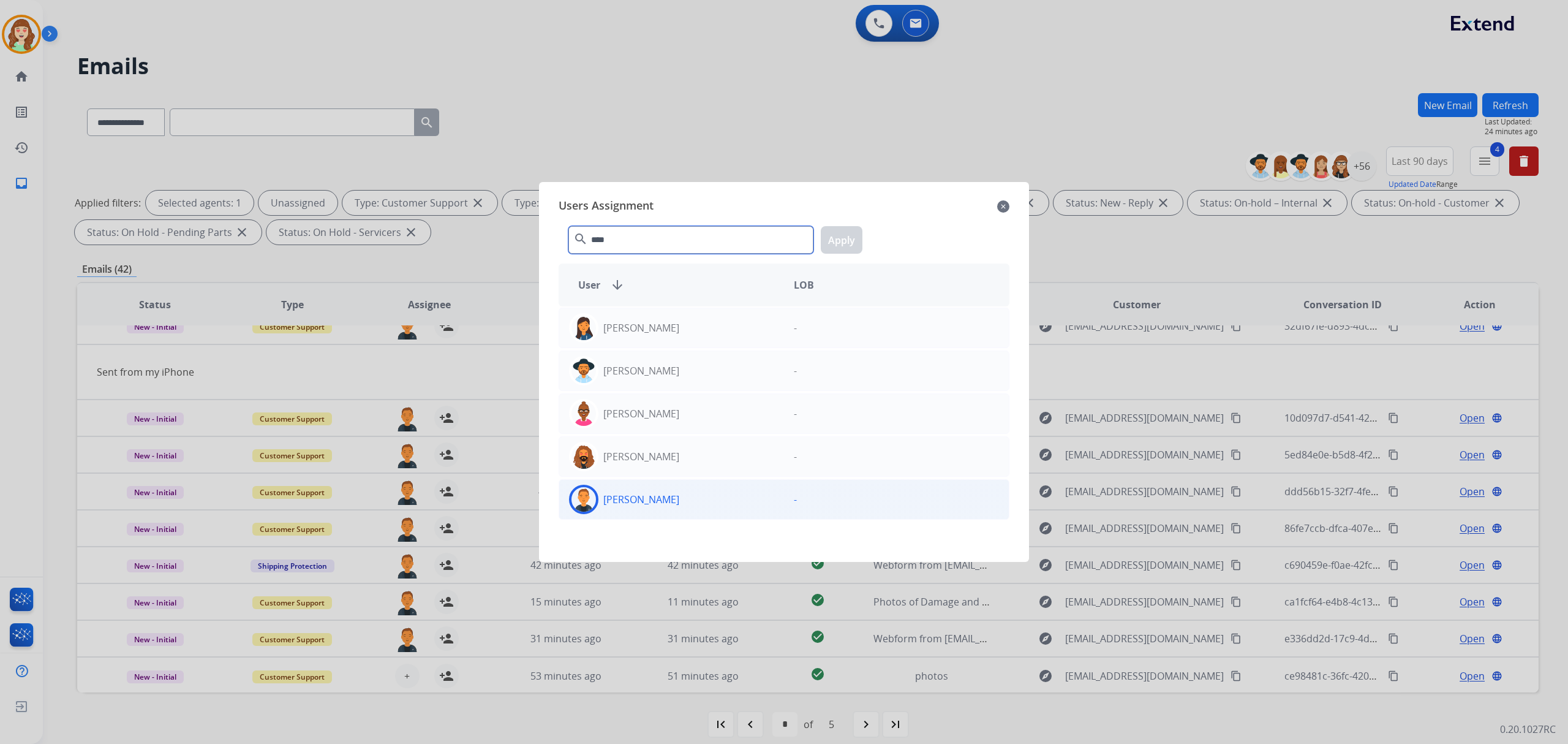
type input "****"
click at [647, 486] on div "[PERSON_NAME]" at bounding box center [672, 498] width 225 height 29
click at [634, 506] on p "[PERSON_NAME]" at bounding box center [641, 499] width 76 height 15
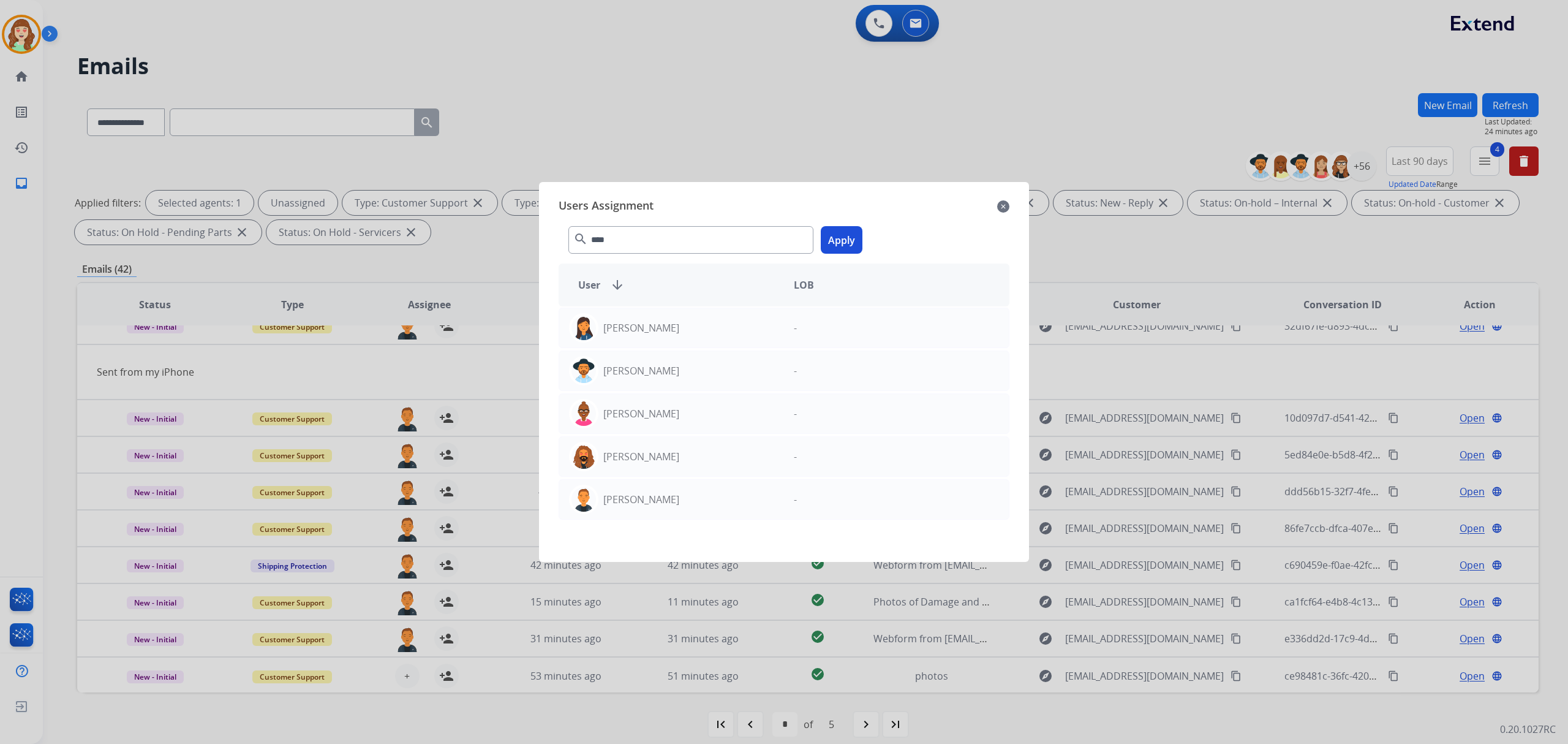
click at [836, 236] on button "Apply" at bounding box center [841, 239] width 41 height 27
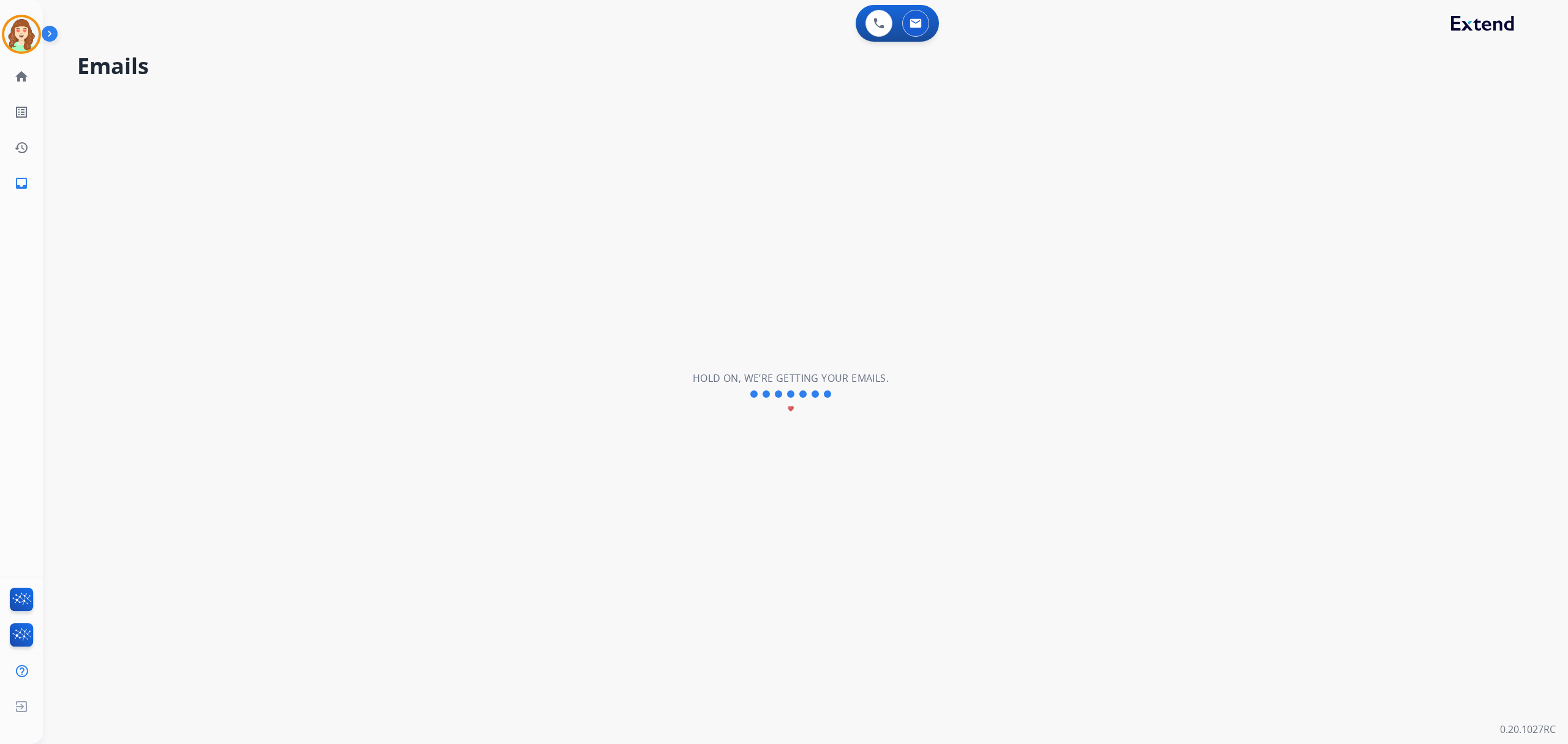
scroll to position [40, 0]
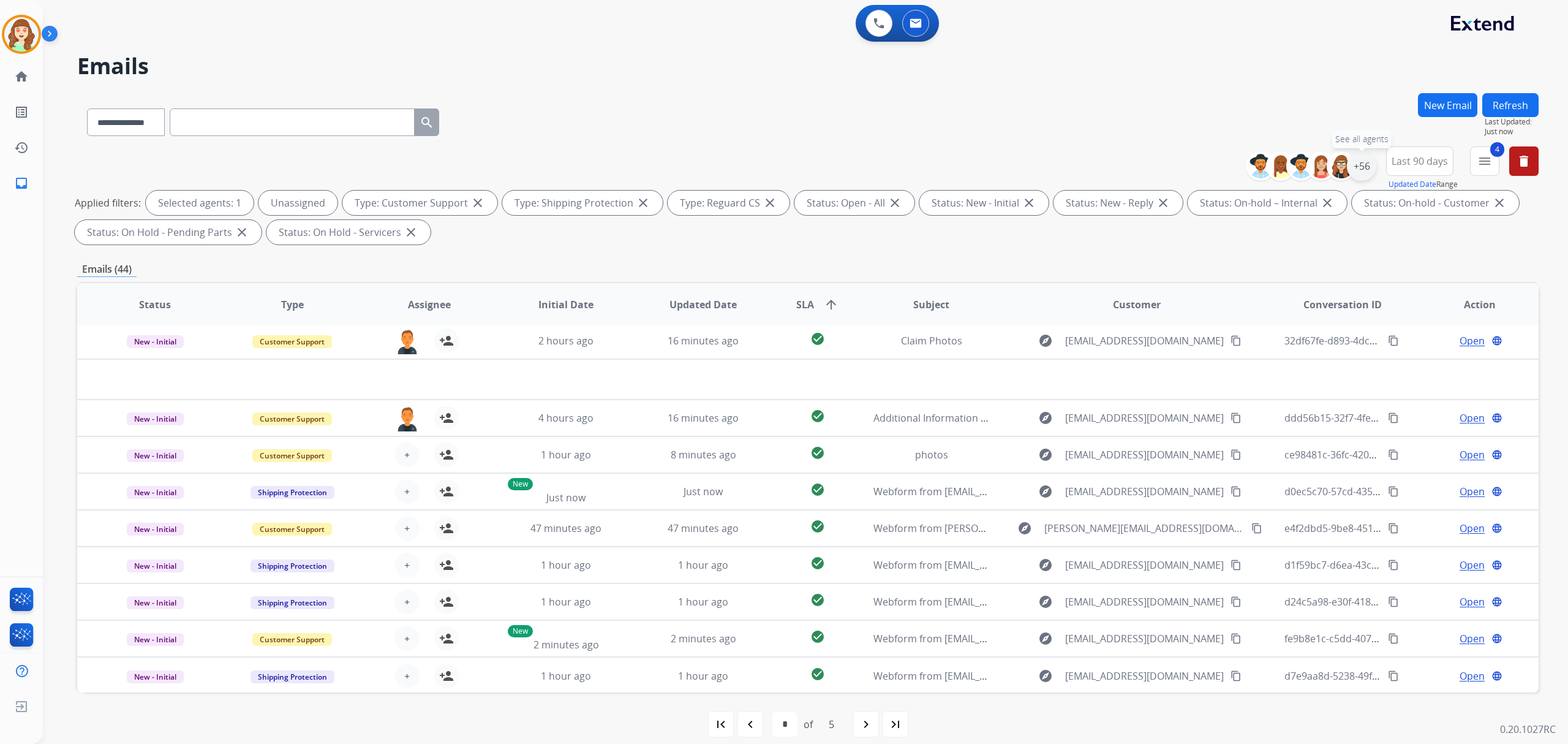
click at [1353, 163] on div "+56" at bounding box center [1361, 166] width 29 height 29
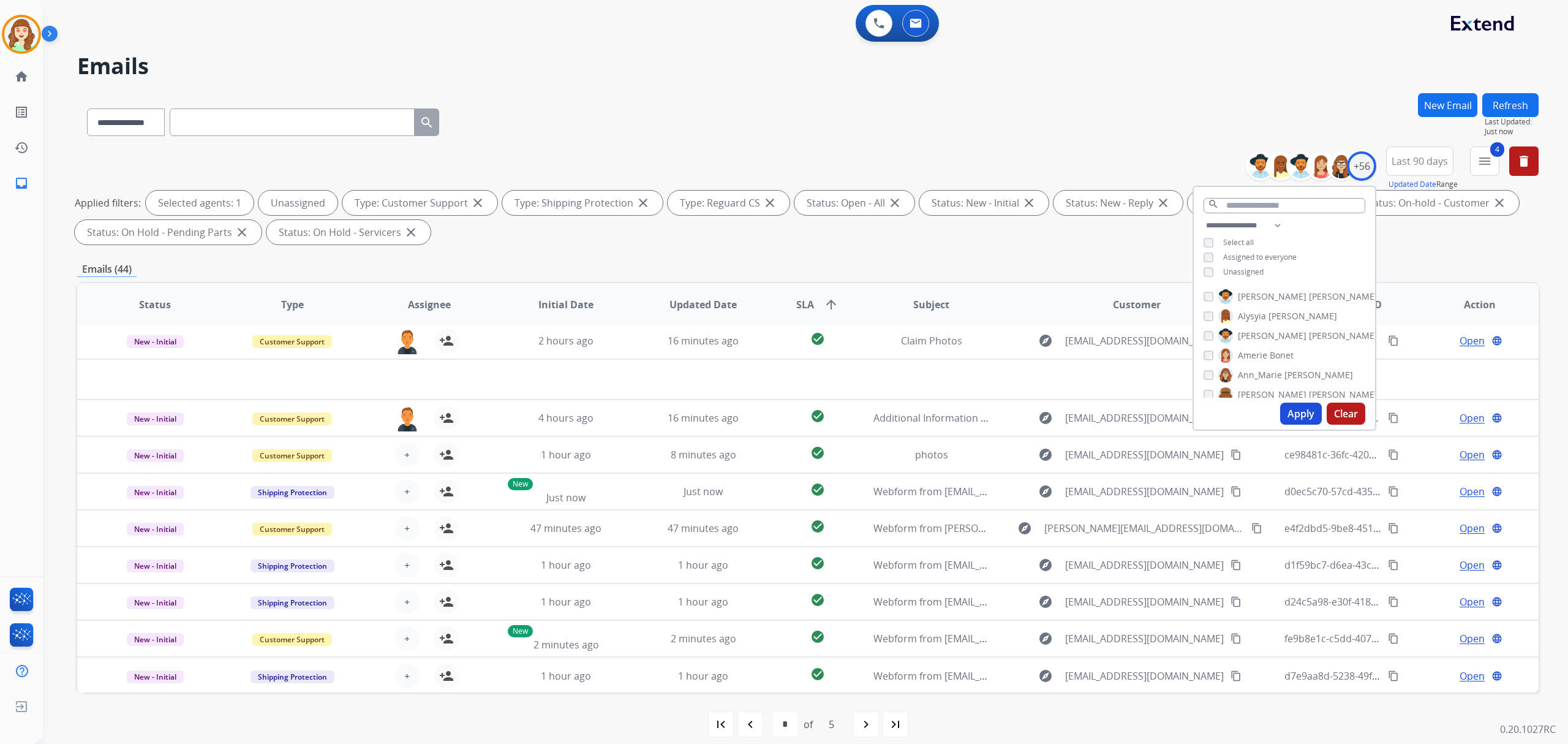
click at [1301, 411] on button "Apply" at bounding box center [1301, 414] width 41 height 22
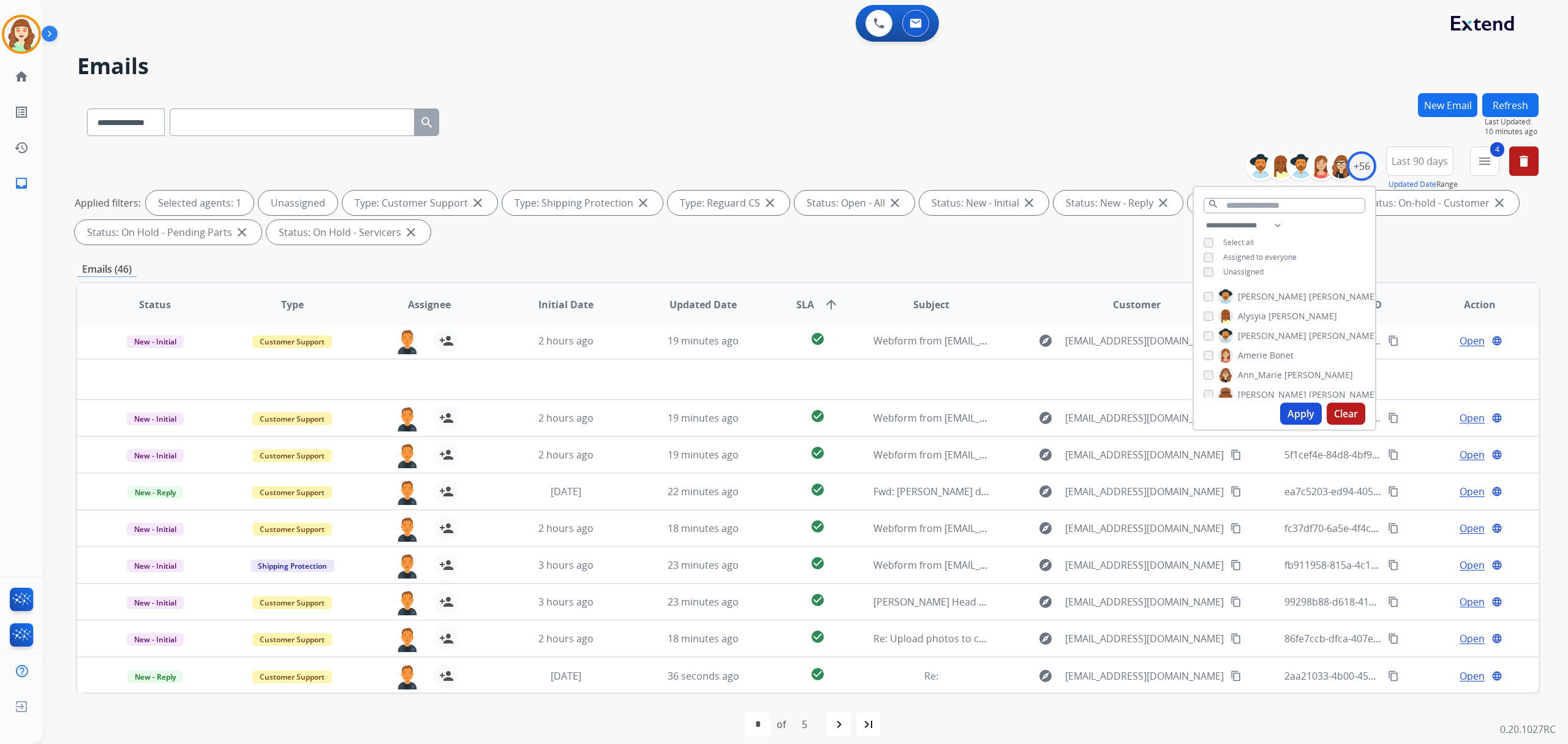
click at [1073, 140] on div "**********" at bounding box center [807, 119] width 1461 height 53
